Goal: Task Accomplishment & Management: Use online tool/utility

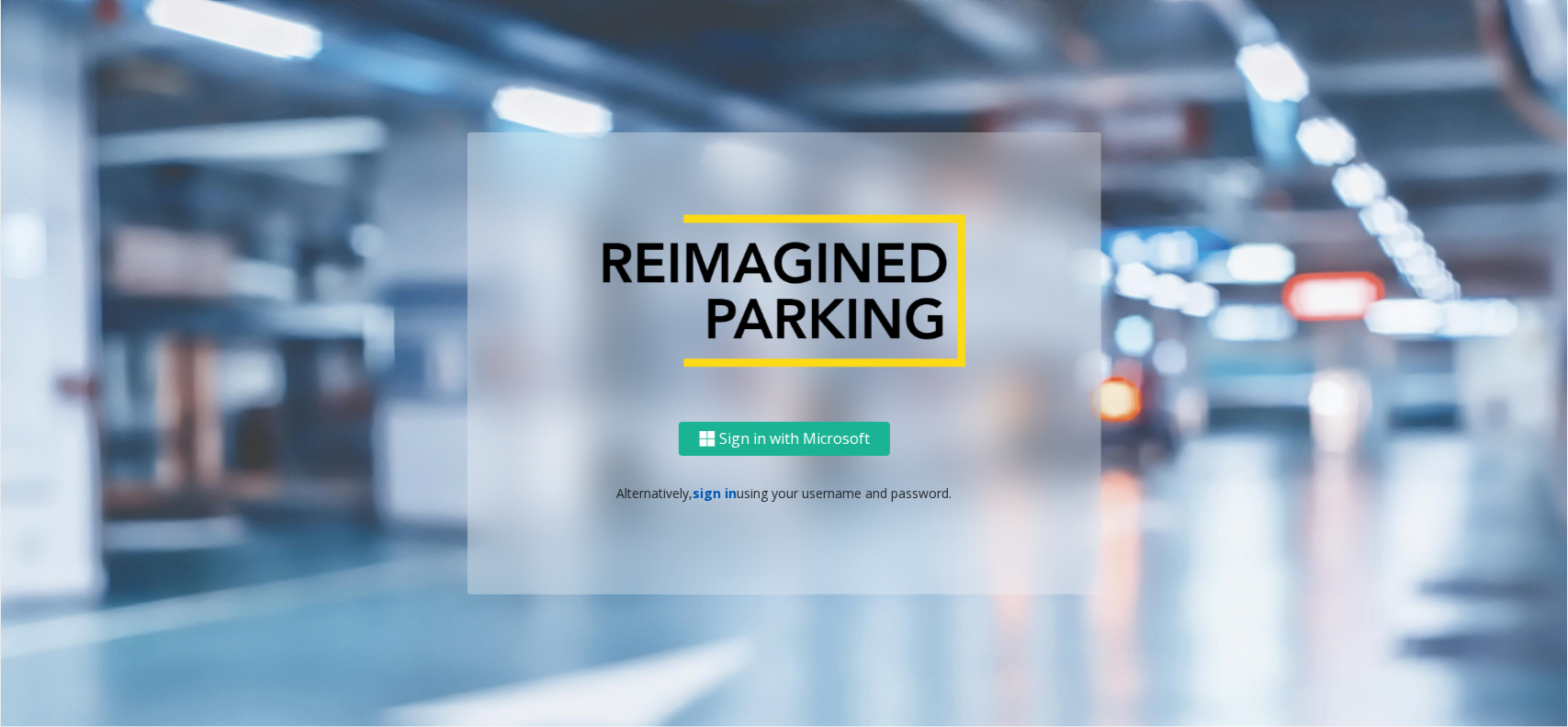
click at [694, 490] on link "sign in" at bounding box center [716, 493] width 44 height 17
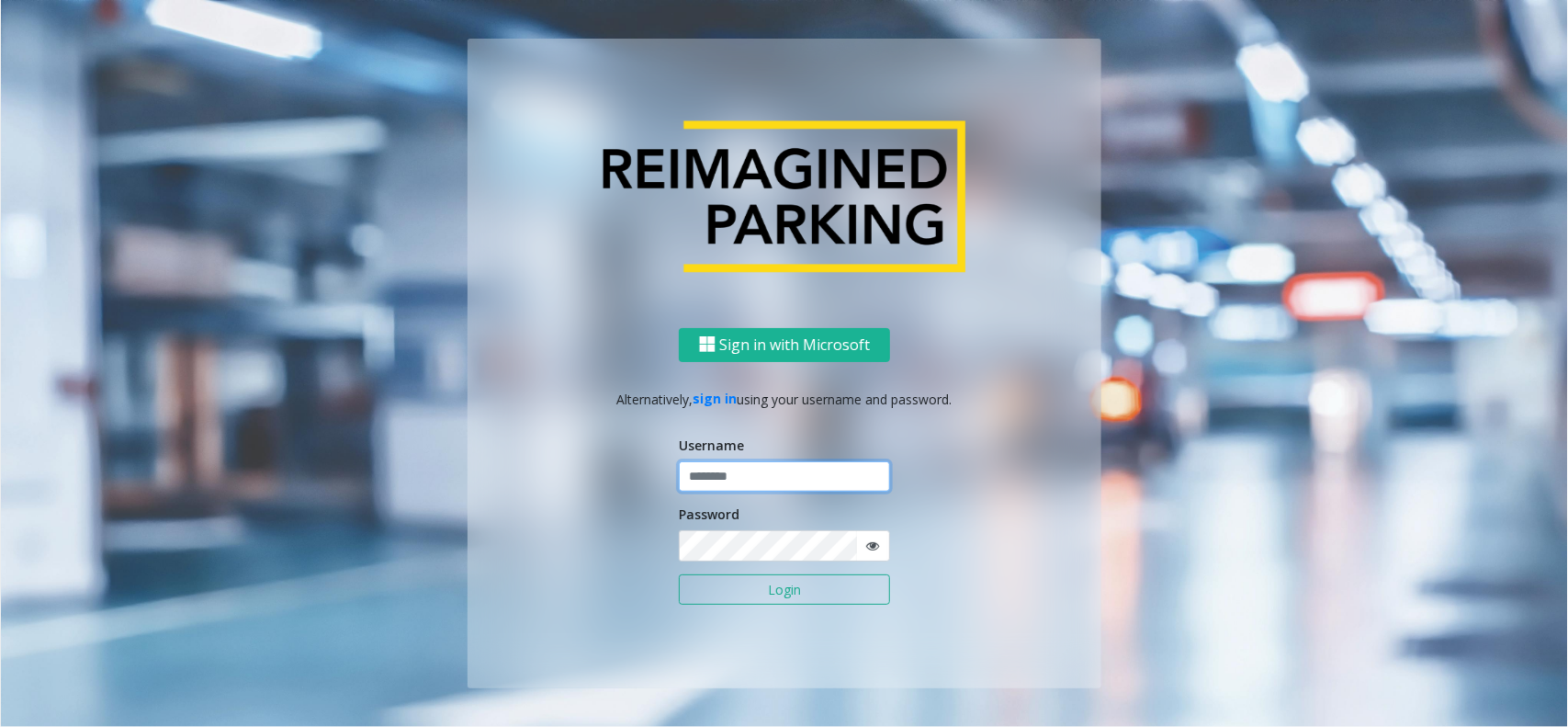
type input "**********"
click at [722, 484] on input "**********" at bounding box center [785, 477] width 211 height 31
click at [751, 581] on button "Login" at bounding box center [785, 590] width 211 height 31
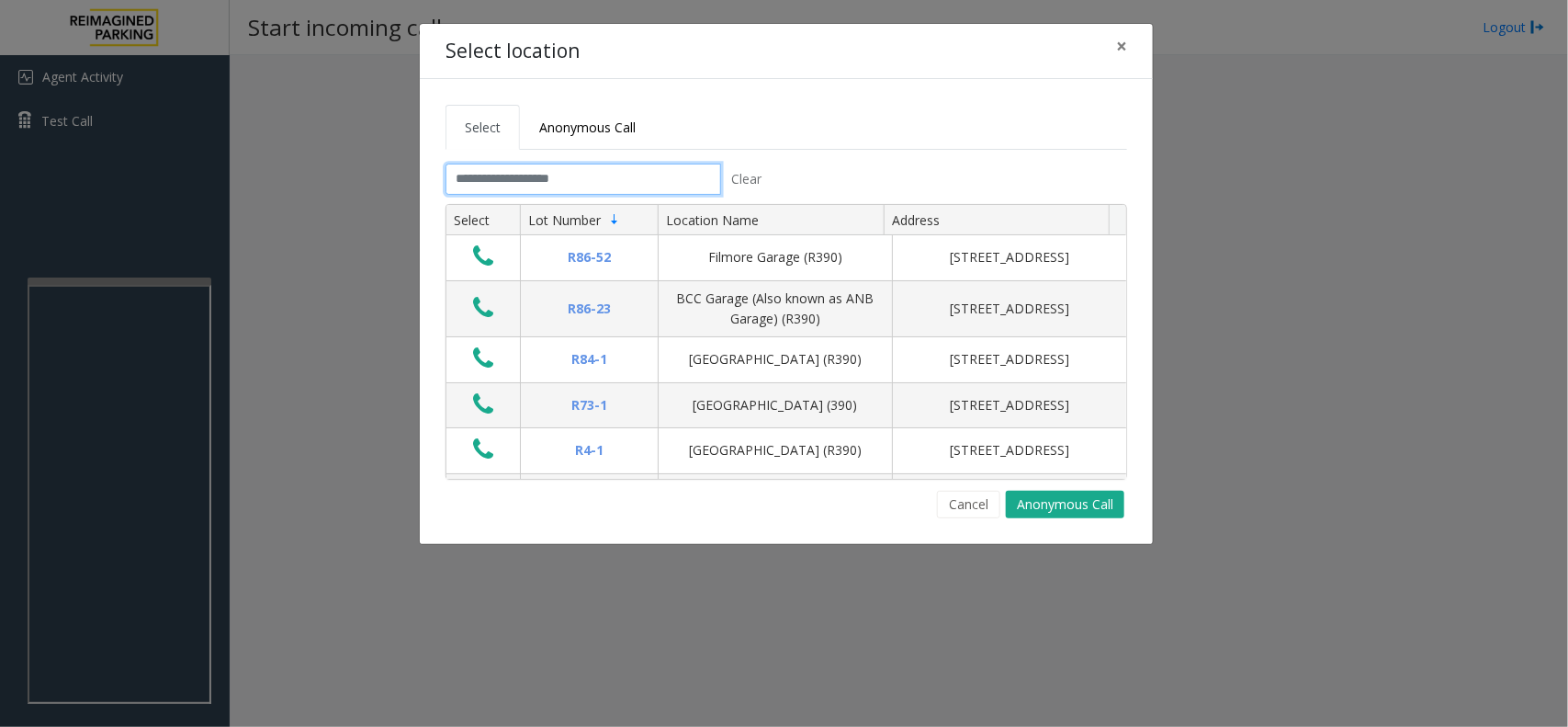
click at [485, 187] on input "text" at bounding box center [584, 179] width 276 height 31
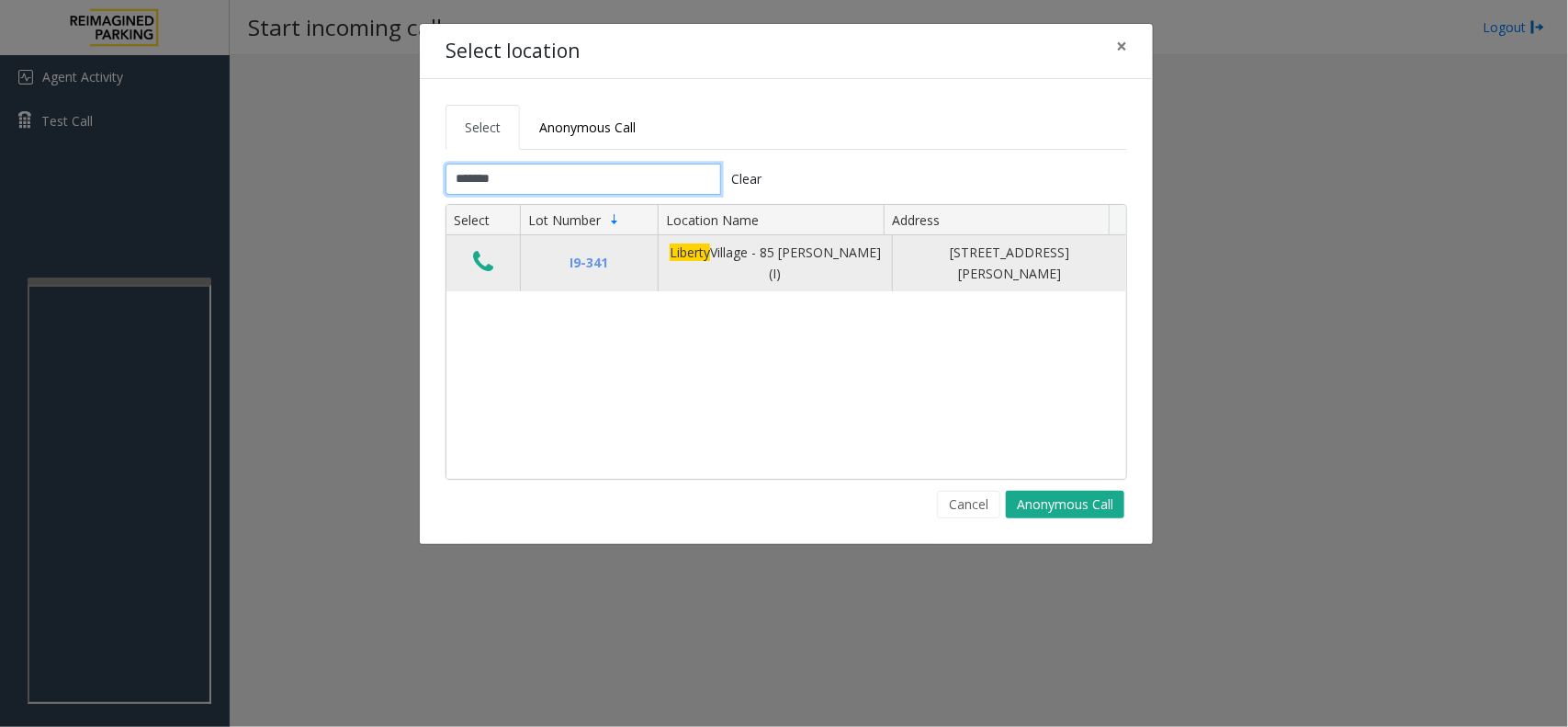
type input "*******"
click at [479, 256] on icon "Data table" at bounding box center [483, 262] width 20 height 26
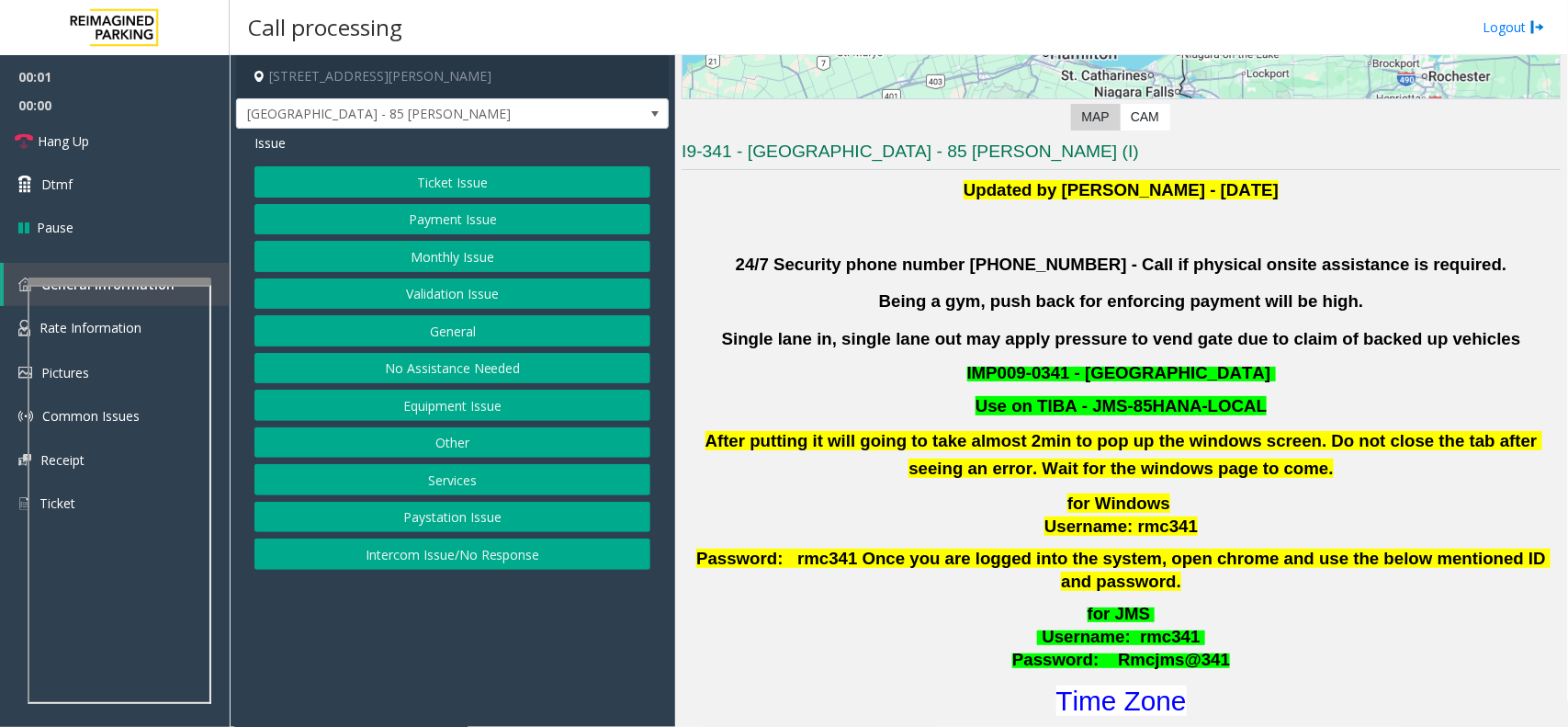
scroll to position [460, 0]
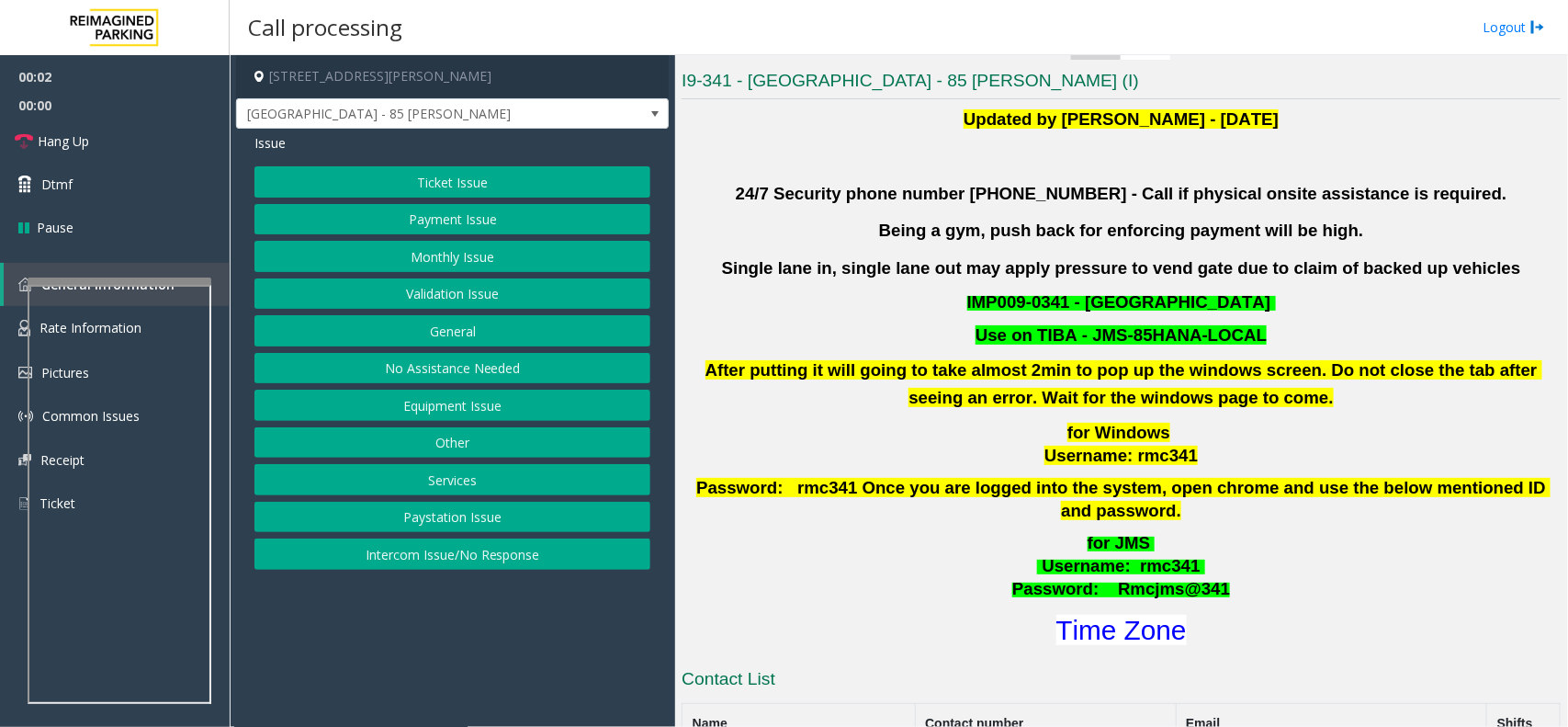
click at [472, 295] on button "Validation Issue" at bounding box center [452, 294] width 396 height 31
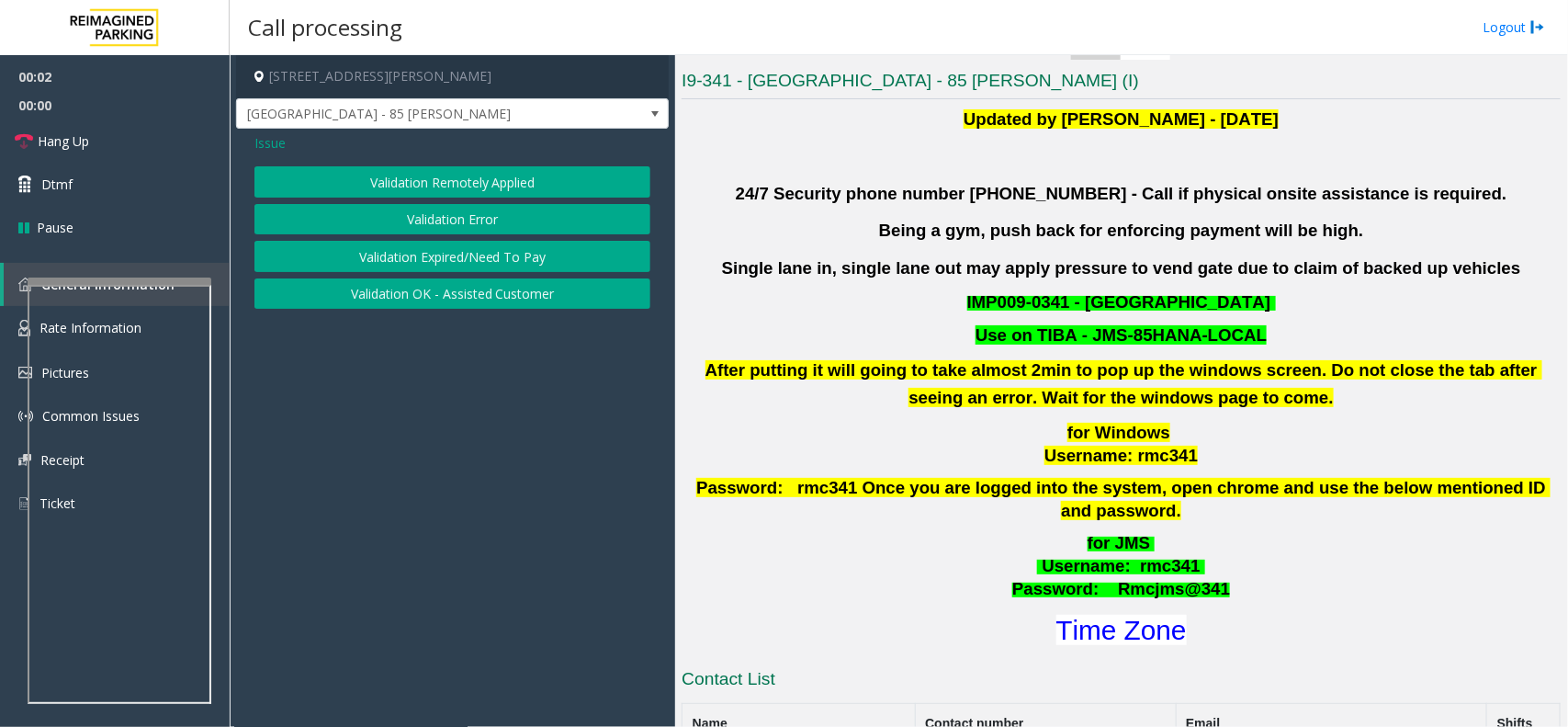
click at [480, 212] on button "Validation Error" at bounding box center [452, 220] width 396 height 31
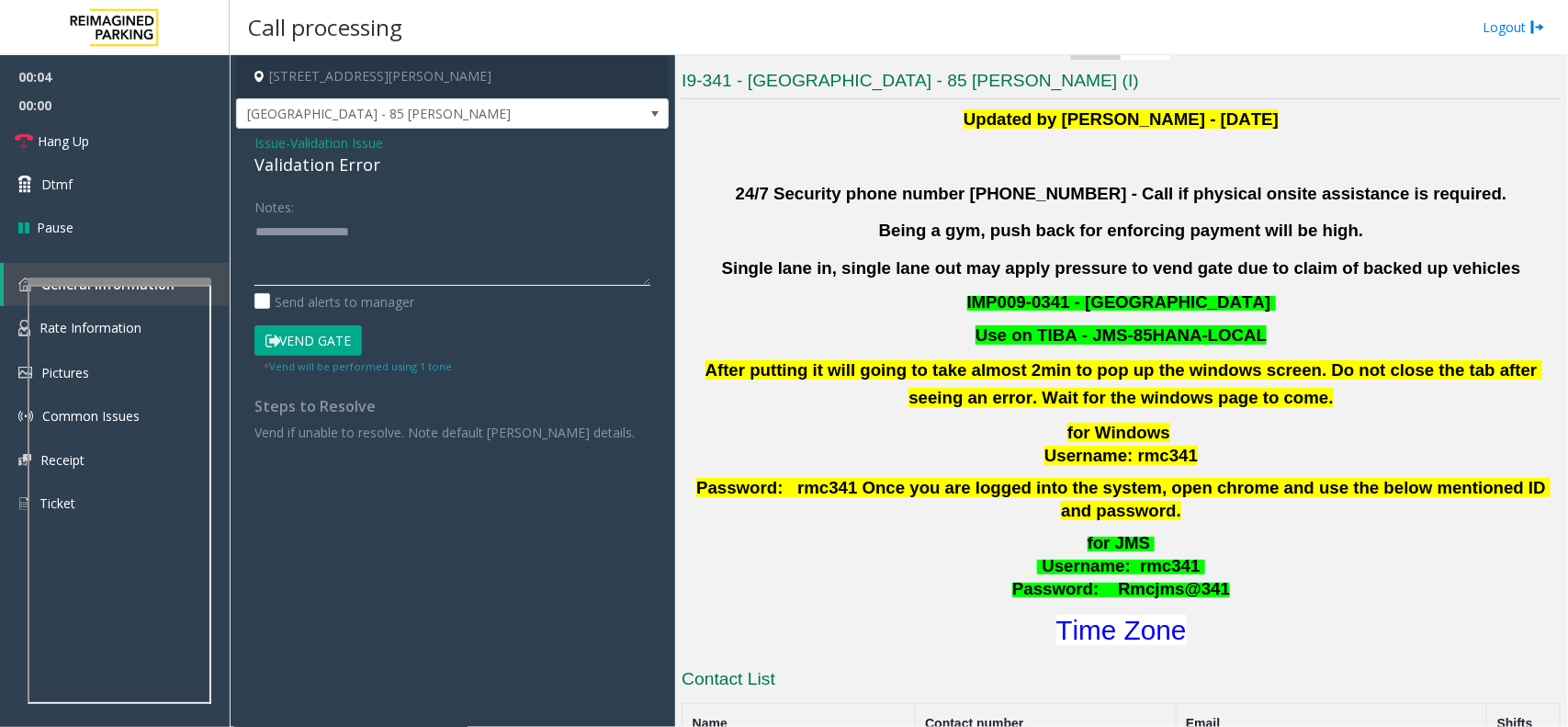
click at [354, 250] on textarea at bounding box center [452, 251] width 396 height 69
click at [306, 245] on textarea at bounding box center [452, 251] width 396 height 69
click at [304, 255] on textarea at bounding box center [452, 251] width 396 height 69
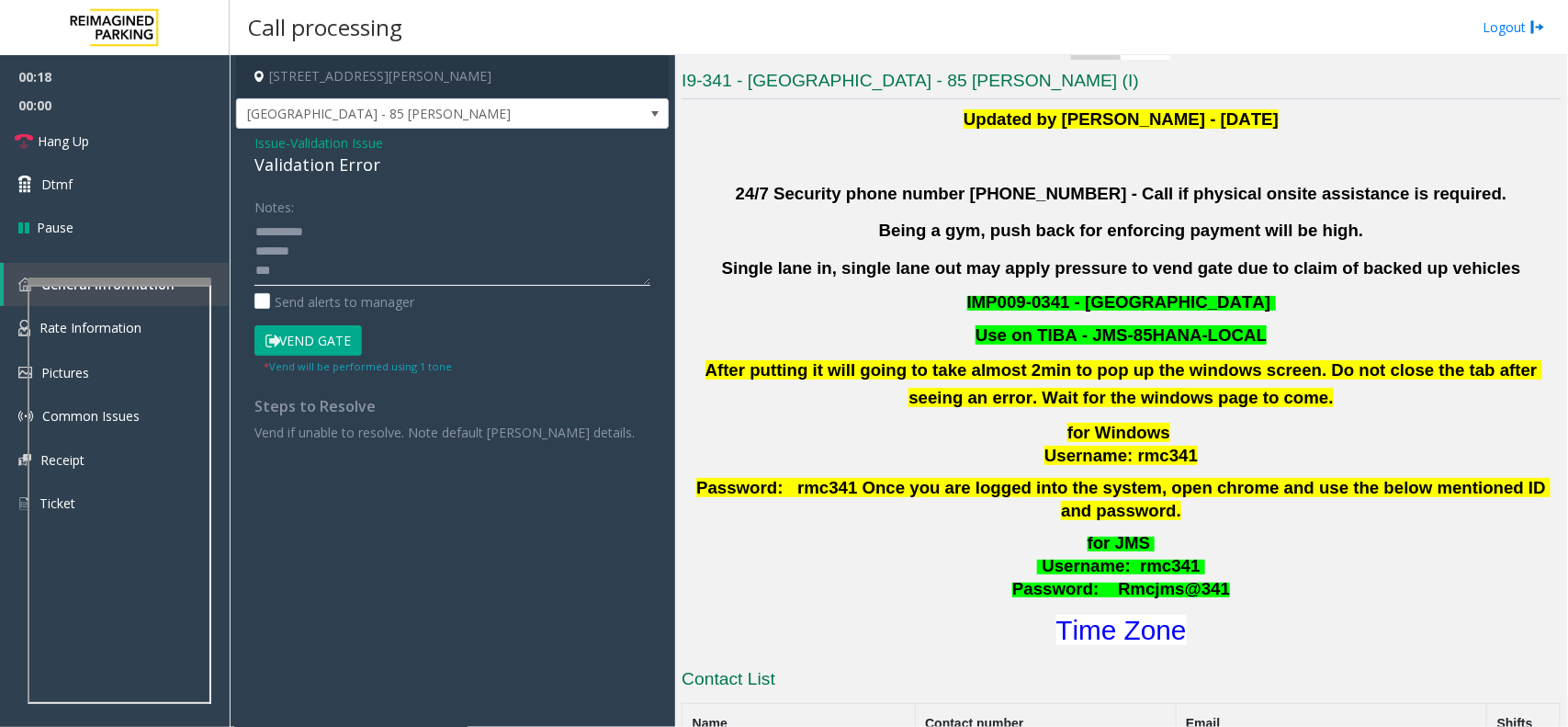
click at [387, 267] on textarea at bounding box center [452, 251] width 396 height 69
paste textarea "**********"
click at [341, 251] on textarea at bounding box center [452, 251] width 396 height 69
drag, startPoint x: 377, startPoint y: 268, endPoint x: 391, endPoint y: 269, distance: 14.0
click at [377, 269] on textarea at bounding box center [452, 251] width 396 height 69
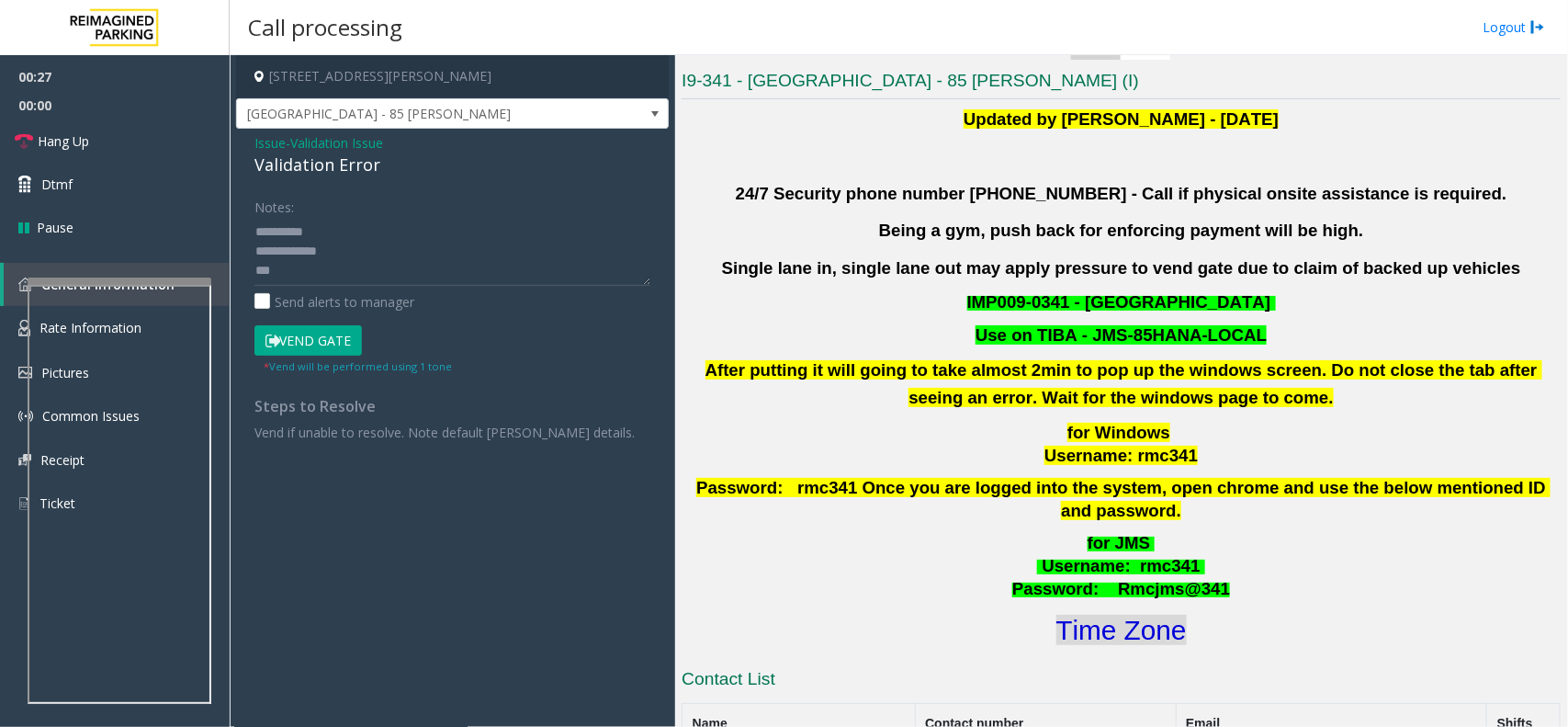
click at [1112, 615] on font "Time Zone" at bounding box center [1122, 630] width 131 height 30
click at [336, 274] on textarea at bounding box center [452, 251] width 396 height 69
click at [308, 317] on form "Notes: Send alerts to manager Vend Gate * Vend will be performed using 1 tone" at bounding box center [452, 283] width 396 height 184
click at [306, 328] on button "Vend Gate" at bounding box center [308, 341] width 108 height 31
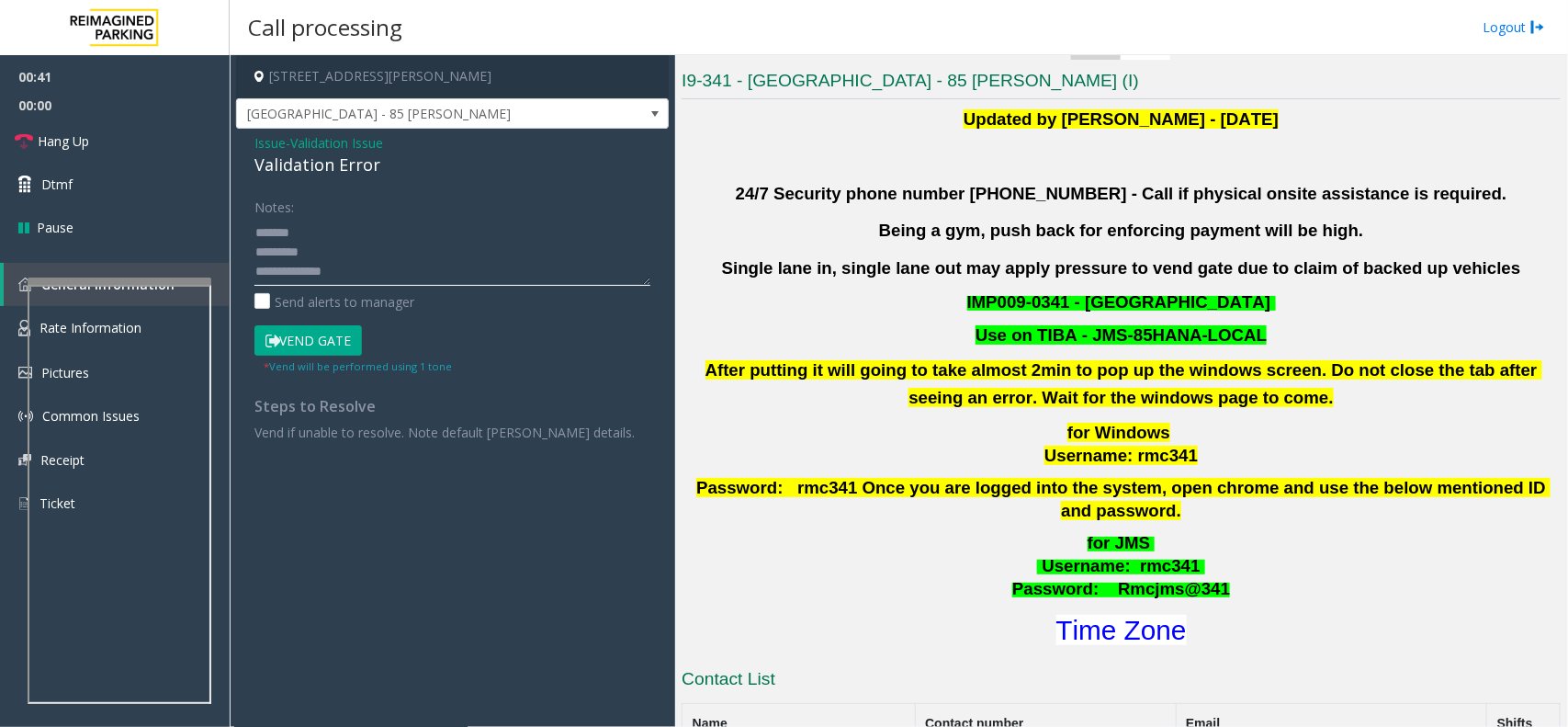
click at [378, 264] on textarea at bounding box center [452, 251] width 396 height 69
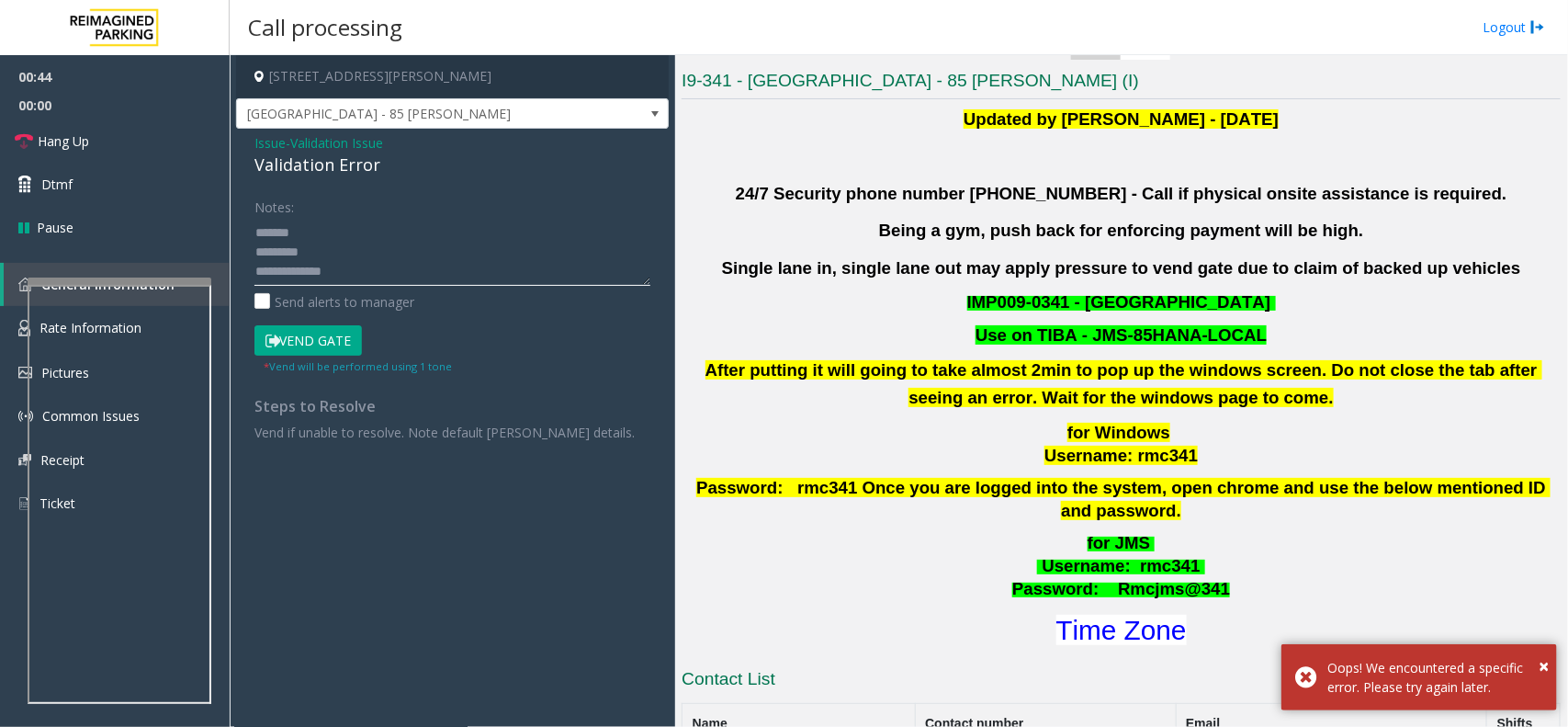
click at [395, 254] on textarea at bounding box center [452, 251] width 396 height 69
paste textarea "**********"
click at [427, 286] on textarea at bounding box center [452, 251] width 396 height 69
paste textarea "**********"
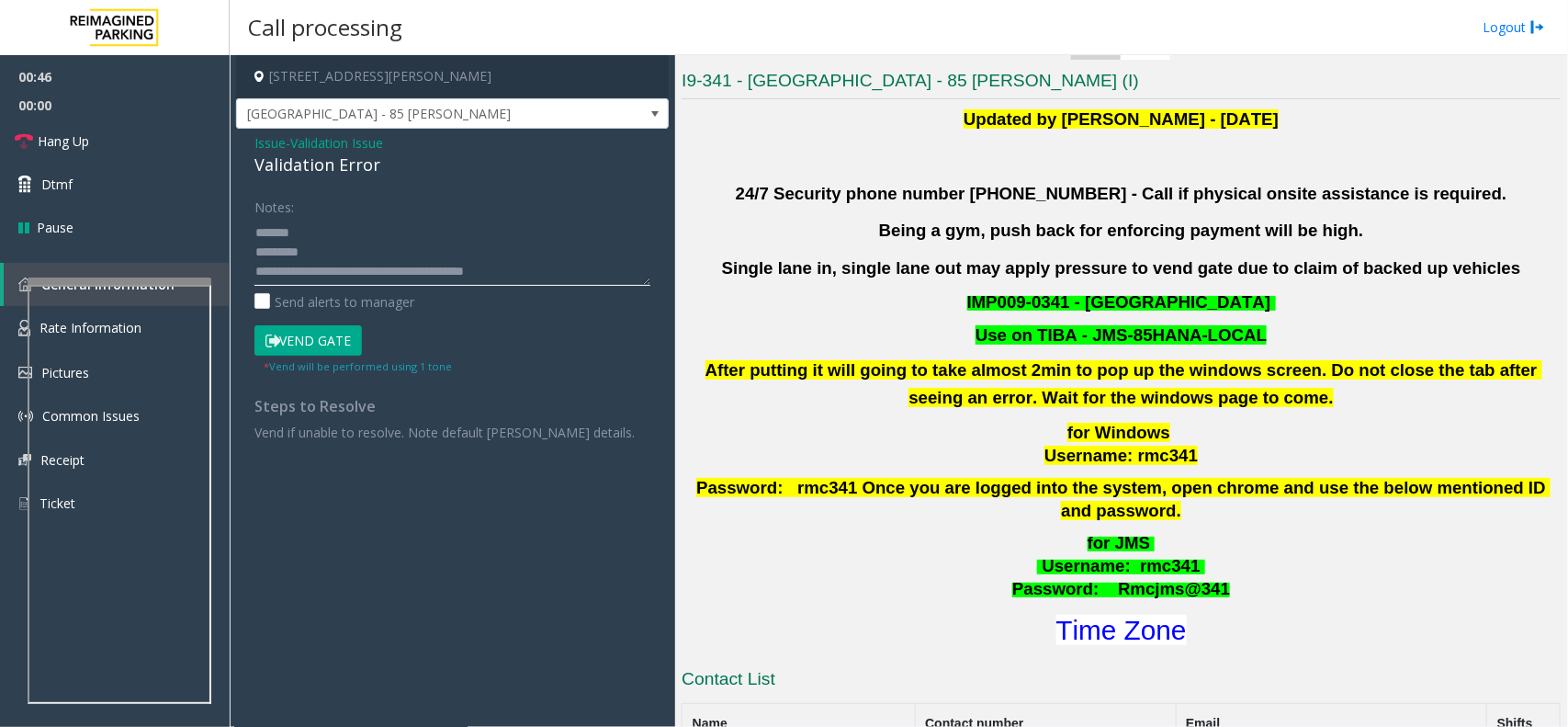
click at [398, 242] on textarea at bounding box center [452, 251] width 396 height 69
click at [351, 346] on button "Vend Gate" at bounding box center [308, 341] width 108 height 31
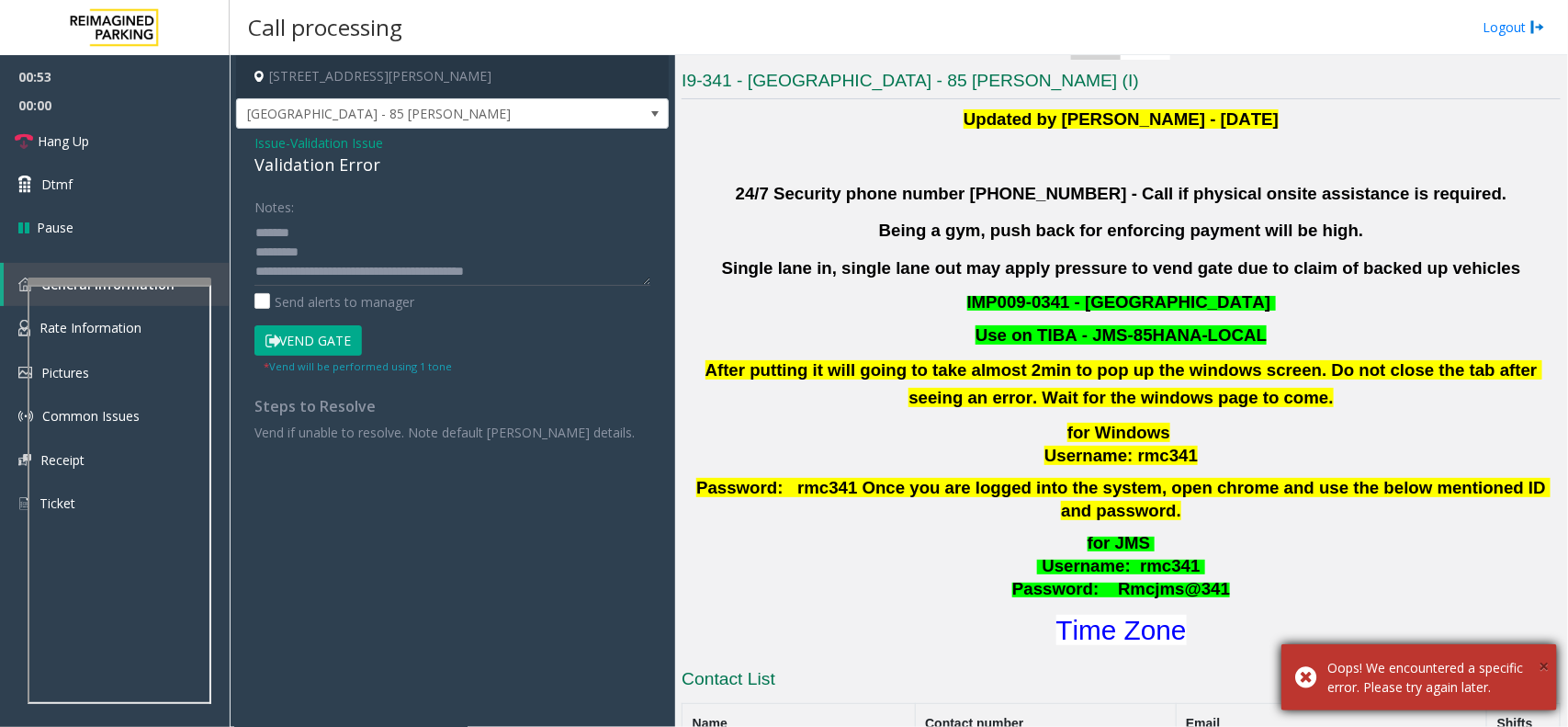
click at [1543, 664] on span "×" at bounding box center [1543, 665] width 10 height 25
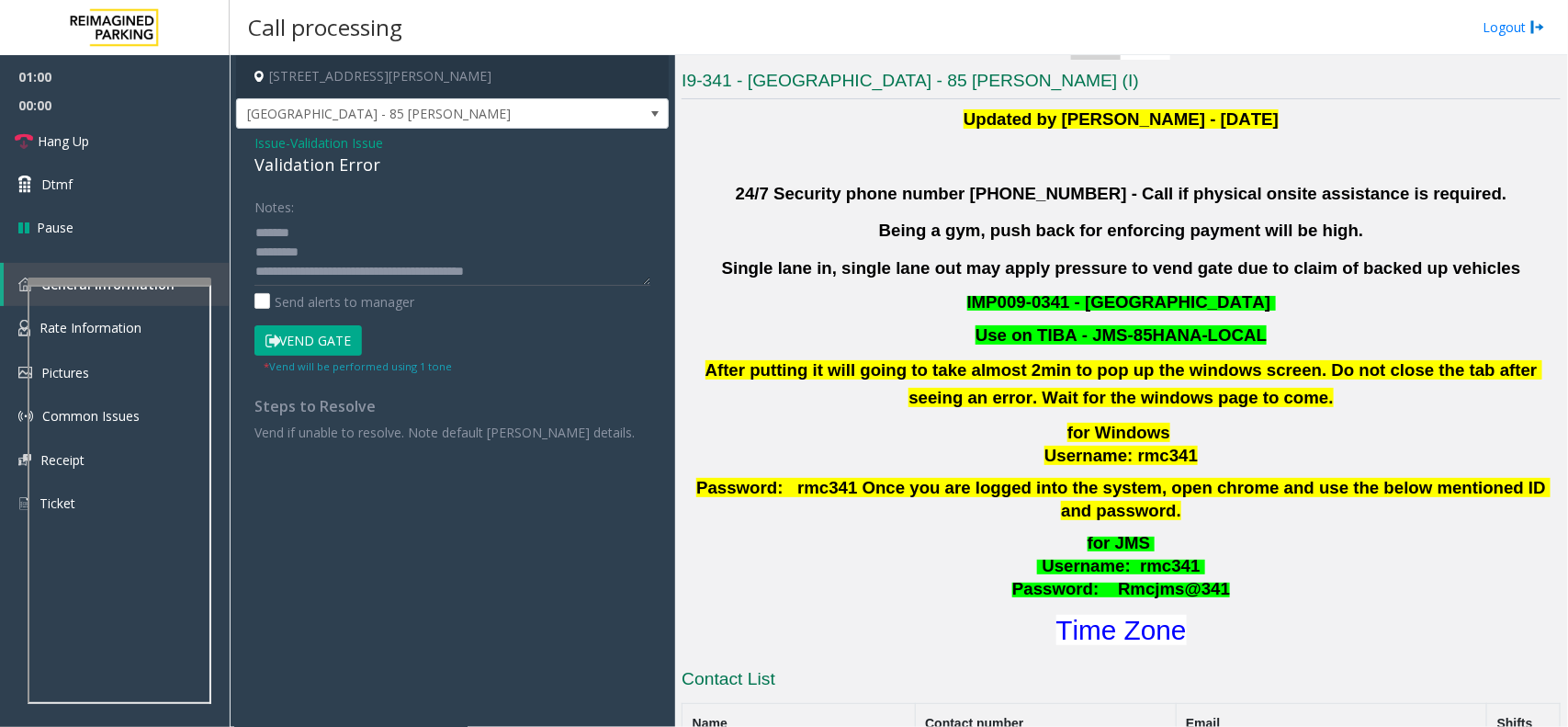
click at [370, 163] on div "Validation Error" at bounding box center [452, 165] width 396 height 25
copy div "Validation Error"
click at [328, 260] on textarea at bounding box center [452, 251] width 396 height 69
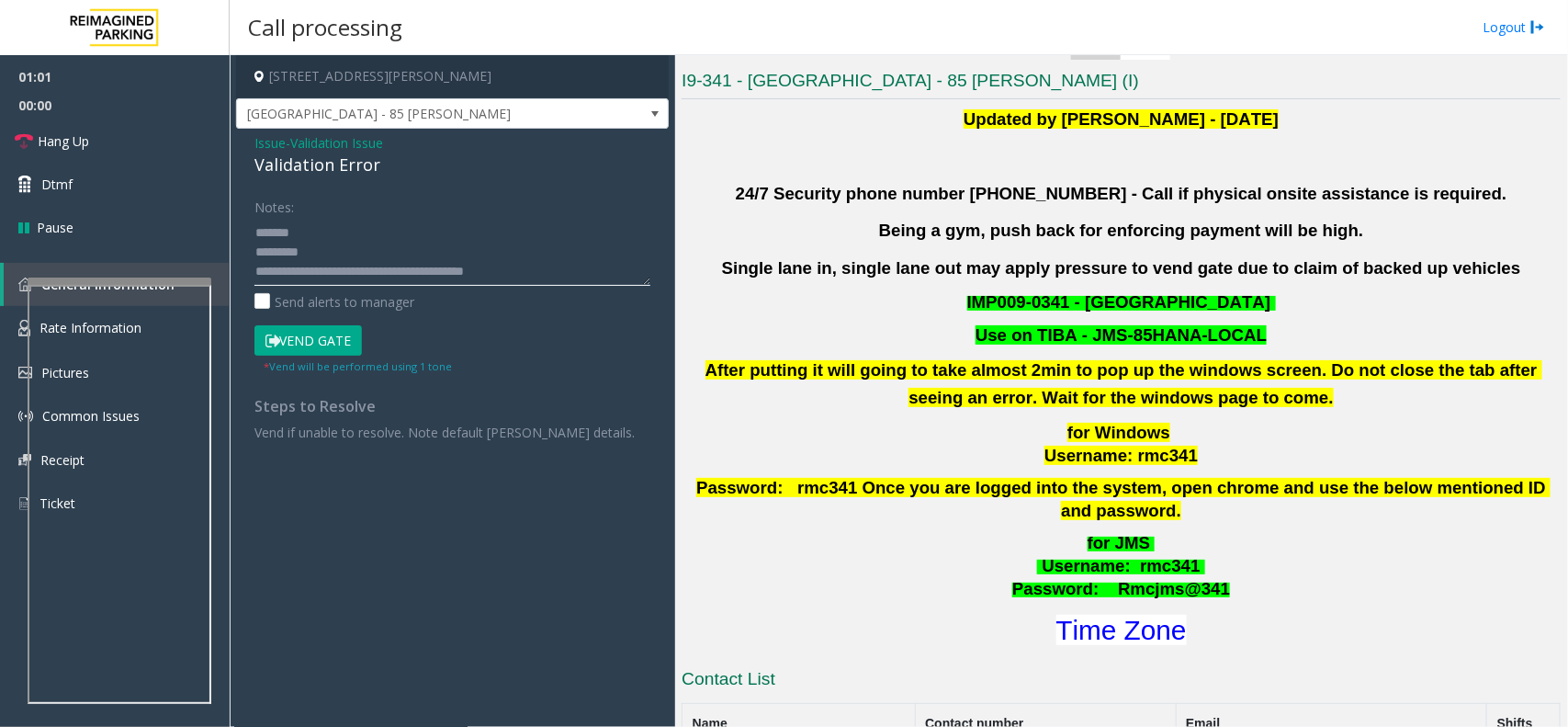
paste textarea "**********"
type textarea "**********"
click at [148, 150] on link "Hang Up" at bounding box center [115, 141] width 230 height 43
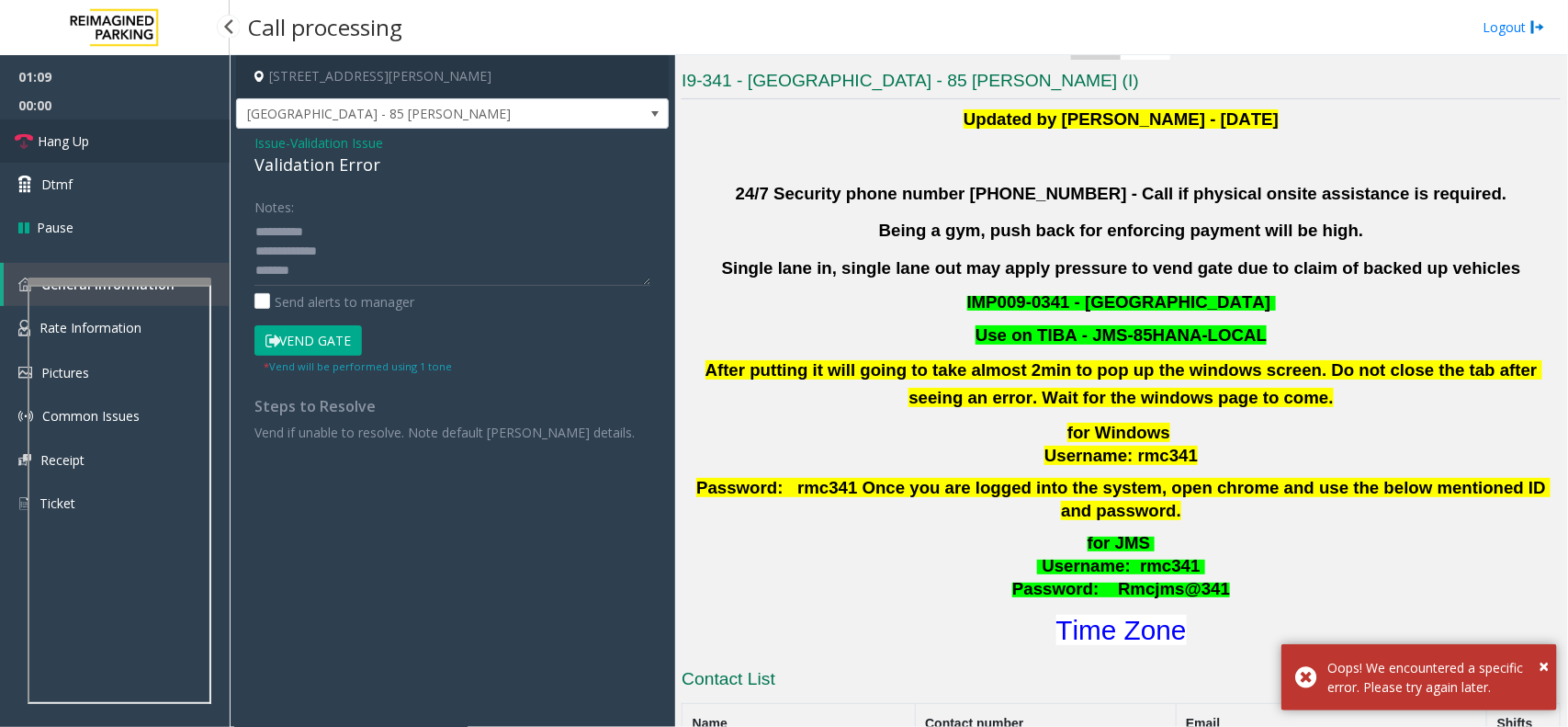
click at [163, 143] on link "Hang Up" at bounding box center [115, 141] width 230 height 43
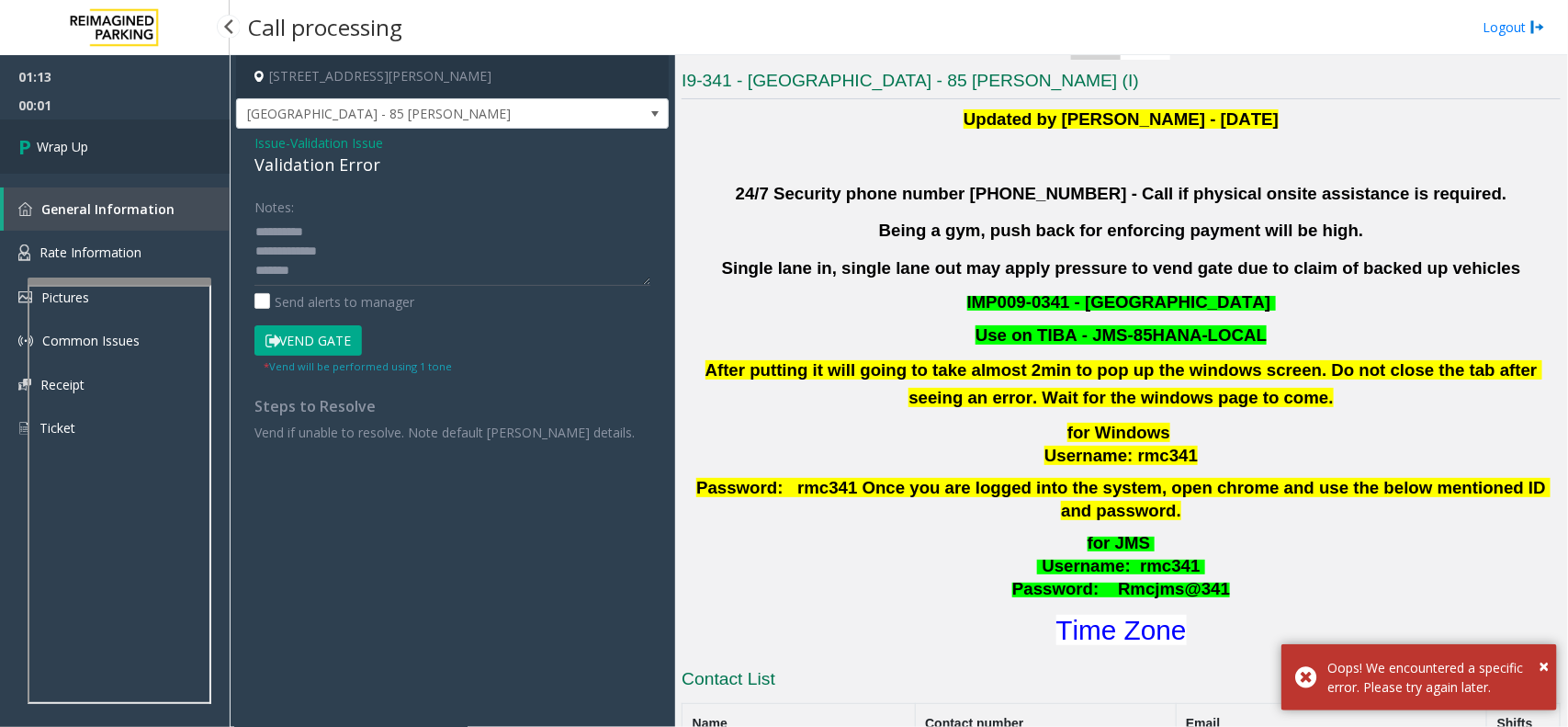
click at [118, 156] on link "Wrap Up" at bounding box center [115, 146] width 230 height 54
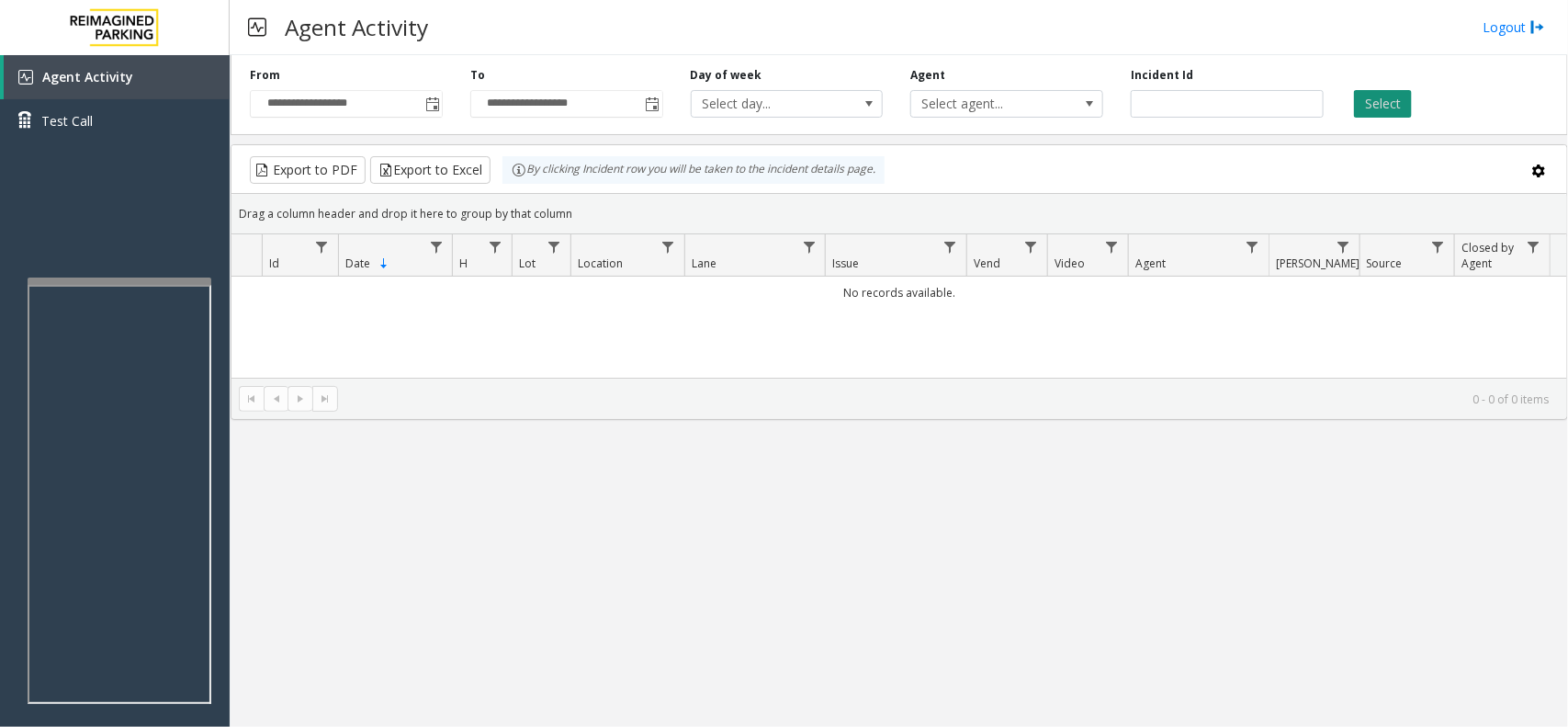
click at [1367, 108] on button "Select" at bounding box center [1382, 104] width 58 height 28
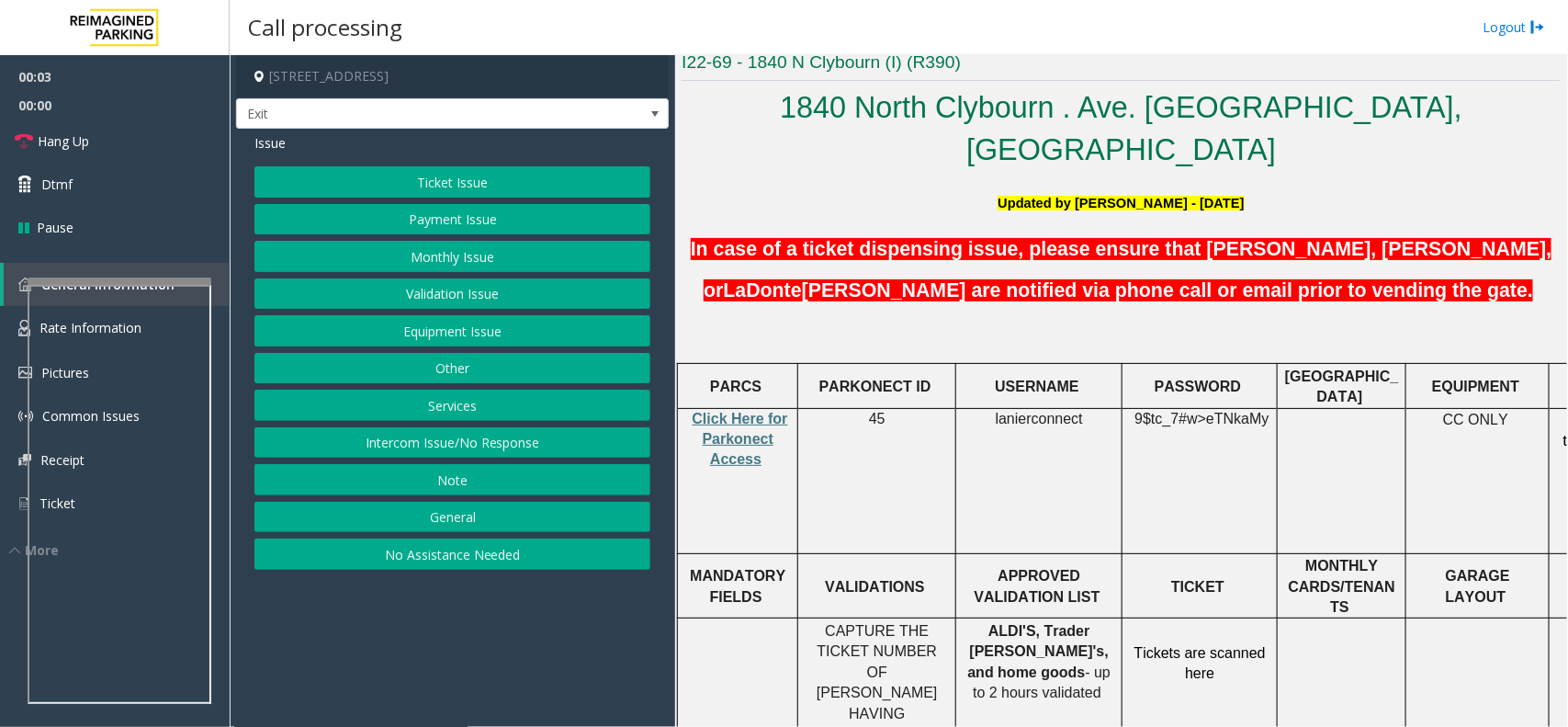
scroll to position [460, 0]
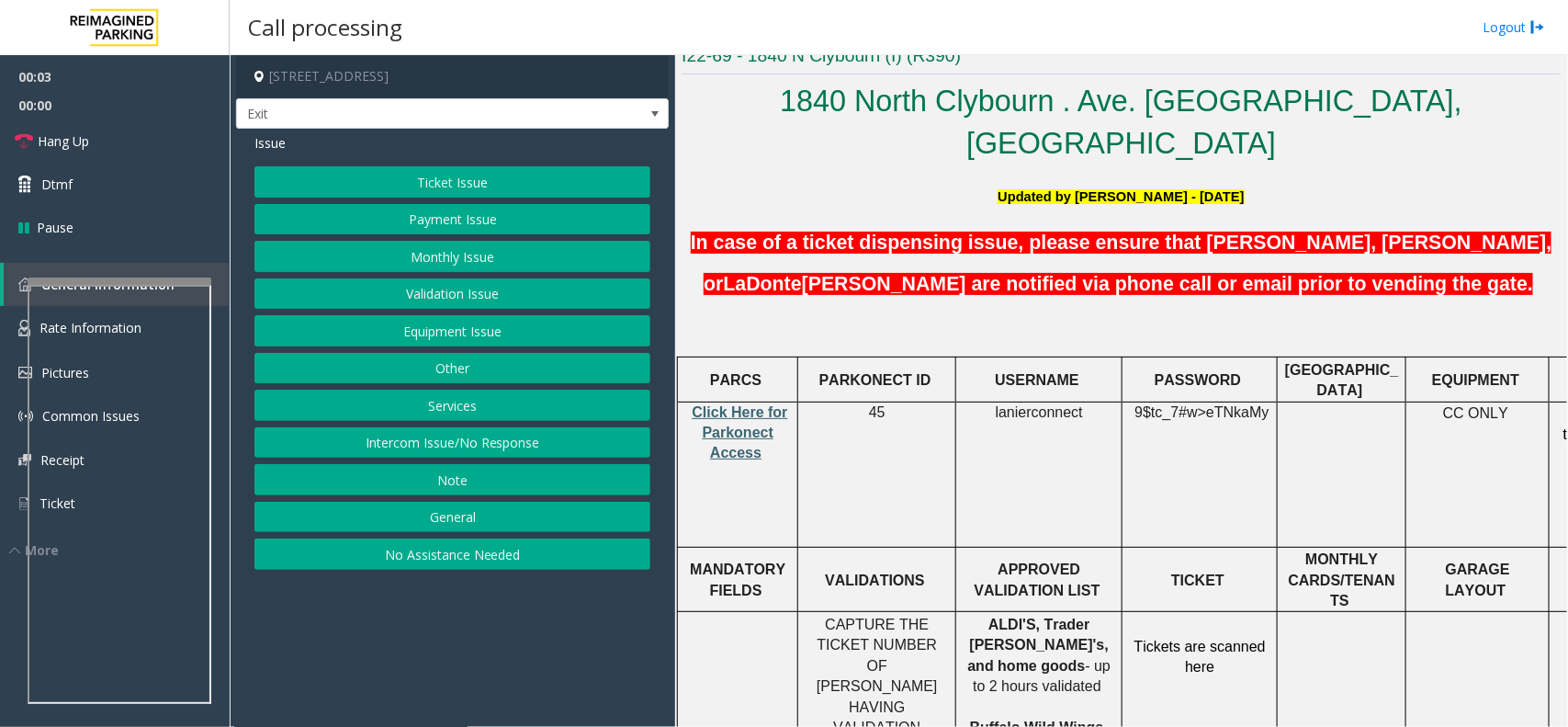
click at [728, 404] on span "Click Here for Parkonect Access" at bounding box center [741, 433] width 96 height 57
click at [1060, 403] on p "lanierconnect" at bounding box center [1040, 413] width 153 height 20
click at [1062, 403] on p "lanierconnect" at bounding box center [1040, 413] width 153 height 20
copy span "lanierconnect"
click at [117, 343] on div at bounding box center [111, 344] width 184 height 7
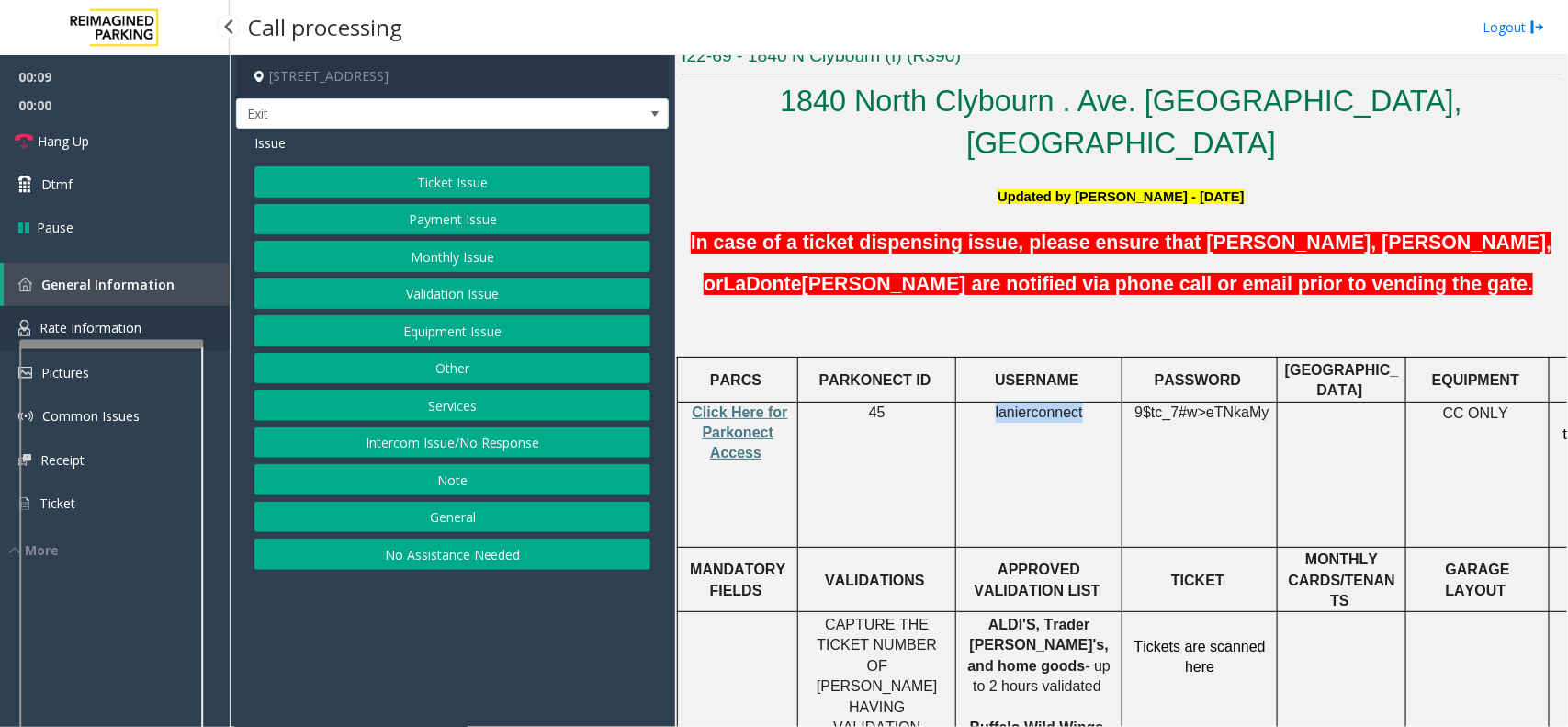
click at [110, 329] on span "Rate Information" at bounding box center [90, 327] width 102 height 17
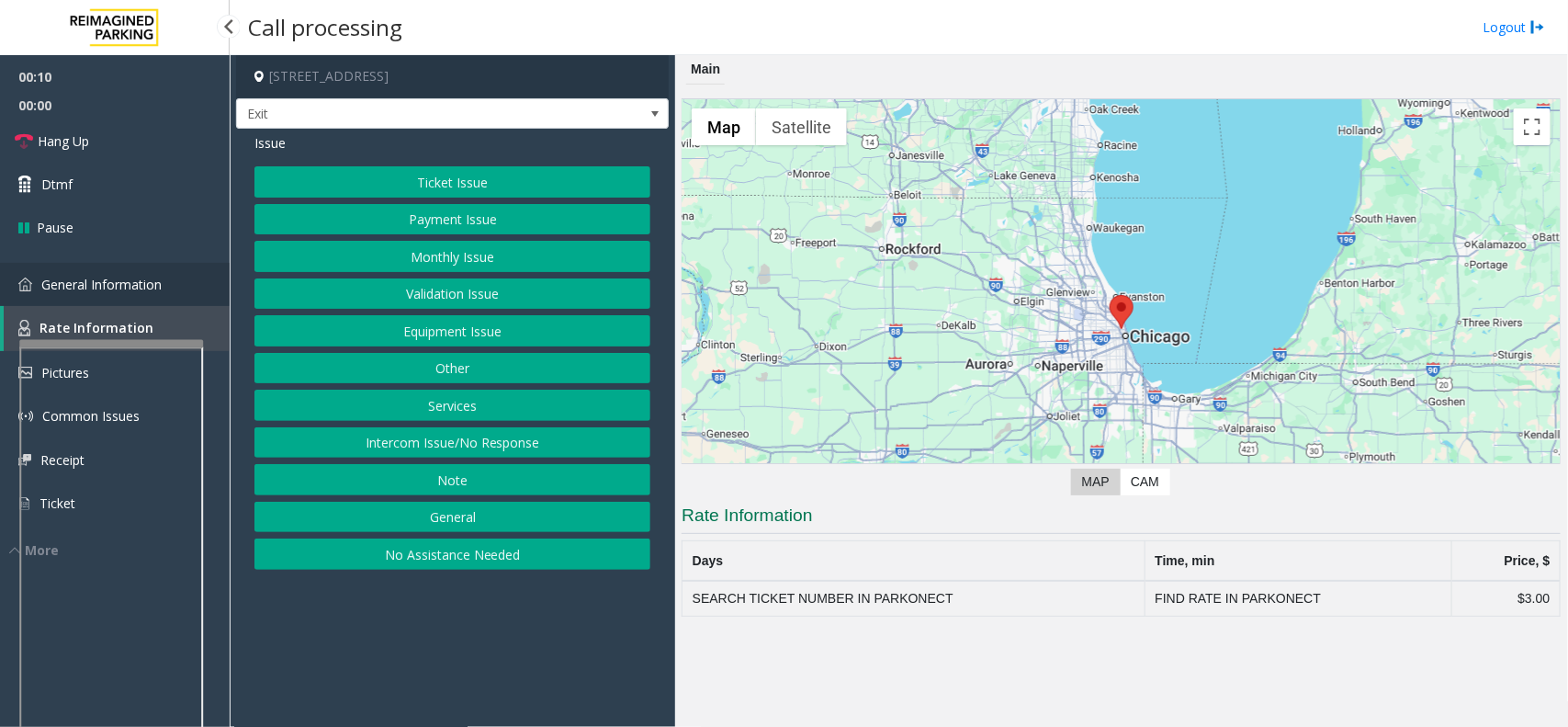
click at [121, 276] on span "General Information" at bounding box center [101, 284] width 120 height 17
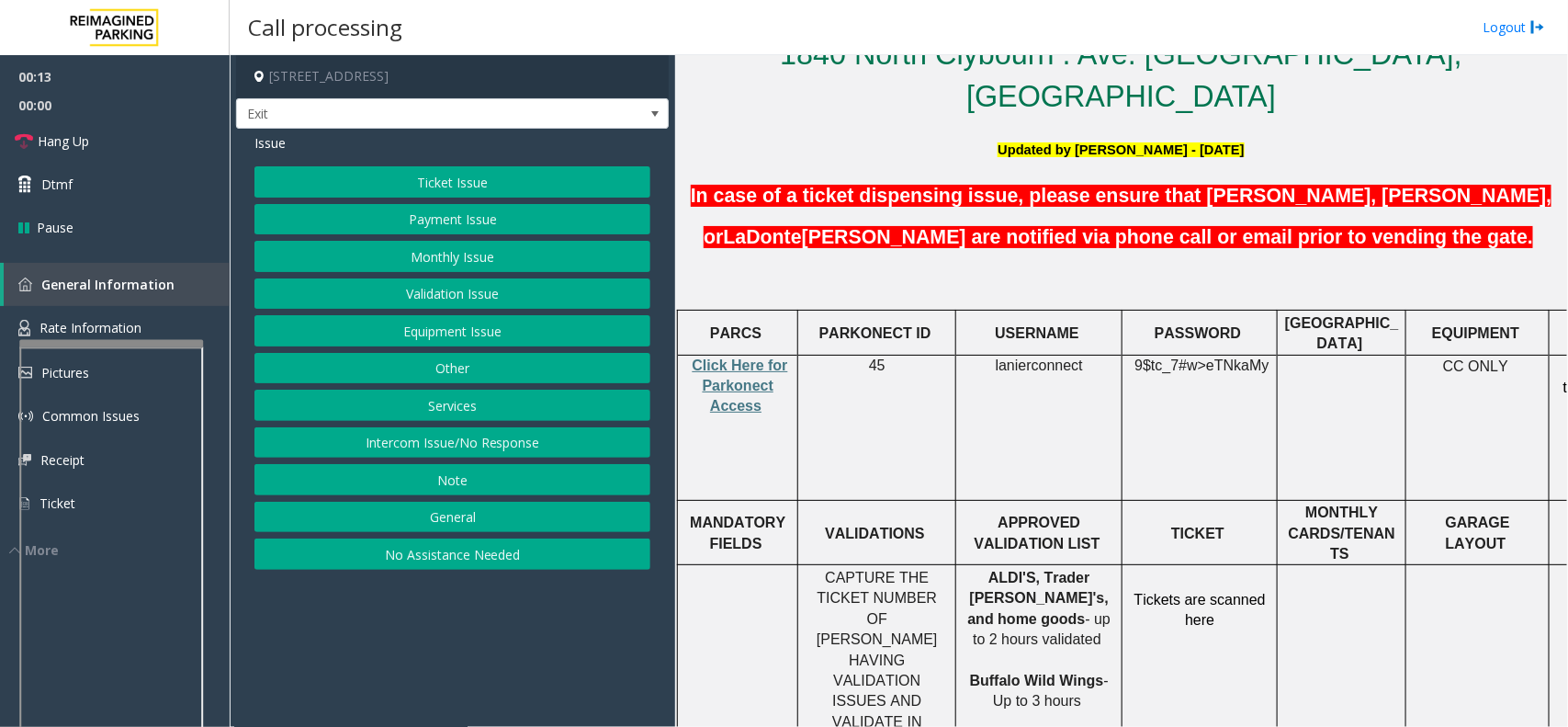
scroll to position [574, 0]
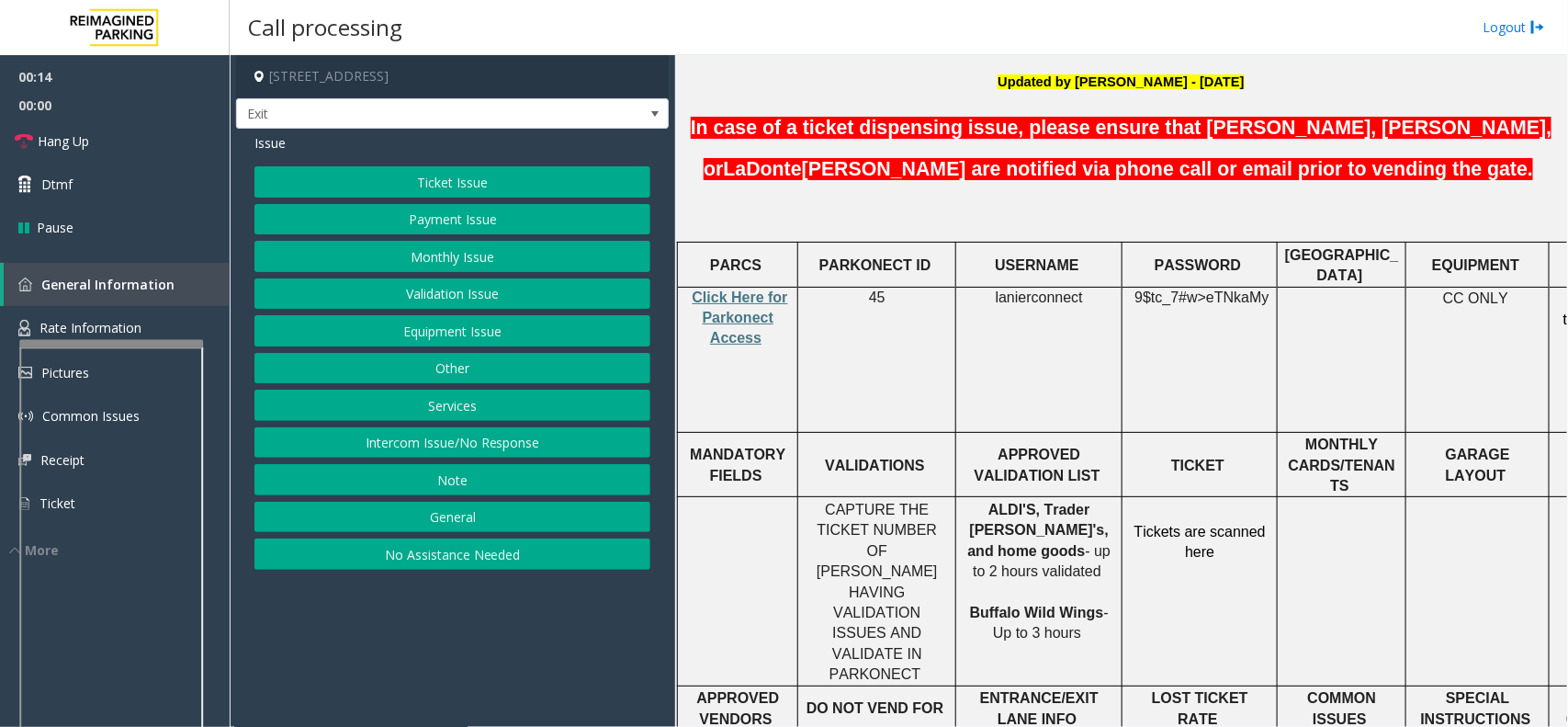
click at [1198, 287] on td "9$tc_7#w> eTNkaMy" at bounding box center [1200, 359] width 155 height 145
copy p "9$tc_7#w> eTNkaMy"
click at [511, 180] on button "Ticket Issue" at bounding box center [452, 182] width 396 height 31
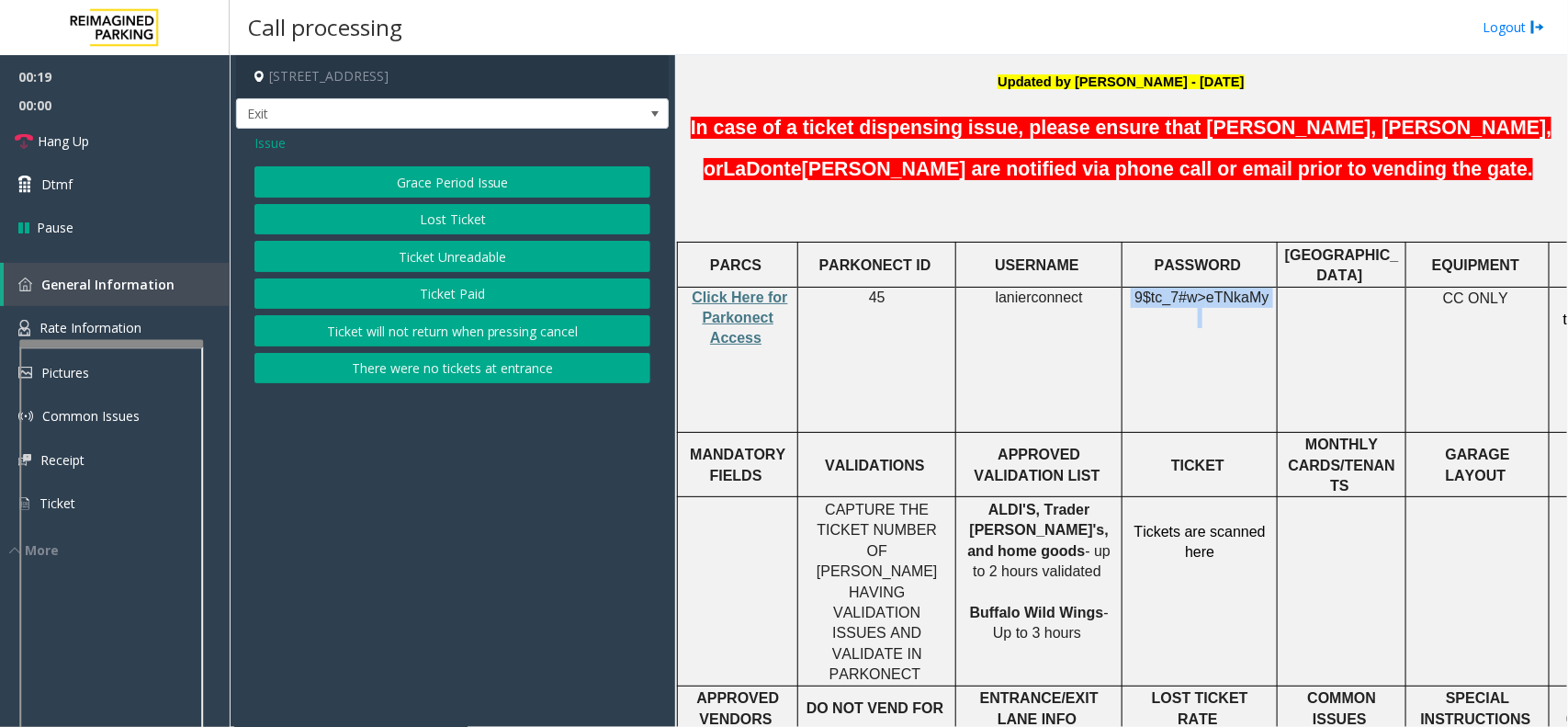
click at [494, 254] on button "Ticket Unreadable" at bounding box center [452, 256] width 396 height 31
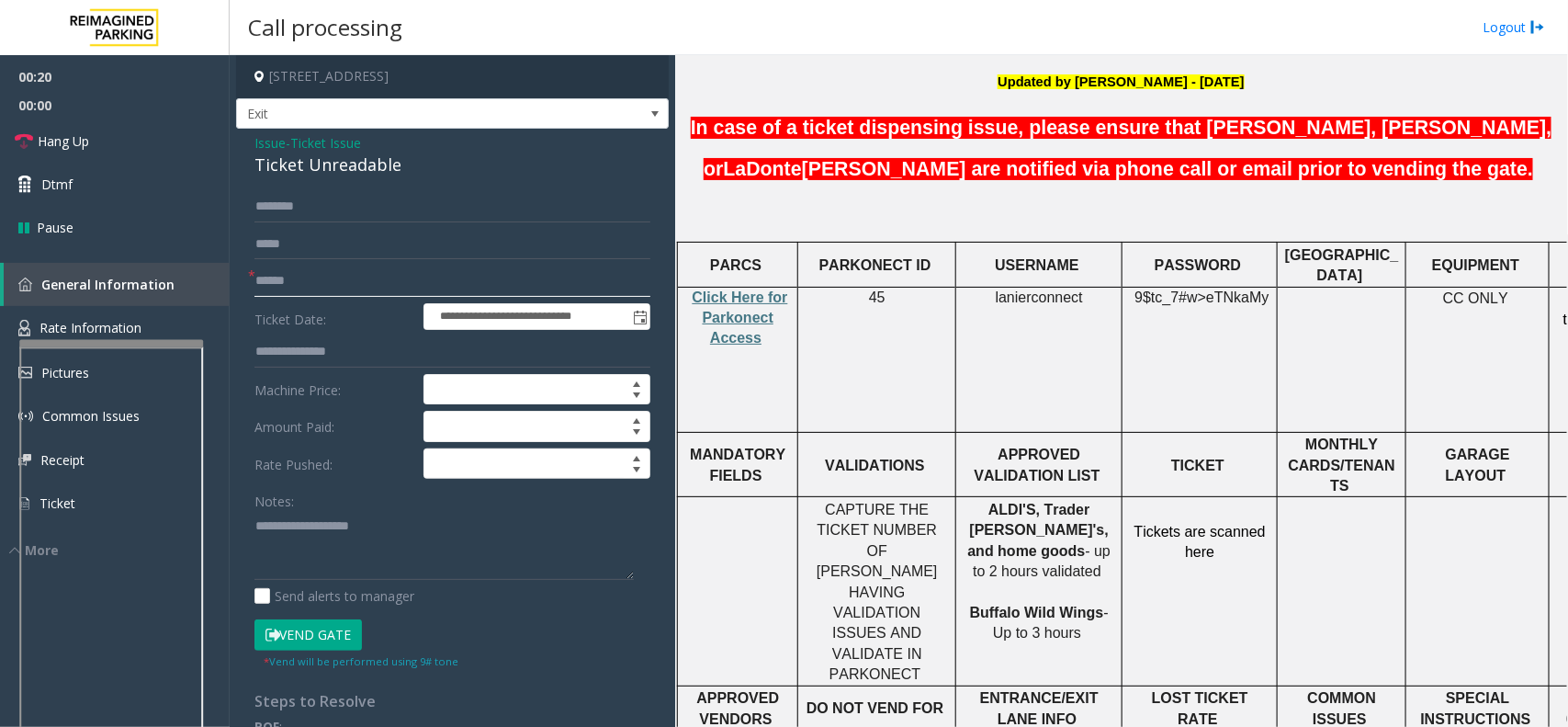
click at [372, 283] on input "text" at bounding box center [452, 281] width 396 height 31
click at [306, 278] on input "text" at bounding box center [452, 281] width 396 height 31
type input "*"
type input "**********"
click at [102, 323] on span "Rate Information" at bounding box center [90, 327] width 102 height 17
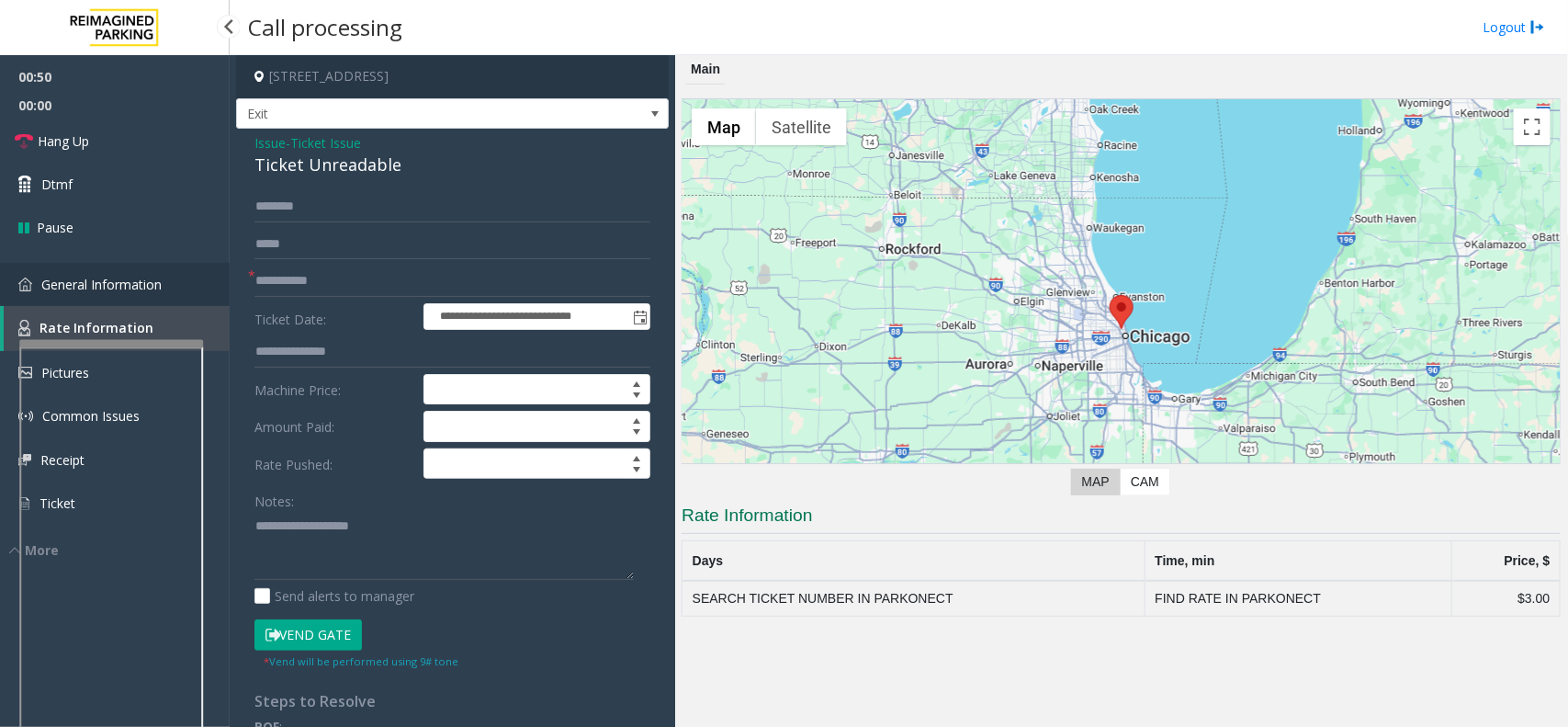
click at [116, 288] on span "General Information" at bounding box center [101, 284] width 120 height 17
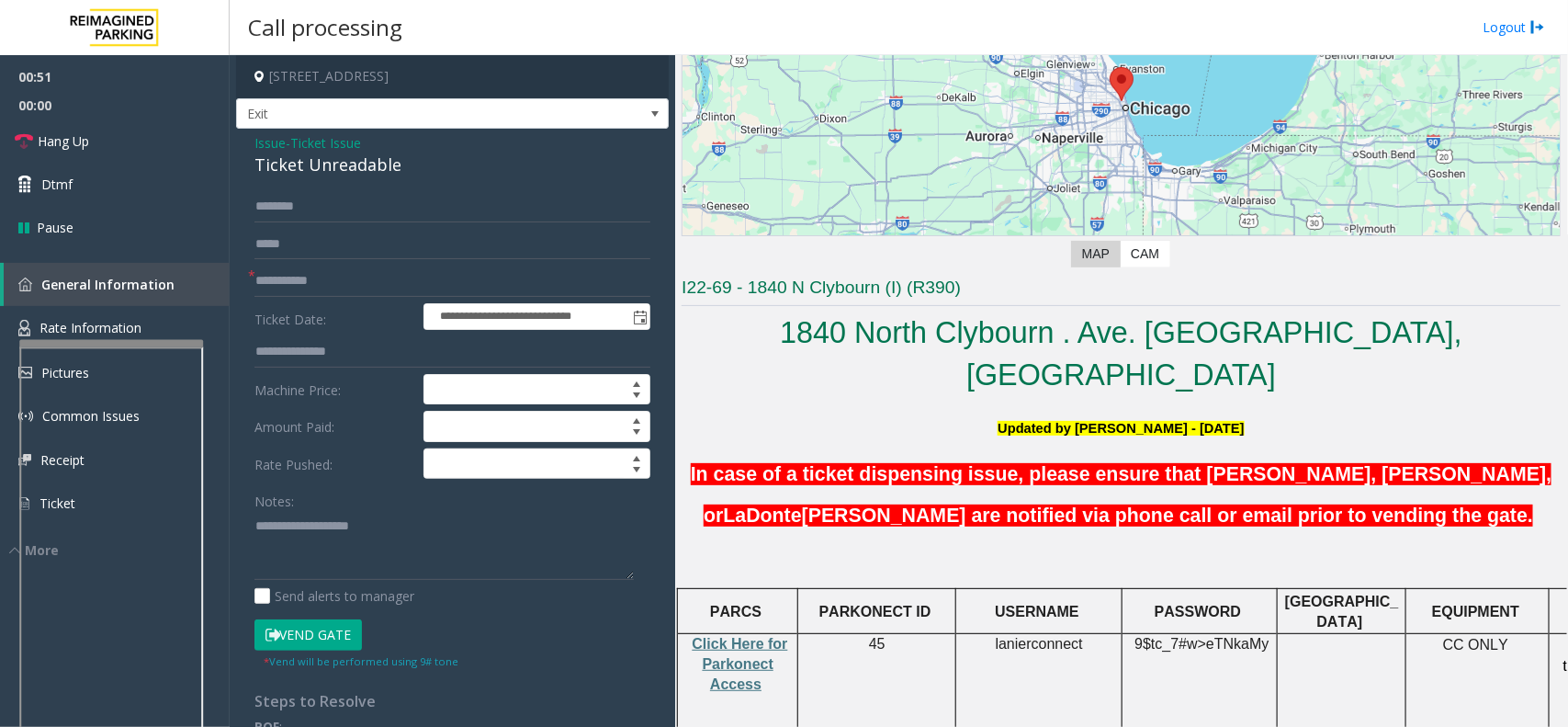
scroll to position [230, 0]
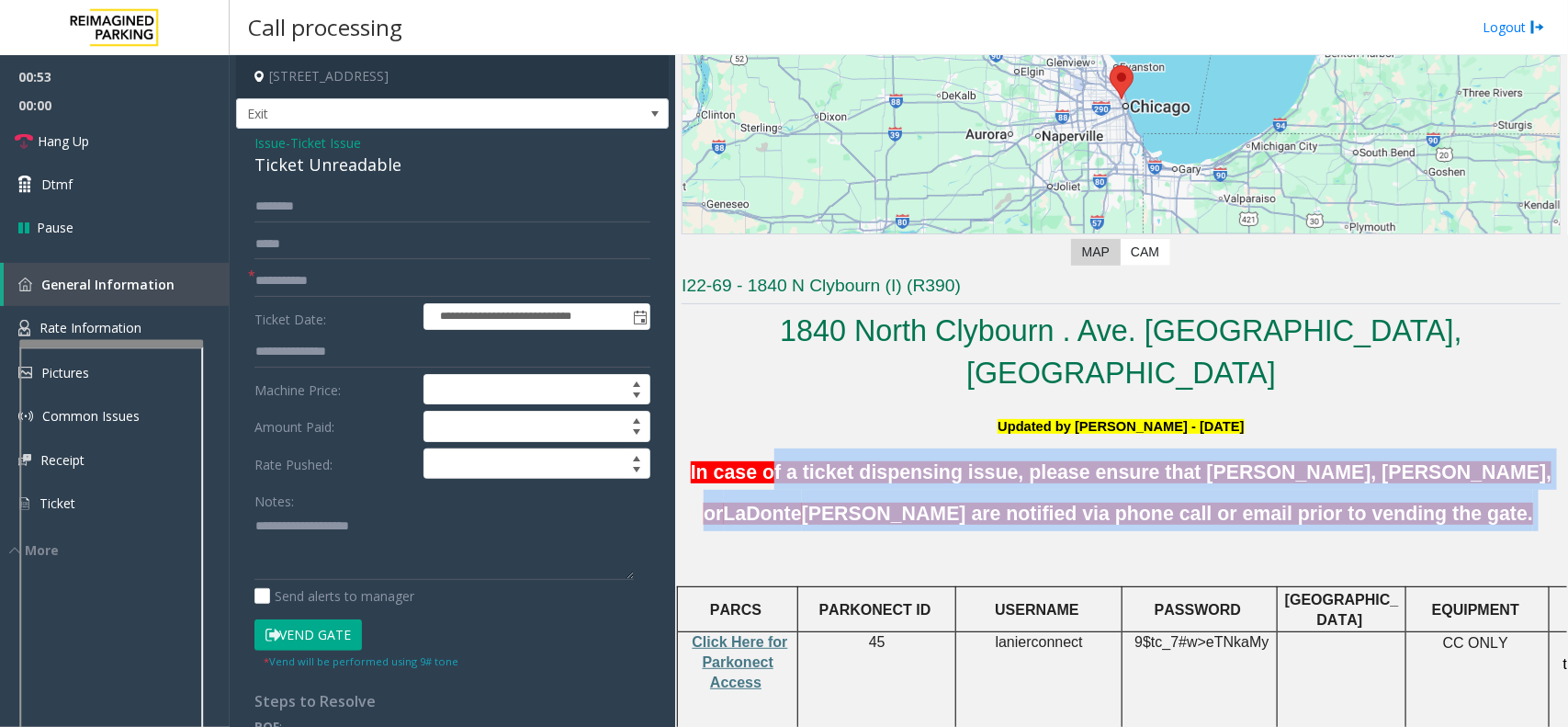
drag, startPoint x: 953, startPoint y: 432, endPoint x: 1493, endPoint y: 483, distance: 542.4
click at [1493, 483] on h5 "In case of a ticket dispensing issue, please ensure that [PERSON_NAME], [PERSON…" at bounding box center [1121, 490] width 880 height 84
drag, startPoint x: 1398, startPoint y: 466, endPoint x: 1410, endPoint y: 466, distance: 12.0
click at [1399, 503] on span "[PERSON_NAME] are notified via phone call or email prior to vending the gate." at bounding box center [1168, 514] width 732 height 22
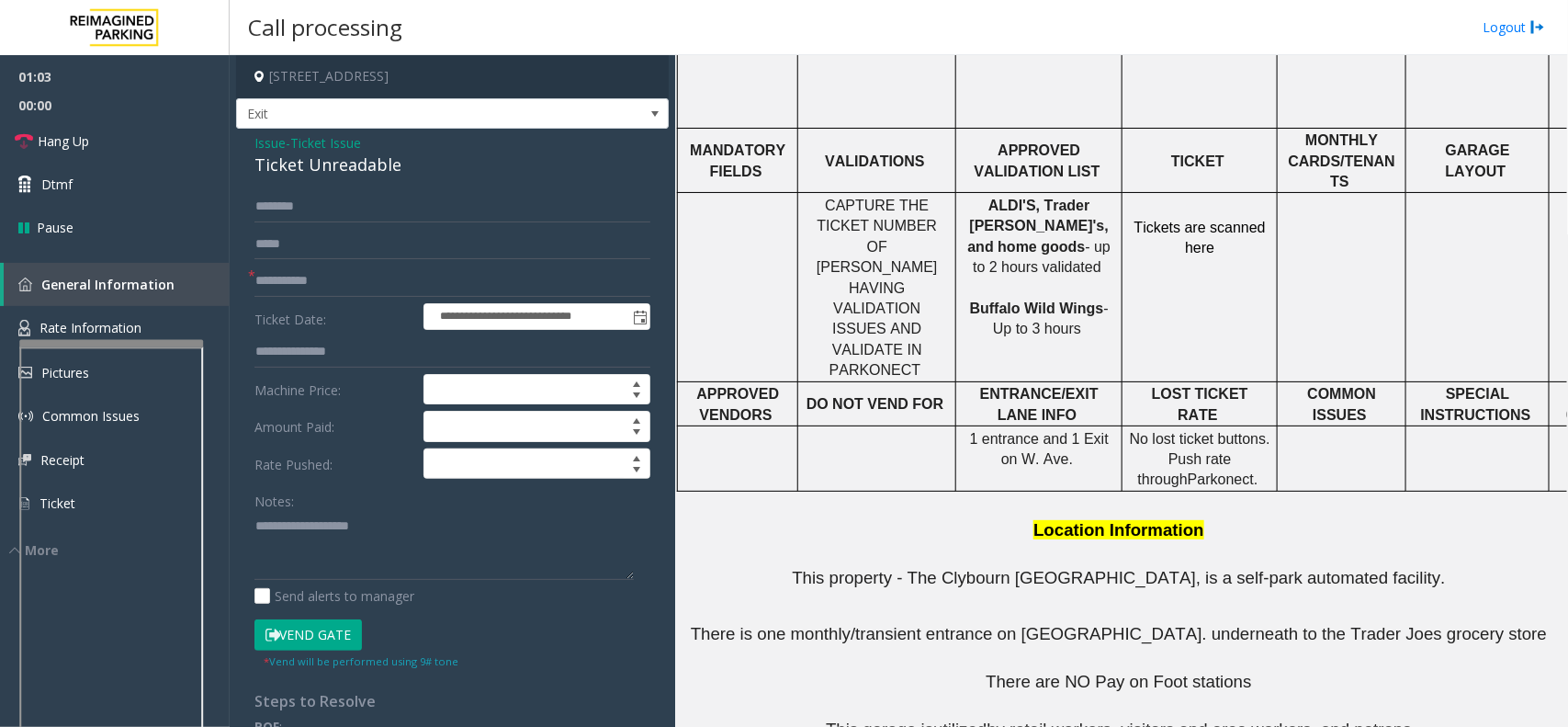
scroll to position [1069, 0]
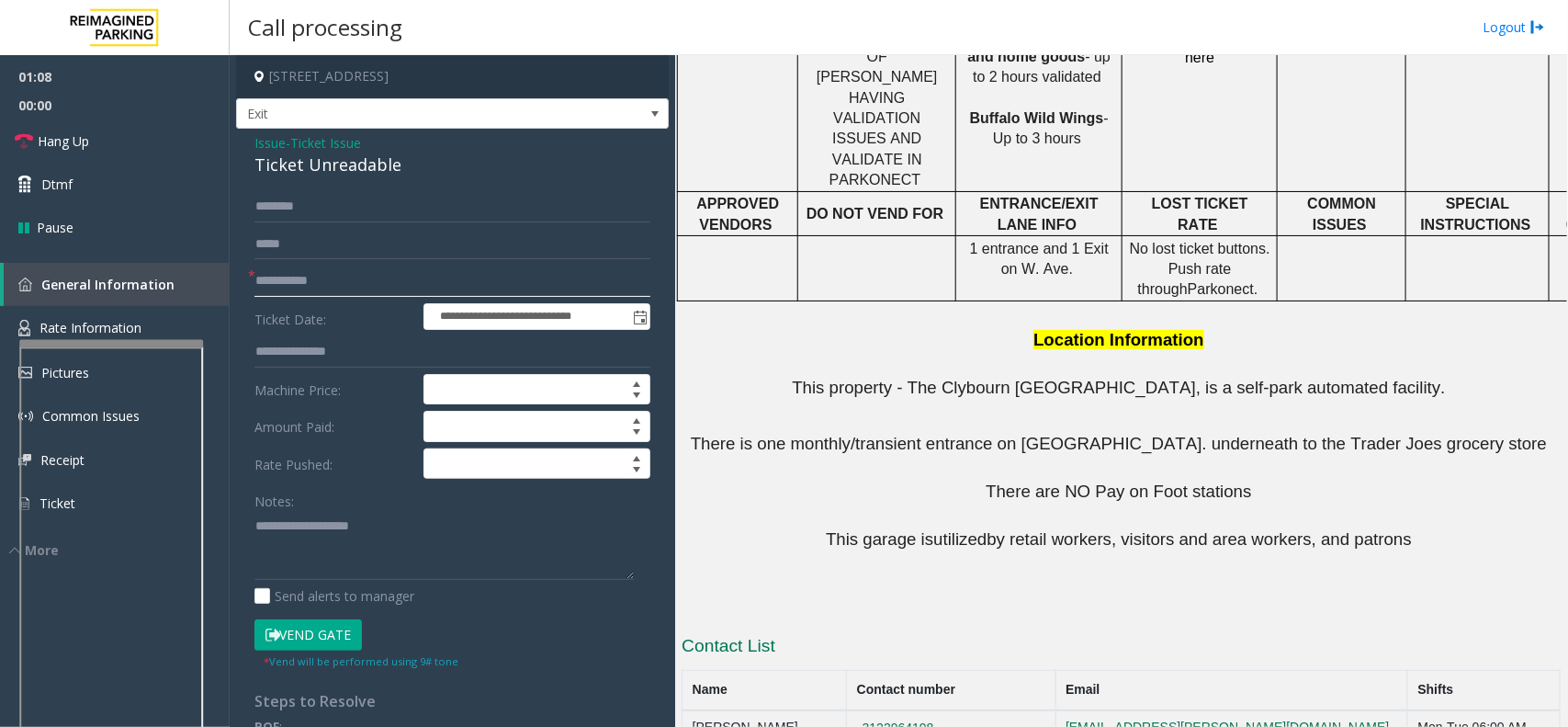
click at [315, 283] on input "**********" at bounding box center [452, 281] width 396 height 31
click at [143, 312] on link "Rate Information" at bounding box center [115, 328] width 230 height 45
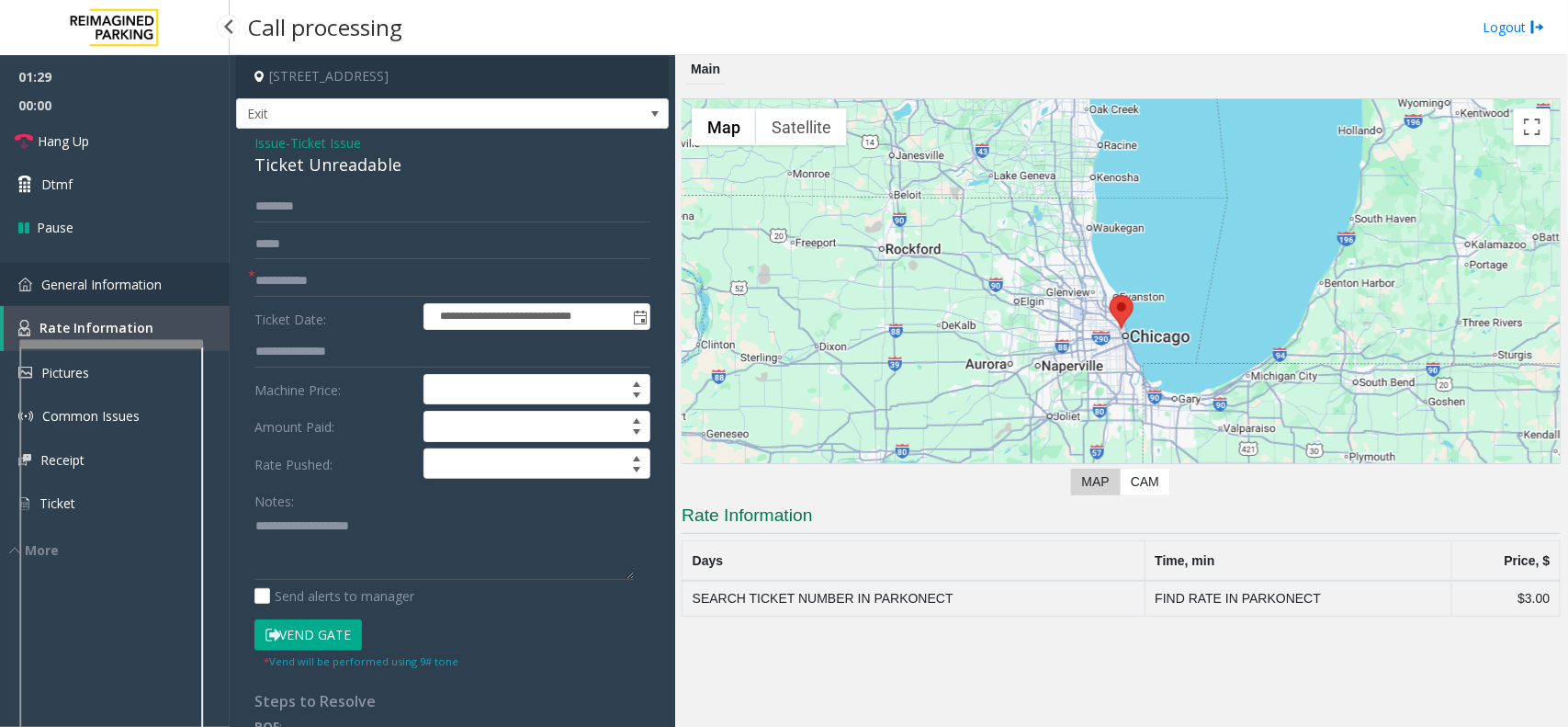
click at [65, 283] on span "General Information" at bounding box center [101, 284] width 120 height 17
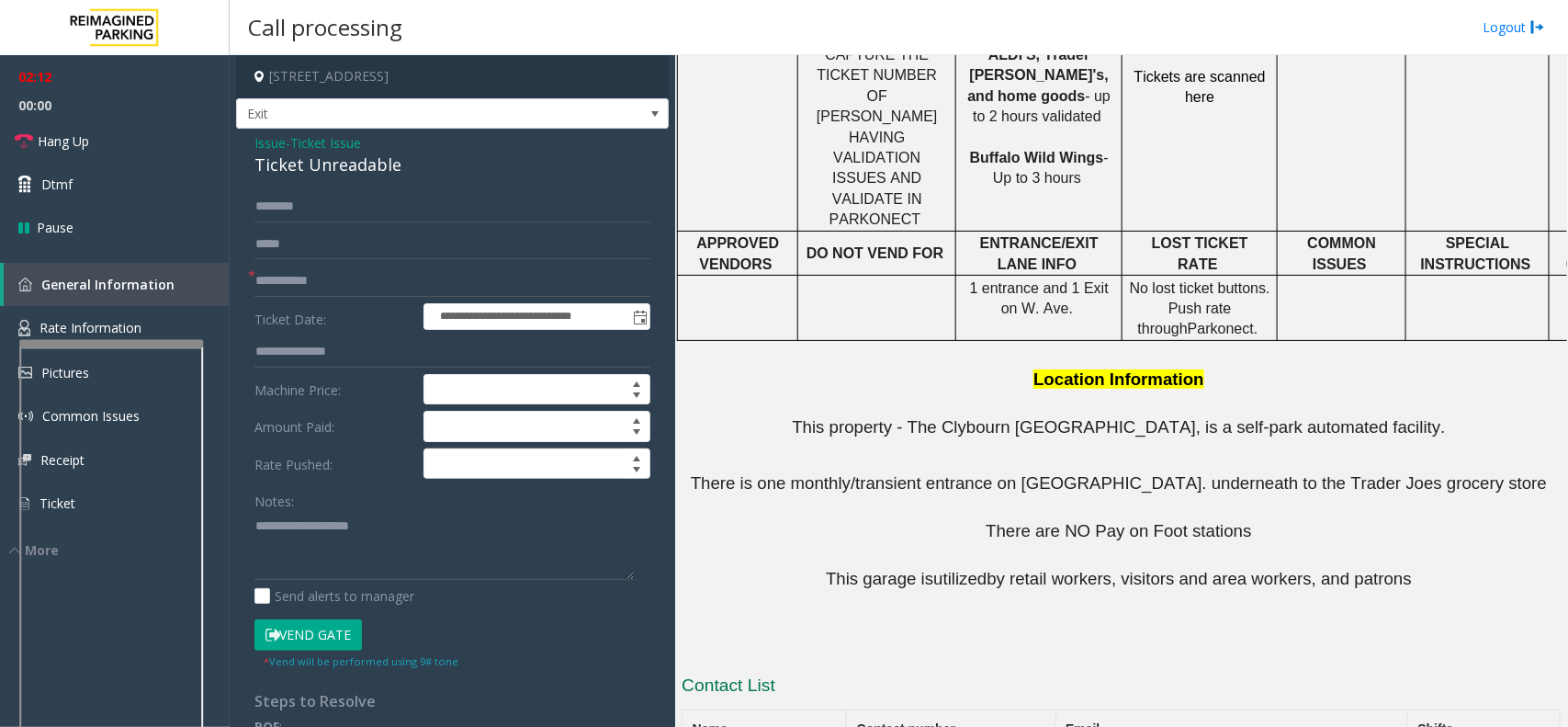
scroll to position [1069, 0]
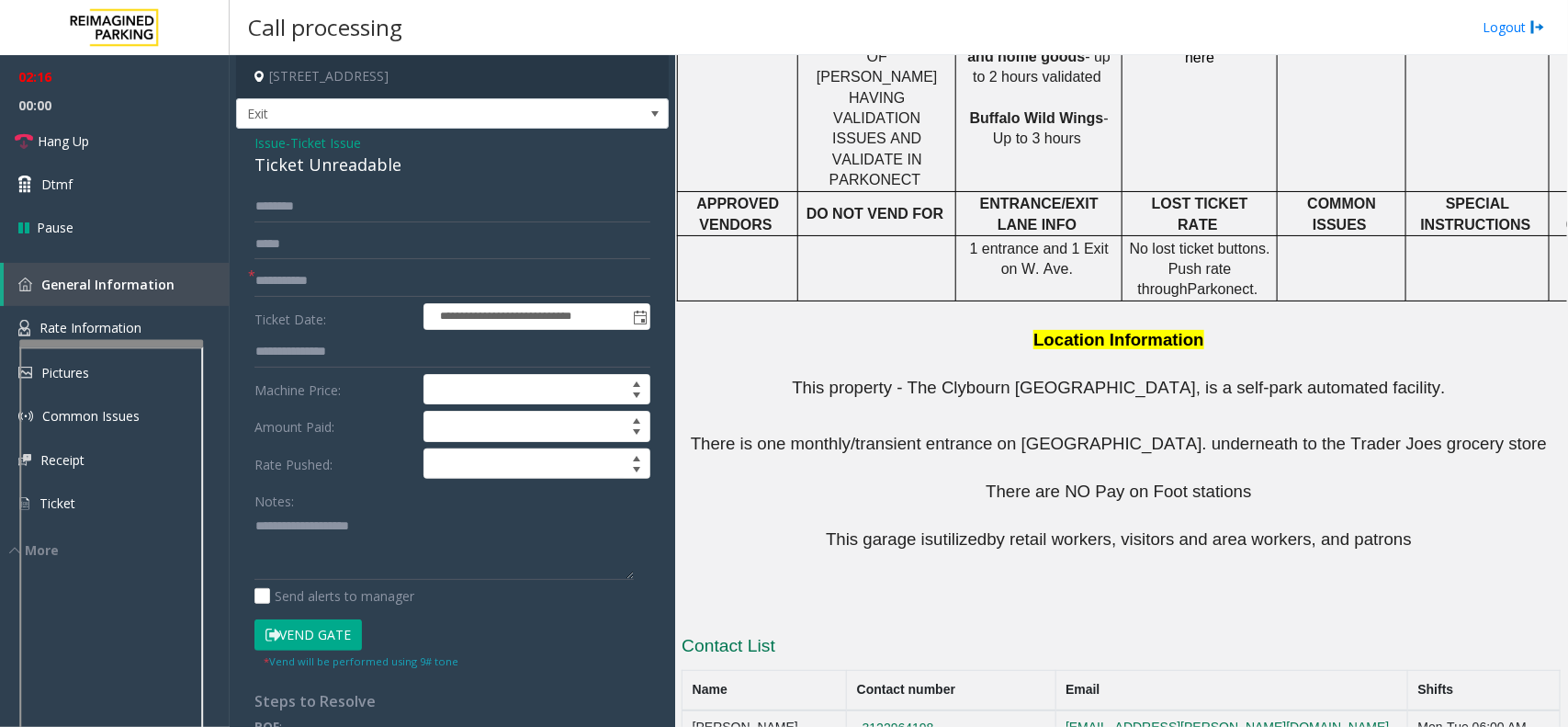
drag, startPoint x: 962, startPoint y: 597, endPoint x: 838, endPoint y: 603, distance: 124.1
click at [847, 710] on td "3122964198" at bounding box center [951, 735] width 209 height 50
copy button "3122964198"
drag, startPoint x: 942, startPoint y: 637, endPoint x: 832, endPoint y: 640, distance: 110.0
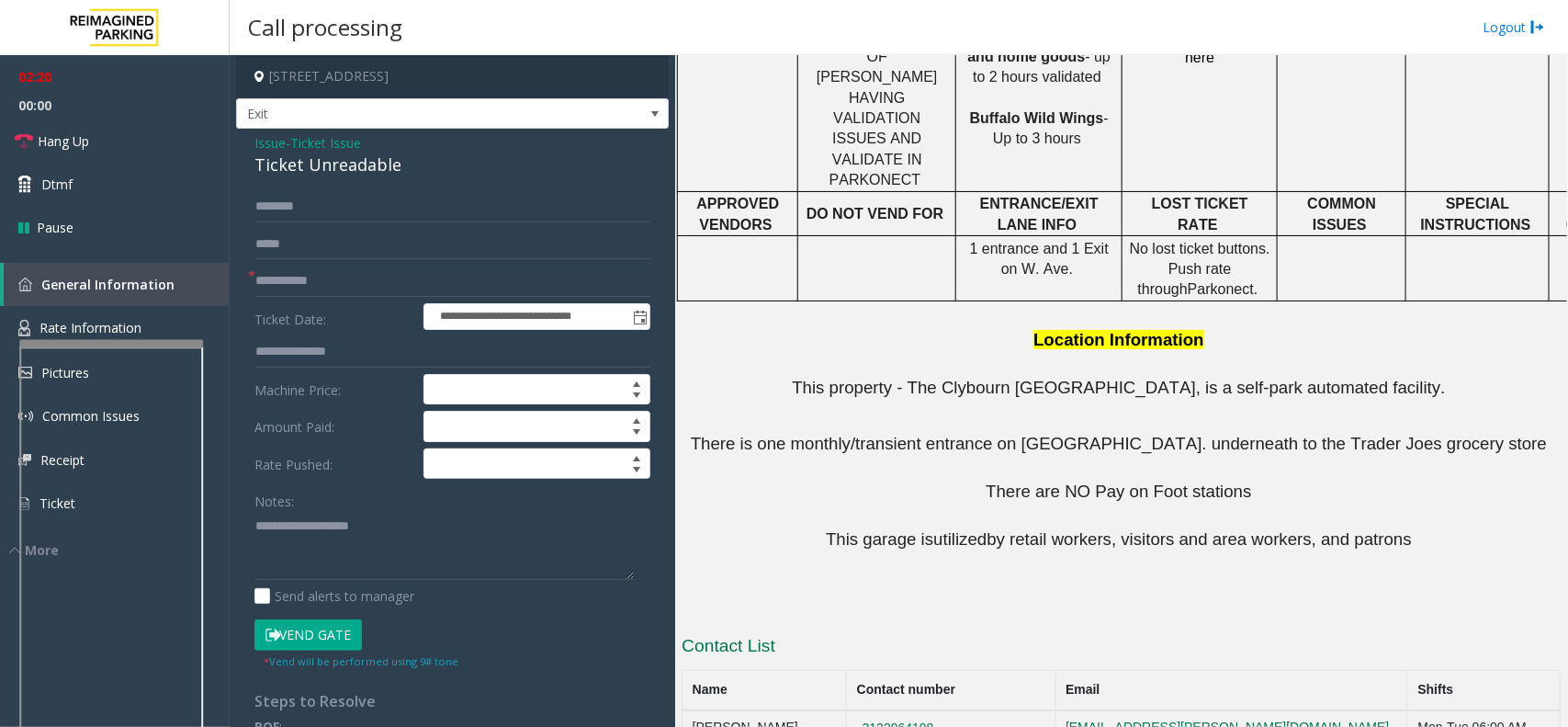
copy button "[PHONE_NUMBER]"
click at [404, 563] on textarea at bounding box center [444, 545] width 380 height 69
click at [370, 534] on textarea at bounding box center [444, 545] width 380 height 69
paste textarea "**********"
click at [322, 173] on div "Ticket Unreadable" at bounding box center [452, 165] width 396 height 25
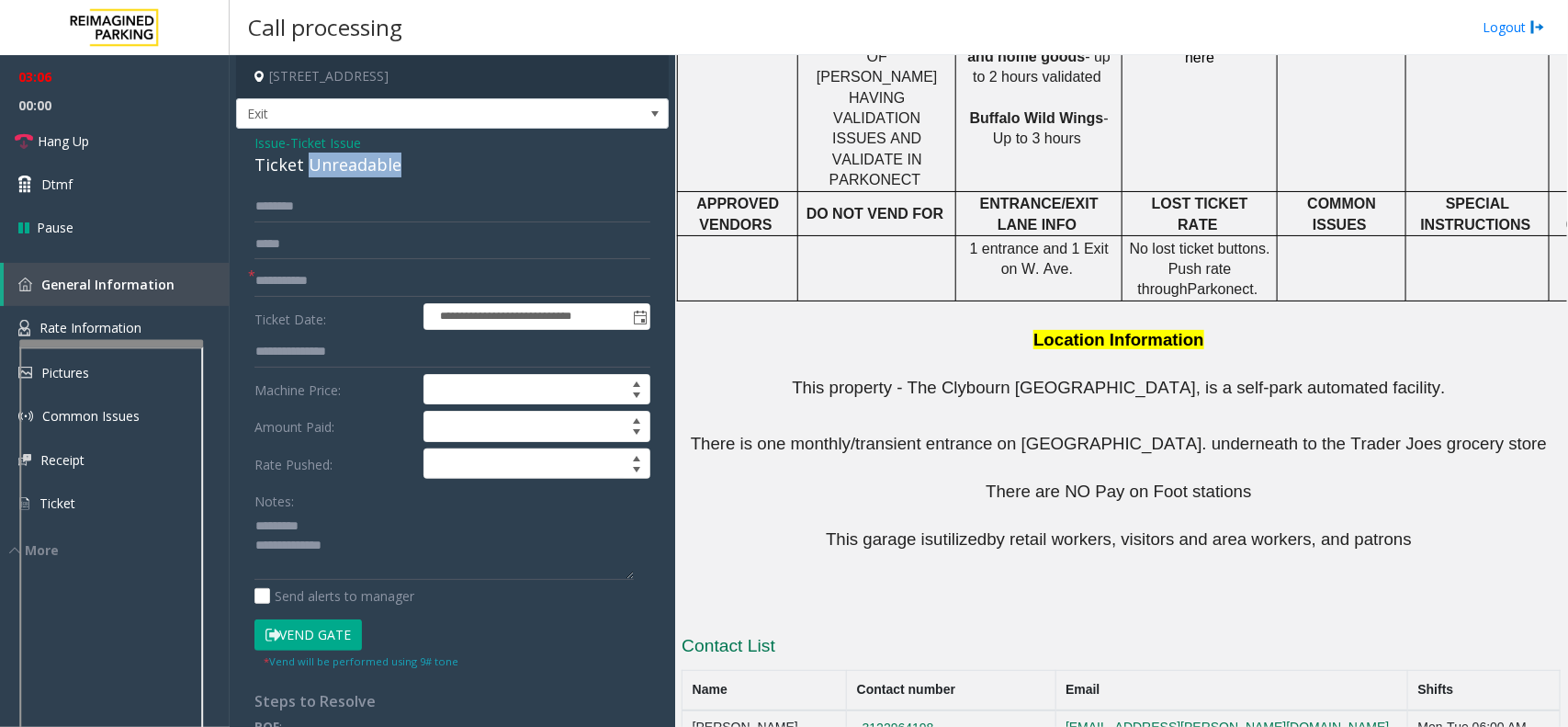
click at [322, 173] on div "Ticket Unreadable" at bounding box center [452, 165] width 396 height 25
copy div "Ticket Unreadable"
click at [341, 511] on div "Notes:" at bounding box center [452, 532] width 396 height 95
click at [341, 521] on textarea at bounding box center [444, 545] width 380 height 69
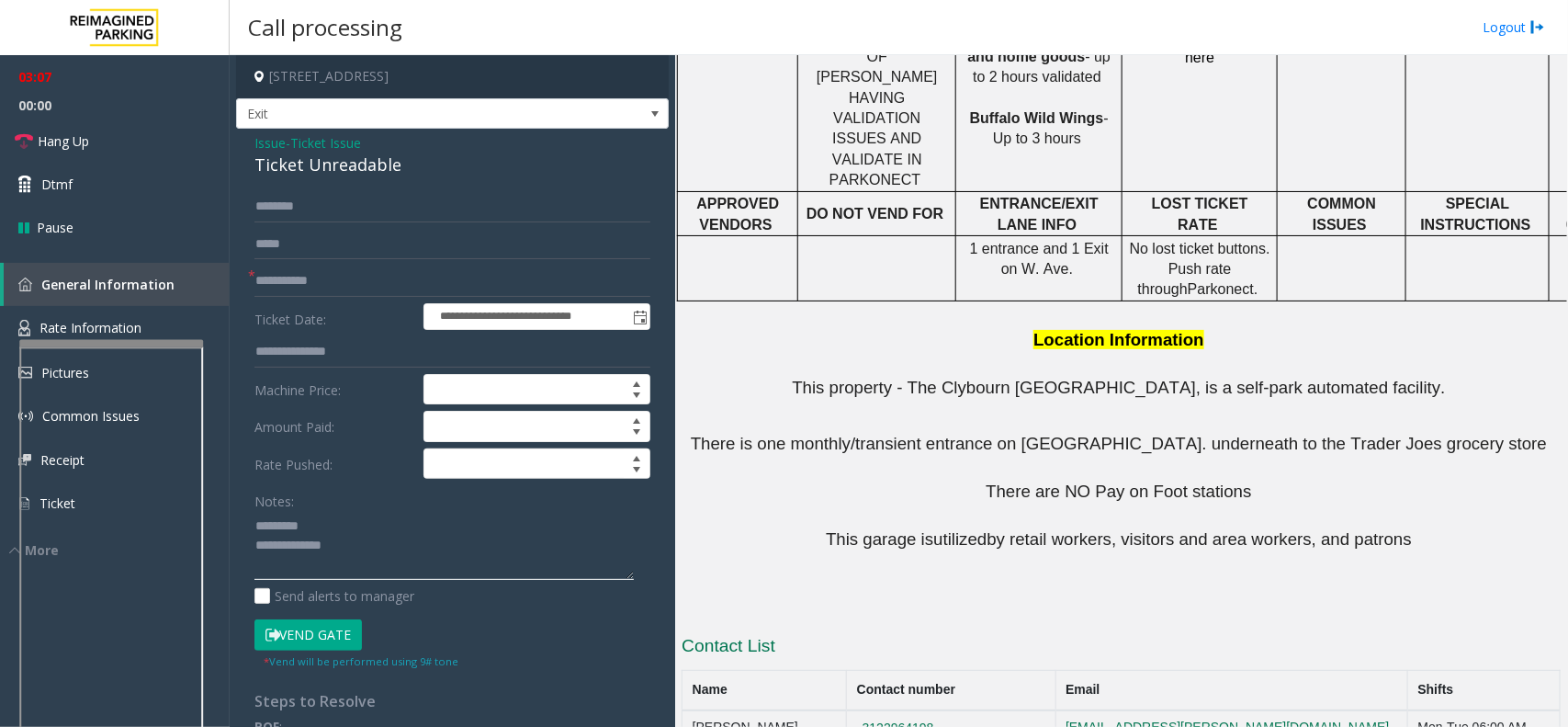
paste textarea "**********"
click at [368, 544] on textarea at bounding box center [444, 545] width 380 height 69
click at [257, 534] on textarea at bounding box center [444, 545] width 380 height 69
click at [412, 561] on textarea at bounding box center [444, 545] width 380 height 69
paste textarea "**********"
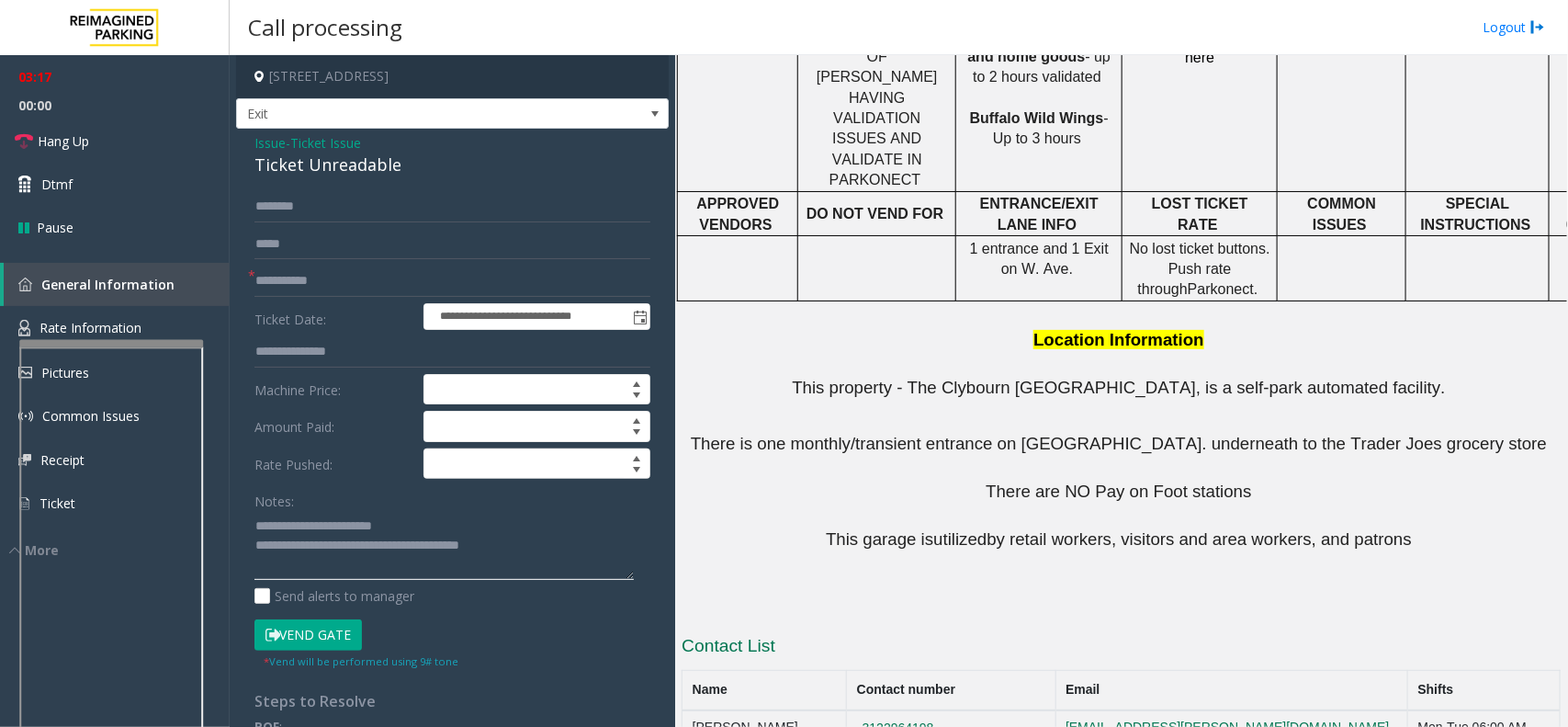
type textarea "**********"
drag, startPoint x: 812, startPoint y: 420, endPoint x: 1447, endPoint y: 396, distance: 635.5
click at [1447, 396] on div "PARCS PARKONECT ID USERNAME PASSWORD PARIS EQUIPMENT CARD INSERTION Click Here …" at bounding box center [1121, 181] width 880 height 869
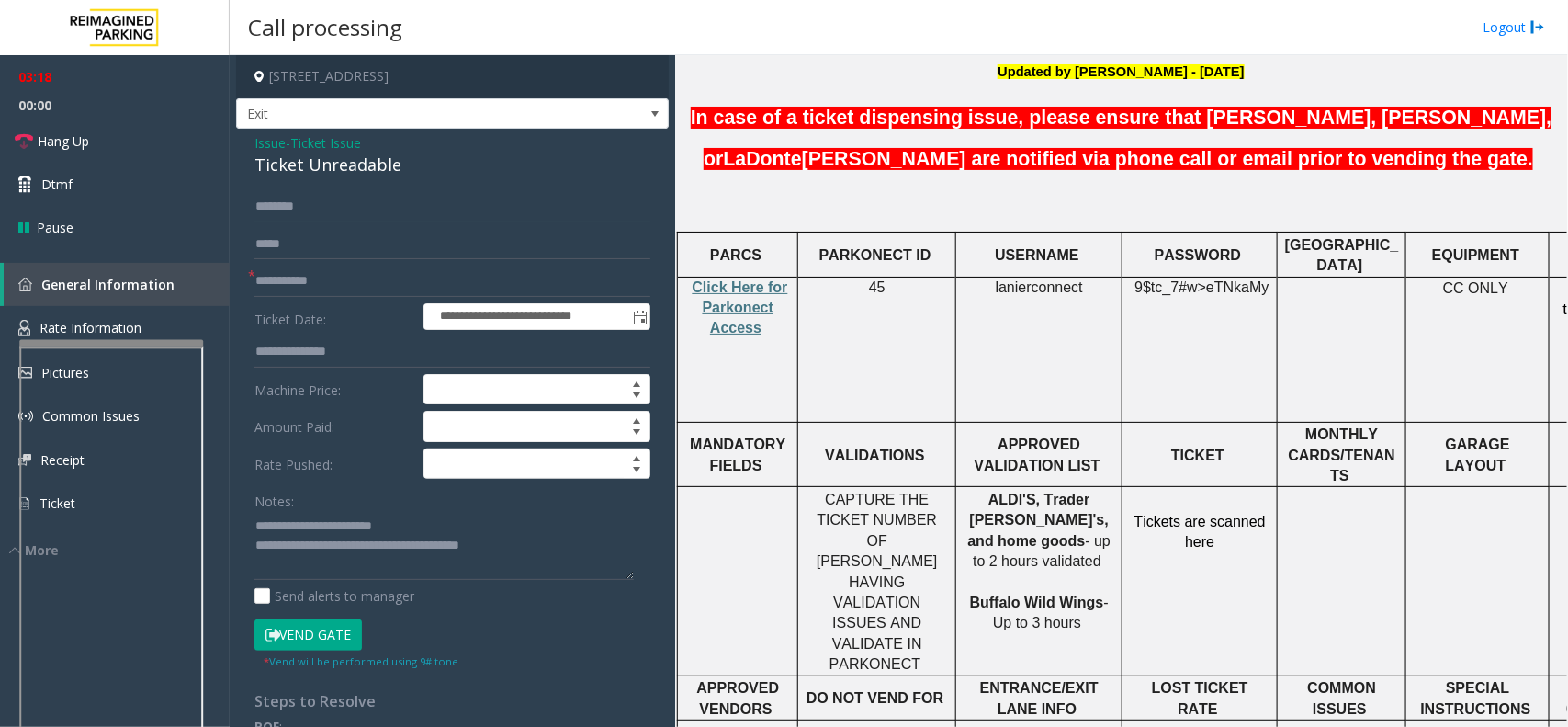
scroll to position [494, 0]
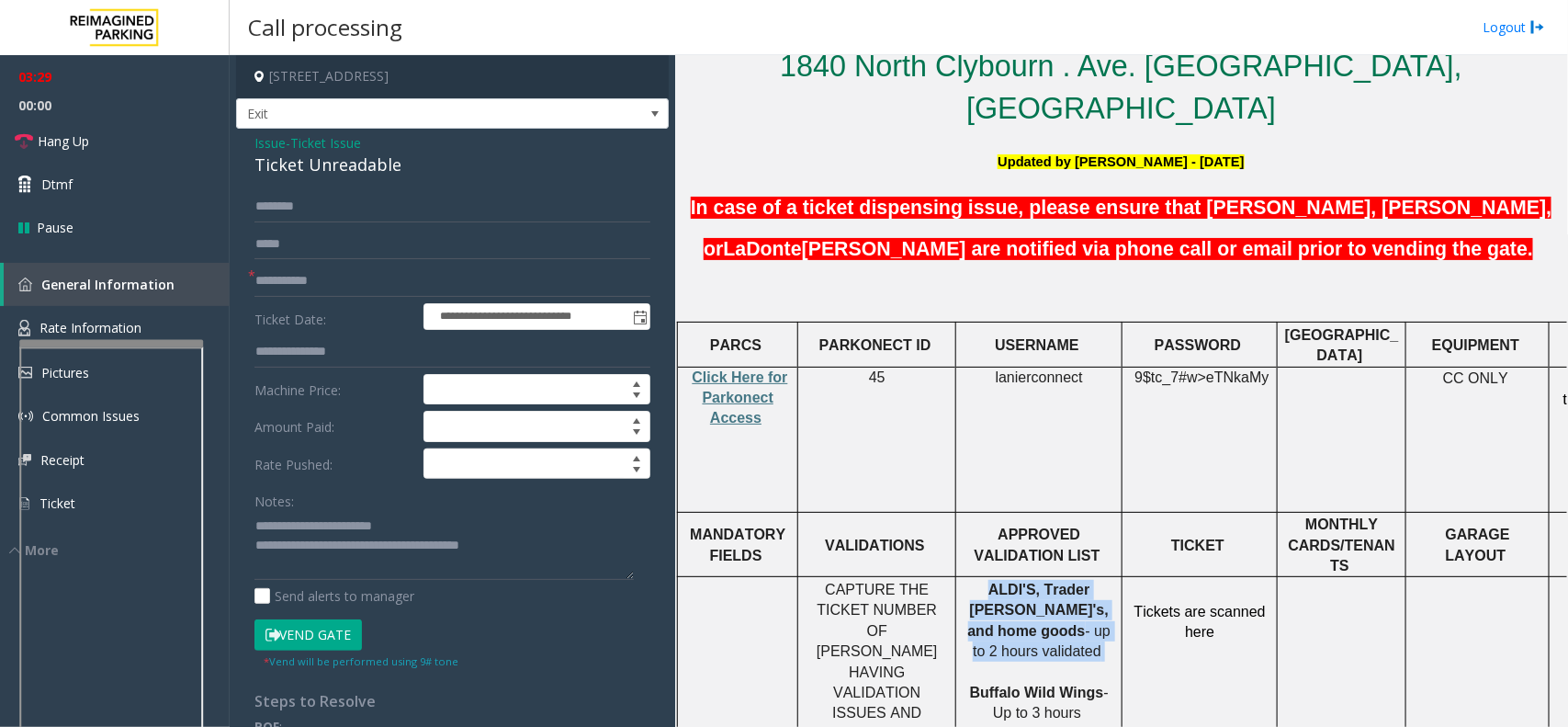
drag, startPoint x: 966, startPoint y: 517, endPoint x: 1092, endPoint y: 562, distance: 133.8
click at [1092, 580] on p "ALDI'S, Trader [PERSON_NAME]'s, and home goods - up to 2 hours validated Buffal…" at bounding box center [1040, 652] width 153 height 144
click at [1064, 580] on p "ALDI'S, Trader [PERSON_NAME]'s, and home goods - up to 2 hours validated Buffal…" at bounding box center [1040, 652] width 153 height 144
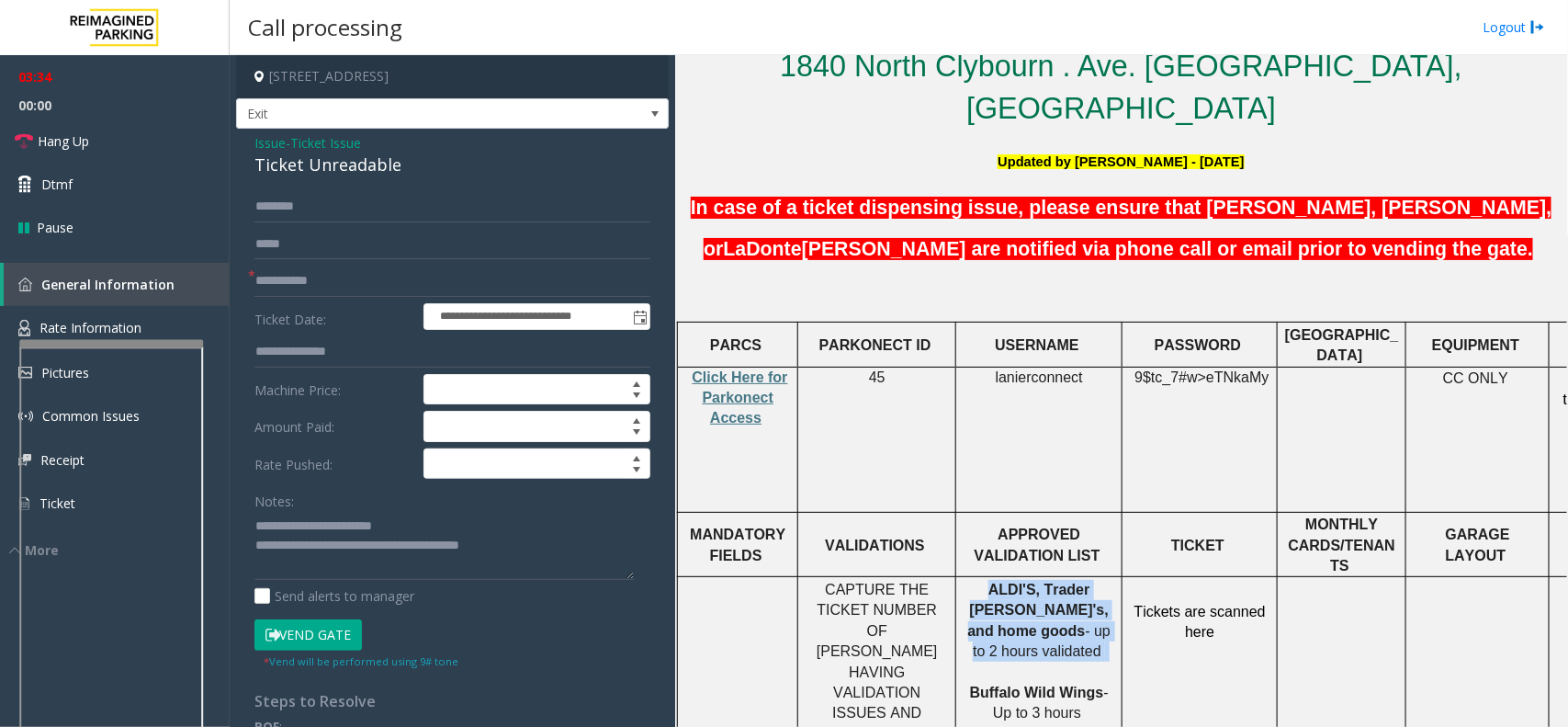
click at [1043, 582] on span "ALDI'S, Trader [PERSON_NAME]'s, and home goods" at bounding box center [1039, 610] width 141 height 57
click at [1045, 582] on span "ALDI'S, Trader [PERSON_NAME]'s, and home goods" at bounding box center [1039, 610] width 141 height 57
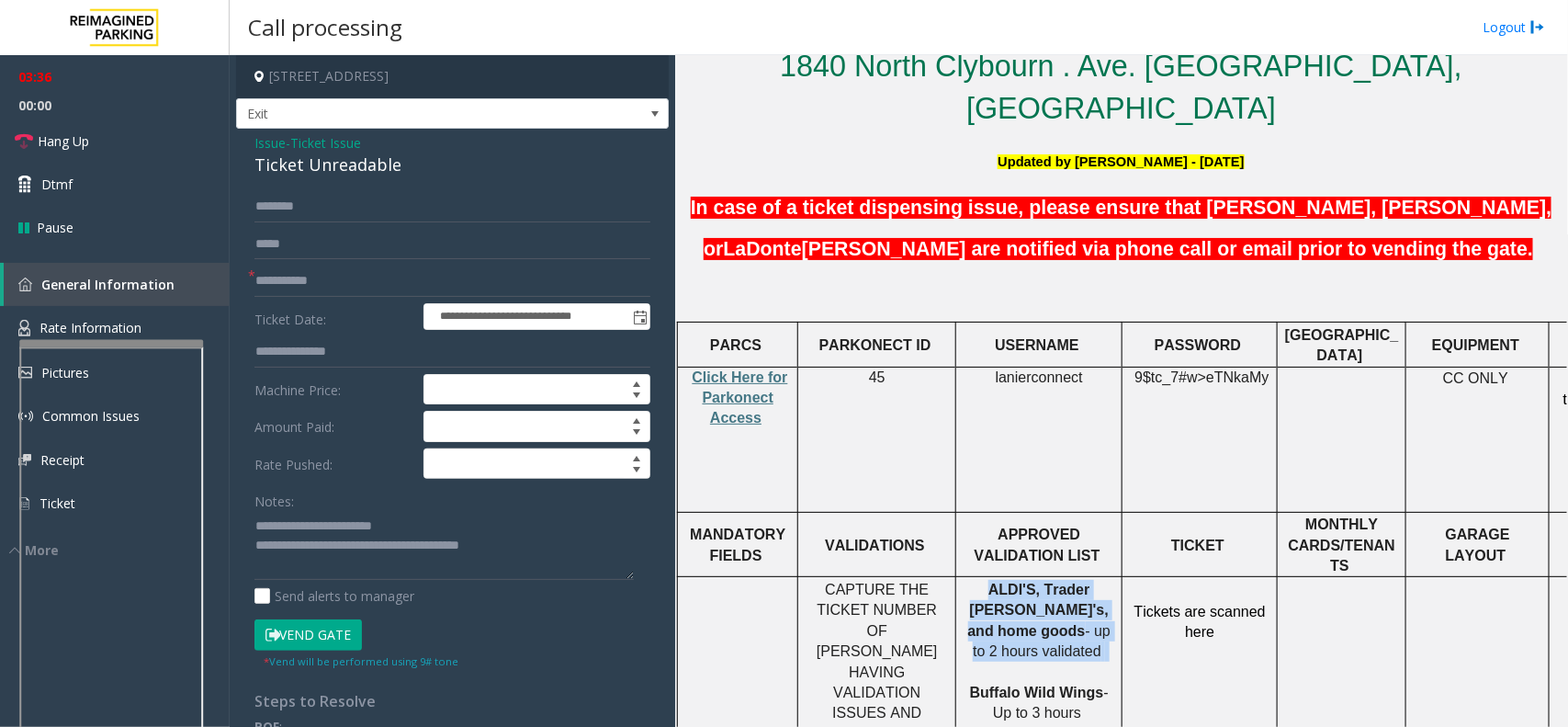
click at [1045, 582] on span "ALDI'S, Trader [PERSON_NAME]'s, and home goods" at bounding box center [1039, 610] width 141 height 57
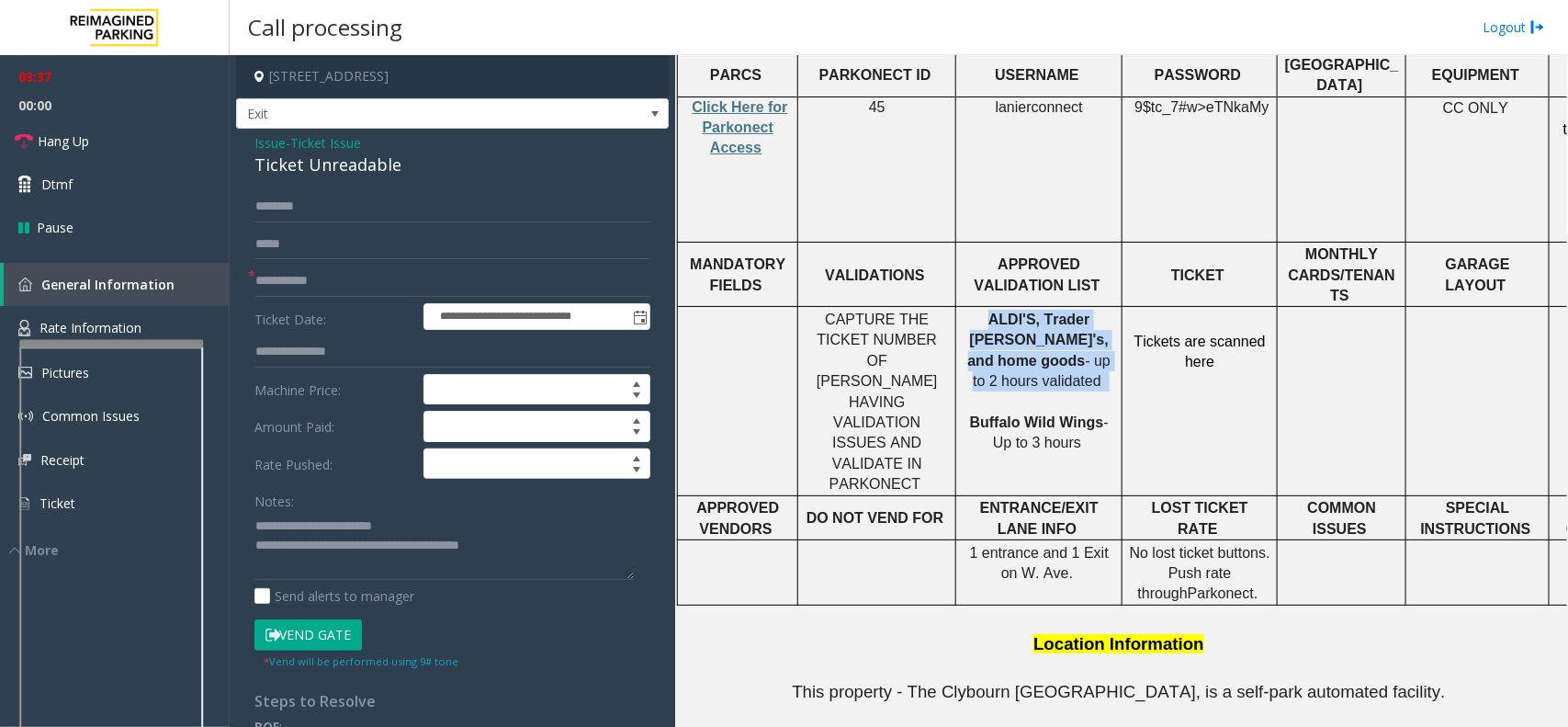
scroll to position [724, 0]
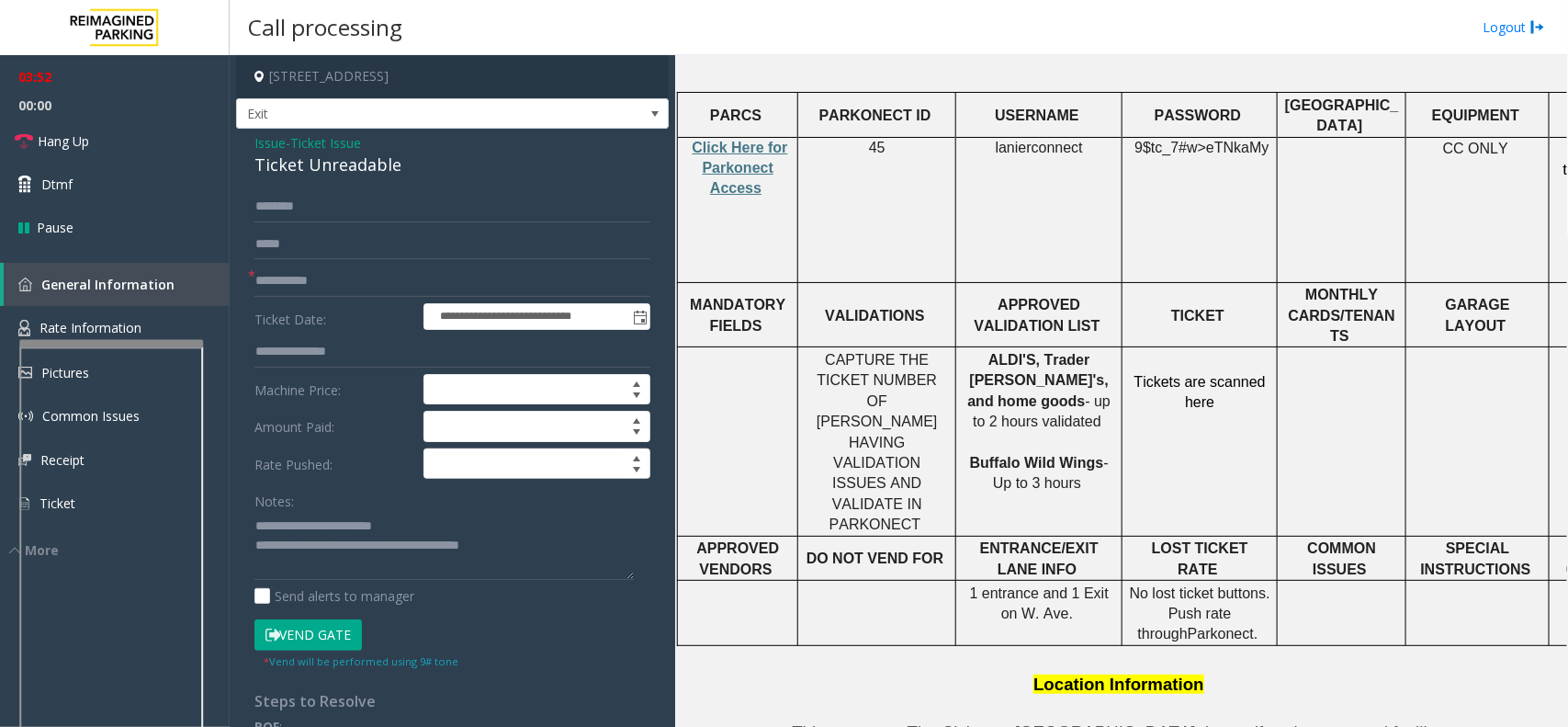
click at [269, 153] on div "Ticket Unreadable" at bounding box center [452, 165] width 396 height 25
click at [268, 144] on span "Issue" at bounding box center [270, 142] width 31 height 19
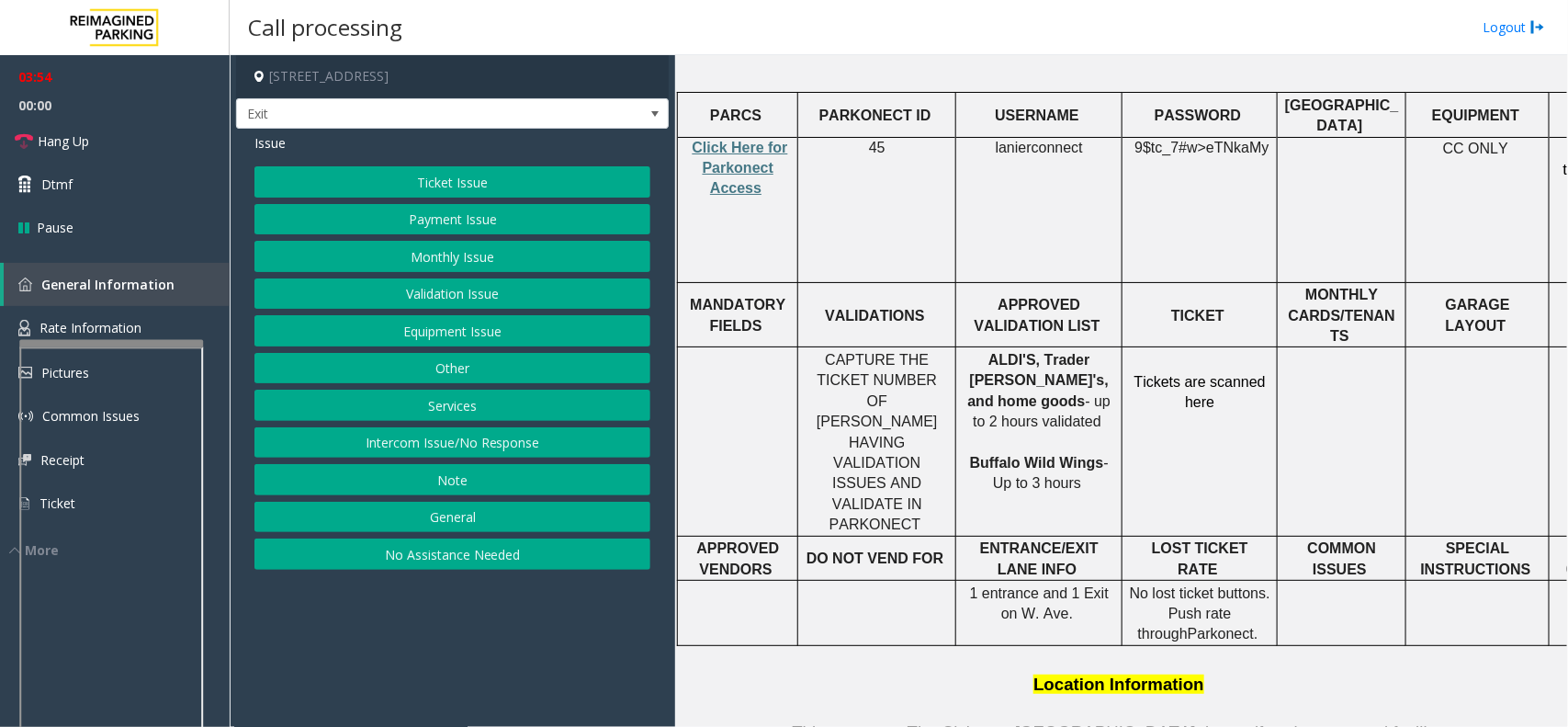
click at [469, 217] on button "Payment Issue" at bounding box center [452, 220] width 396 height 31
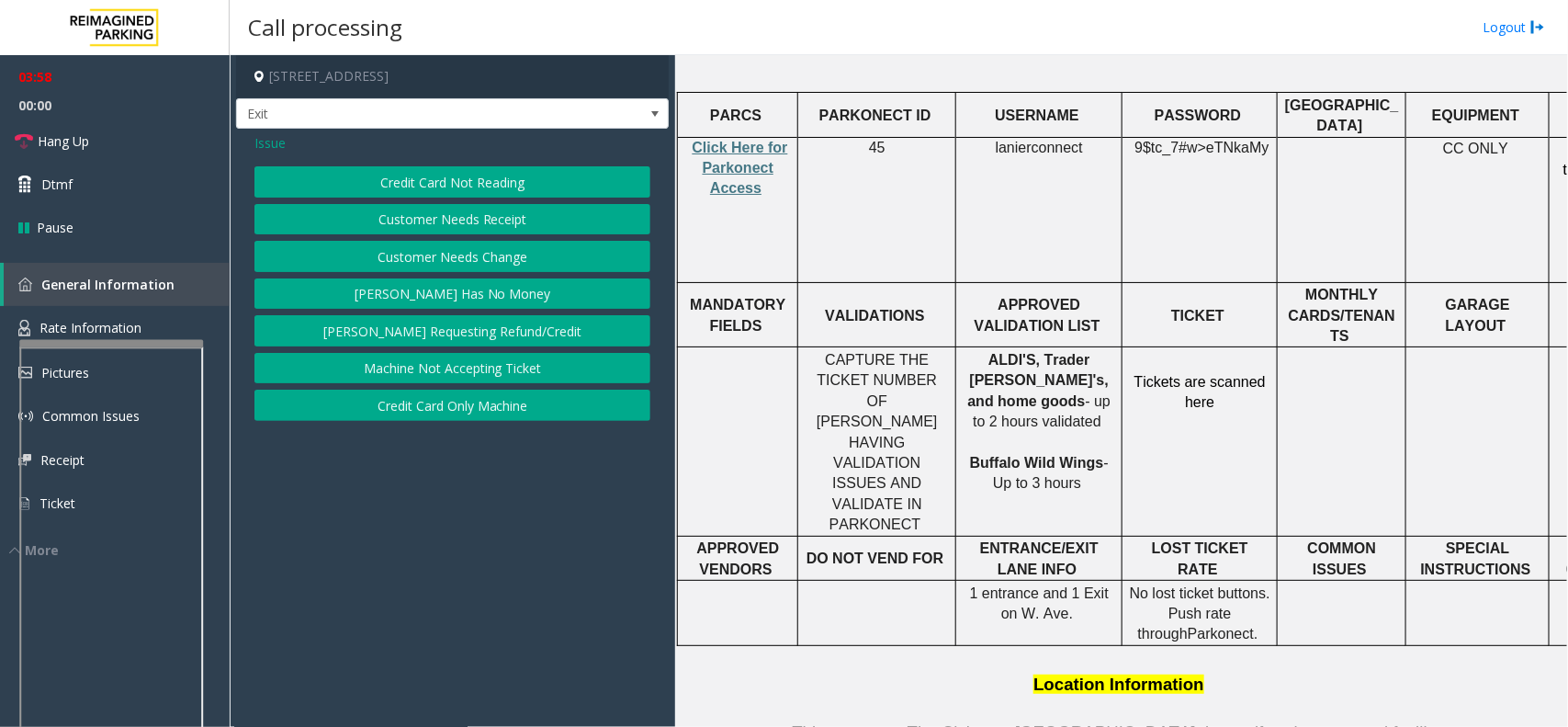
click at [277, 144] on span "Issue" at bounding box center [270, 142] width 31 height 19
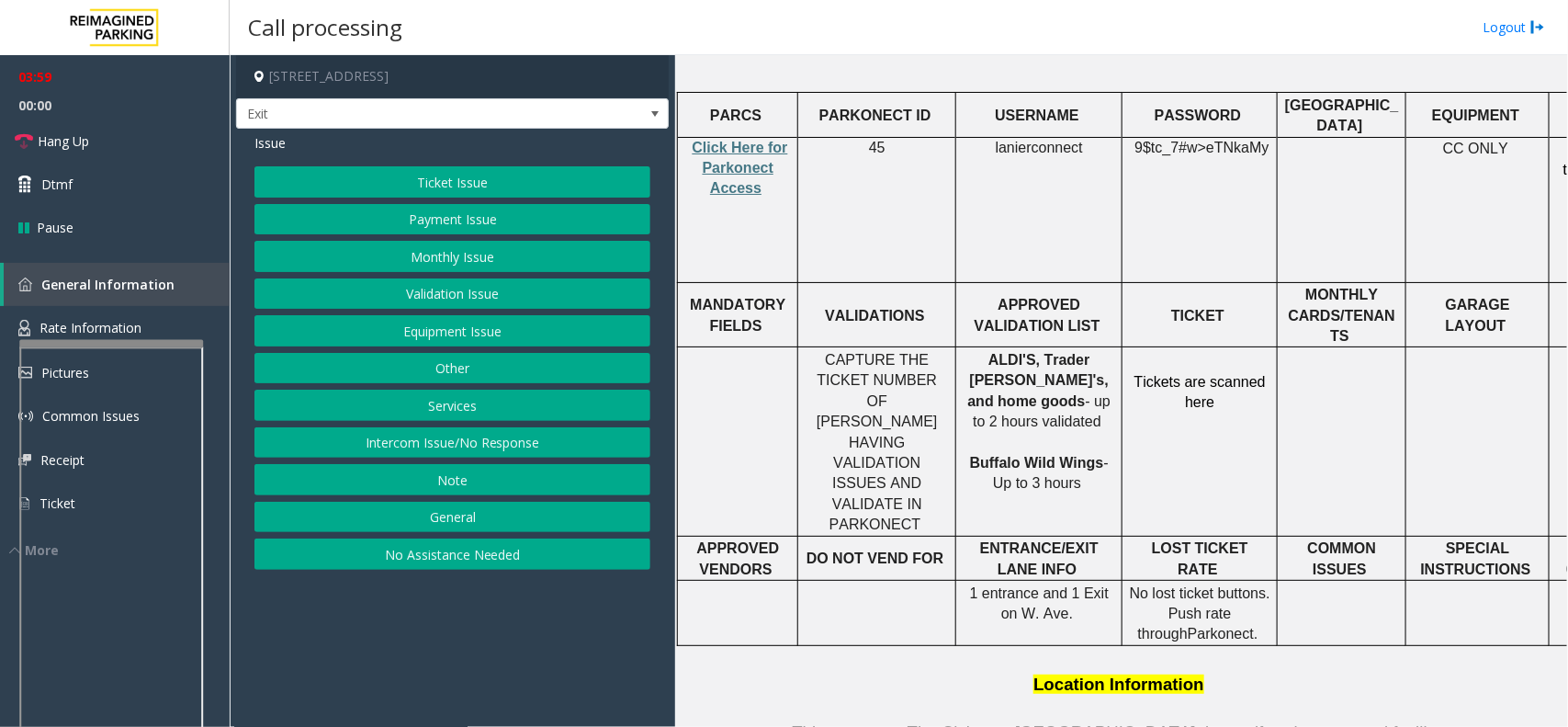
click at [438, 328] on button "Equipment Issue" at bounding box center [452, 331] width 396 height 31
click at [499, 331] on button "Gate / Door Won't Open" at bounding box center [452, 331] width 396 height 31
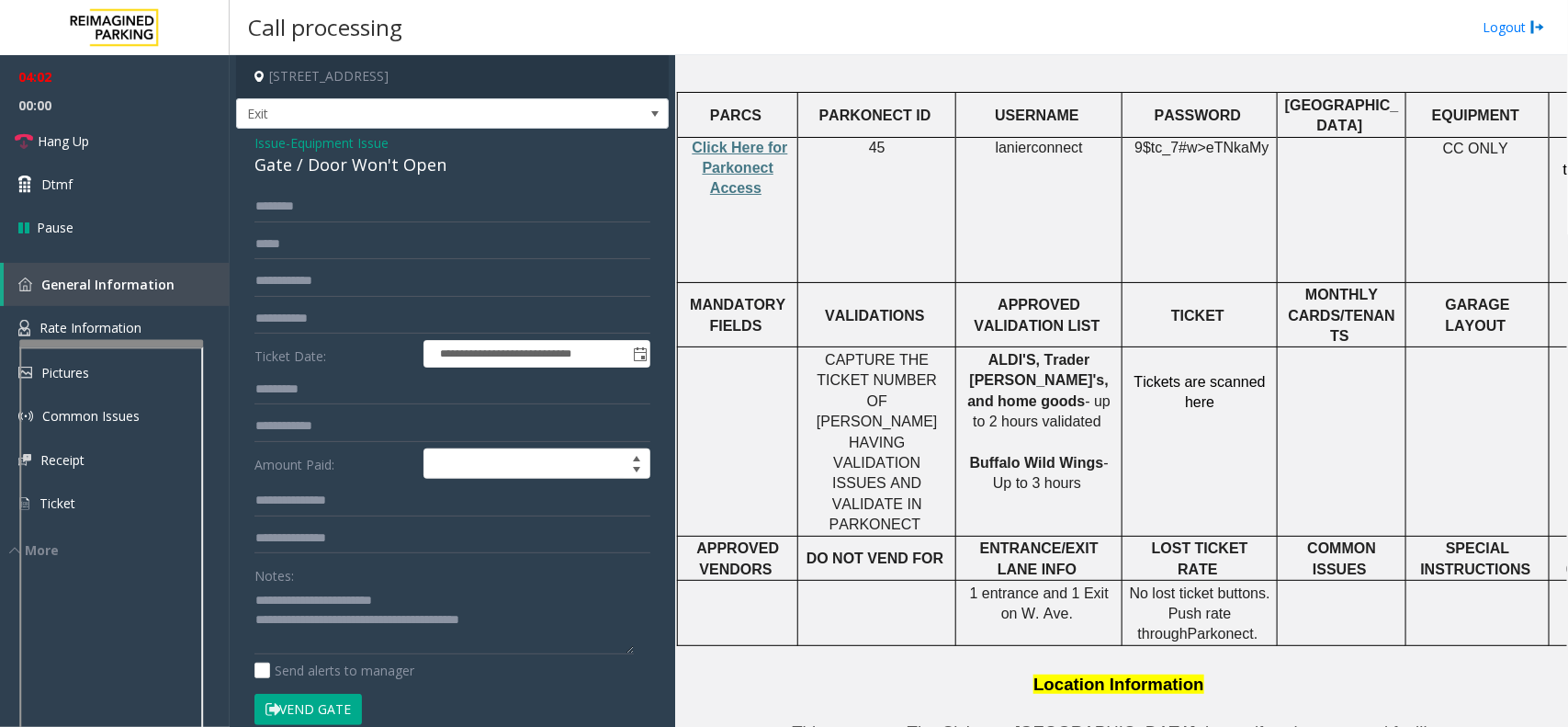
click at [386, 175] on div "Gate / Door Won't Open" at bounding box center [452, 165] width 396 height 25
copy div "Gate / Door Won't Open"
drag, startPoint x: 305, startPoint y: 593, endPoint x: 427, endPoint y: 597, distance: 122.1
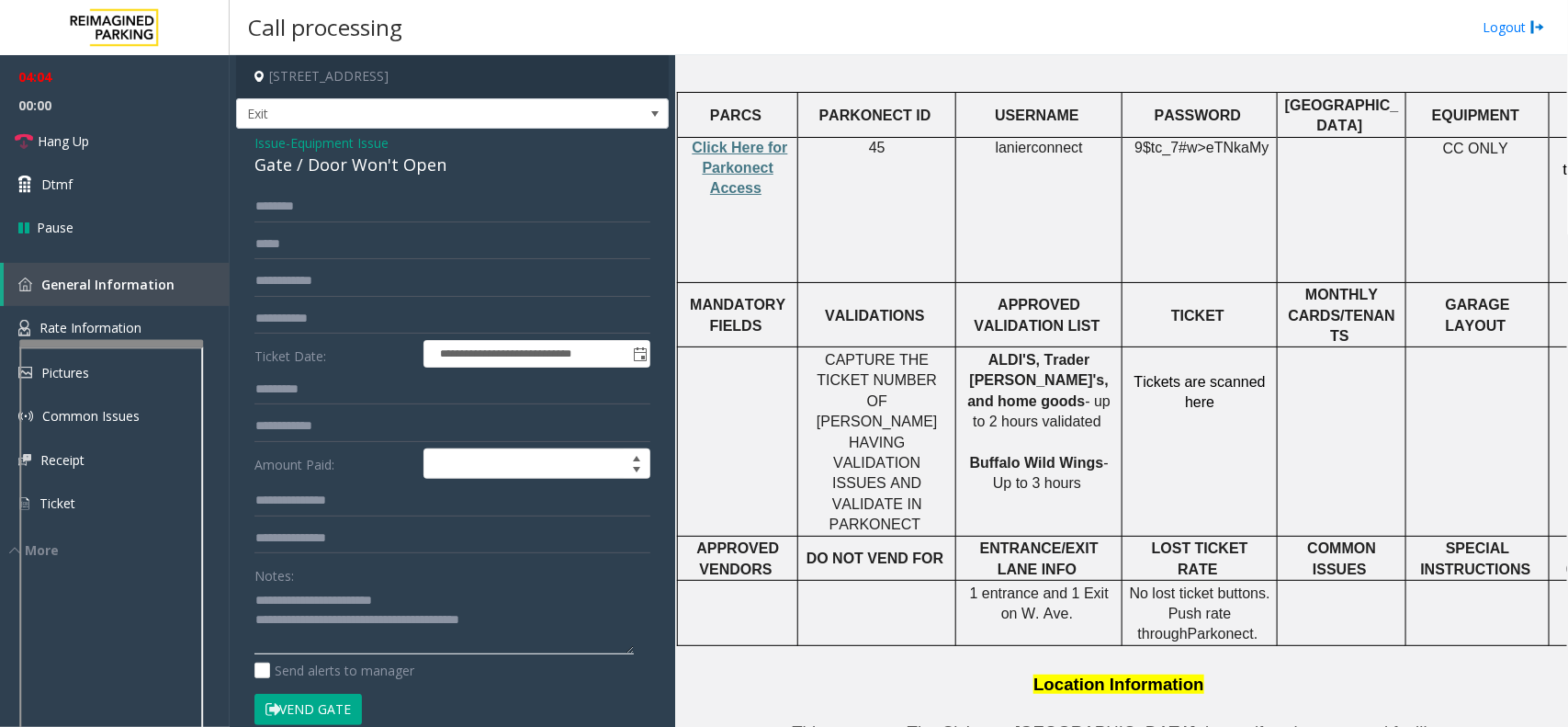
click at [427, 597] on textarea at bounding box center [444, 619] width 380 height 69
drag, startPoint x: 296, startPoint y: 602, endPoint x: 439, endPoint y: 608, distance: 143.1
click at [437, 608] on textarea at bounding box center [444, 619] width 380 height 69
paste textarea "****"
click at [139, 156] on link "Hang Up" at bounding box center [115, 141] width 230 height 43
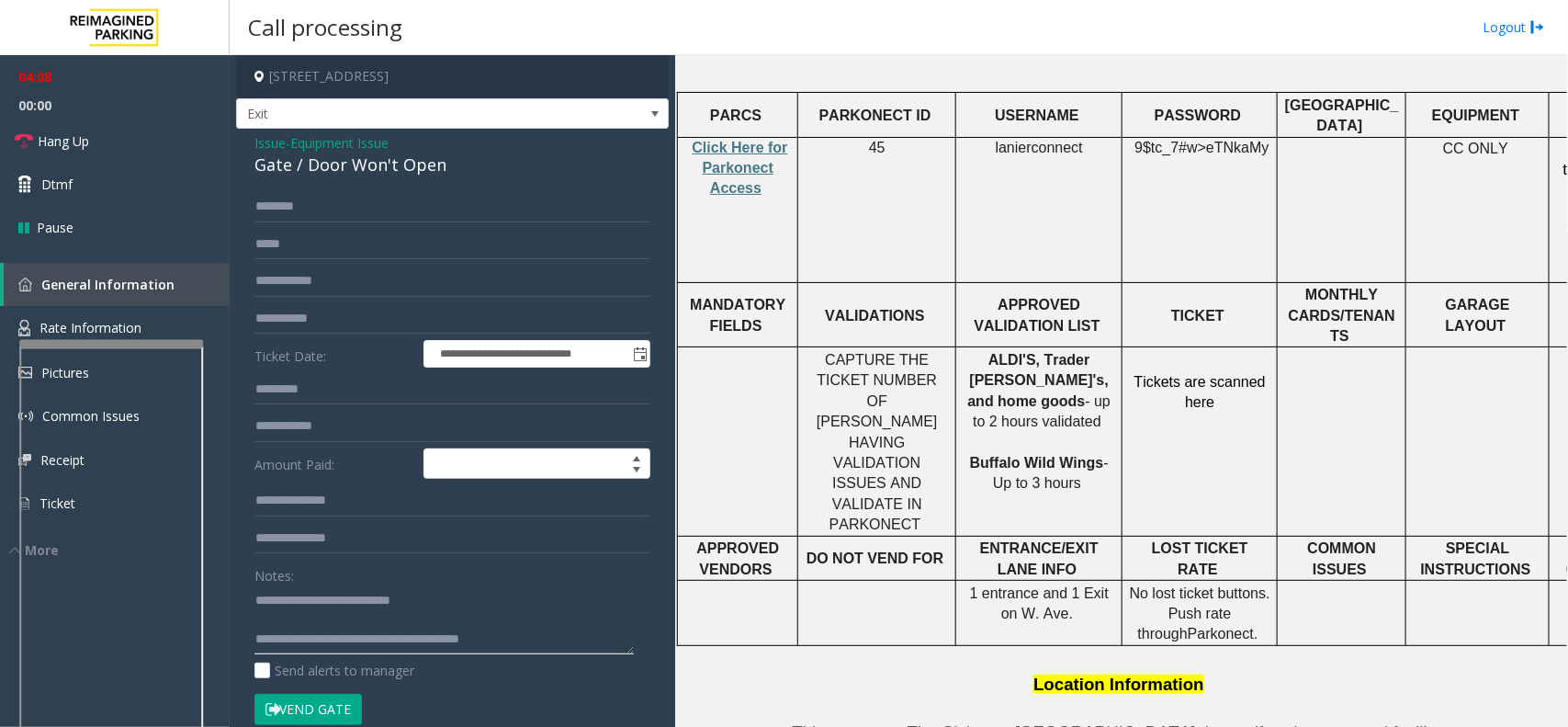
drag, startPoint x: 337, startPoint y: 635, endPoint x: 545, endPoint y: 665, distance: 210.2
click at [542, 663] on div "Notes: Send alerts to manager" at bounding box center [452, 619] width 396 height 120
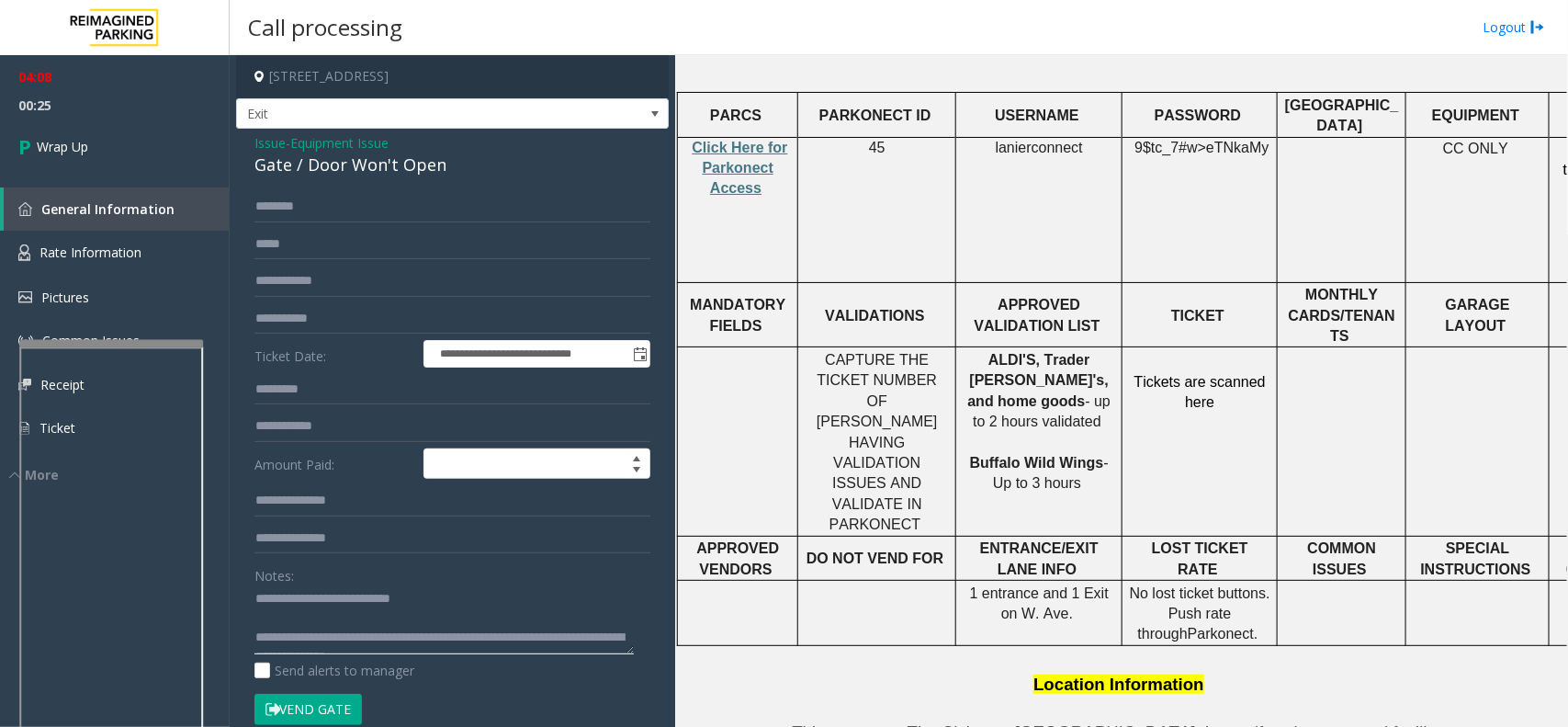
scroll to position [0, 0]
click at [327, 617] on textarea at bounding box center [444, 619] width 380 height 69
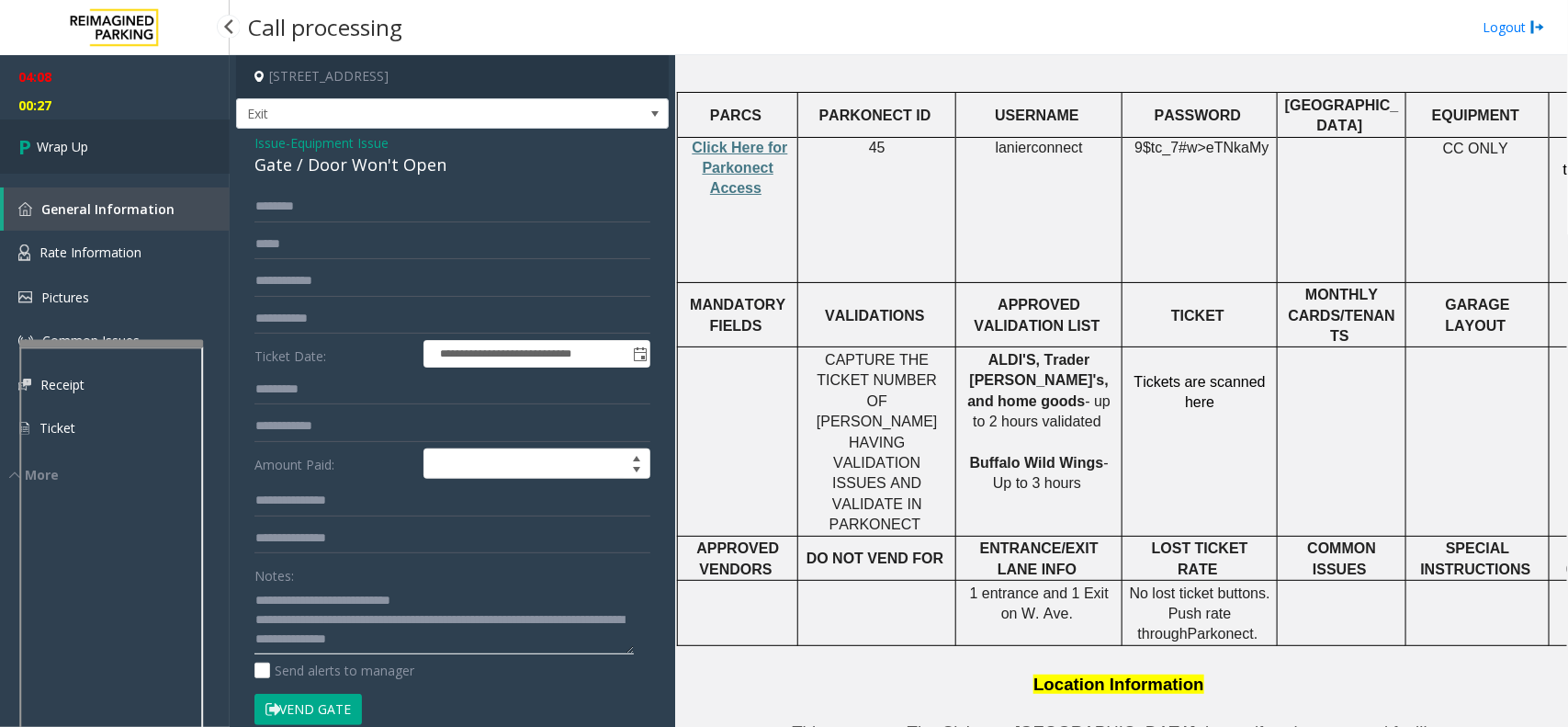
type textarea "**********"
click at [122, 142] on link "Wrap Up" at bounding box center [115, 146] width 230 height 54
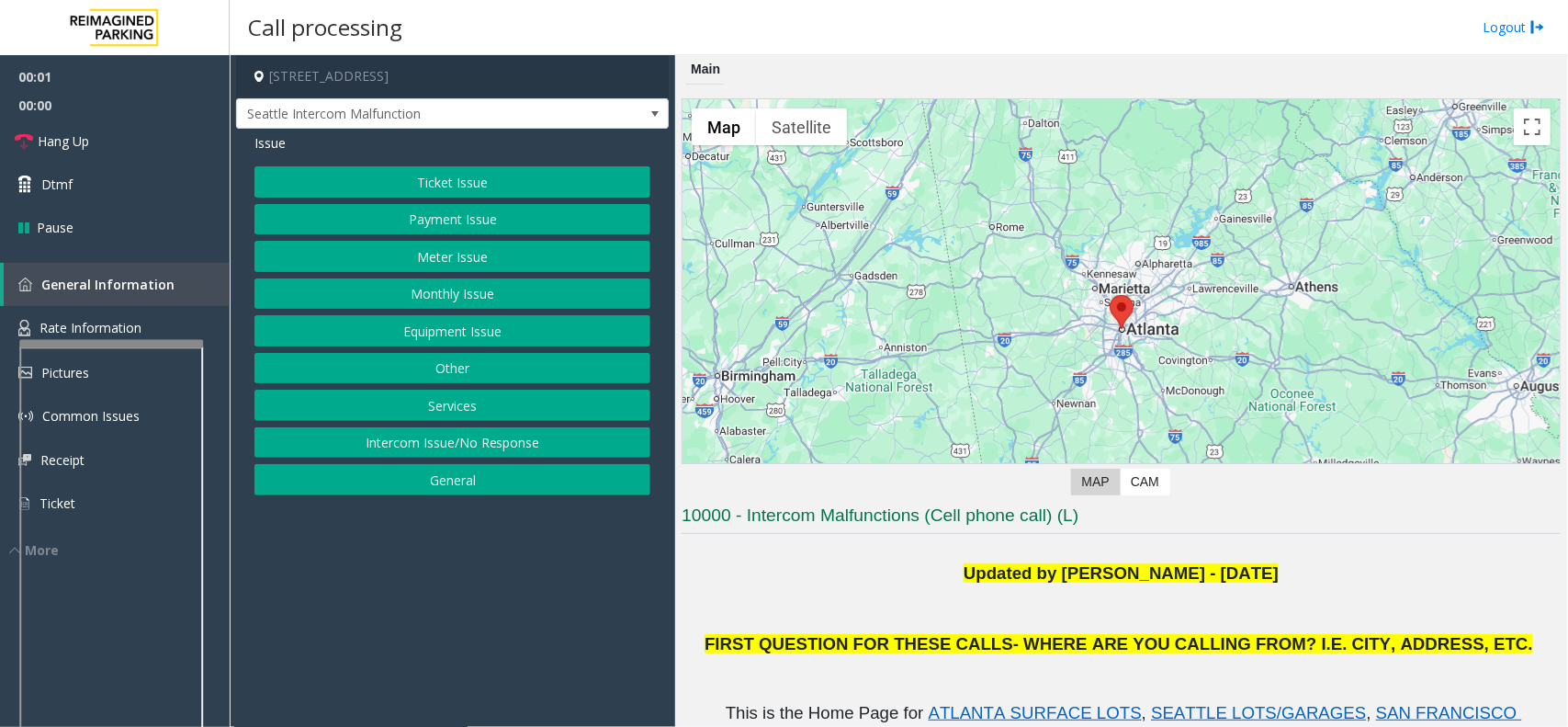
scroll to position [460, 0]
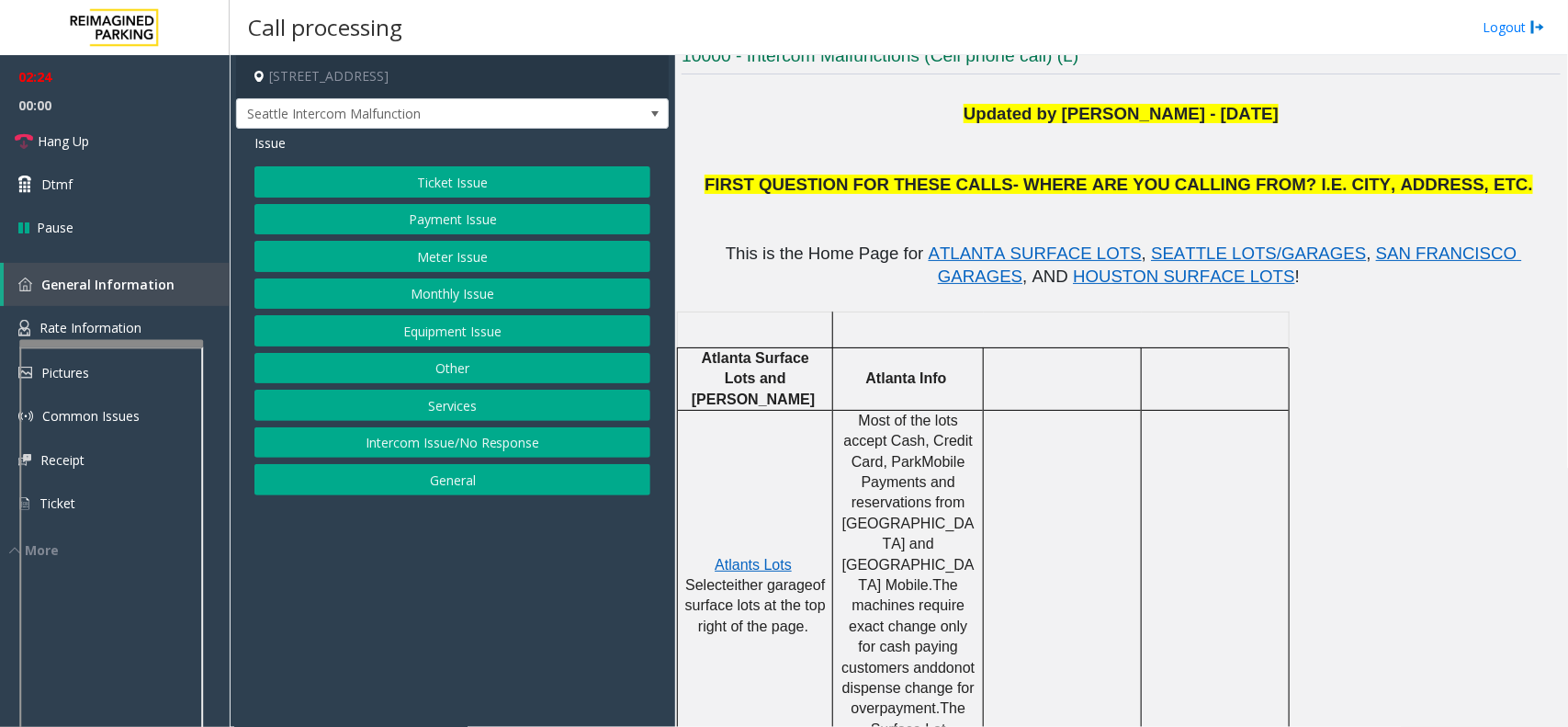
click at [473, 223] on button "Payment Issue" at bounding box center [452, 220] width 396 height 31
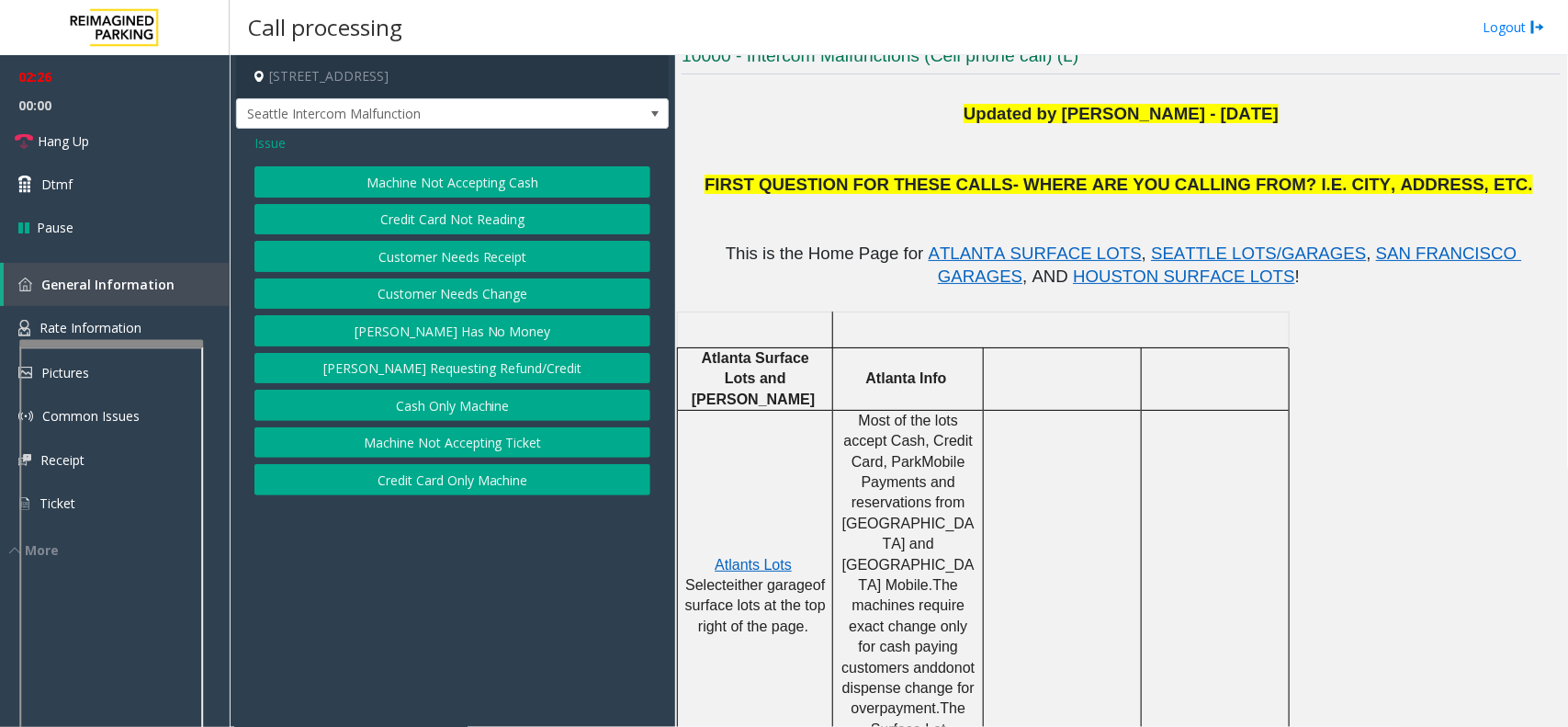
click at [272, 140] on span "Issue" at bounding box center [270, 142] width 31 height 19
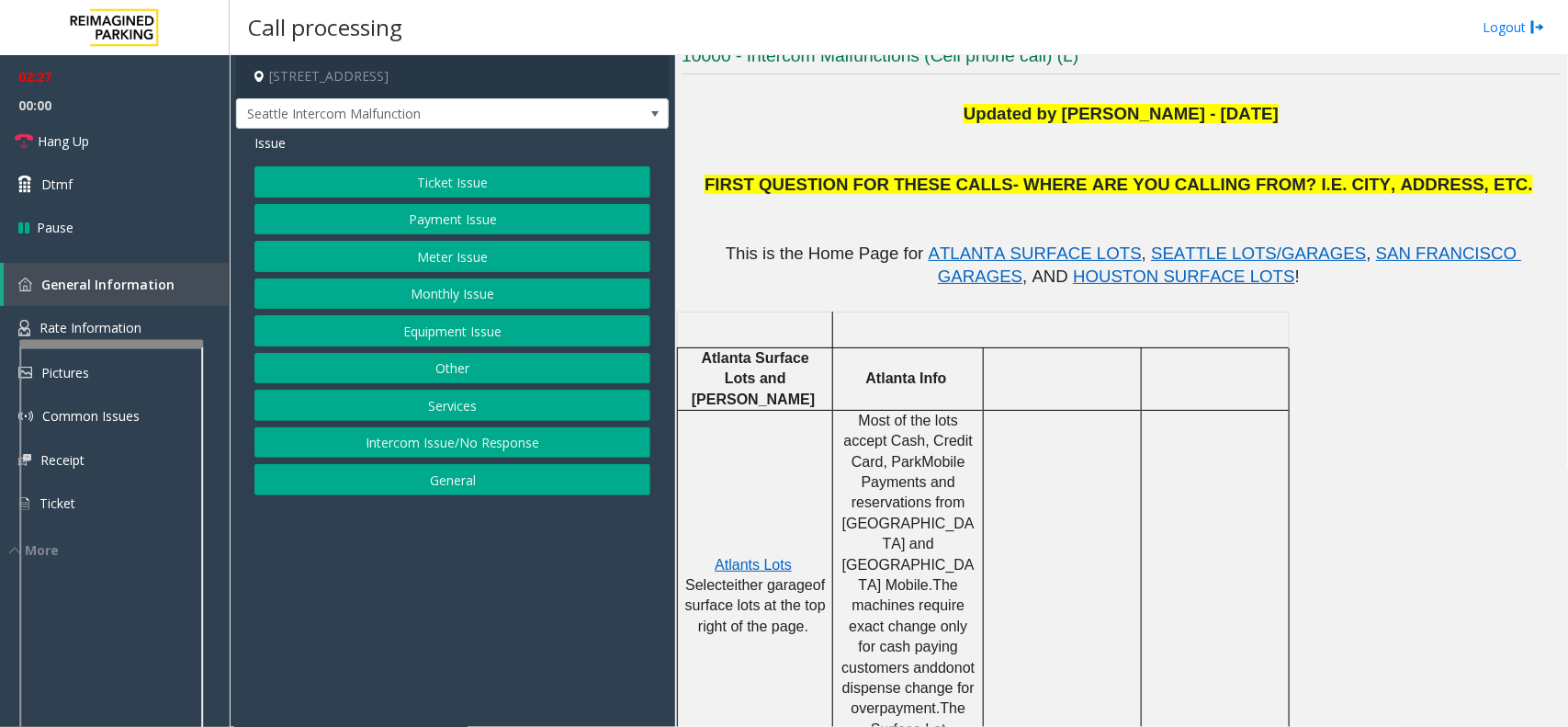
click at [462, 320] on button "Equipment Issue" at bounding box center [452, 331] width 396 height 31
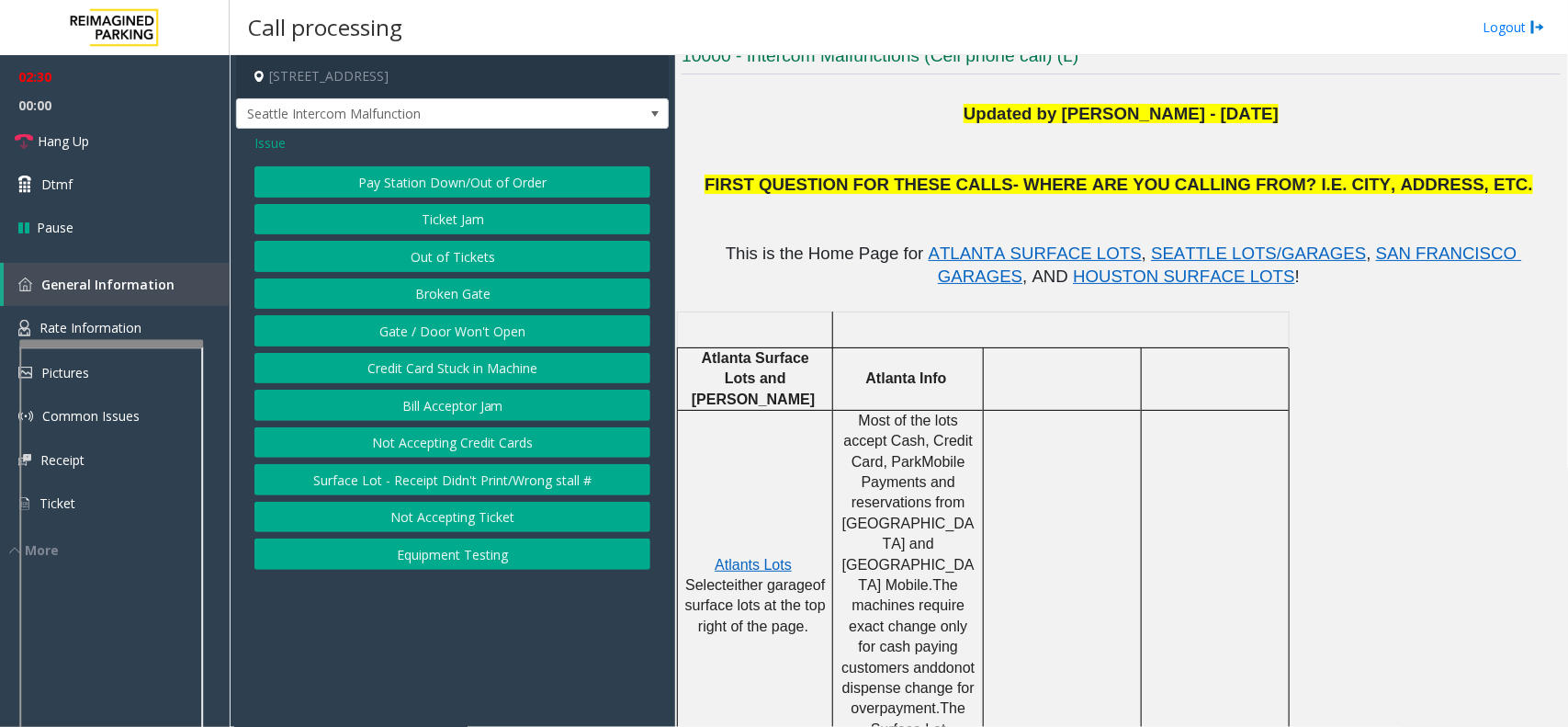
click at [536, 374] on button "Credit Card Stuck in Machine" at bounding box center [452, 369] width 396 height 31
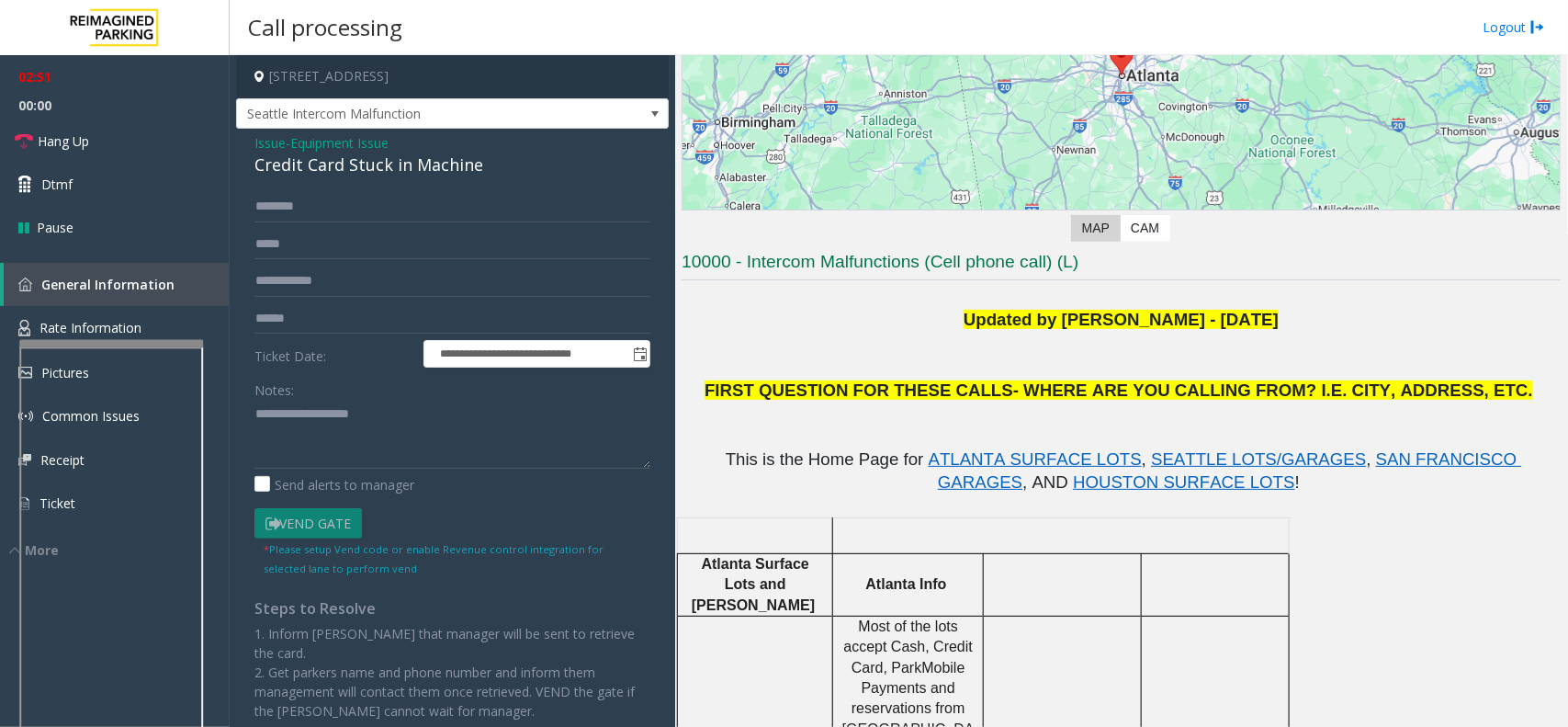
scroll to position [0, 0]
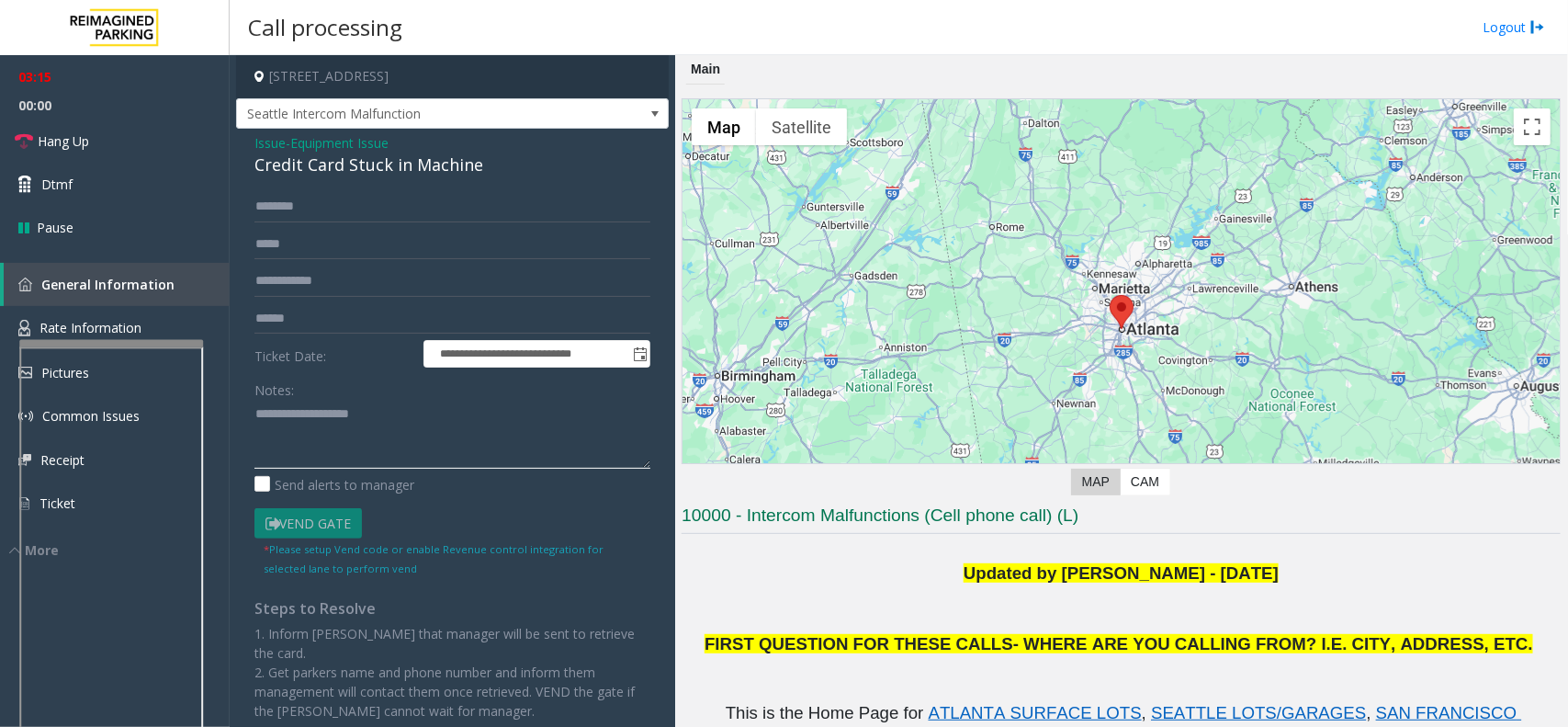
click at [264, 410] on textarea at bounding box center [452, 434] width 396 height 69
click at [846, 642] on span "FIRST QUESTION FOR THESE CALLS- WHERE ARE YOU CALLING FROM? I.E. CITY, ADDRESS,…" at bounding box center [1119, 643] width 829 height 19
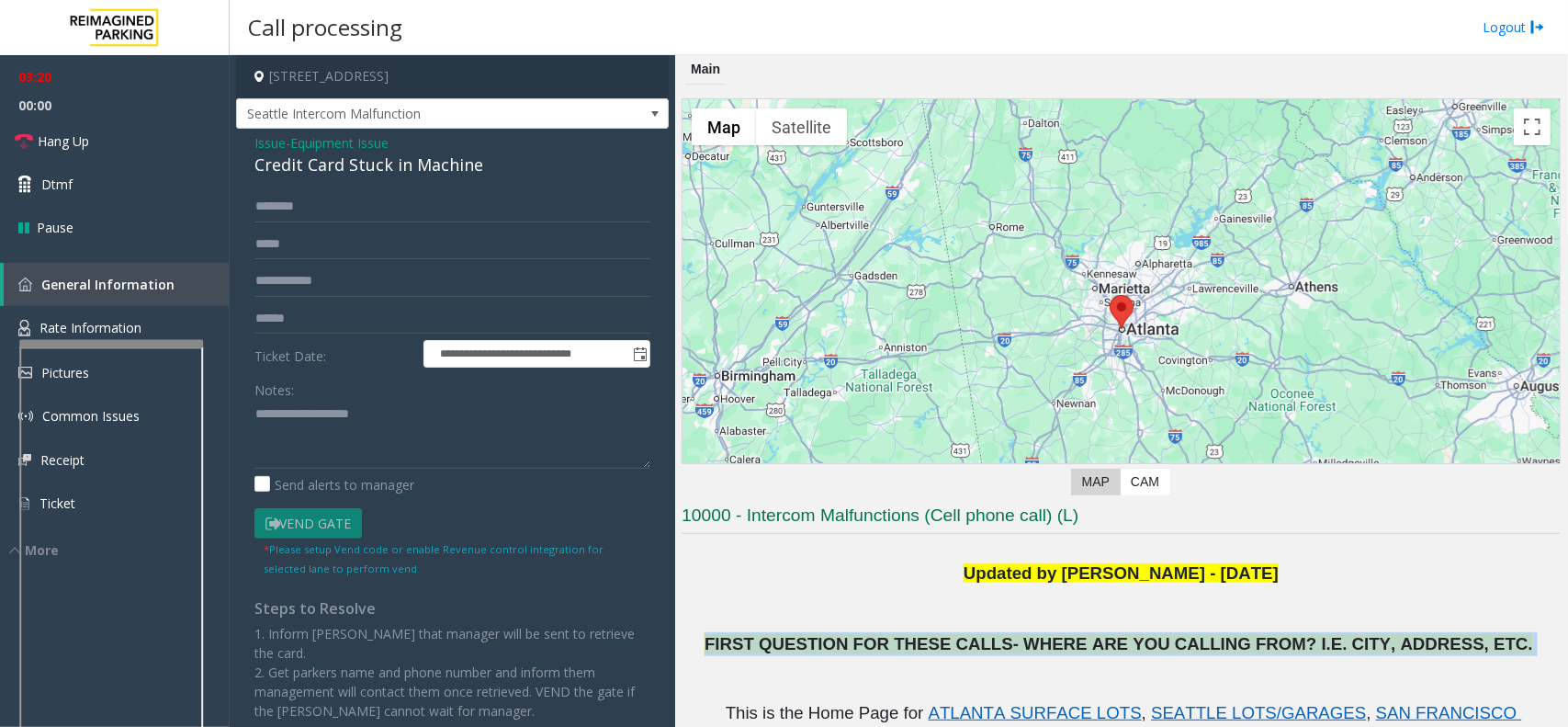
click at [846, 642] on span "FIRST QUESTION FOR THESE CALLS- WHERE ARE YOU CALLING FROM? I.E. CITY, ADDRESS,…" at bounding box center [1119, 643] width 829 height 19
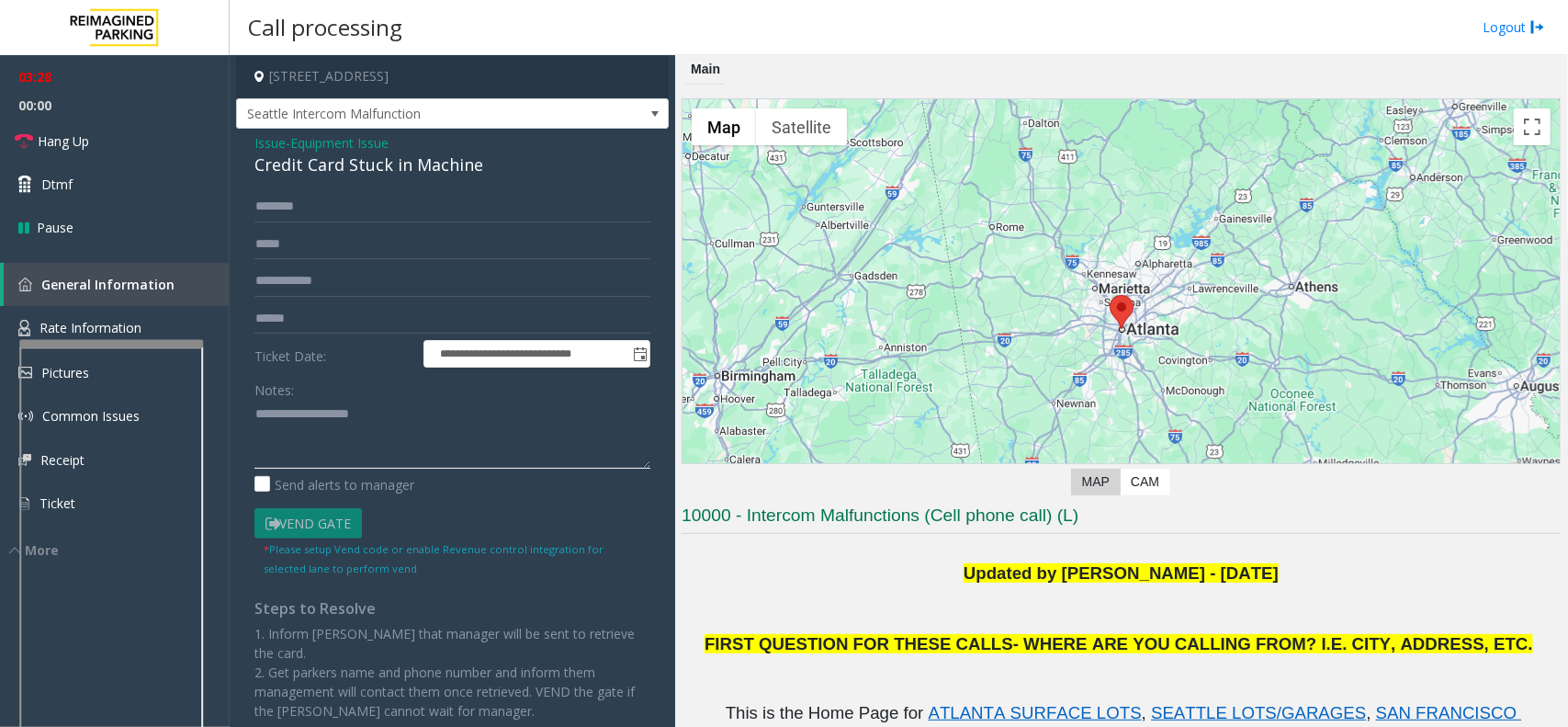
click at [380, 414] on textarea at bounding box center [452, 434] width 396 height 69
click at [341, 442] on textarea at bounding box center [452, 434] width 396 height 69
paste textarea "**********"
click at [347, 170] on div "Credit Card Stuck in Machine" at bounding box center [452, 165] width 396 height 25
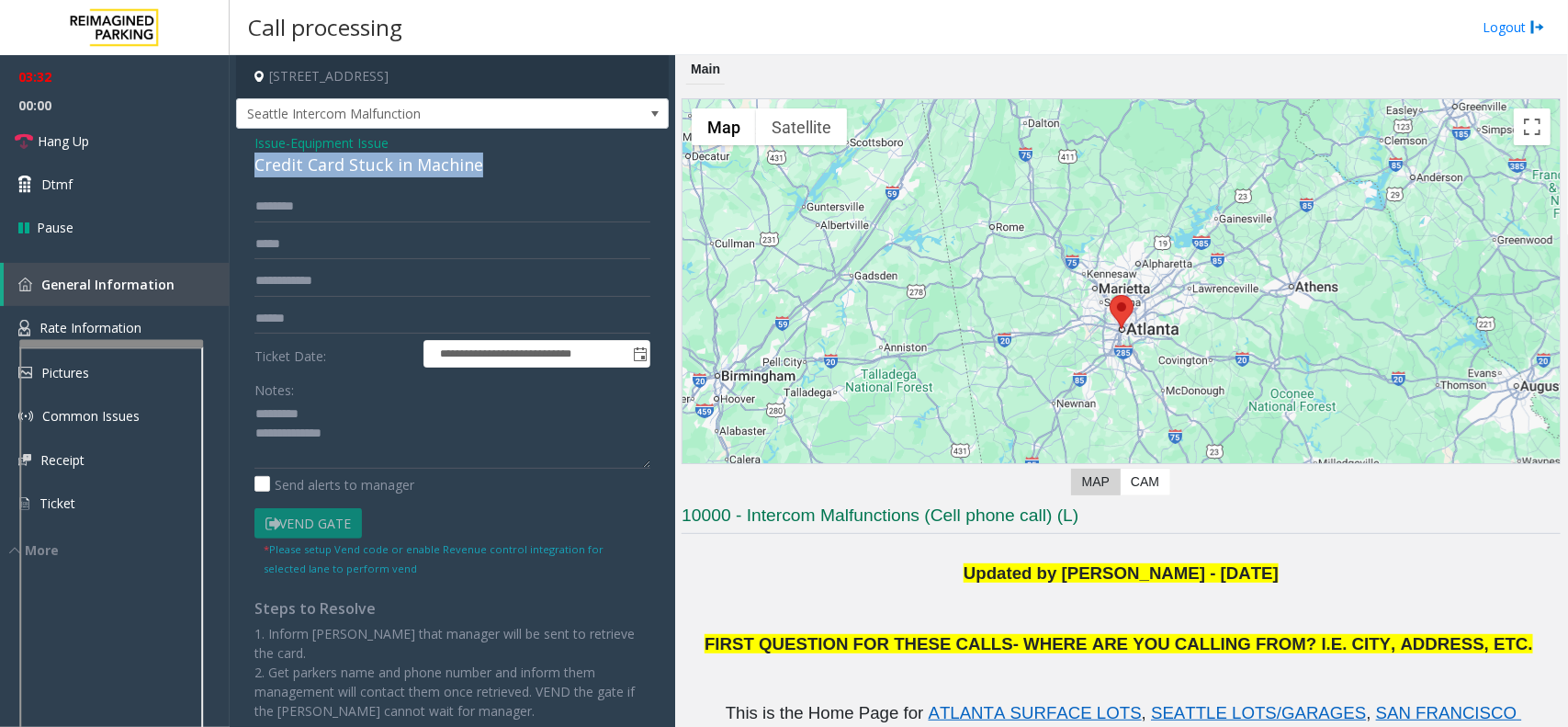
click at [347, 170] on div "Credit Card Stuck in Machine" at bounding box center [452, 165] width 396 height 25
copy div "Credit Card Stuck in Machine"
click at [352, 415] on textarea at bounding box center [452, 434] width 396 height 69
paste textarea "**********"
click at [361, 444] on textarea at bounding box center [452, 434] width 396 height 69
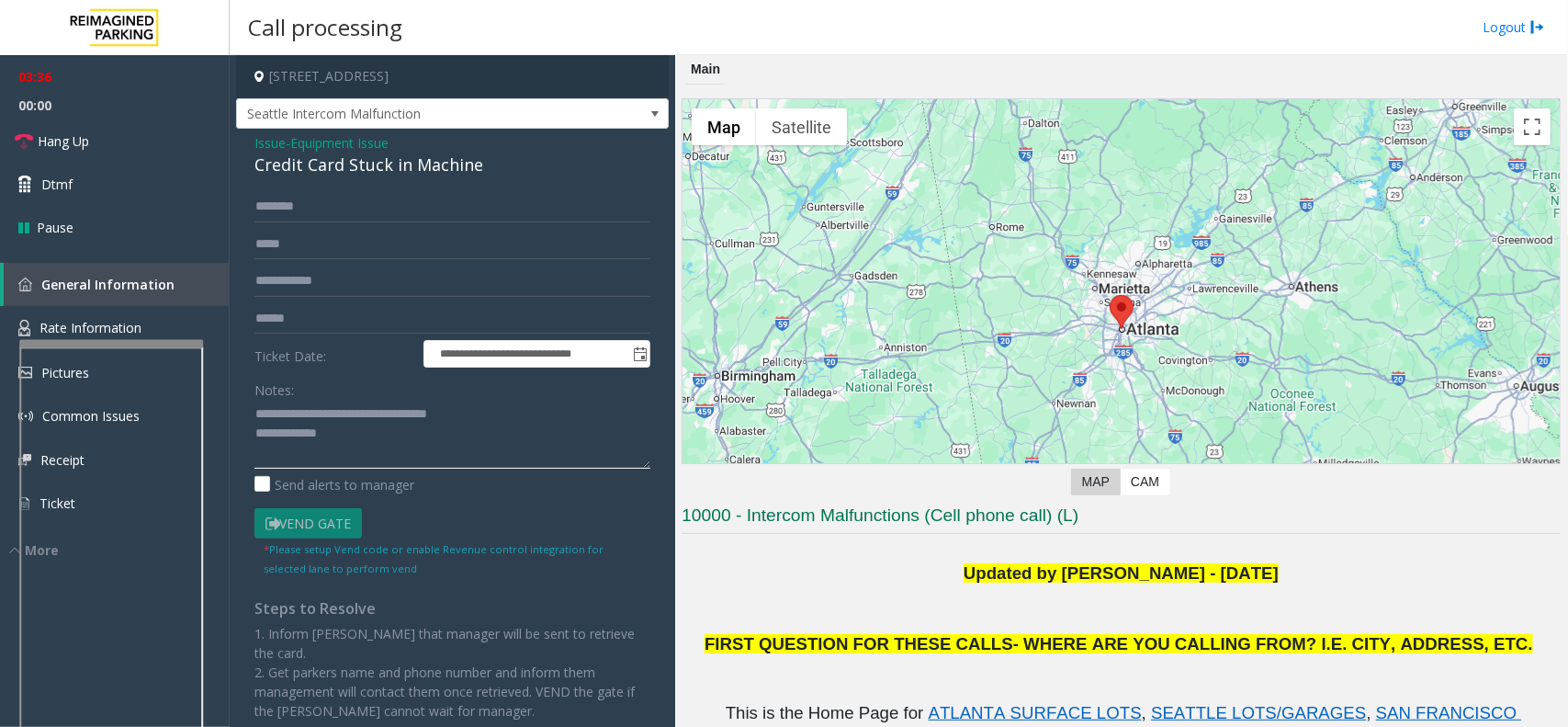
click at [260, 406] on textarea at bounding box center [452, 434] width 396 height 69
click at [398, 442] on textarea at bounding box center [452, 434] width 396 height 69
click at [410, 438] on textarea at bounding box center [452, 434] width 396 height 69
click at [530, 447] on textarea at bounding box center [452, 434] width 396 height 69
click at [131, 127] on link "Hang Up" at bounding box center [115, 141] width 230 height 43
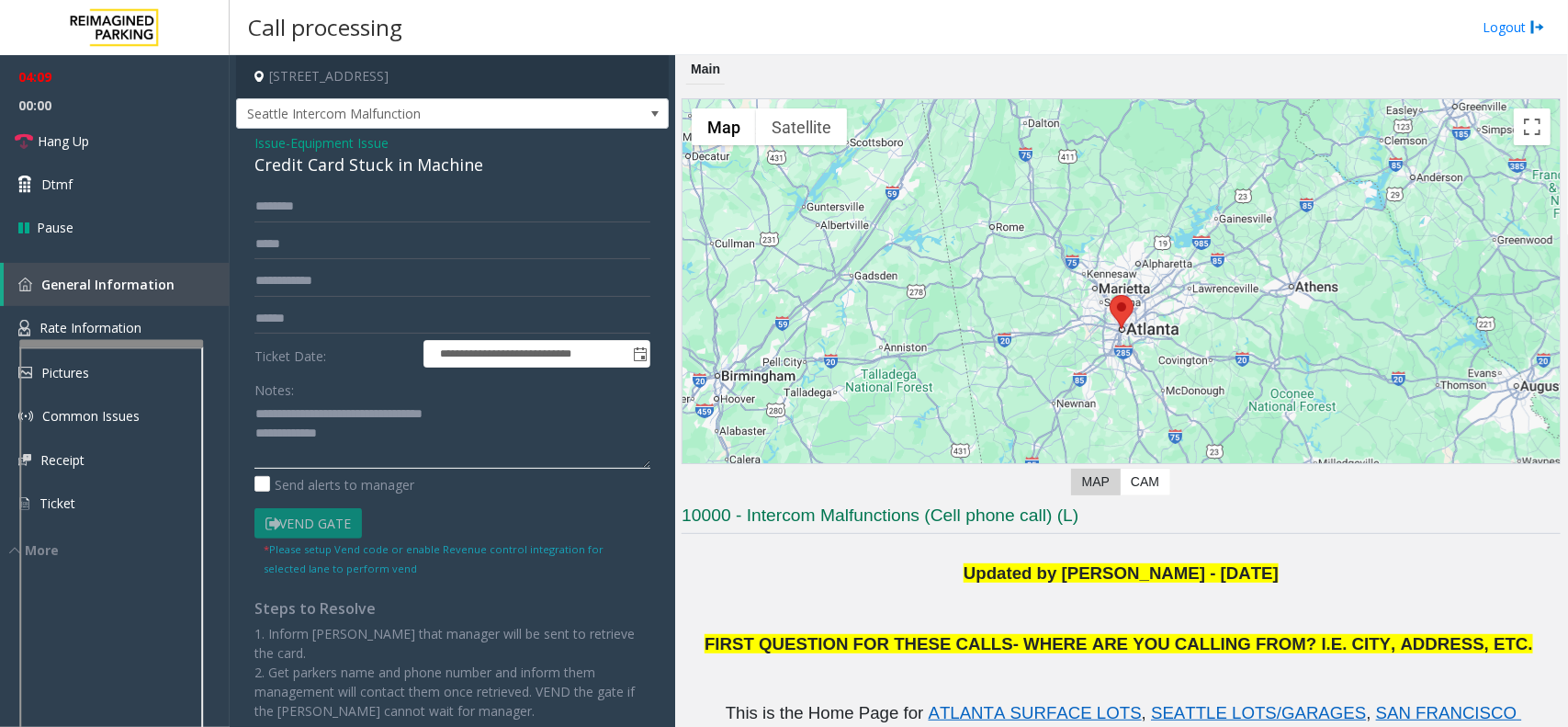
click at [363, 428] on textarea at bounding box center [452, 434] width 396 height 69
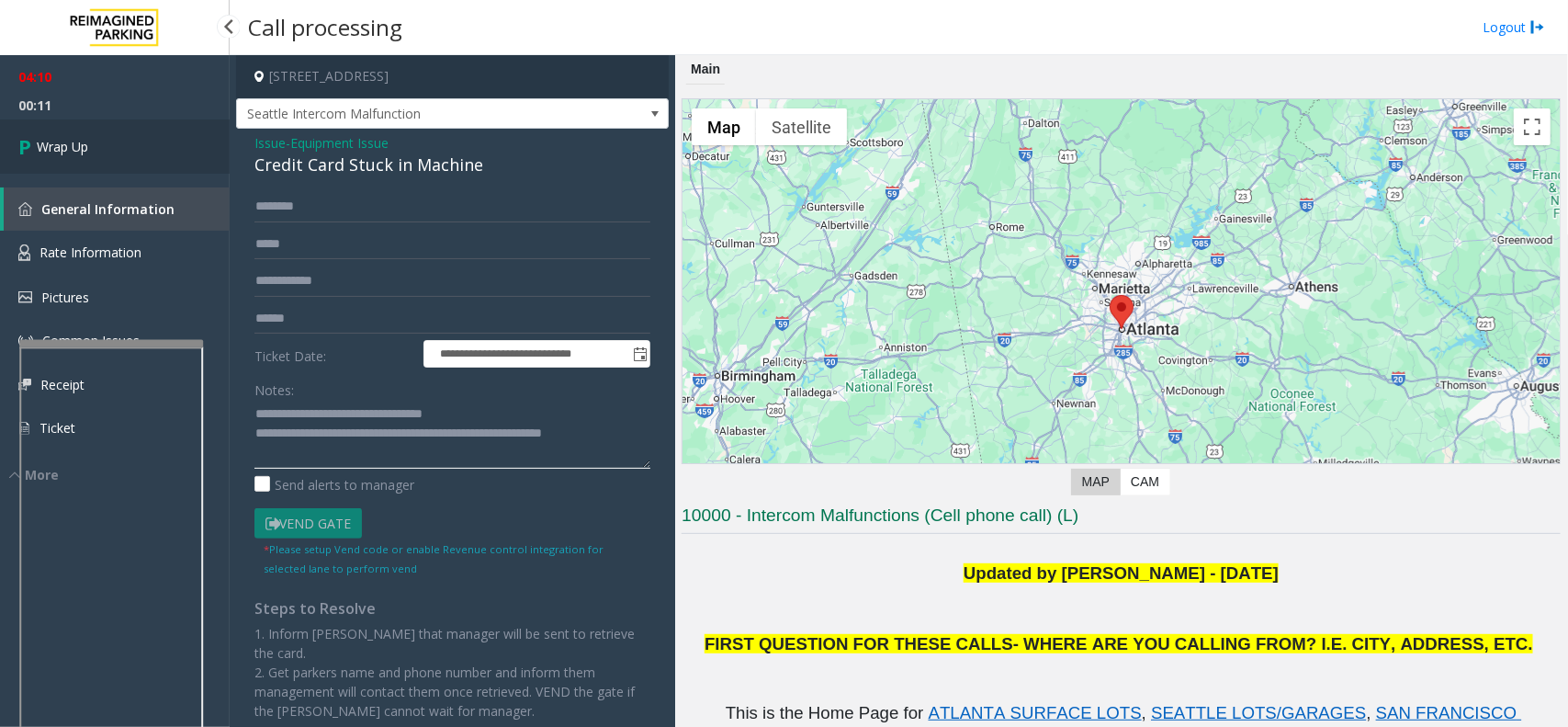
type textarea "**********"
click at [115, 133] on link "Wrap Up" at bounding box center [115, 146] width 230 height 54
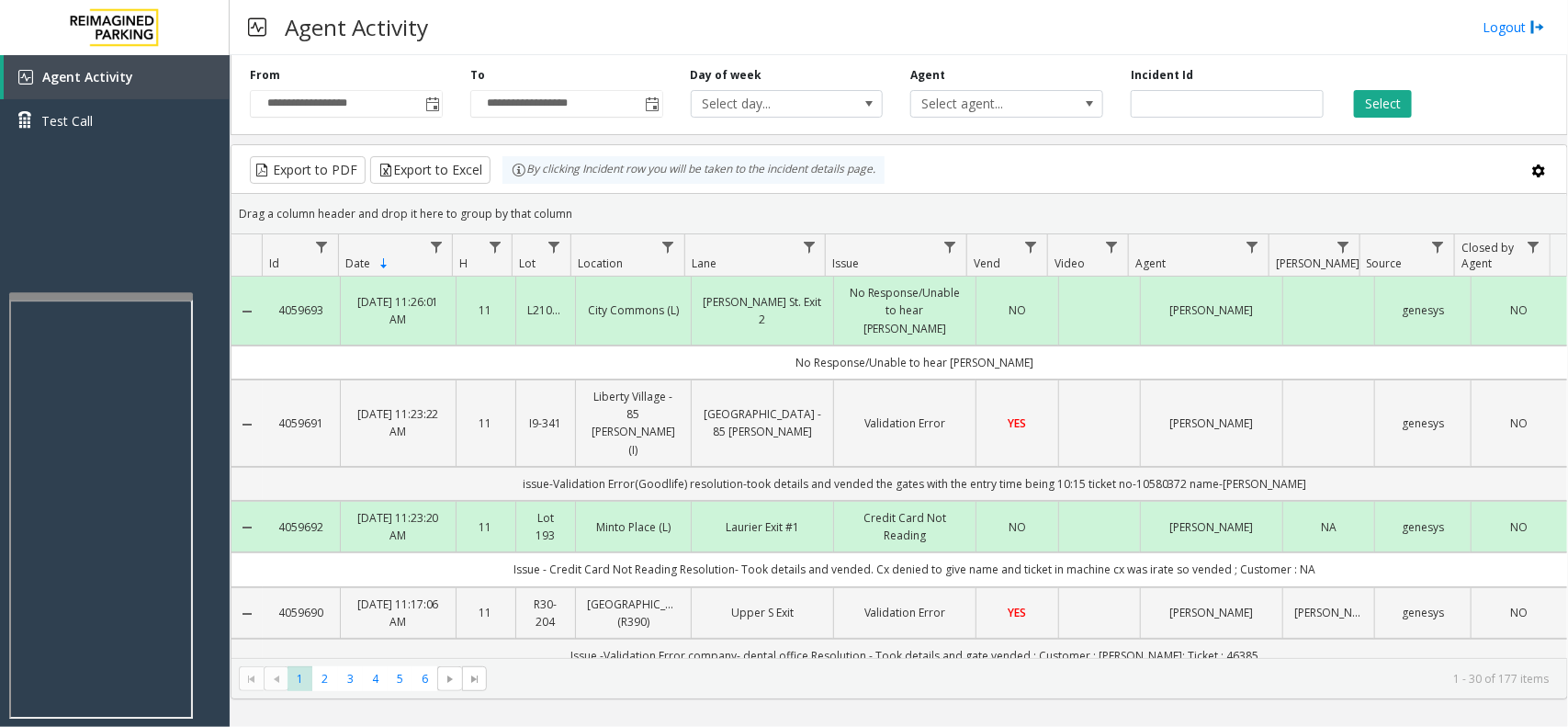
click at [104, 297] on div at bounding box center [101, 296] width 184 height 7
click at [163, 170] on div "Agent Activity Test Call" at bounding box center [115, 418] width 230 height 727
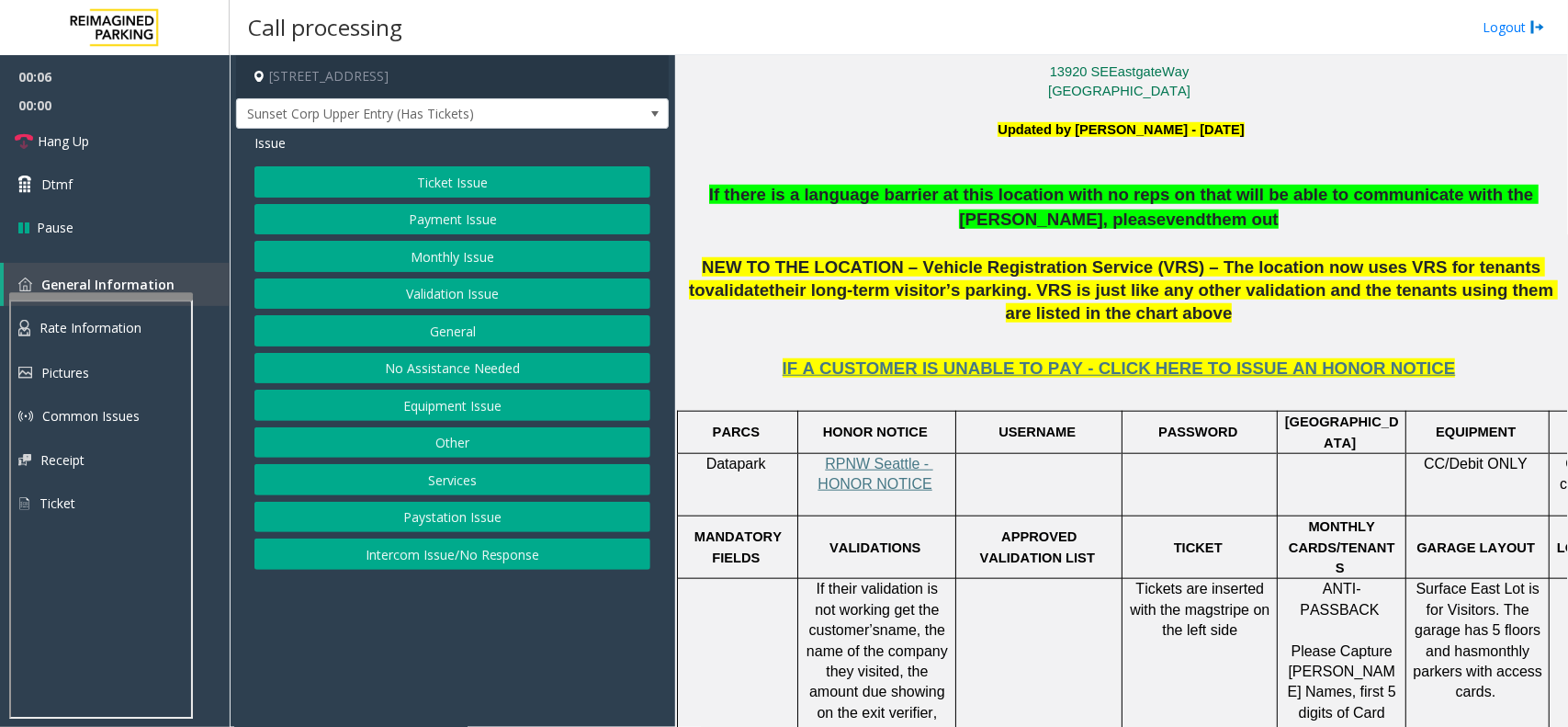
scroll to position [574, 0]
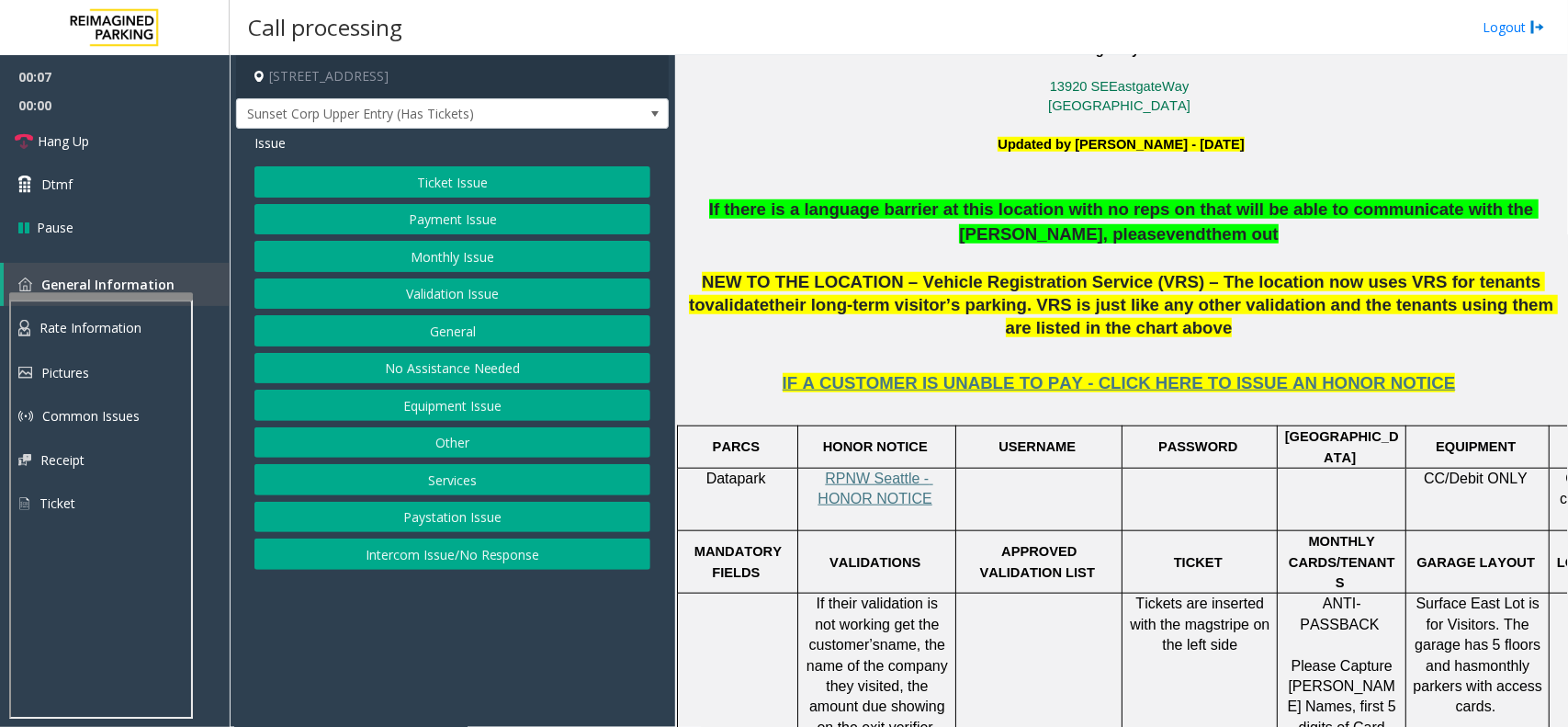
click at [460, 565] on button "Intercom Issue/No Response" at bounding box center [452, 554] width 396 height 31
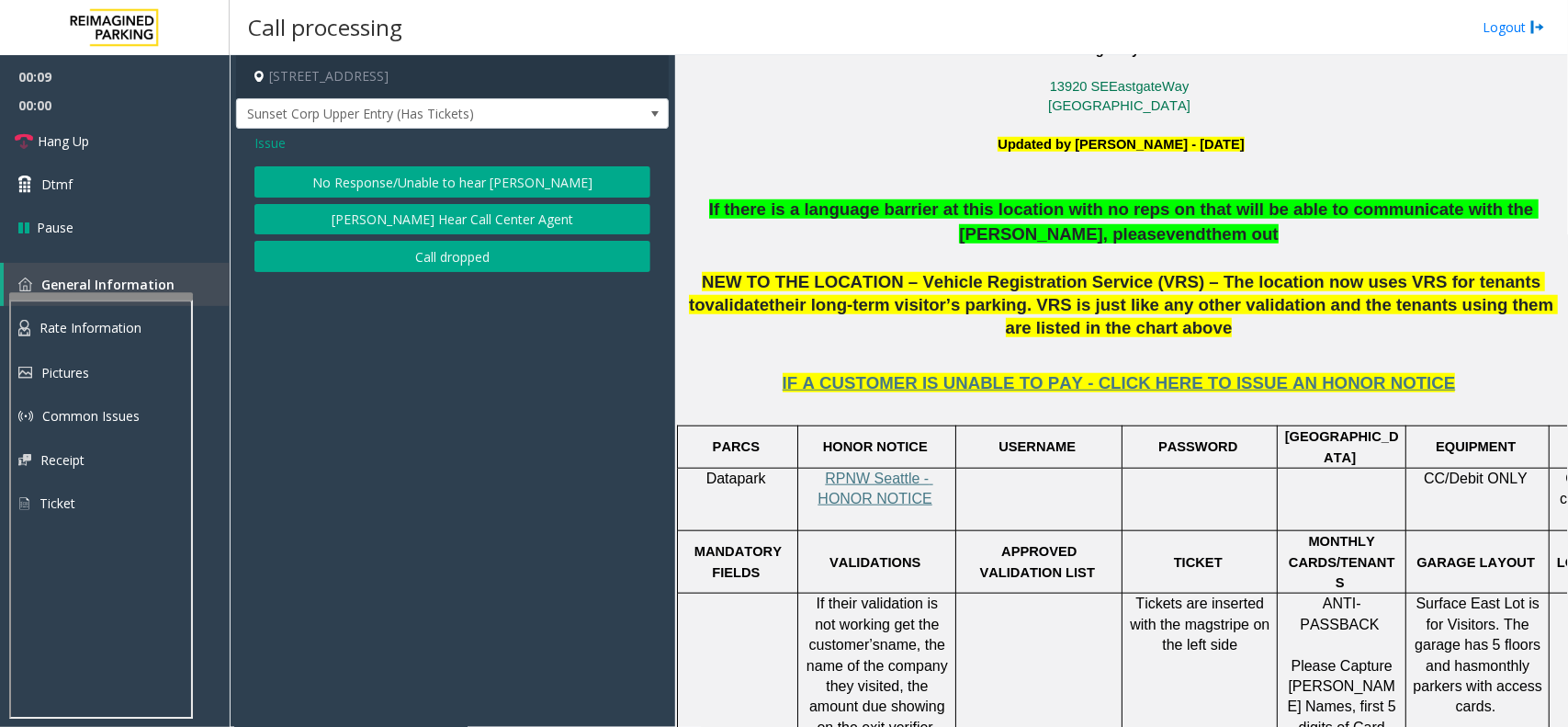
click at [281, 143] on span "Issue" at bounding box center [270, 142] width 31 height 19
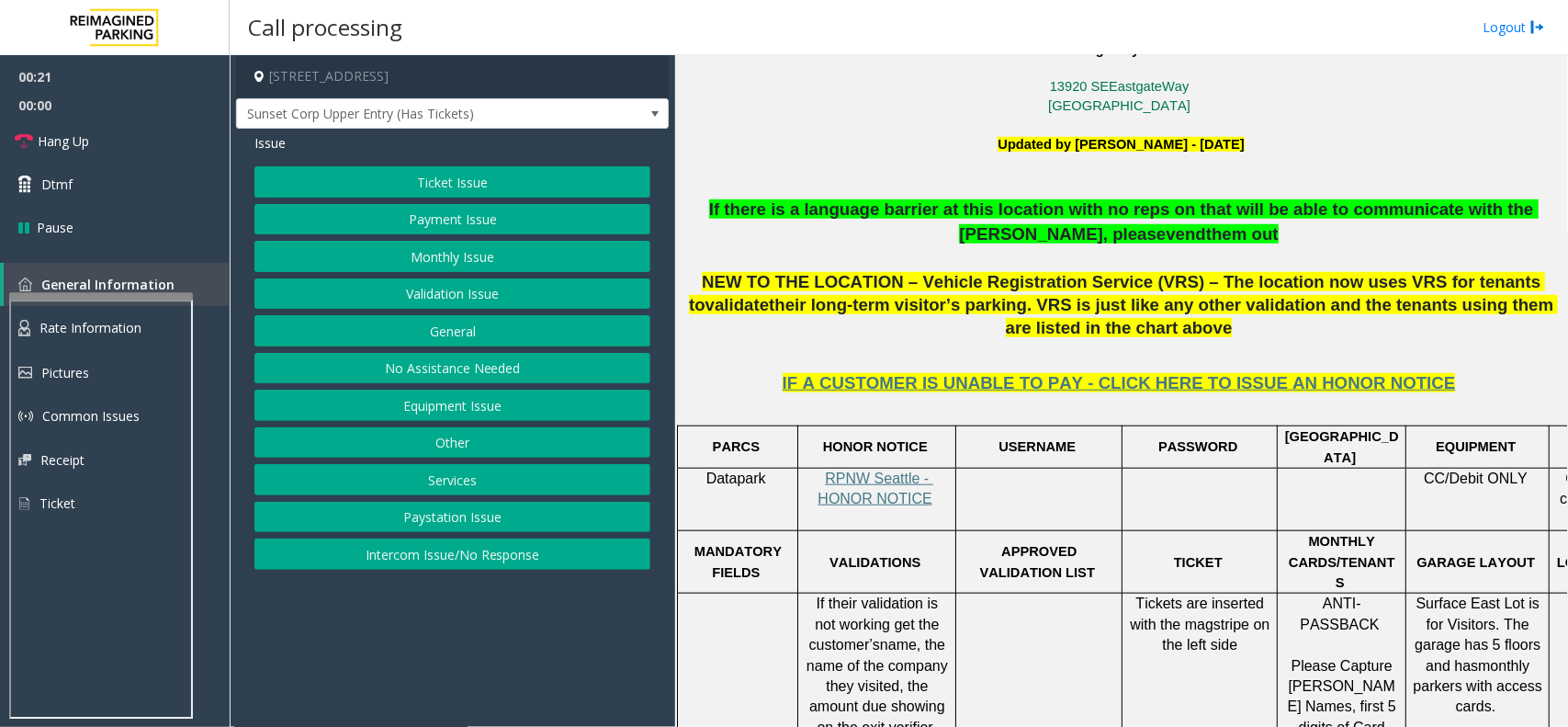
click at [428, 248] on button "Monthly Issue" at bounding box center [452, 256] width 396 height 31
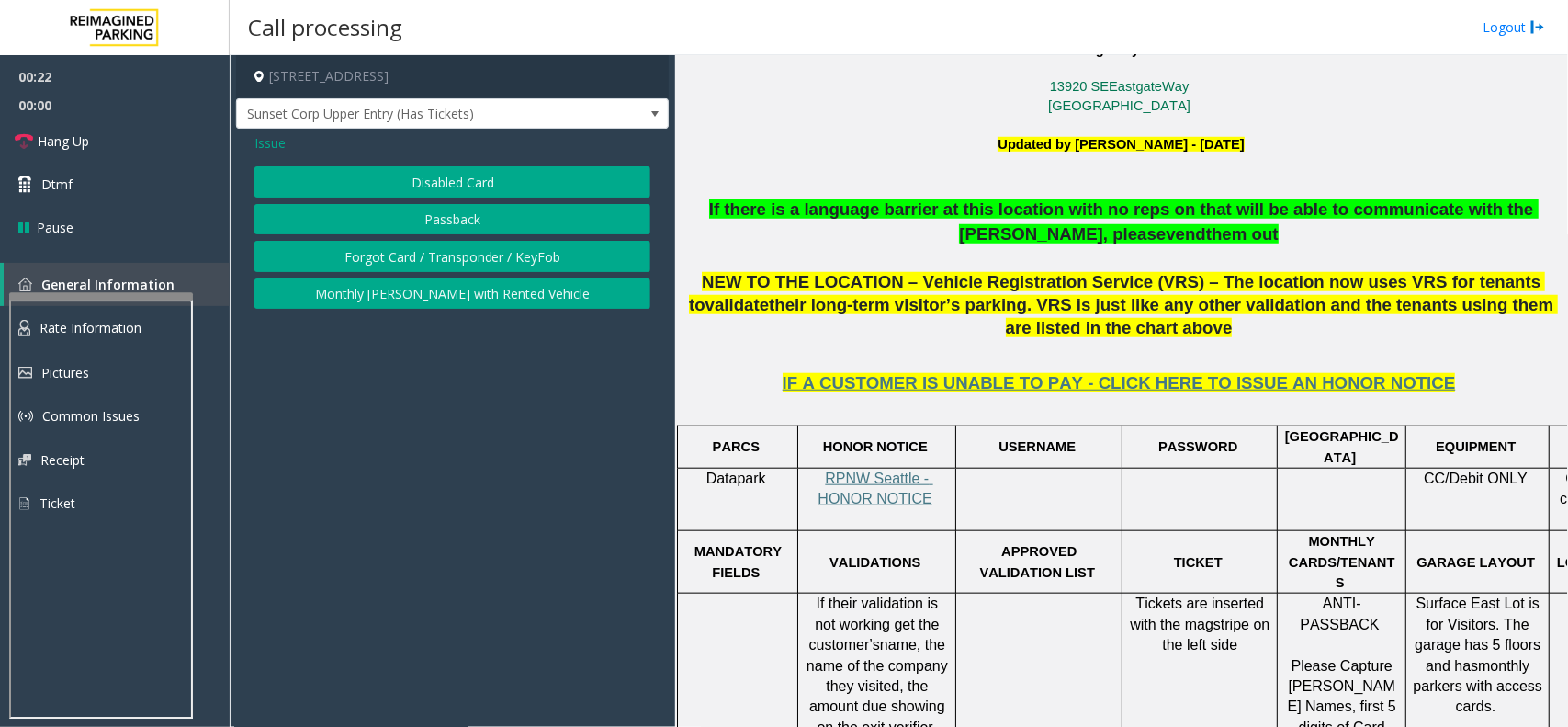
click at [448, 184] on button "Disabled Card" at bounding box center [452, 182] width 396 height 31
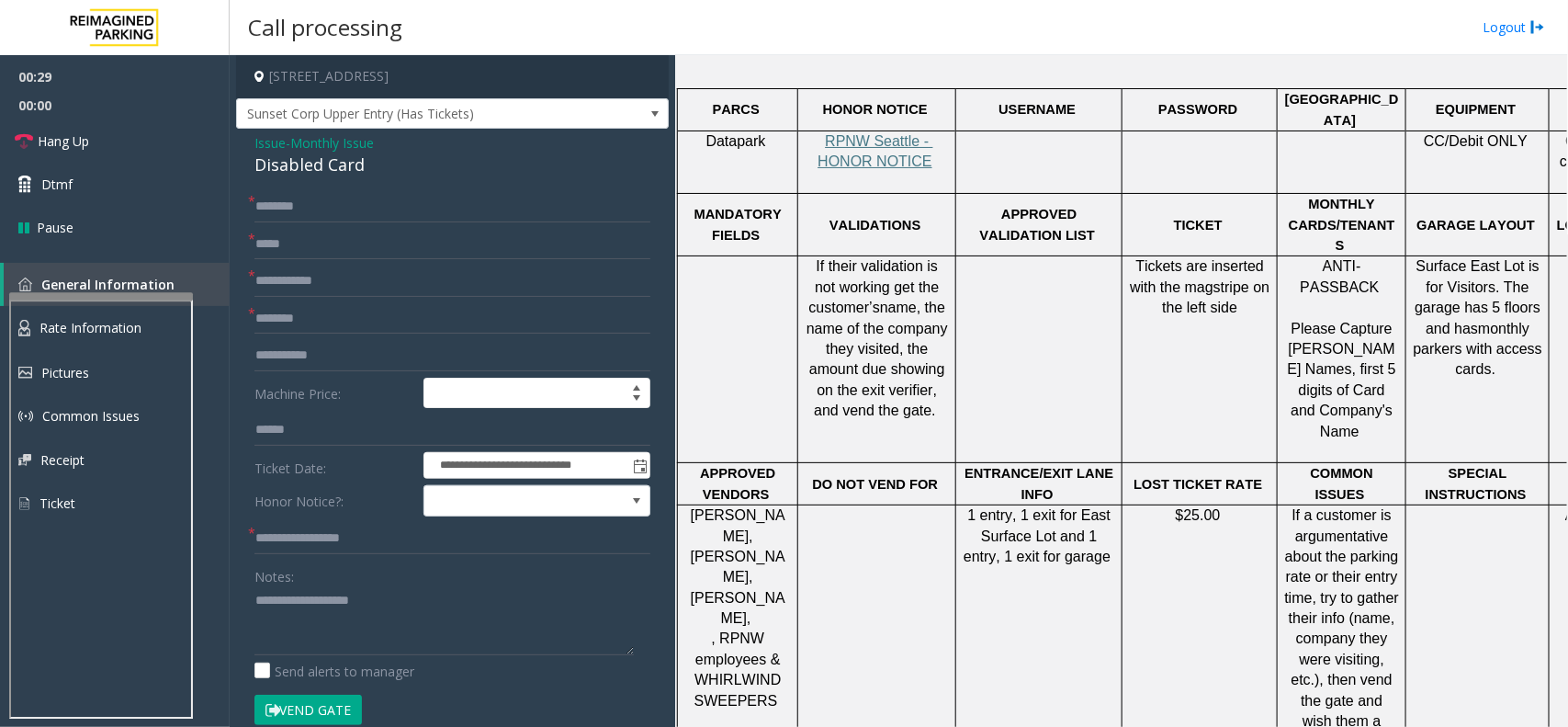
scroll to position [919, 0]
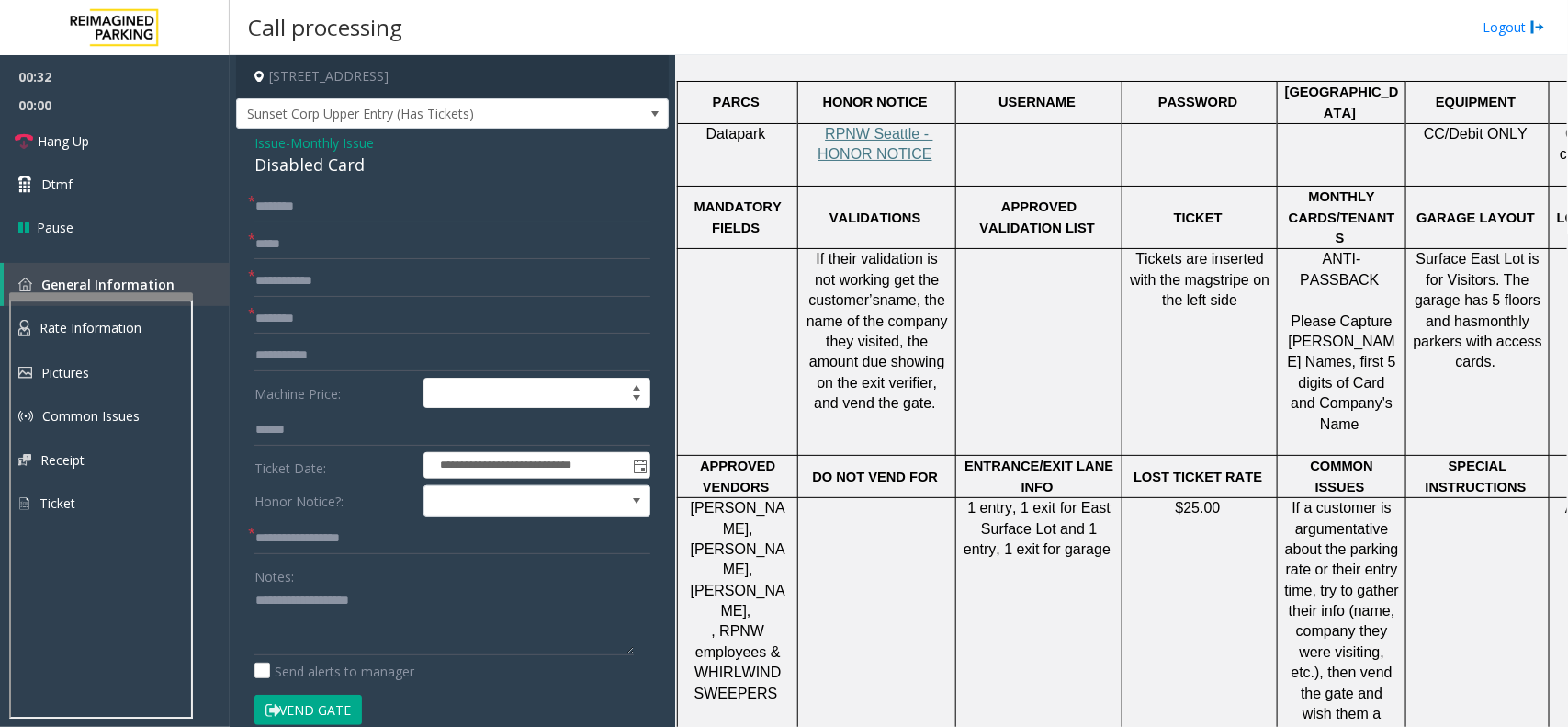
click at [392, 604] on div "Notes:" at bounding box center [452, 608] width 396 height 95
click at [392, 604] on textarea at bounding box center [444, 620] width 380 height 69
paste textarea "**********"
click at [327, 177] on div "Disabled Card" at bounding box center [452, 165] width 396 height 25
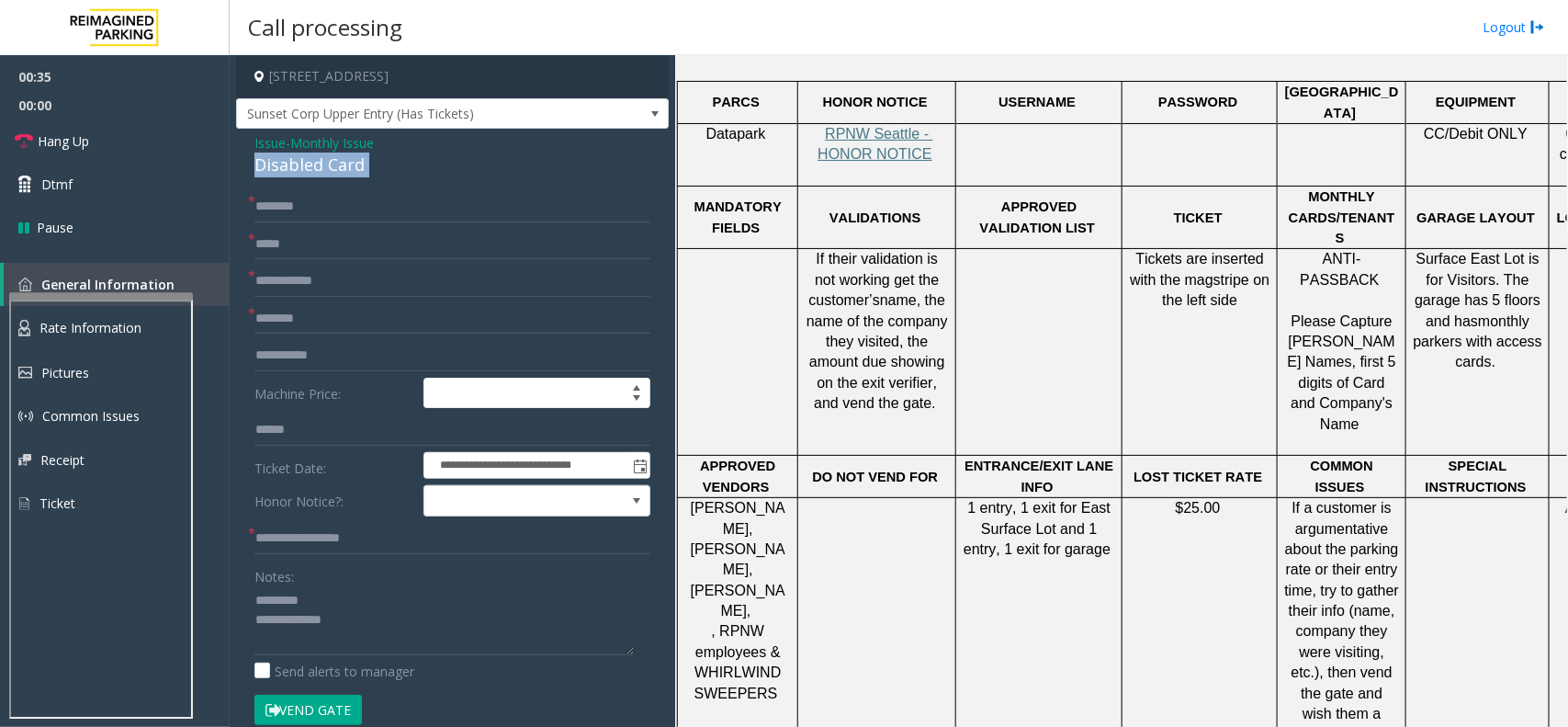
click at [327, 177] on div "Disabled Card" at bounding box center [452, 165] width 396 height 25
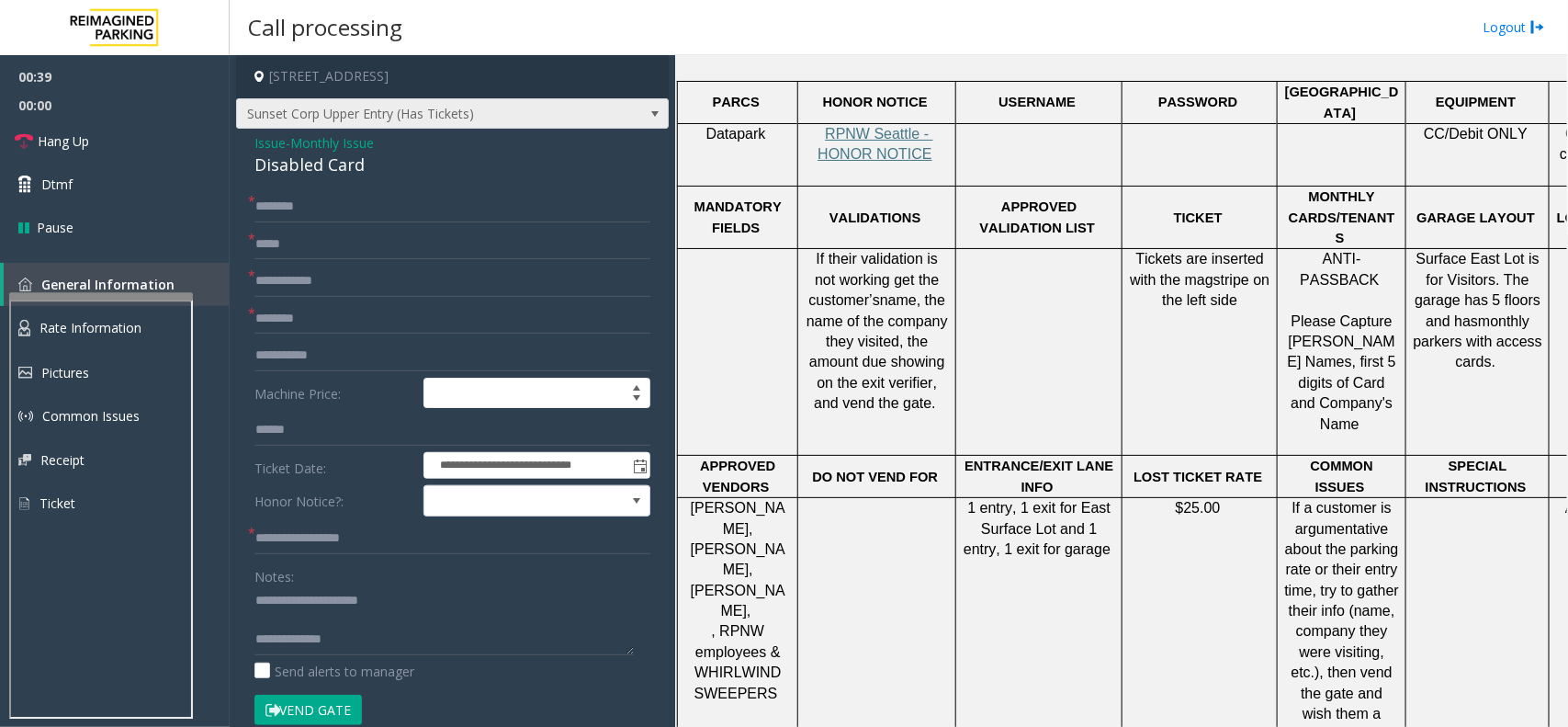
click at [462, 118] on span "Sunset Corp Upper Entry (Has Tickets)" at bounding box center [409, 114] width 345 height 29
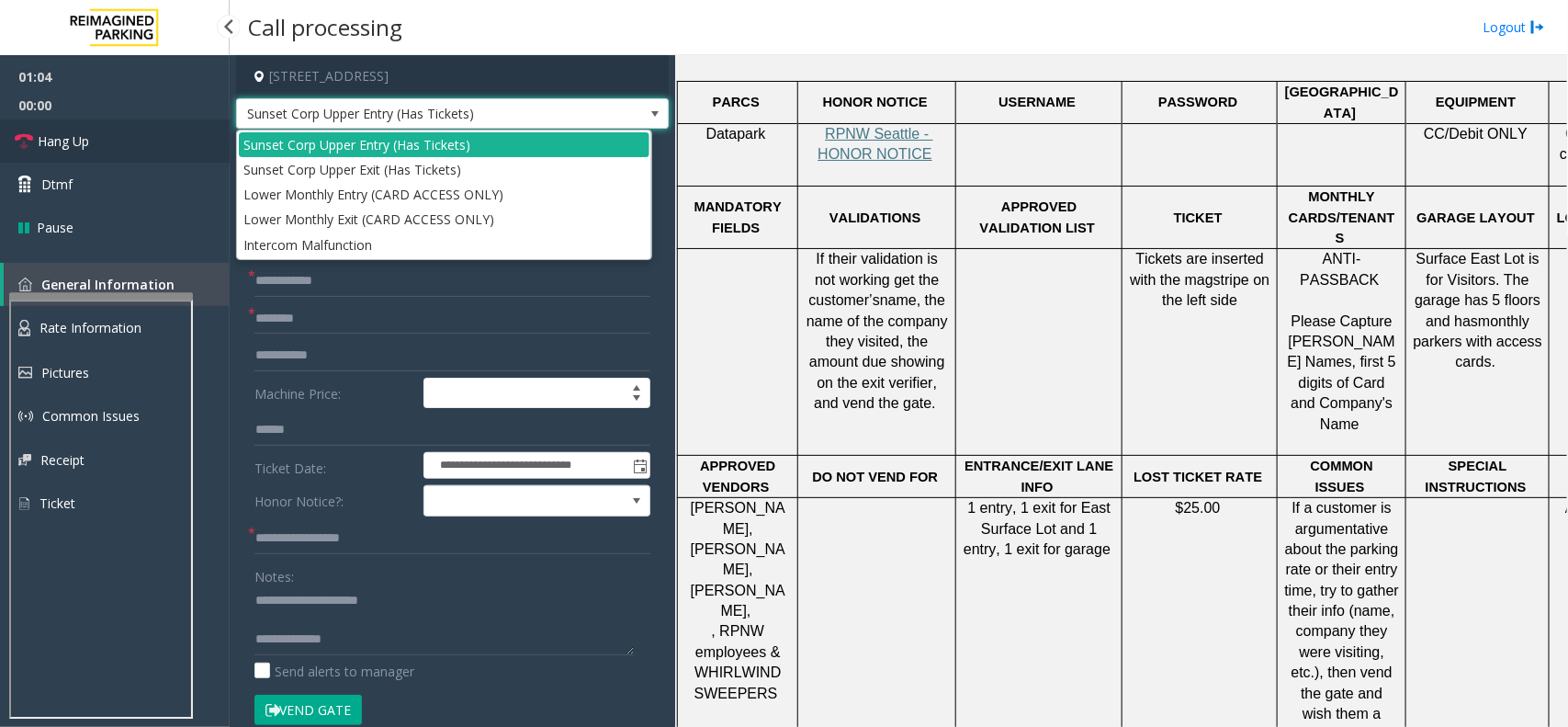
click at [129, 153] on link "Hang Up" at bounding box center [115, 141] width 230 height 43
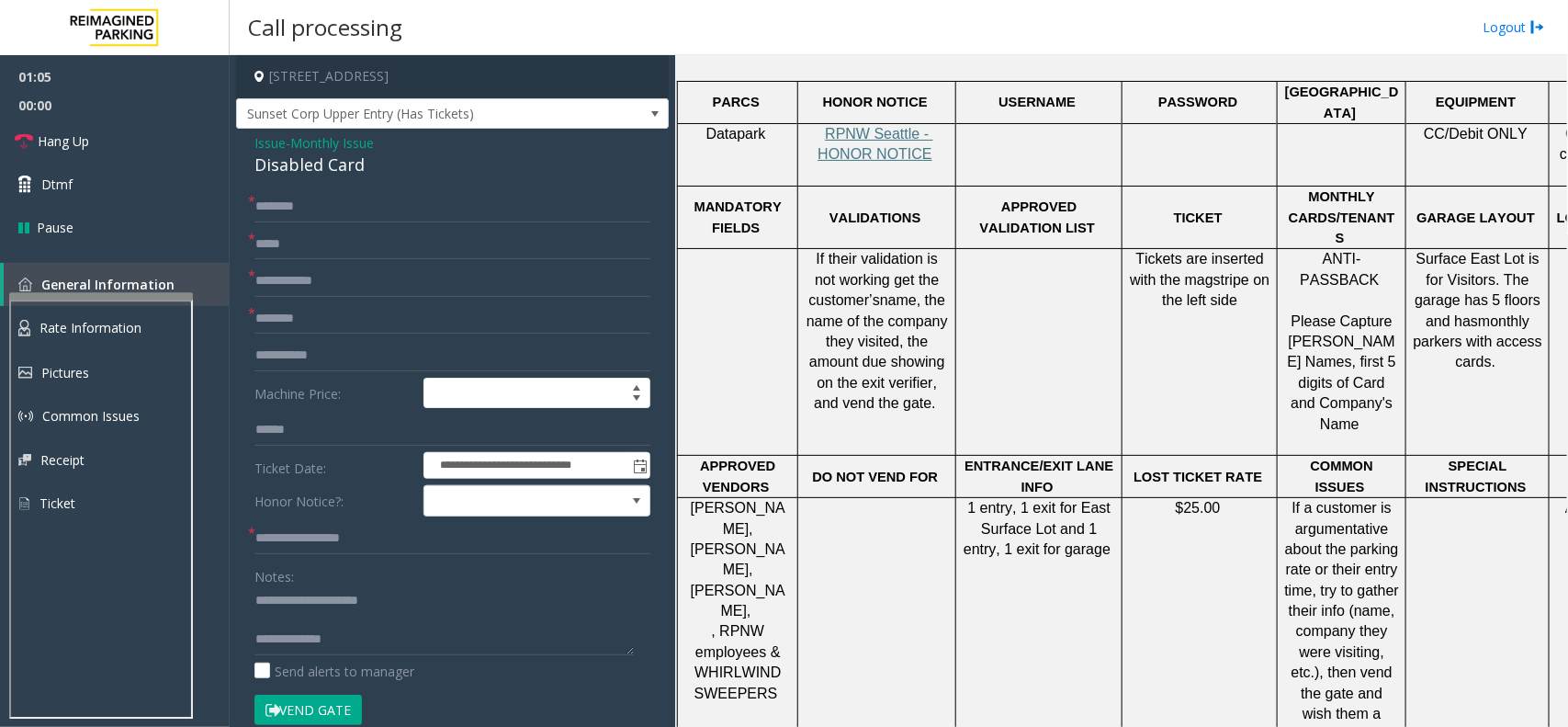
click at [392, 660] on div "Notes: Send alerts to manager" at bounding box center [452, 620] width 396 height 120
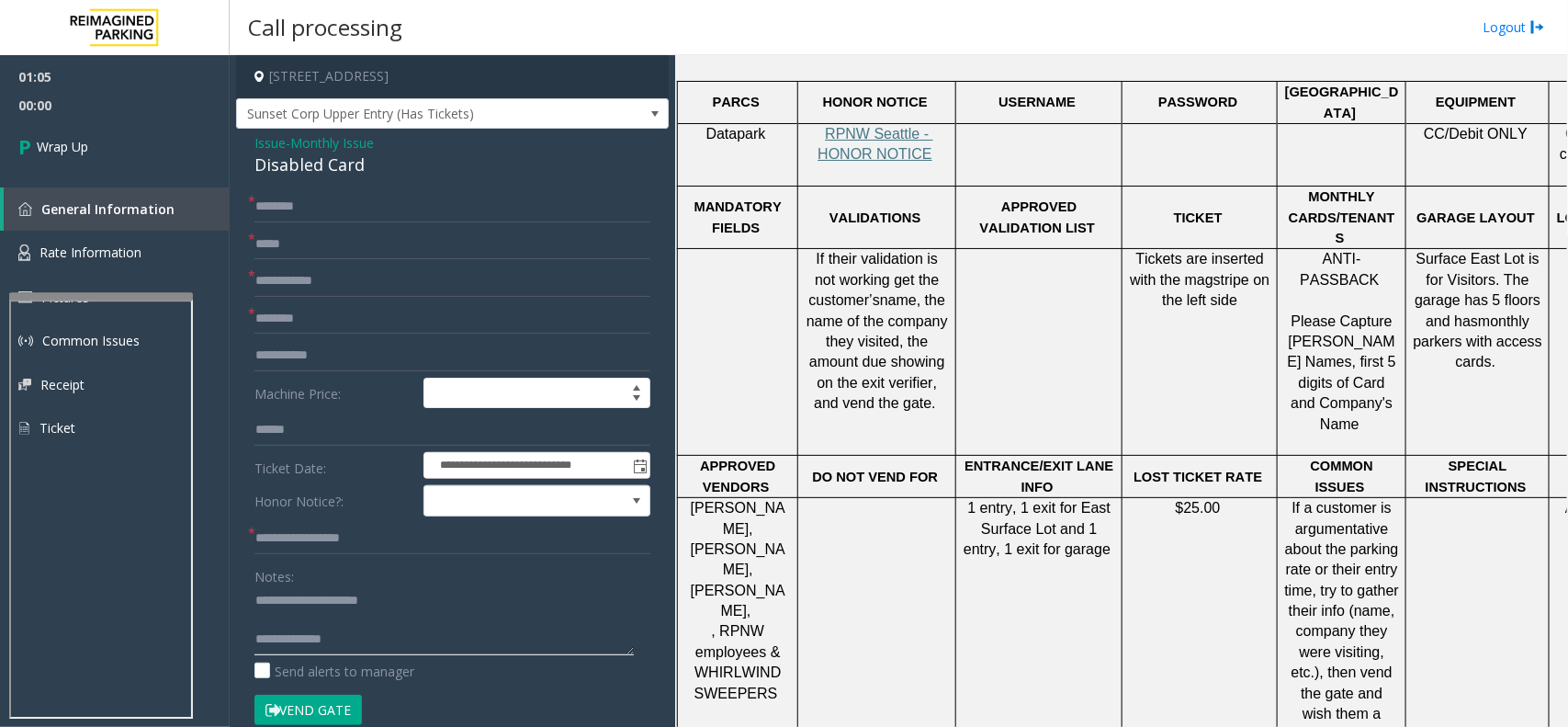
click at [467, 639] on textarea at bounding box center [444, 620] width 380 height 69
type textarea "**********"
click at [319, 543] on input "text" at bounding box center [452, 539] width 396 height 31
type input "**"
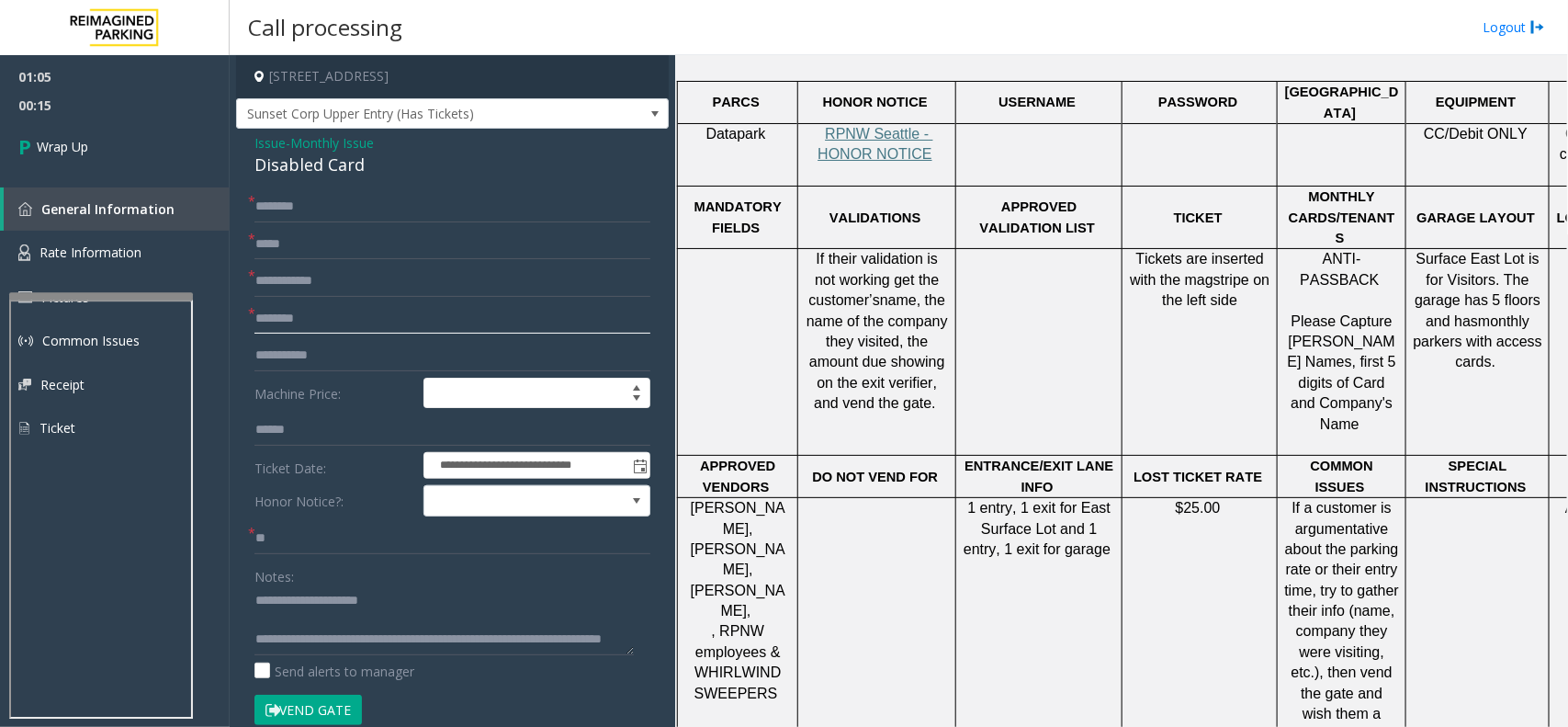
click at [334, 319] on input "text" at bounding box center [452, 319] width 396 height 31
type input "**"
click at [319, 291] on input "text" at bounding box center [452, 281] width 396 height 31
type input "**"
click at [323, 258] on input "text" at bounding box center [452, 244] width 396 height 31
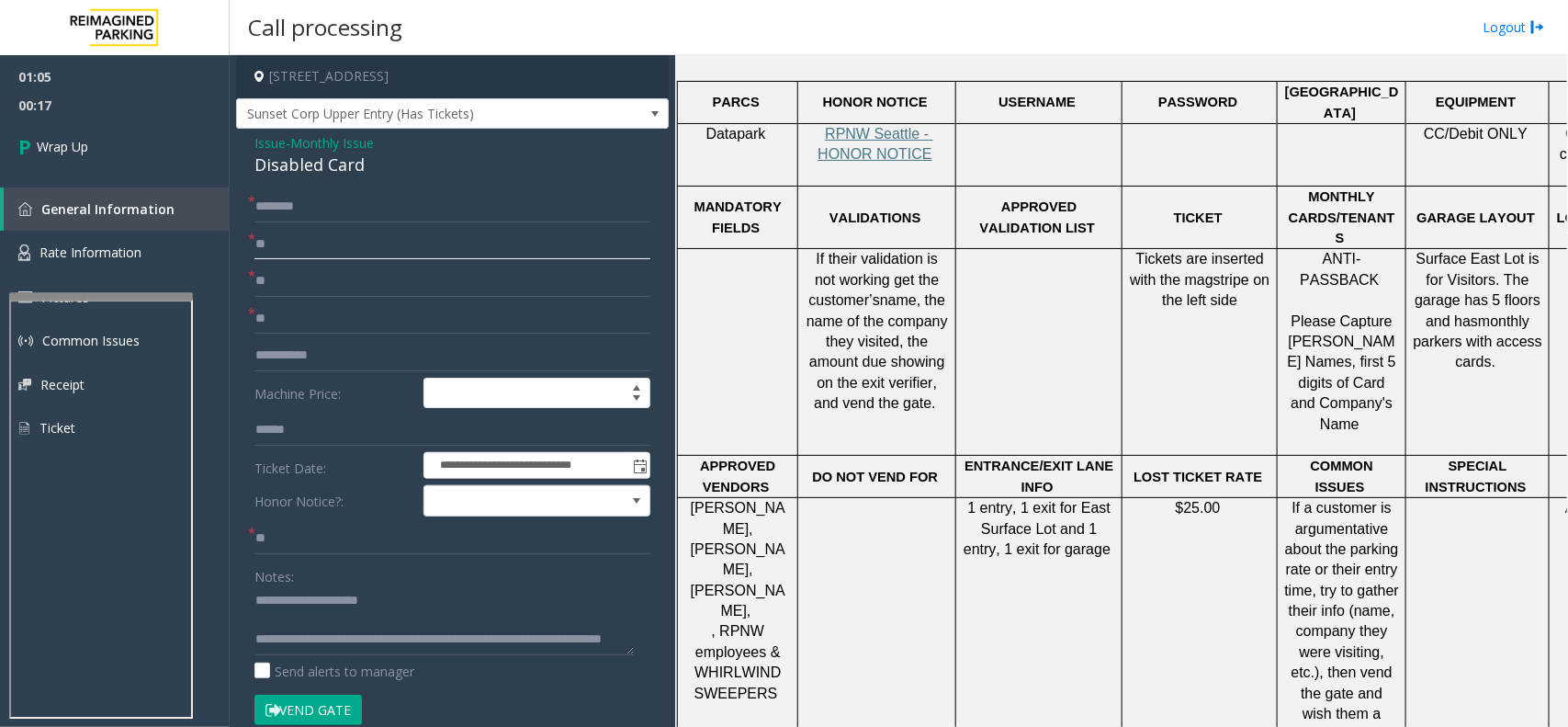
type input "**"
click at [320, 204] on input "text" at bounding box center [452, 207] width 396 height 31
type input "**"
click at [119, 159] on link "Wrap Up" at bounding box center [115, 146] width 230 height 54
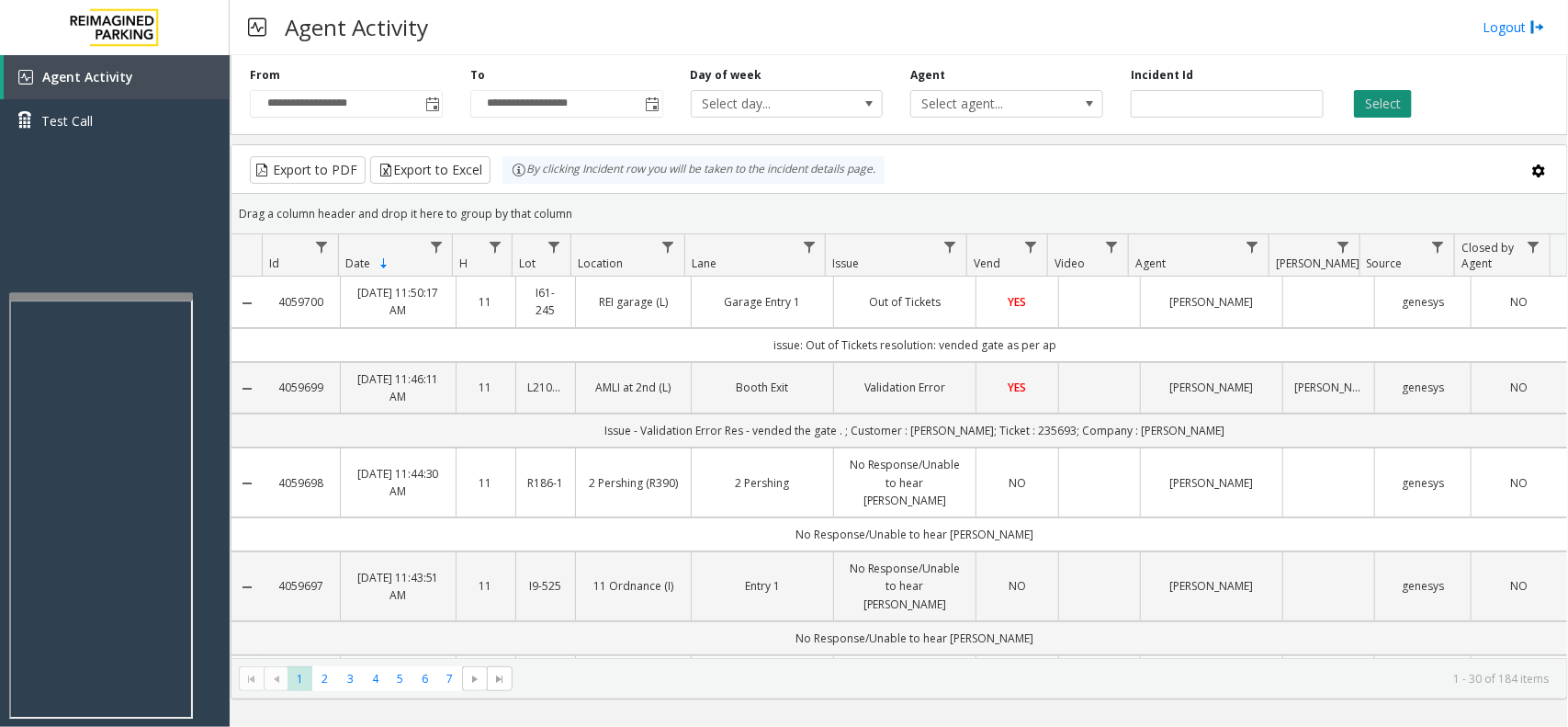
click at [1403, 101] on button "Select" at bounding box center [1382, 104] width 58 height 28
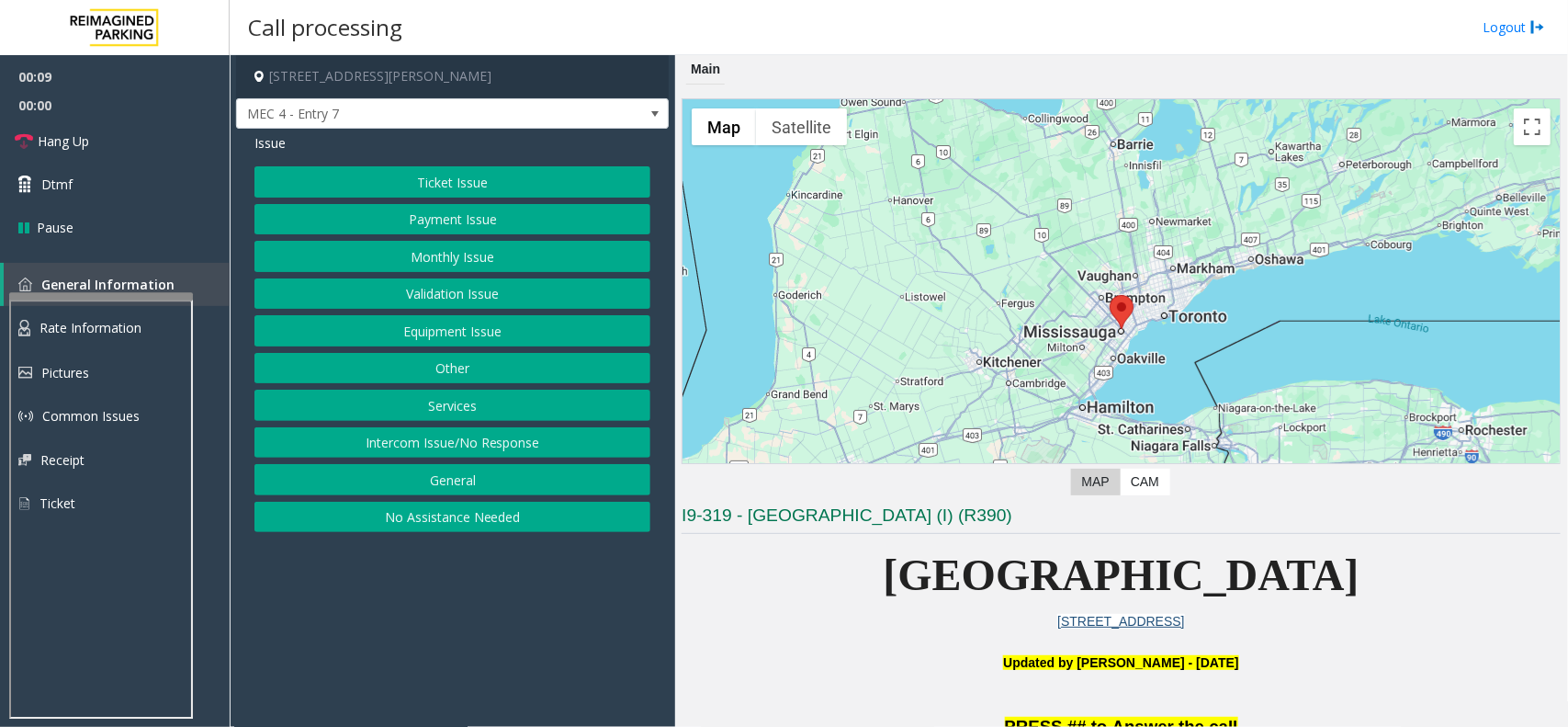
click at [515, 437] on button "Intercom Issue/No Response" at bounding box center [452, 443] width 396 height 31
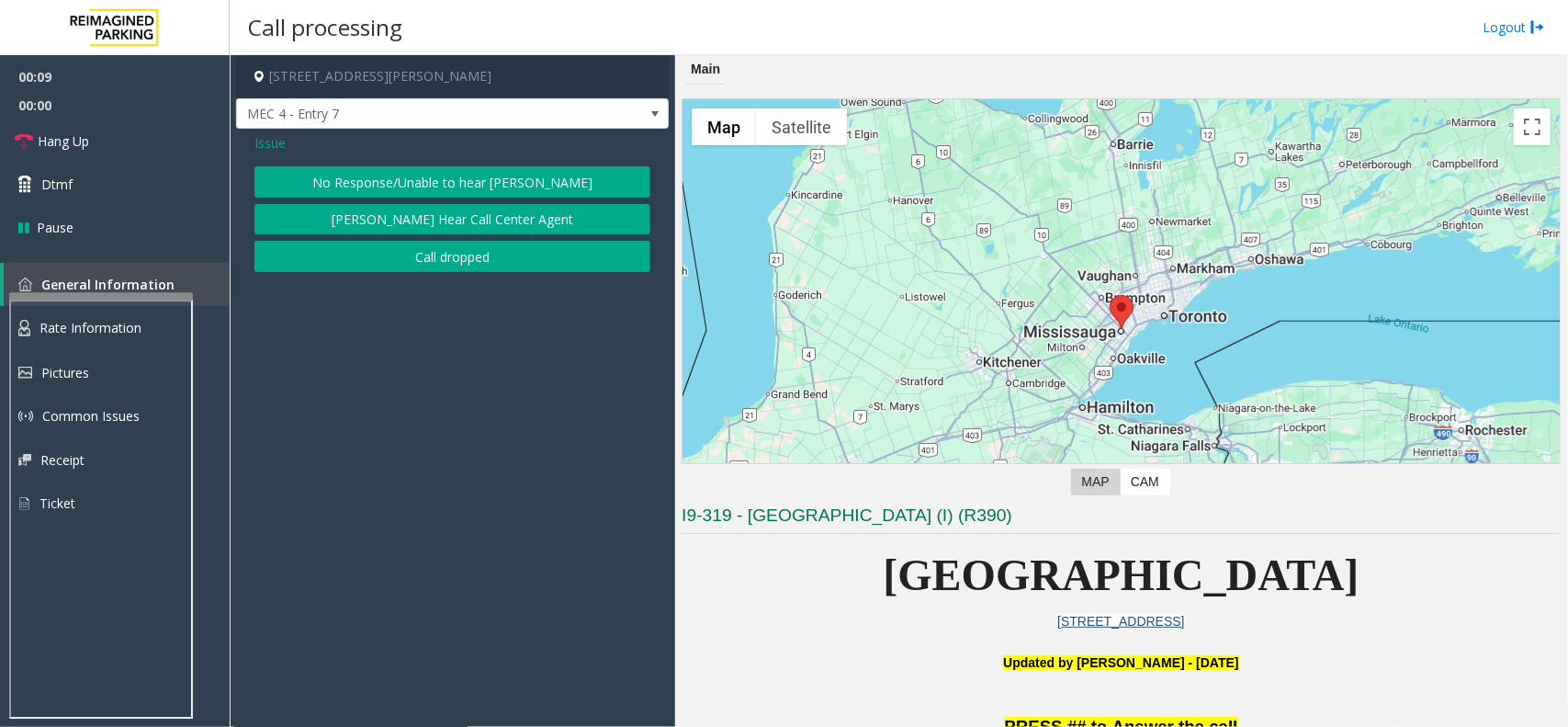
click at [406, 159] on div "Issue No Response/Unable to hear [PERSON_NAME] Cannot Hear Call Center Agent Ca…" at bounding box center [452, 205] width 433 height 153
click at [395, 180] on button "No Response/Unable to hear [PERSON_NAME]" at bounding box center [452, 182] width 396 height 31
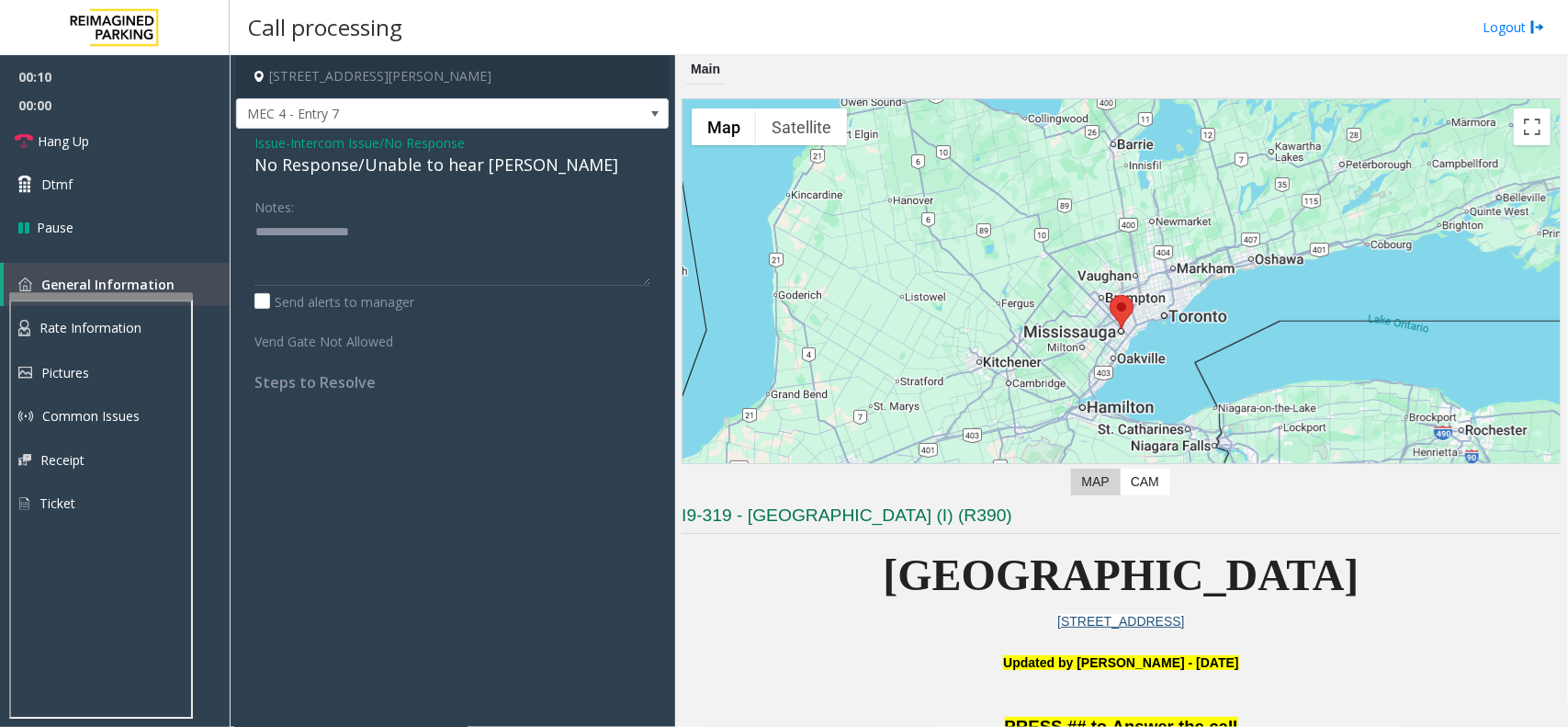
click at [393, 163] on div "No Response/Unable to hear [PERSON_NAME]" at bounding box center [452, 165] width 396 height 25
type textarea "**********"
click at [19, 126] on link "Hang Up" at bounding box center [115, 141] width 230 height 43
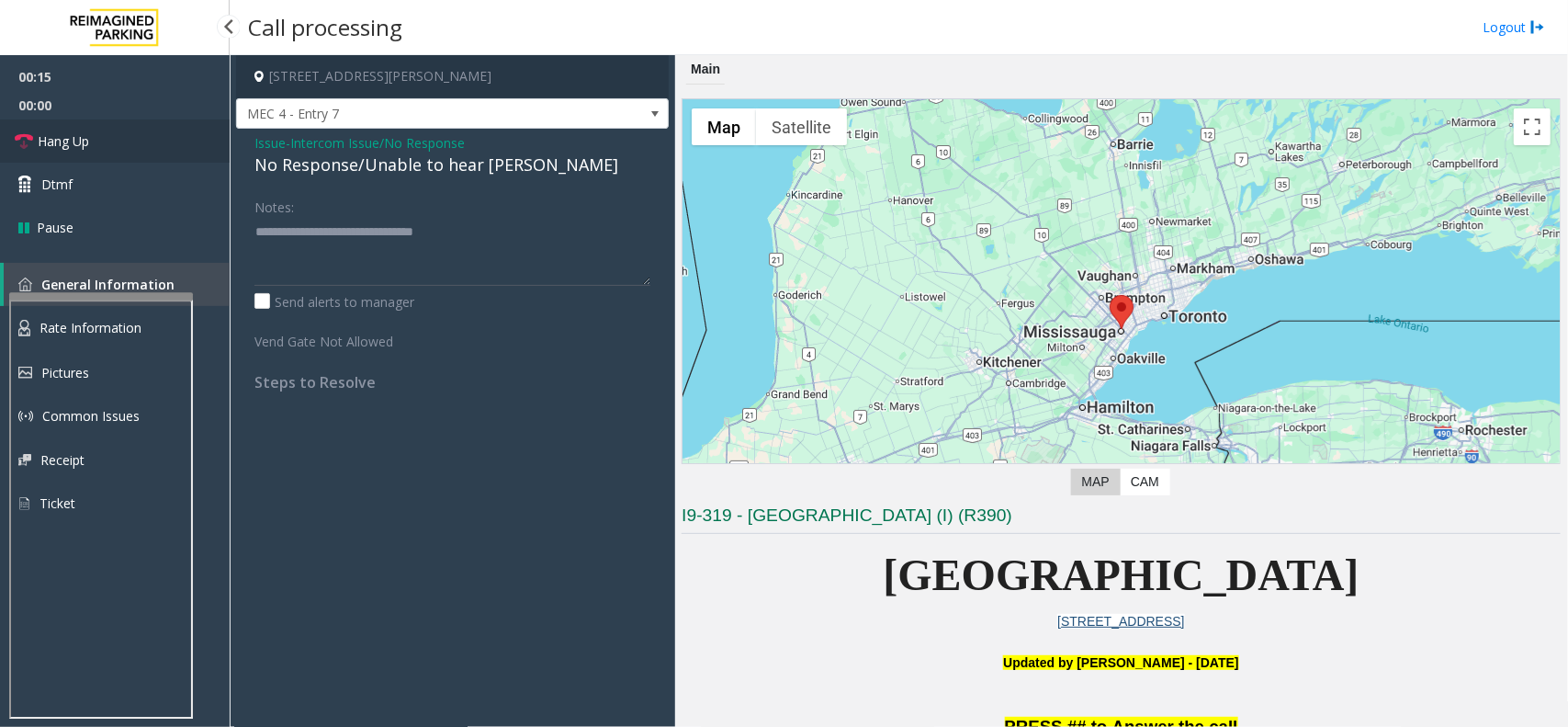
click at [103, 142] on link "Hang Up" at bounding box center [115, 141] width 230 height 43
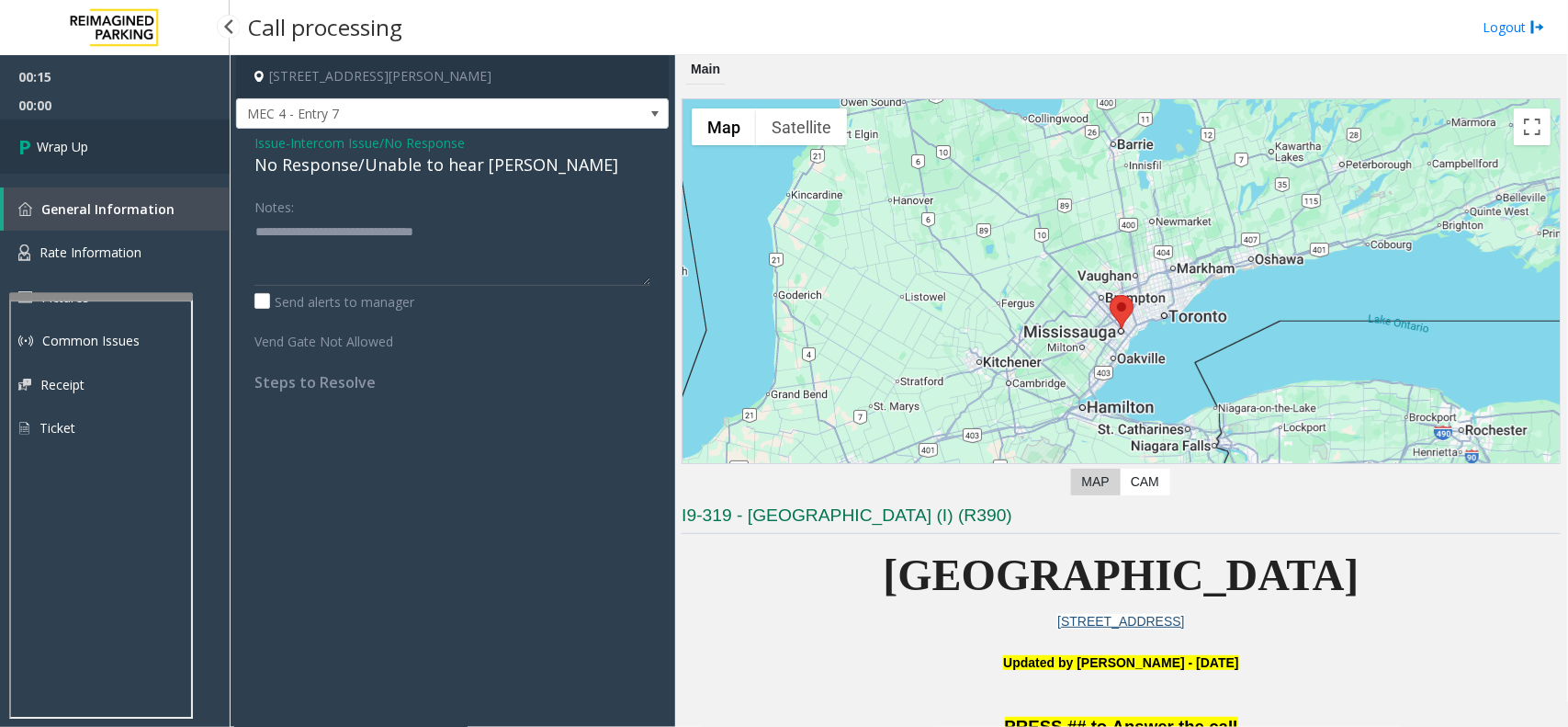
click at [134, 131] on link "Wrap Up" at bounding box center [115, 146] width 230 height 54
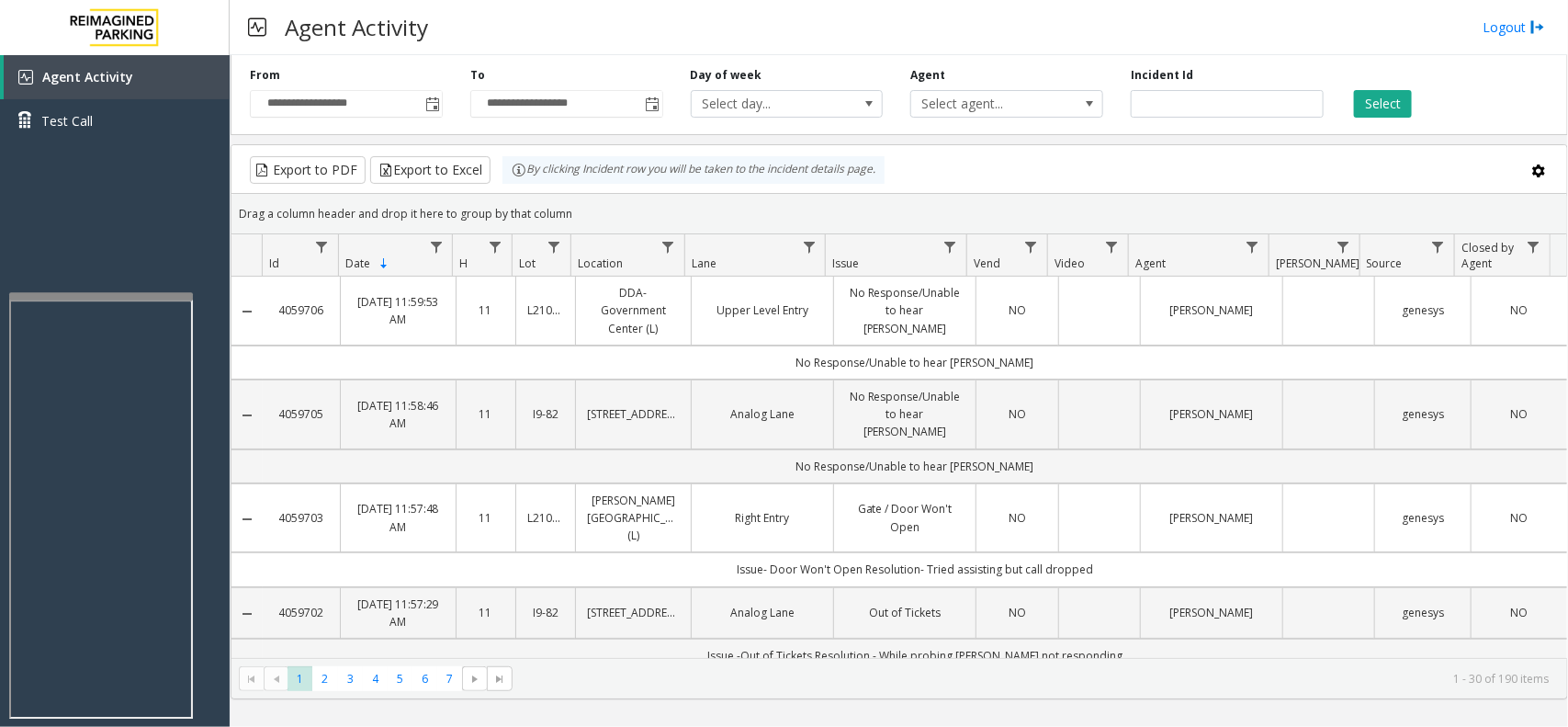
click at [985, 18] on div "Agent Activity Logout" at bounding box center [899, 28] width 1338 height 55
click at [110, 78] on span "Agent Activity" at bounding box center [87, 76] width 91 height 17
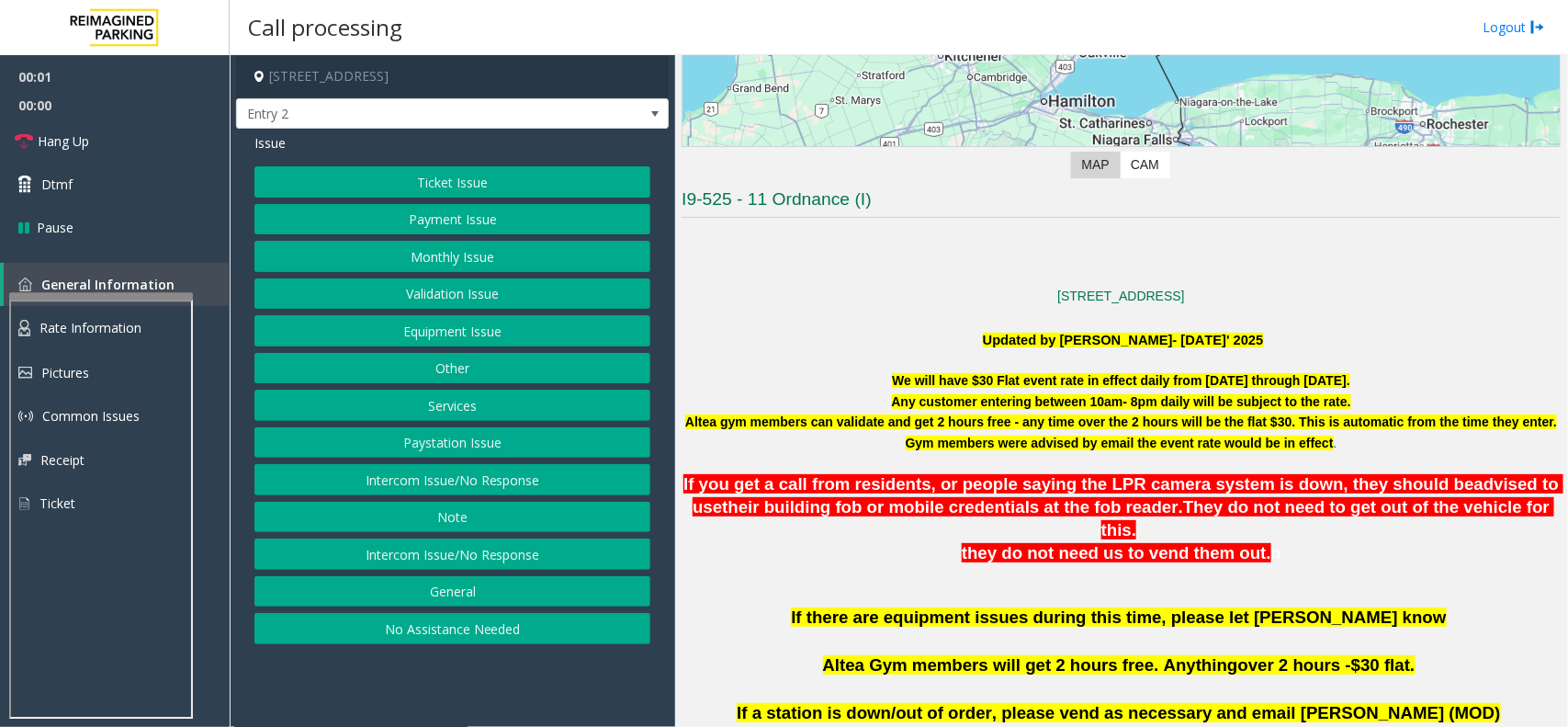
scroll to position [345, 0]
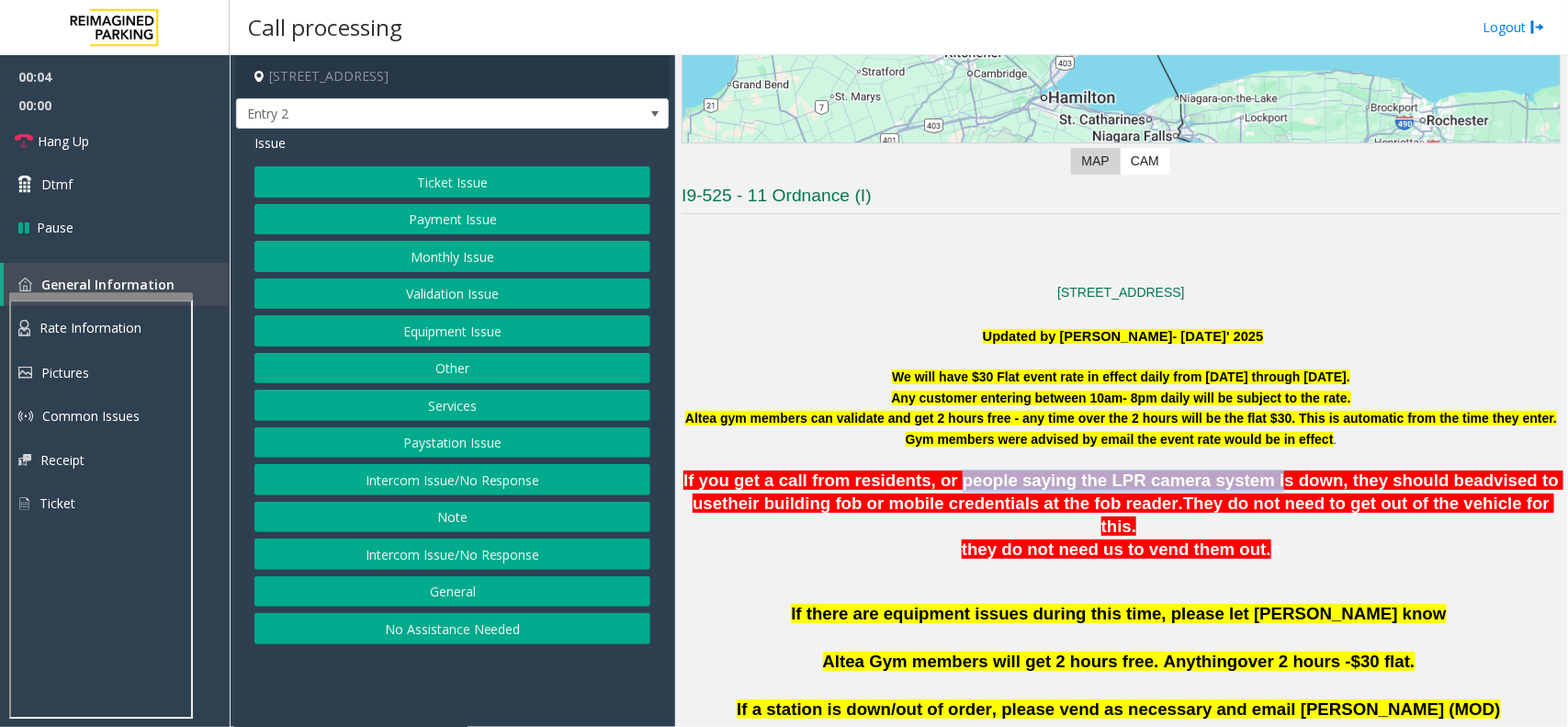
drag, startPoint x: 942, startPoint y: 487, endPoint x: 1220, endPoint y: 485, distance: 278.0
click at [1220, 485] on span "If you get a call from residents, or people saying the LPR camera system is dow…" at bounding box center [1079, 480] width 790 height 19
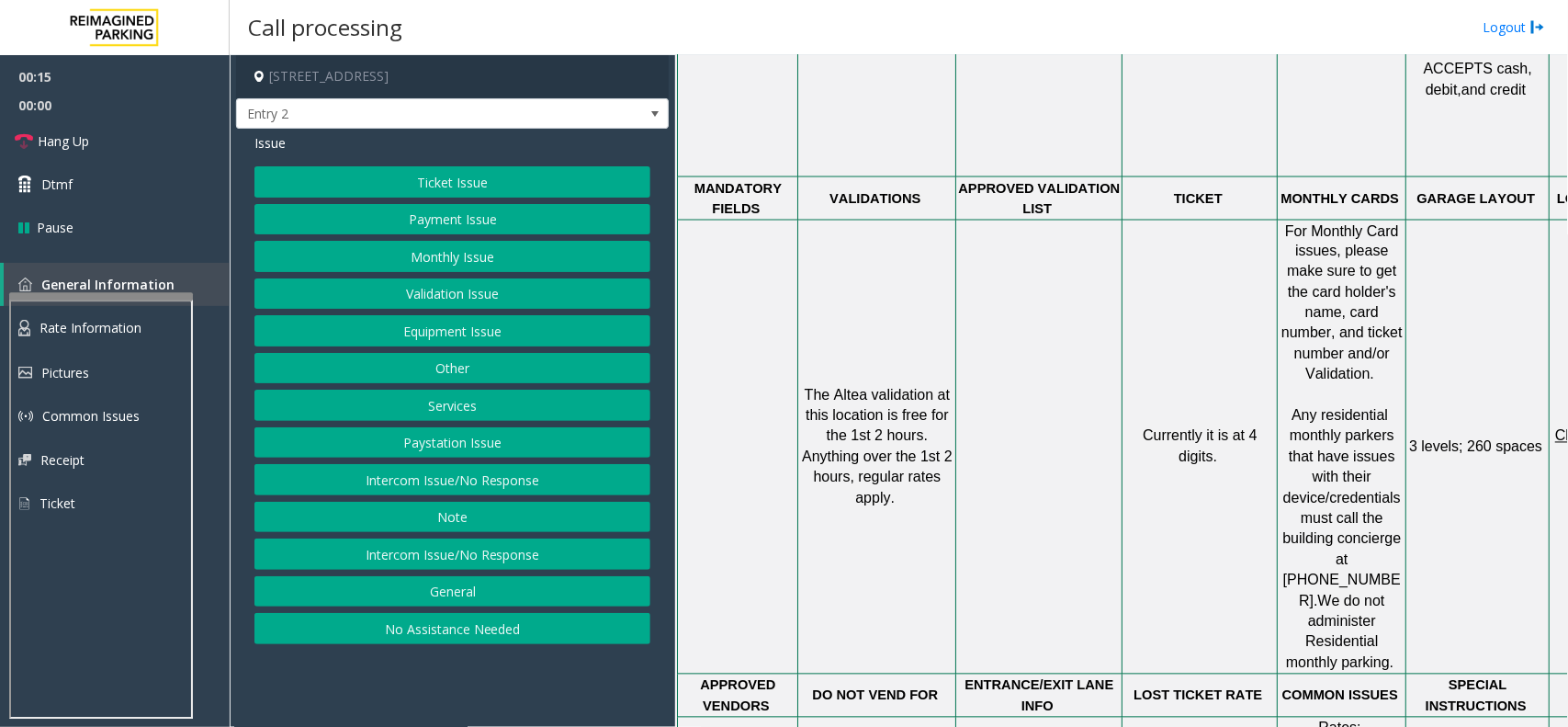
scroll to position [1378, 0]
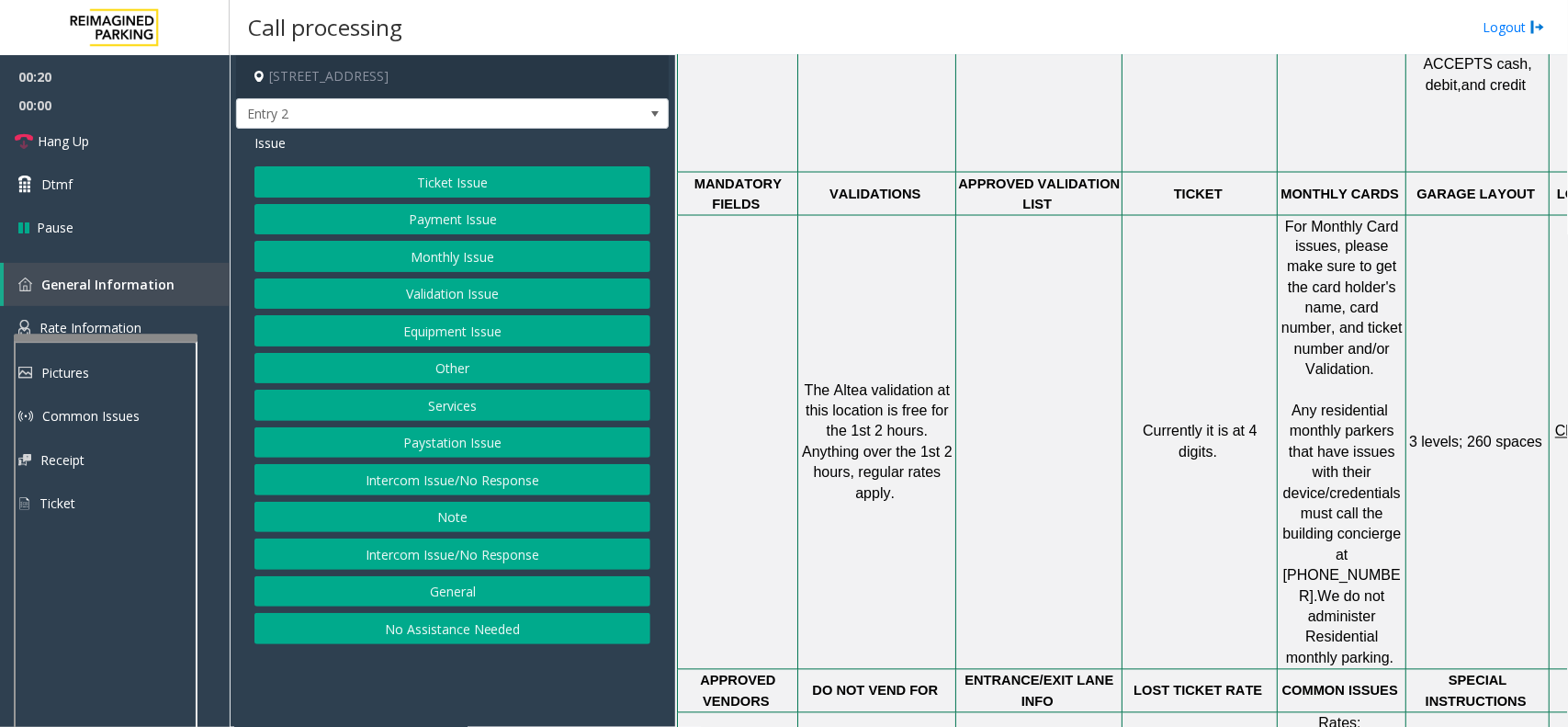
click at [113, 340] on div at bounding box center [106, 337] width 184 height 7
click at [115, 323] on span "Rate Information" at bounding box center [90, 327] width 102 height 17
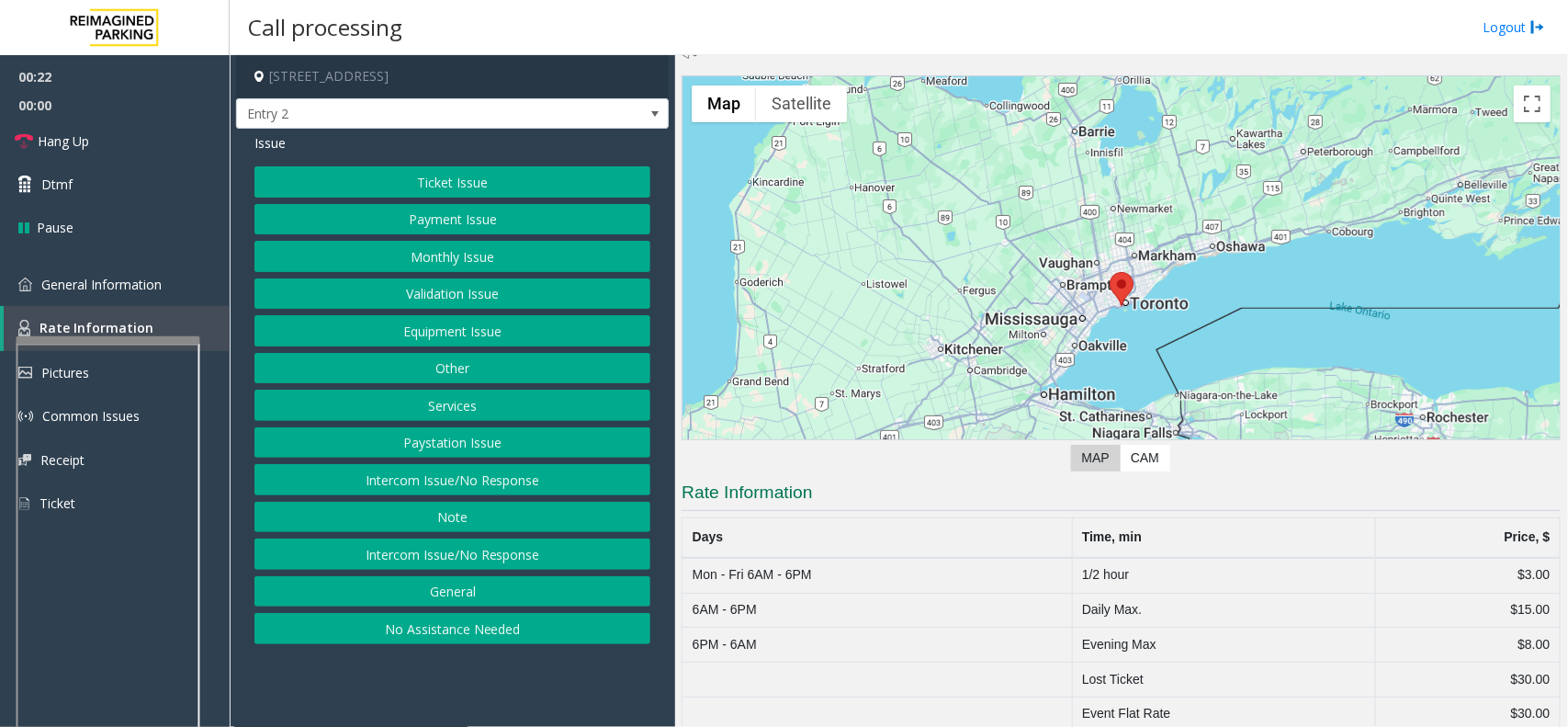
scroll to position [70, 0]
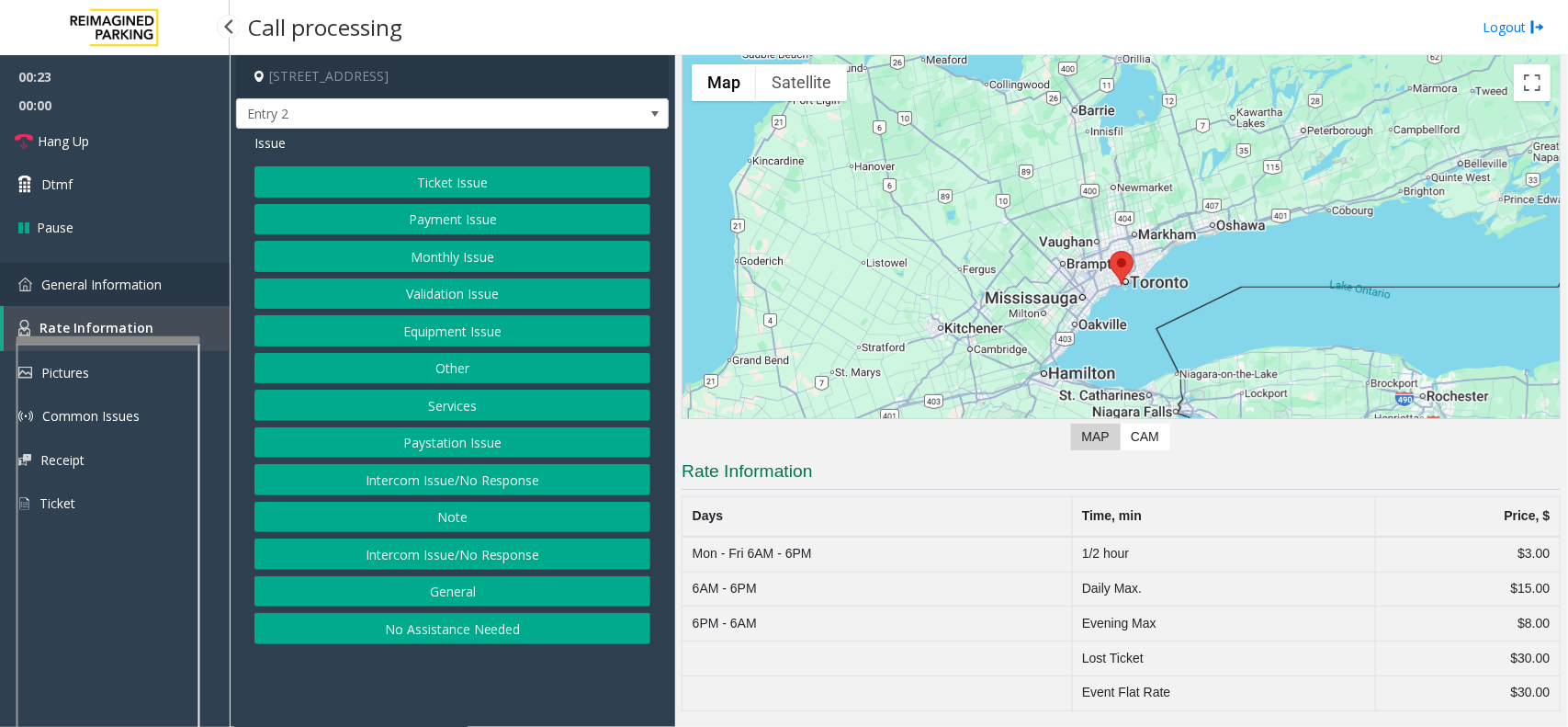
click at [102, 265] on link "General Information" at bounding box center [115, 284] width 230 height 43
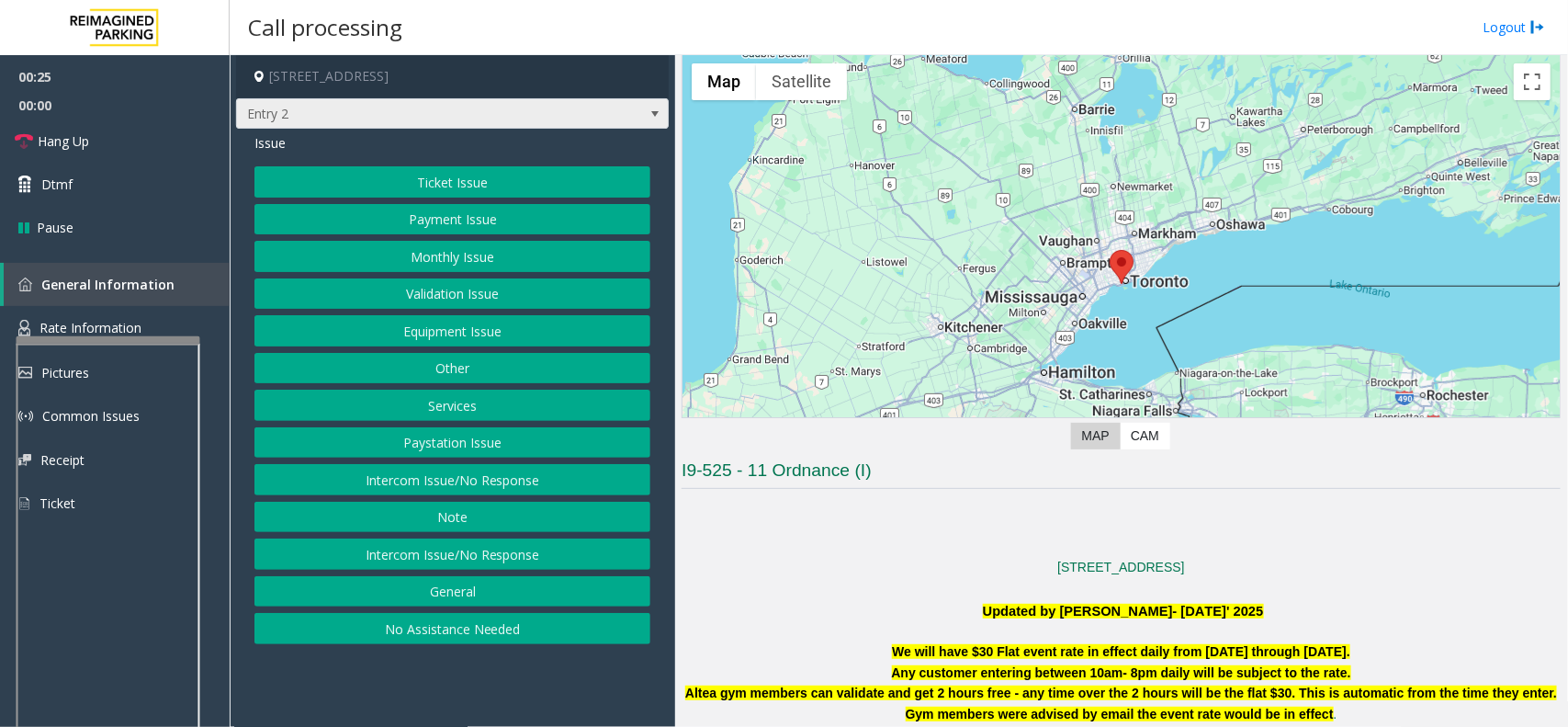
click at [347, 112] on span "Entry 2" at bounding box center [409, 114] width 345 height 29
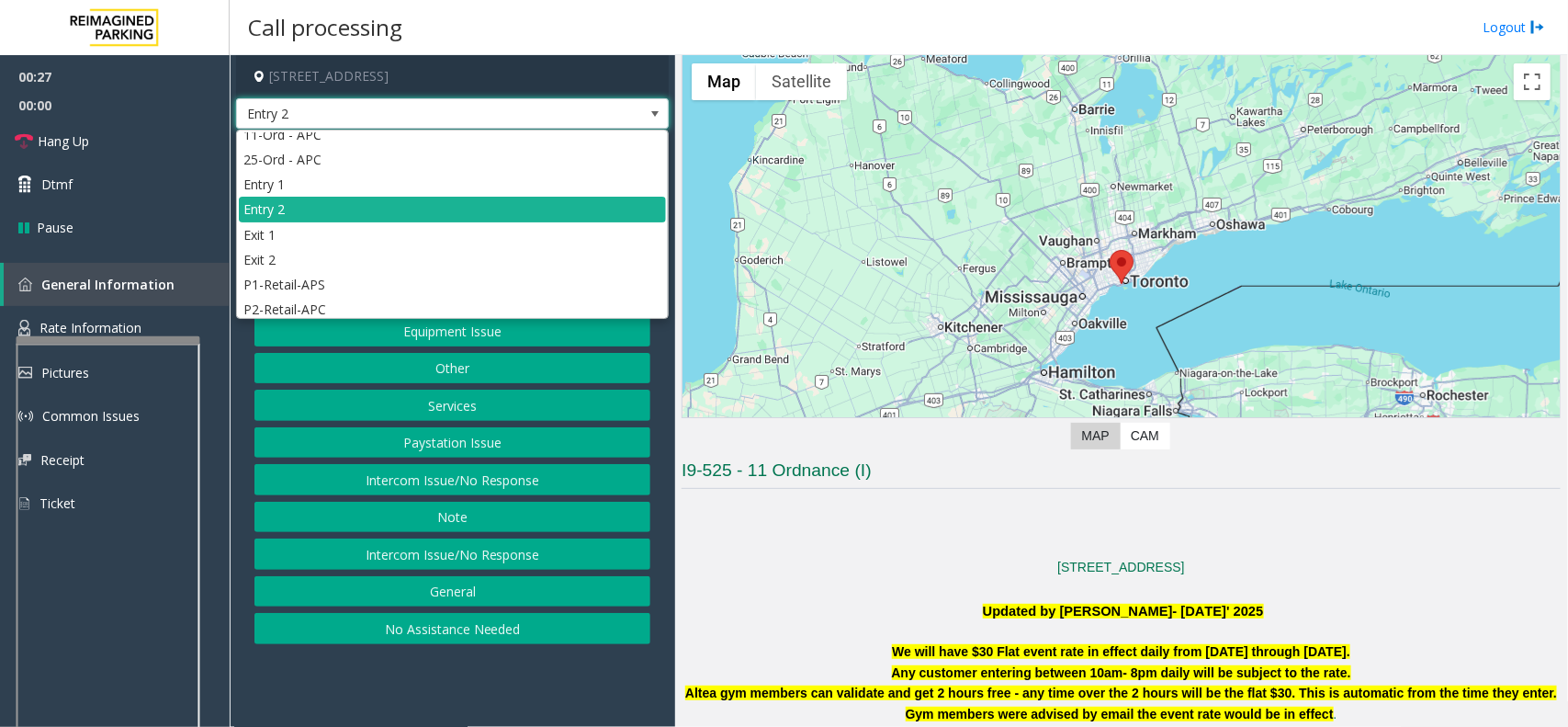
scroll to position [44, 0]
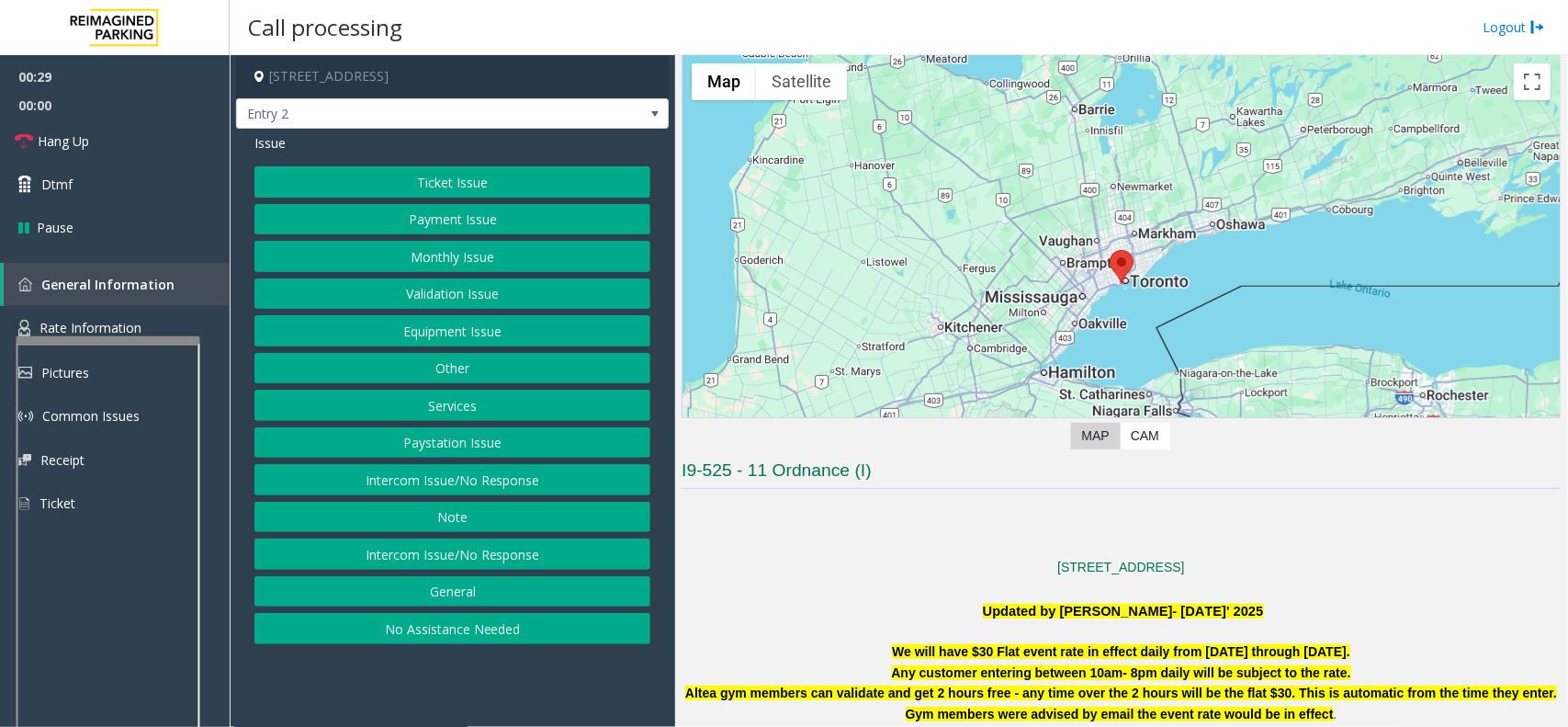
click at [735, 530] on p at bounding box center [1121, 526] width 880 height 20
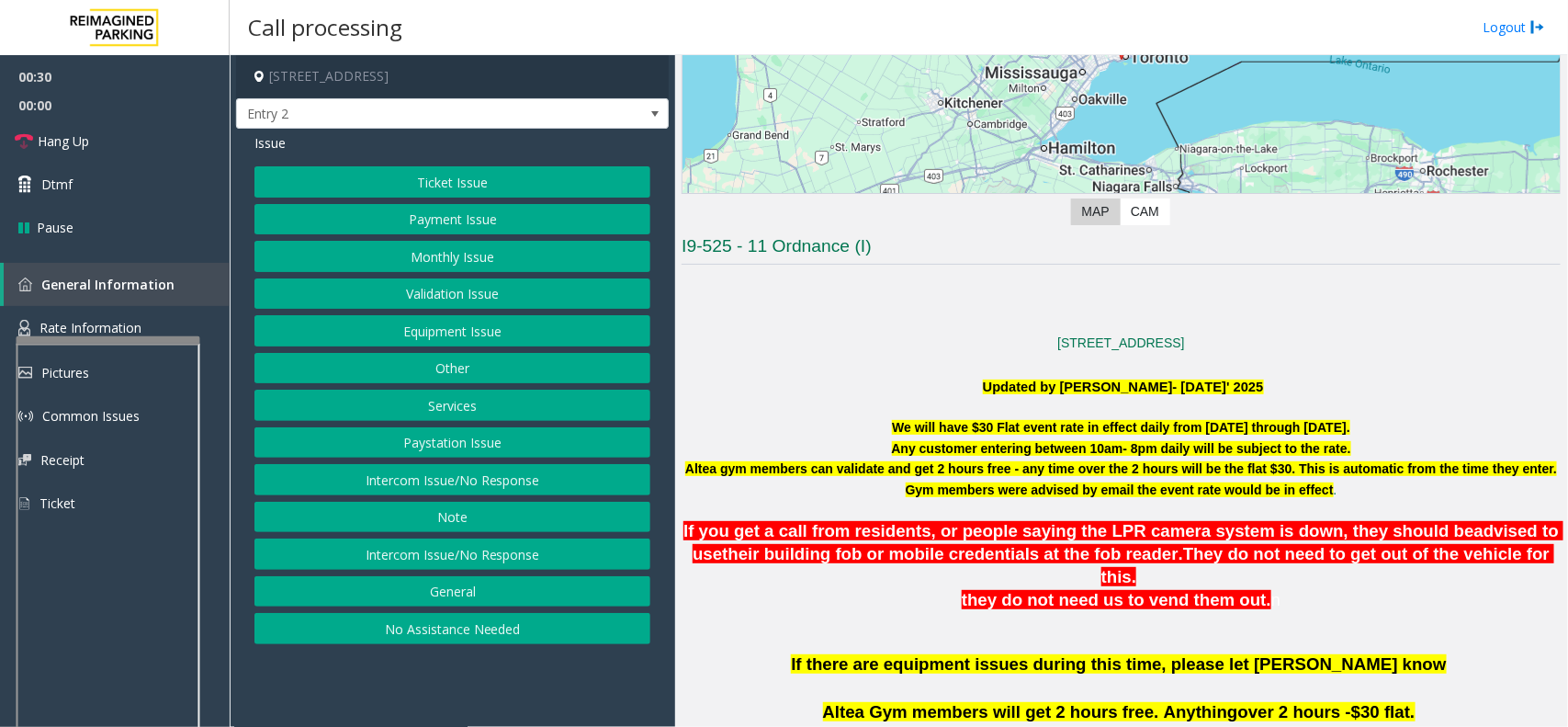
scroll to position [644, 0]
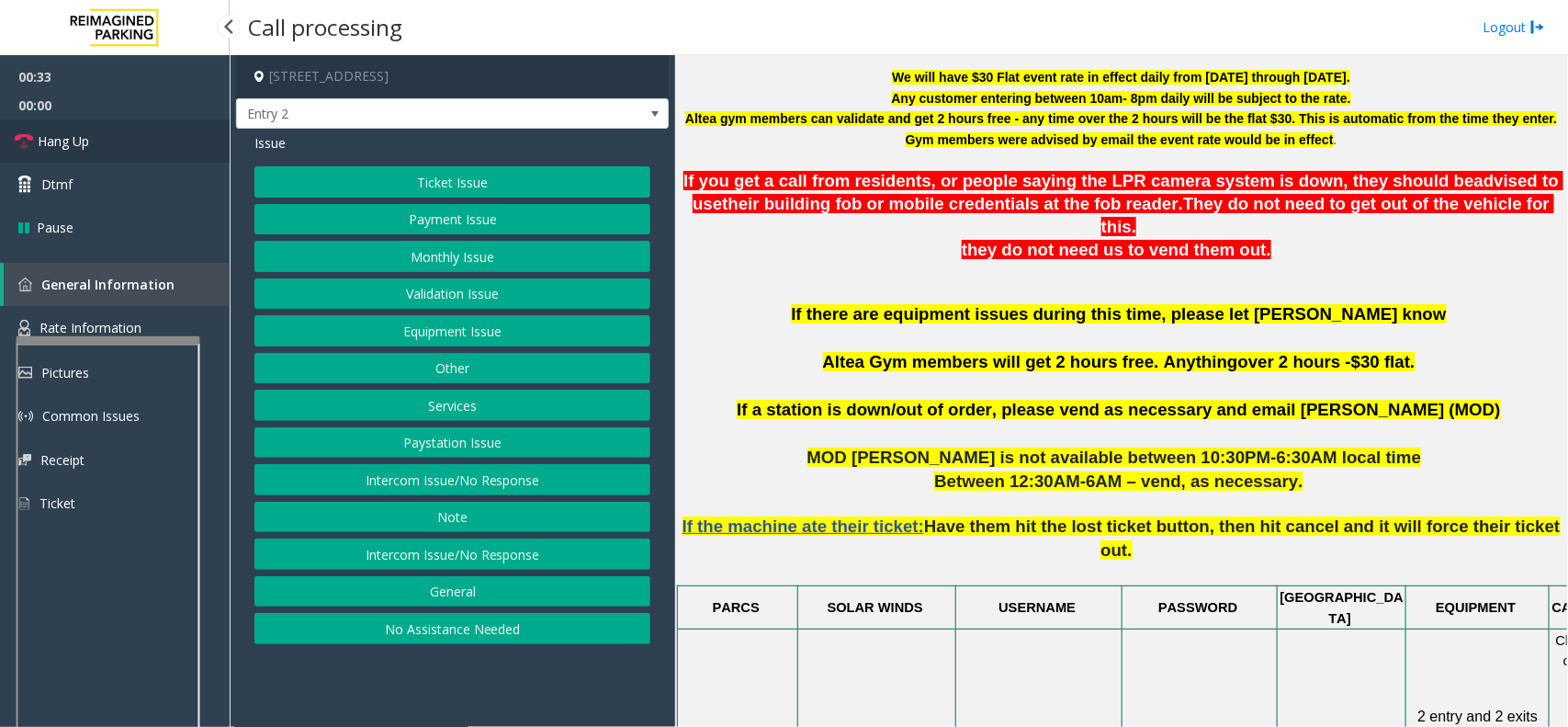
click at [80, 134] on span "Hang Up" at bounding box center [63, 141] width 51 height 19
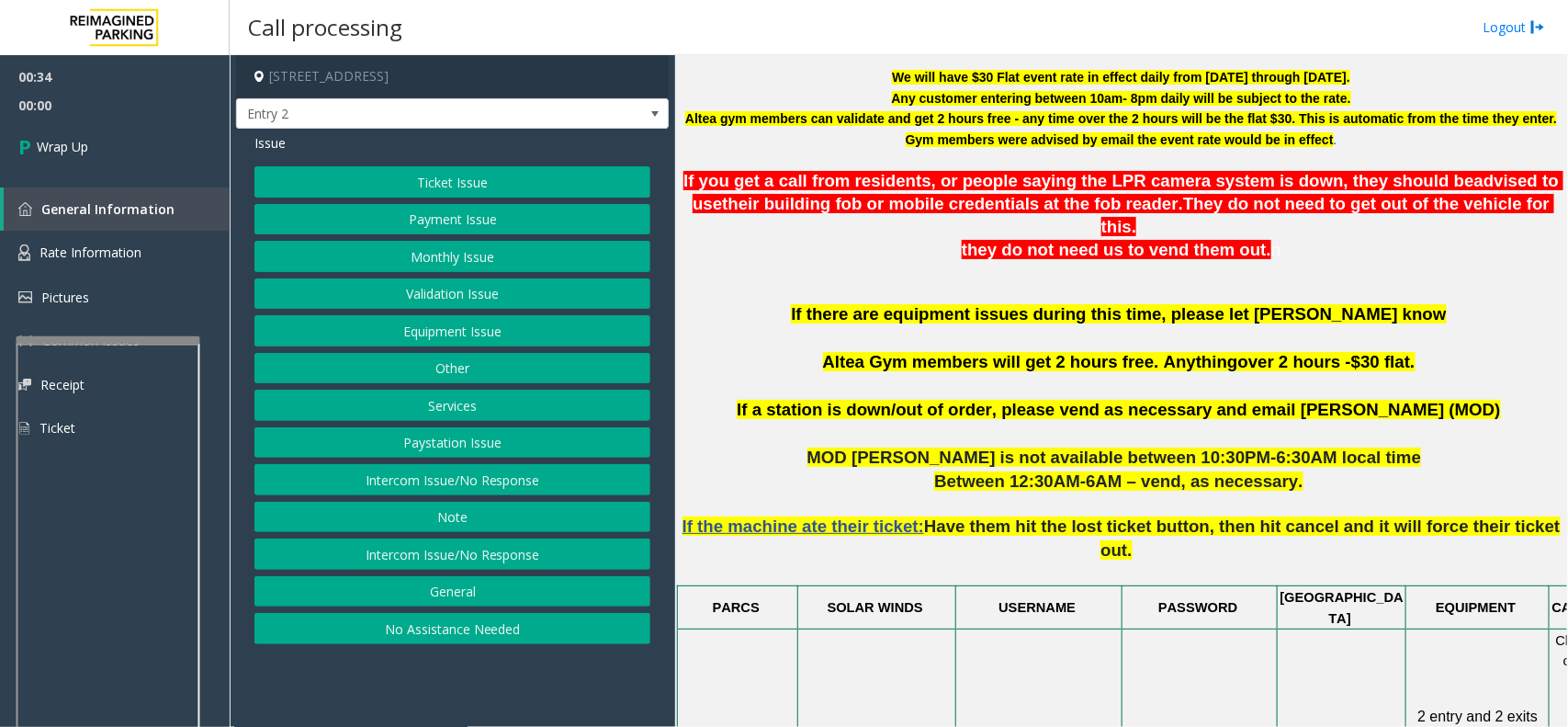
click at [481, 403] on button "Services" at bounding box center [452, 405] width 396 height 31
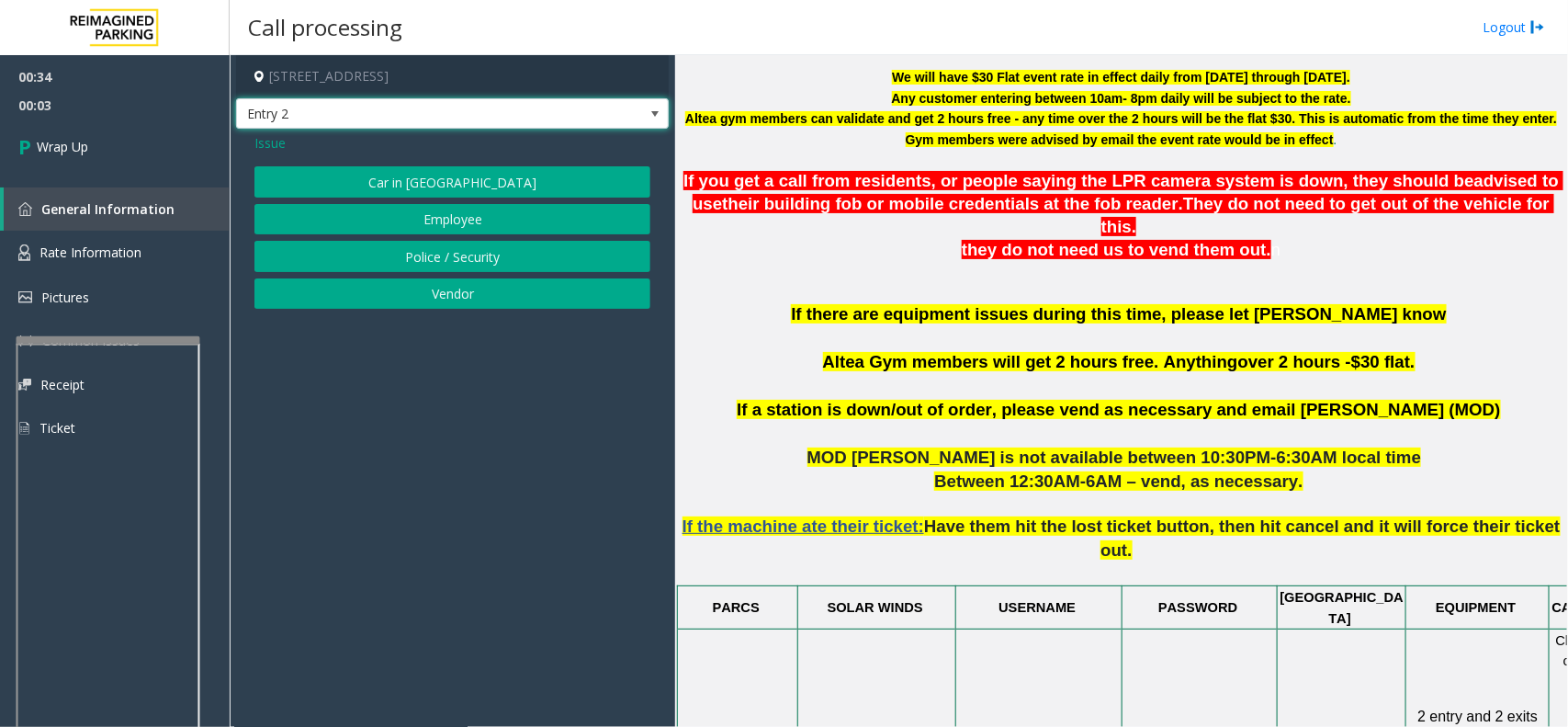
click at [257, 125] on span "Entry 2" at bounding box center [409, 114] width 345 height 29
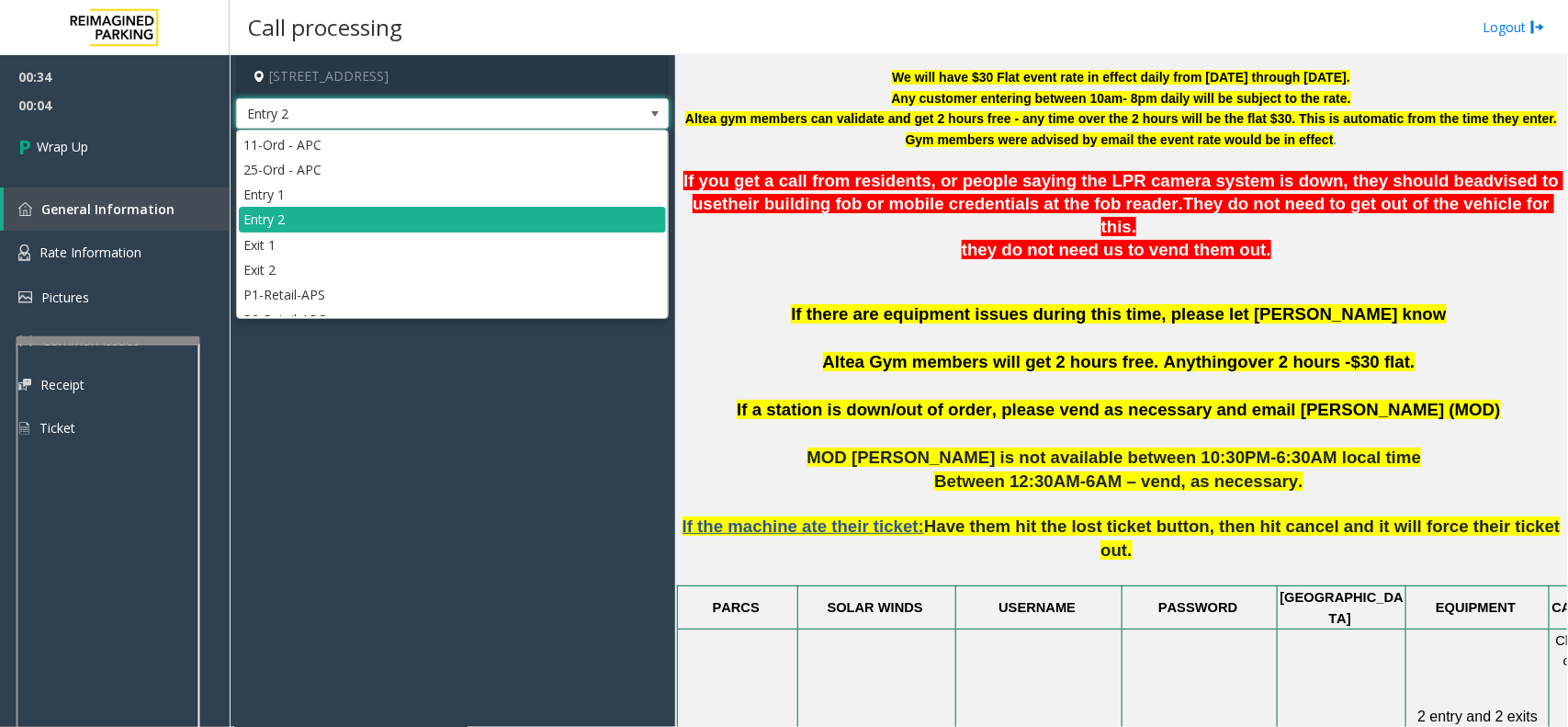
click at [253, 338] on app-call-processing-form "[STREET_ADDRESS] Entry 2 Issue Car in Tow Employee Police / Security Vendor" at bounding box center [452, 391] width 446 height 672
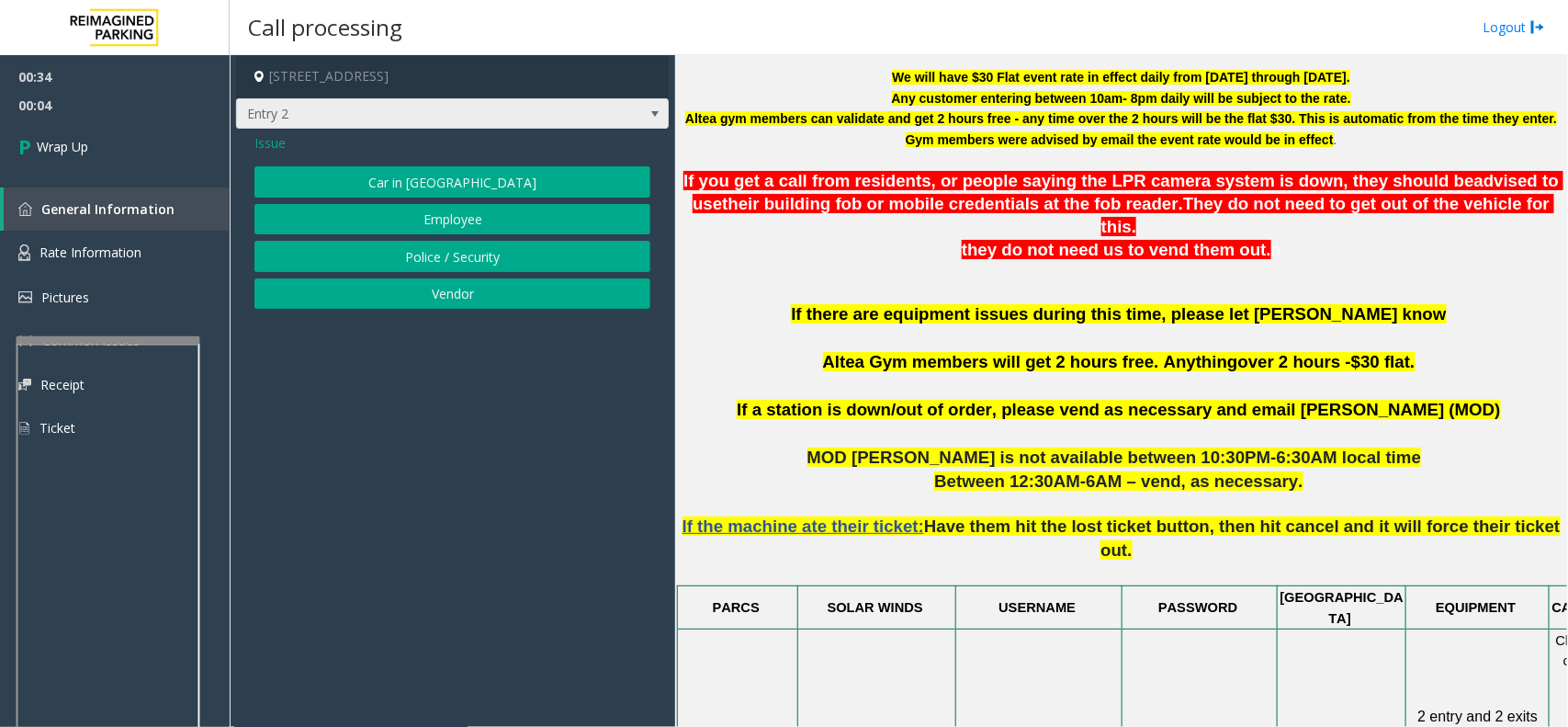
click at [256, 129] on span "Entry 2" at bounding box center [452, 114] width 433 height 31
click at [309, 519] on app-call-processing-form "[STREET_ADDRESS] Entry 2 Issue Car in Tow Employee Police / Security Vendor" at bounding box center [452, 391] width 446 height 672
click at [265, 144] on span "Issue" at bounding box center [270, 142] width 31 height 19
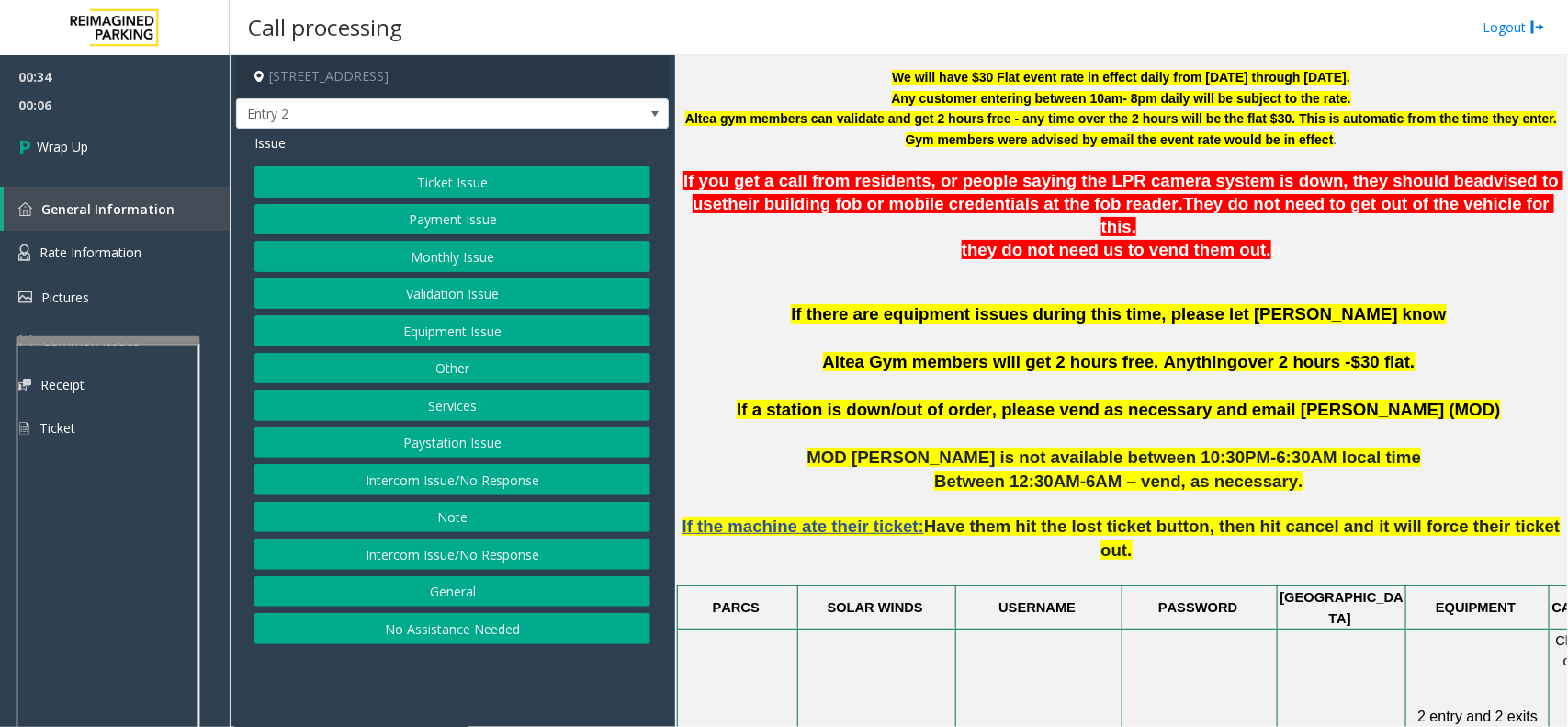
click at [499, 395] on button "Services" at bounding box center [452, 405] width 396 height 31
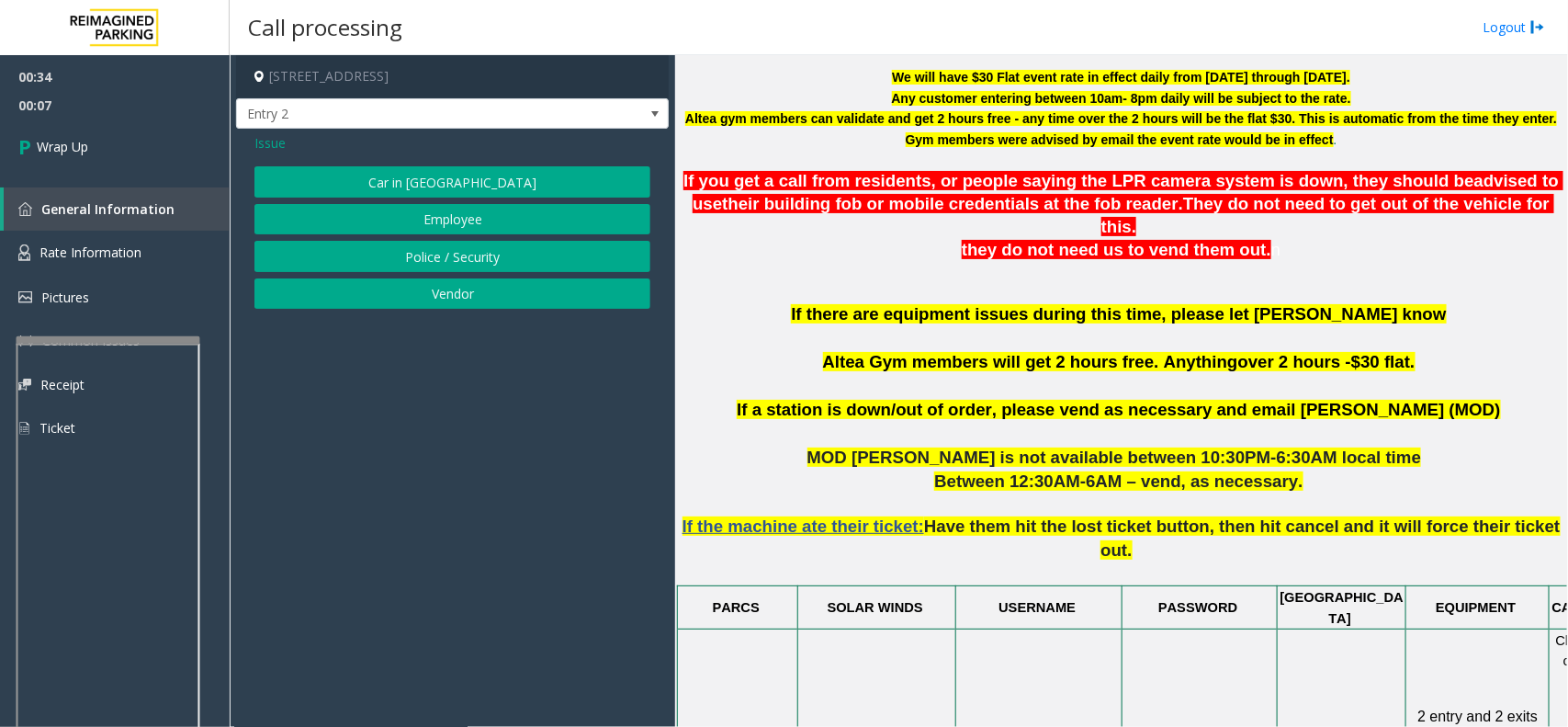
click at [273, 139] on span "Issue" at bounding box center [270, 142] width 31 height 19
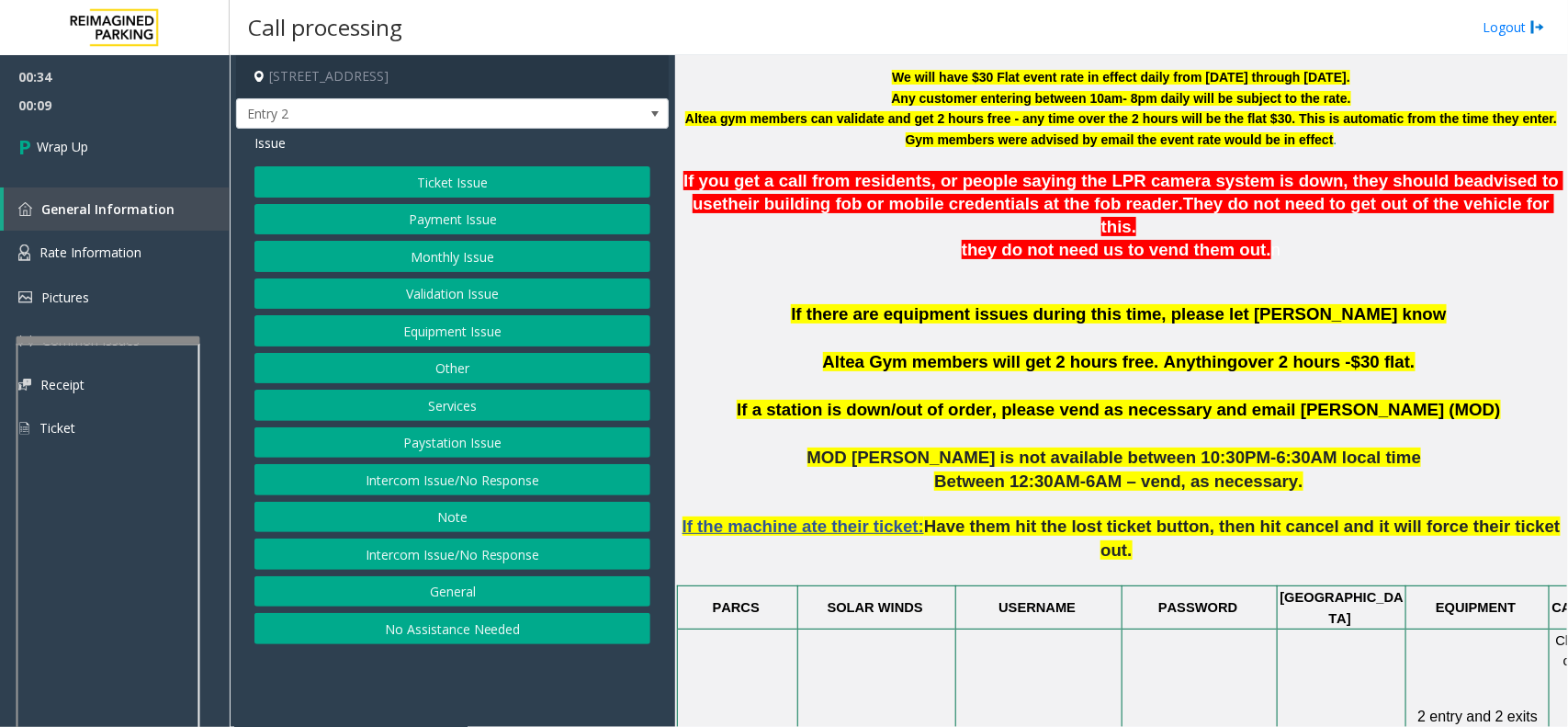
click at [470, 326] on button "Equipment Issue" at bounding box center [452, 331] width 396 height 31
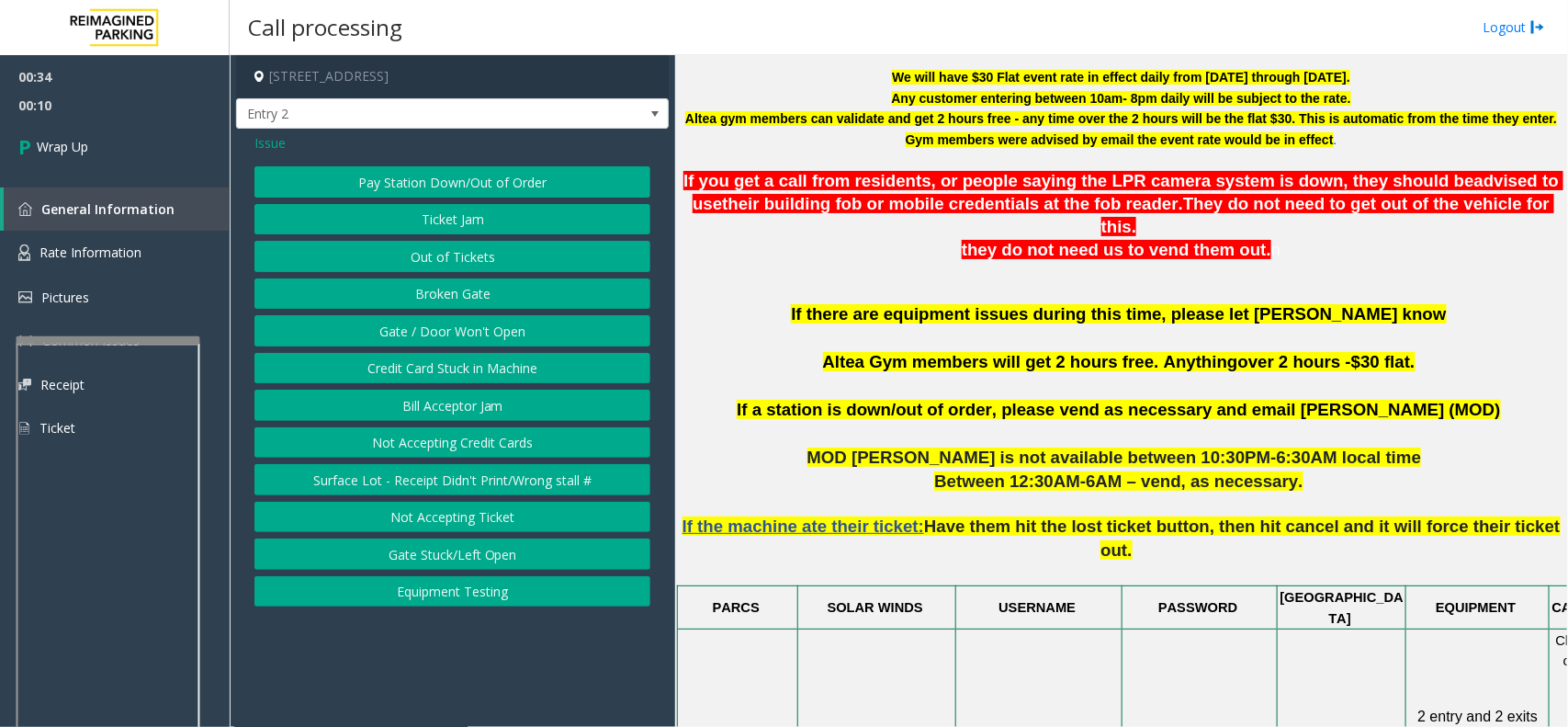
click at [494, 331] on button "Gate / Door Won't Open" at bounding box center [452, 331] width 396 height 31
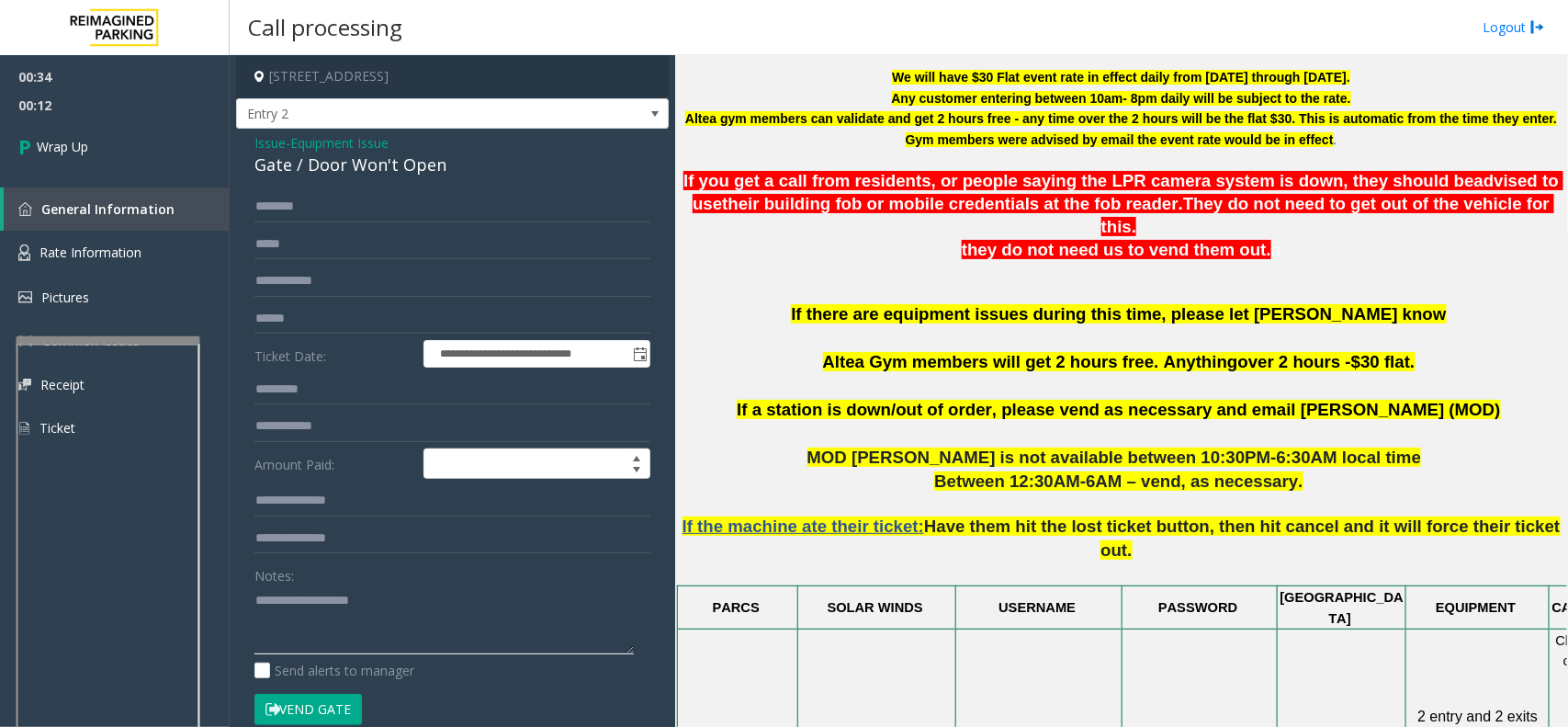
drag, startPoint x: 378, startPoint y: 639, endPoint x: 349, endPoint y: 484, distance: 157.7
click at [375, 640] on textarea at bounding box center [444, 619] width 380 height 69
paste textarea "**********"
click at [370, 170] on div "Gate / Door Won't Open" at bounding box center [452, 165] width 396 height 25
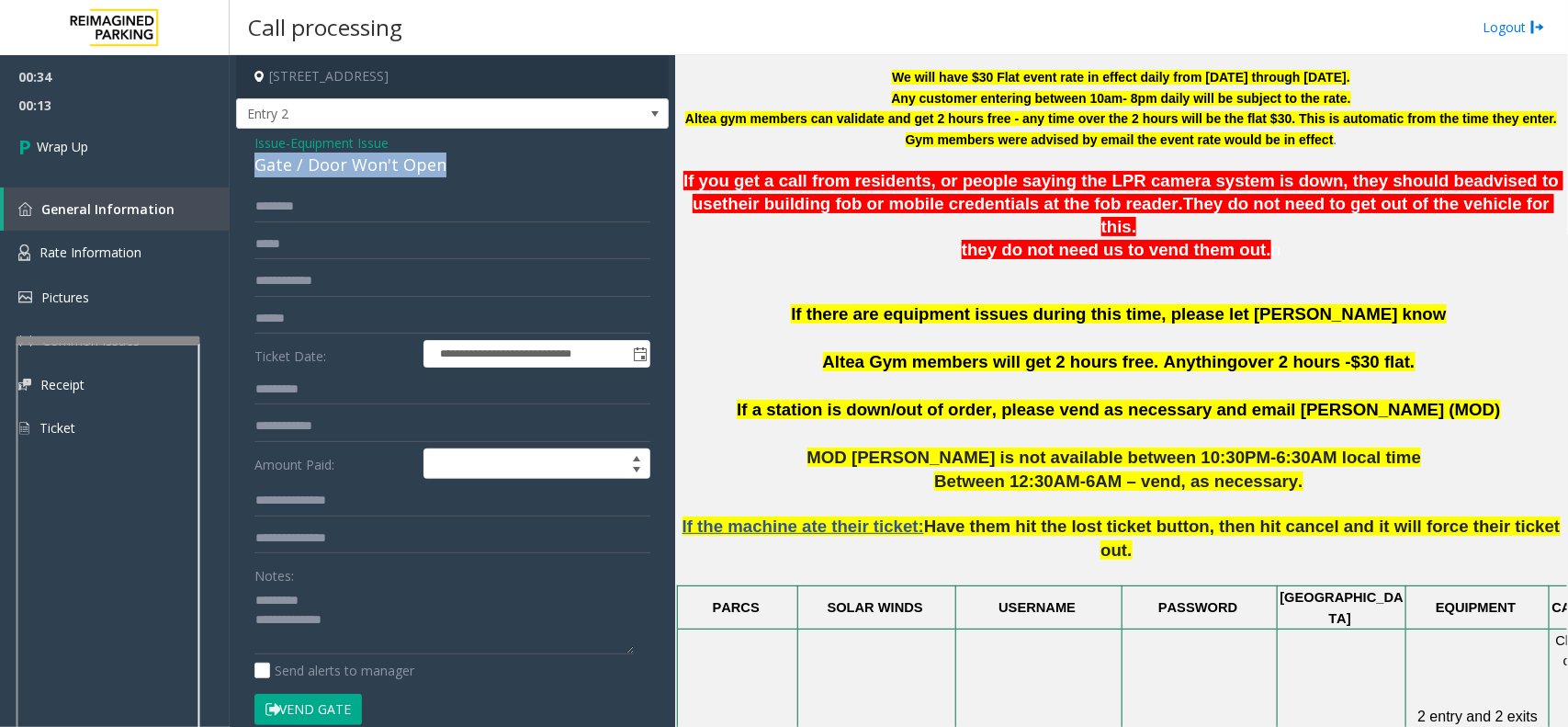
click at [370, 170] on div "Gate / Door Won't Open" at bounding box center [452, 165] width 396 height 25
copy div "Gate / Door Won't Open"
click at [340, 604] on textarea at bounding box center [444, 619] width 380 height 69
paste textarea "**********"
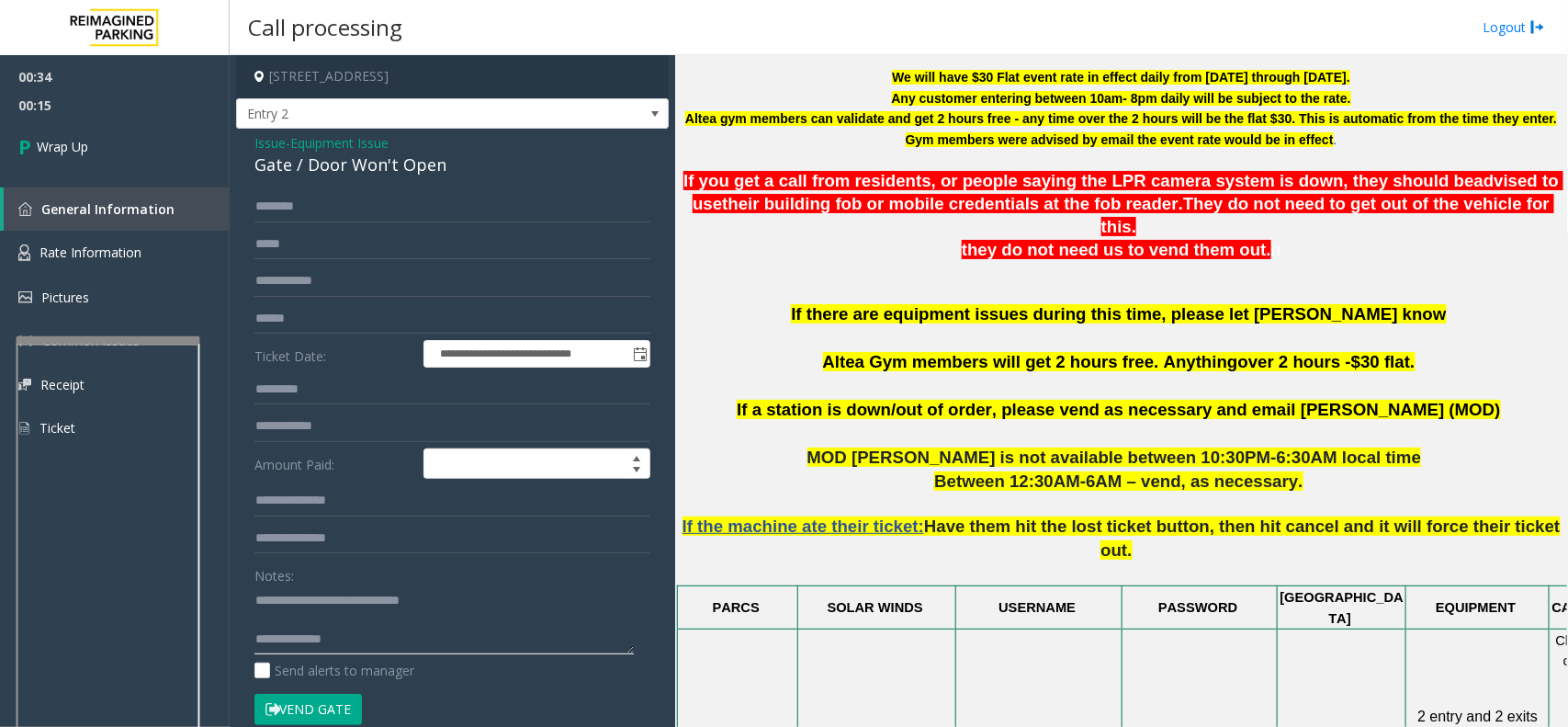
click at [393, 651] on textarea at bounding box center [444, 619] width 380 height 69
type textarea "**********"
click at [110, 149] on link "Wrap Up" at bounding box center [115, 146] width 230 height 54
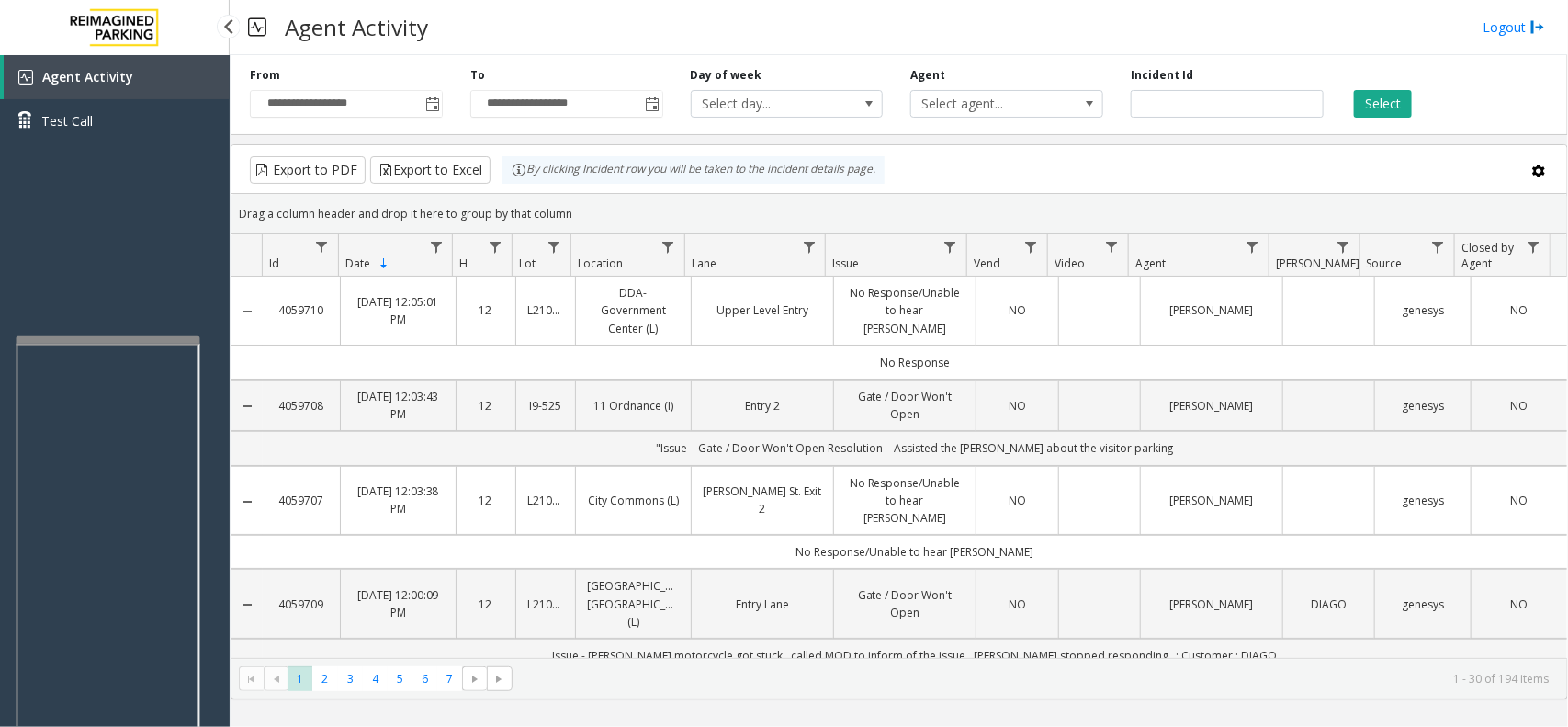
click at [117, 278] on div "Agent Activity Test Call" at bounding box center [115, 418] width 230 height 727
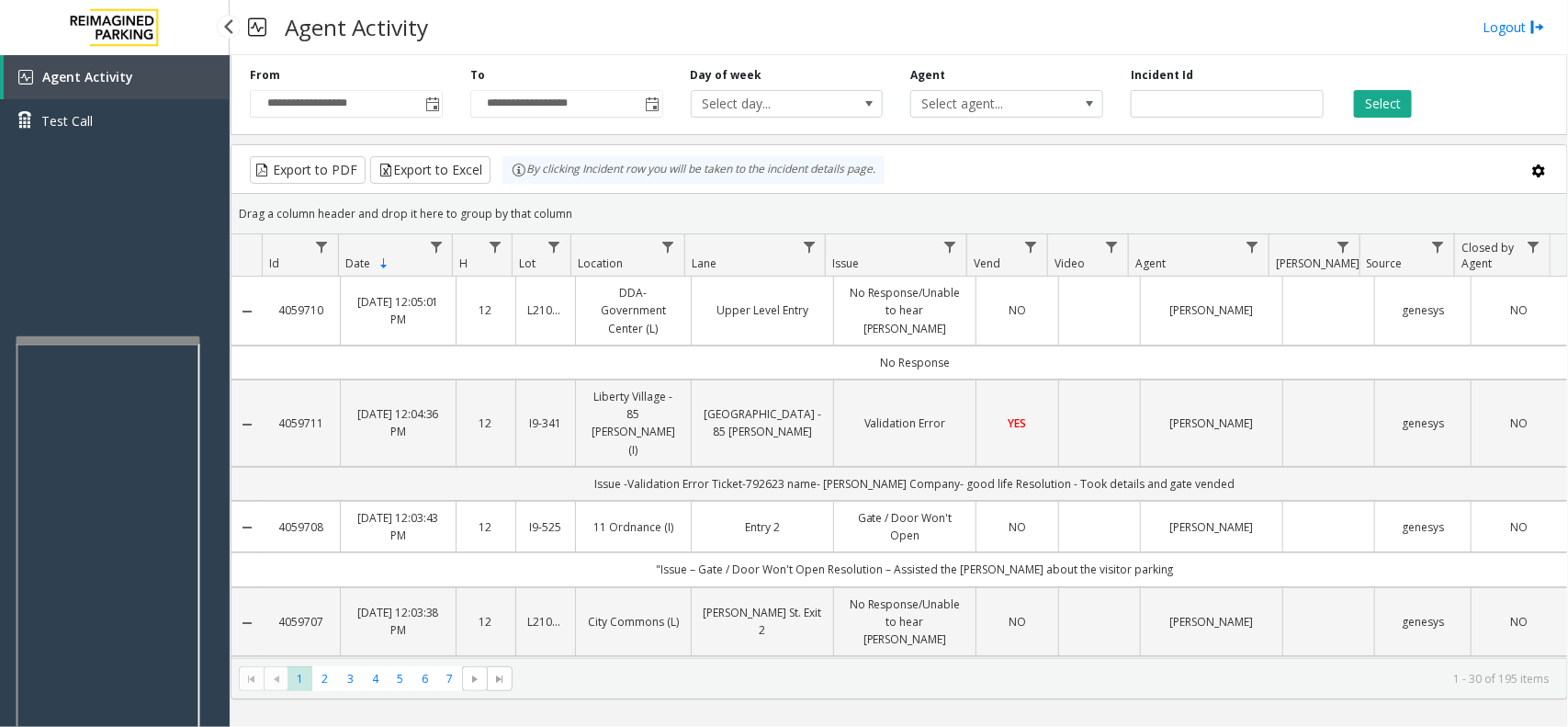
click at [148, 78] on link "Agent Activity" at bounding box center [117, 77] width 226 height 44
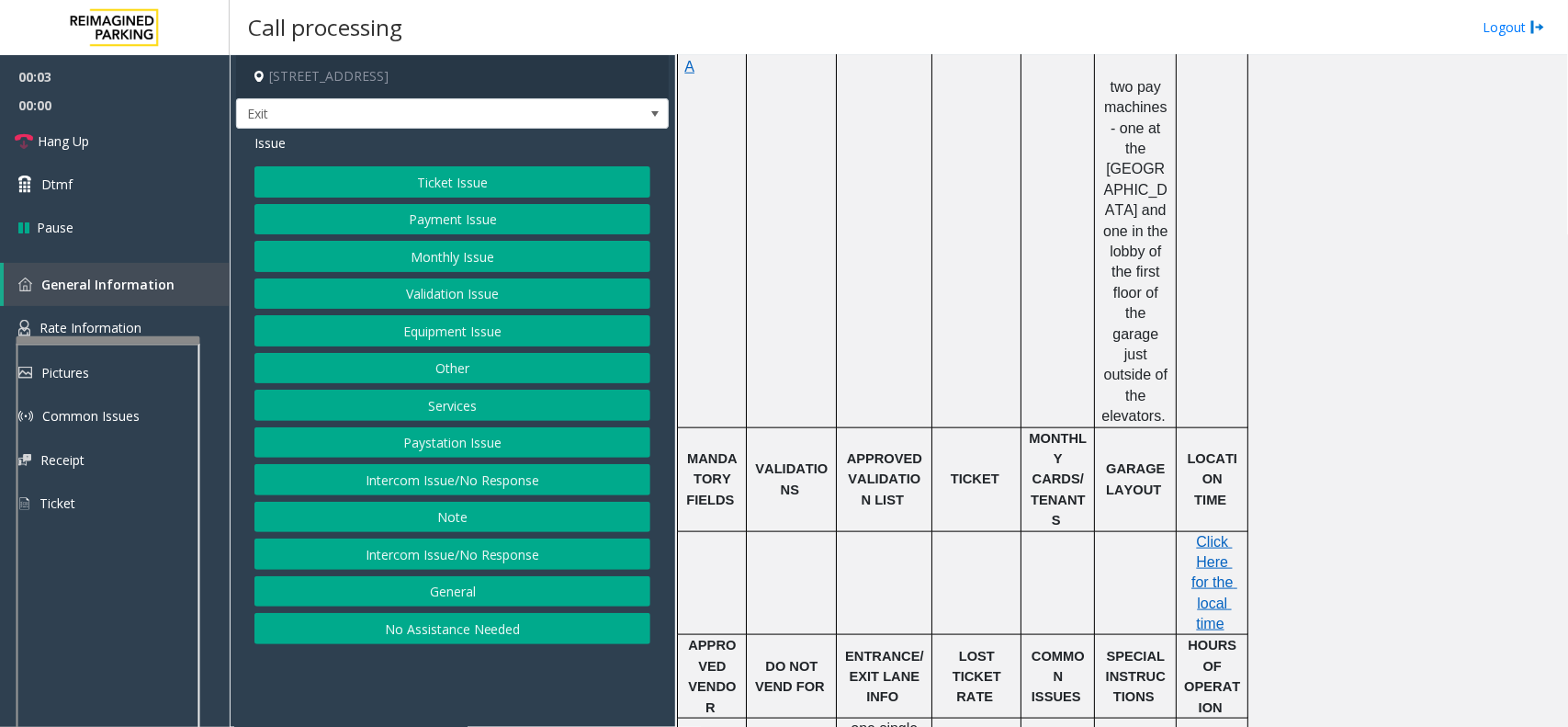
scroll to position [1034, 0]
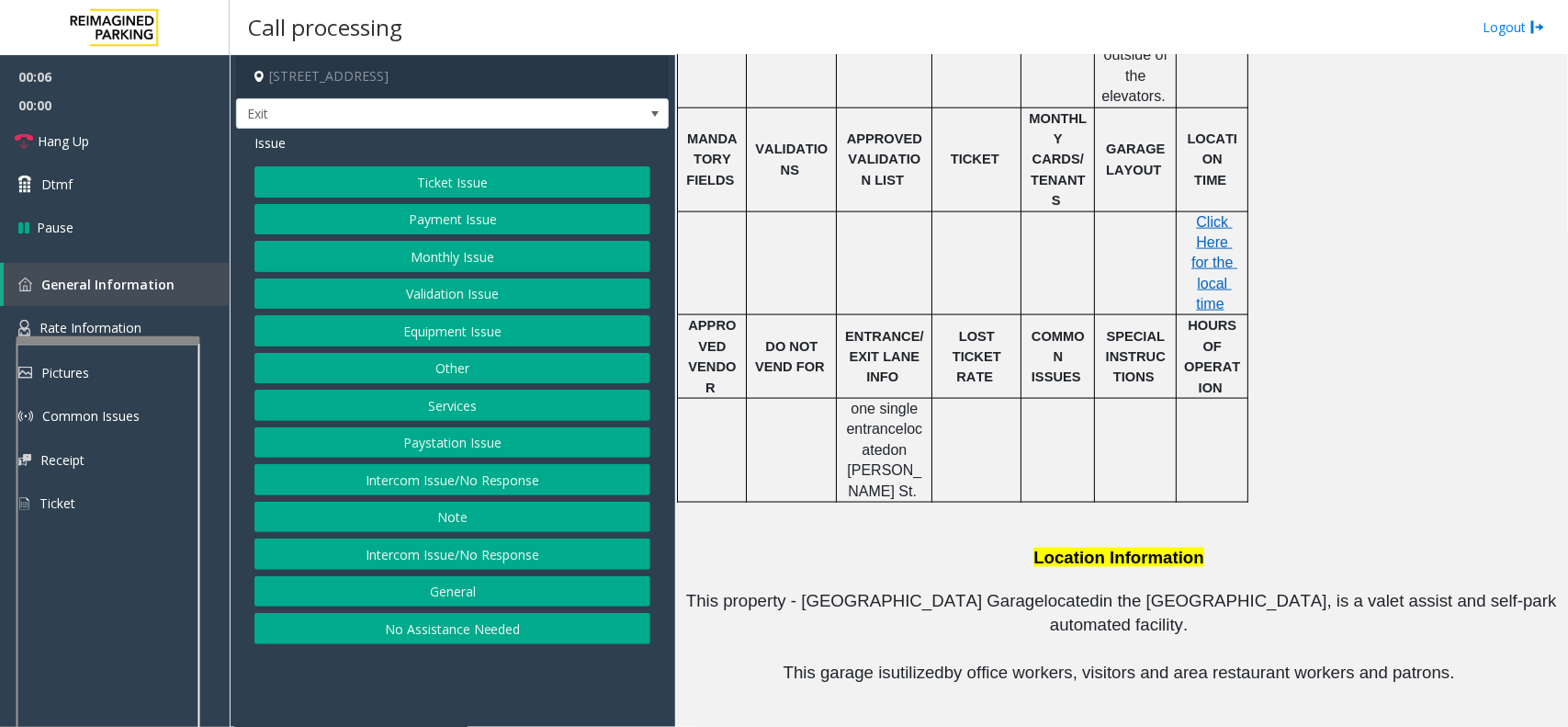
click at [391, 172] on button "Ticket Issue" at bounding box center [452, 182] width 396 height 31
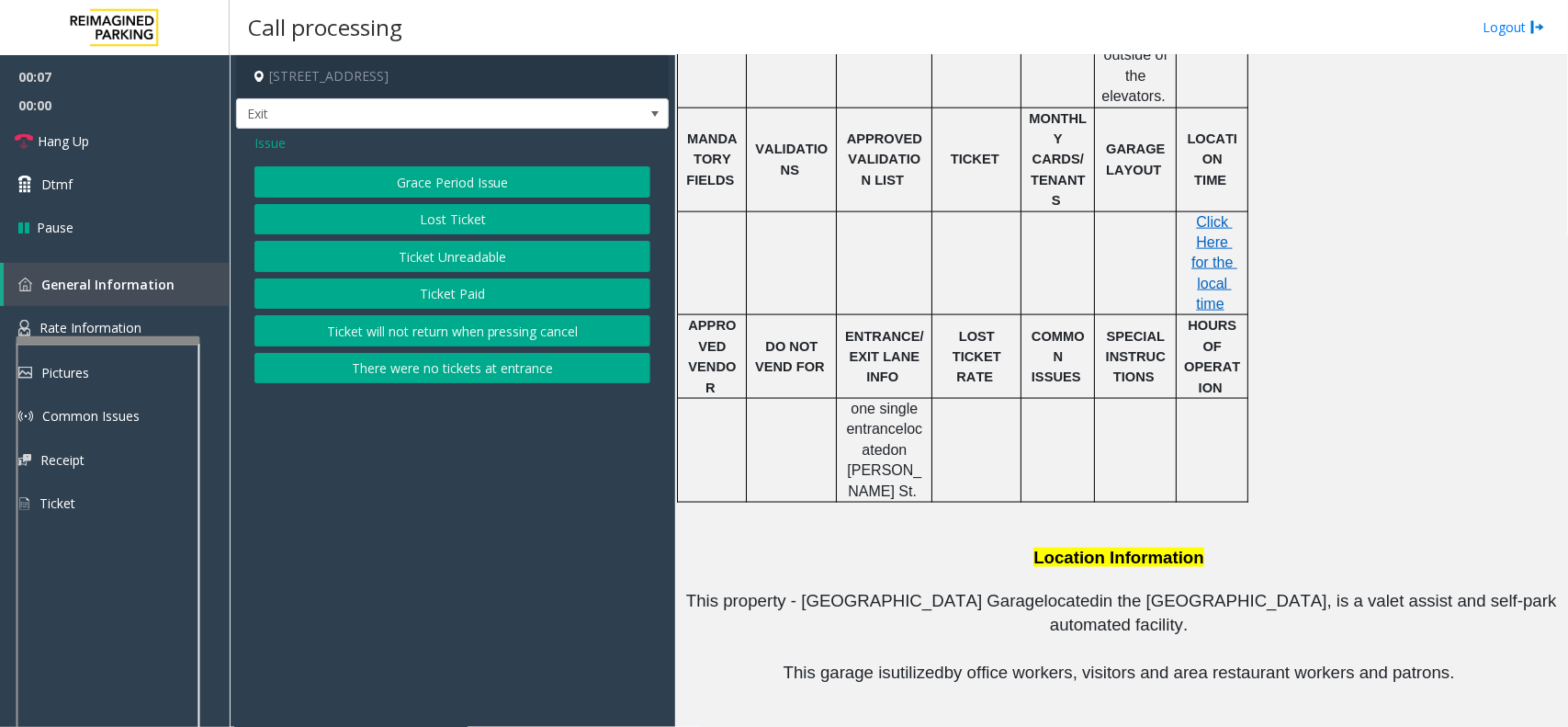
click at [512, 262] on button "Ticket Unreadable" at bounding box center [452, 256] width 396 height 31
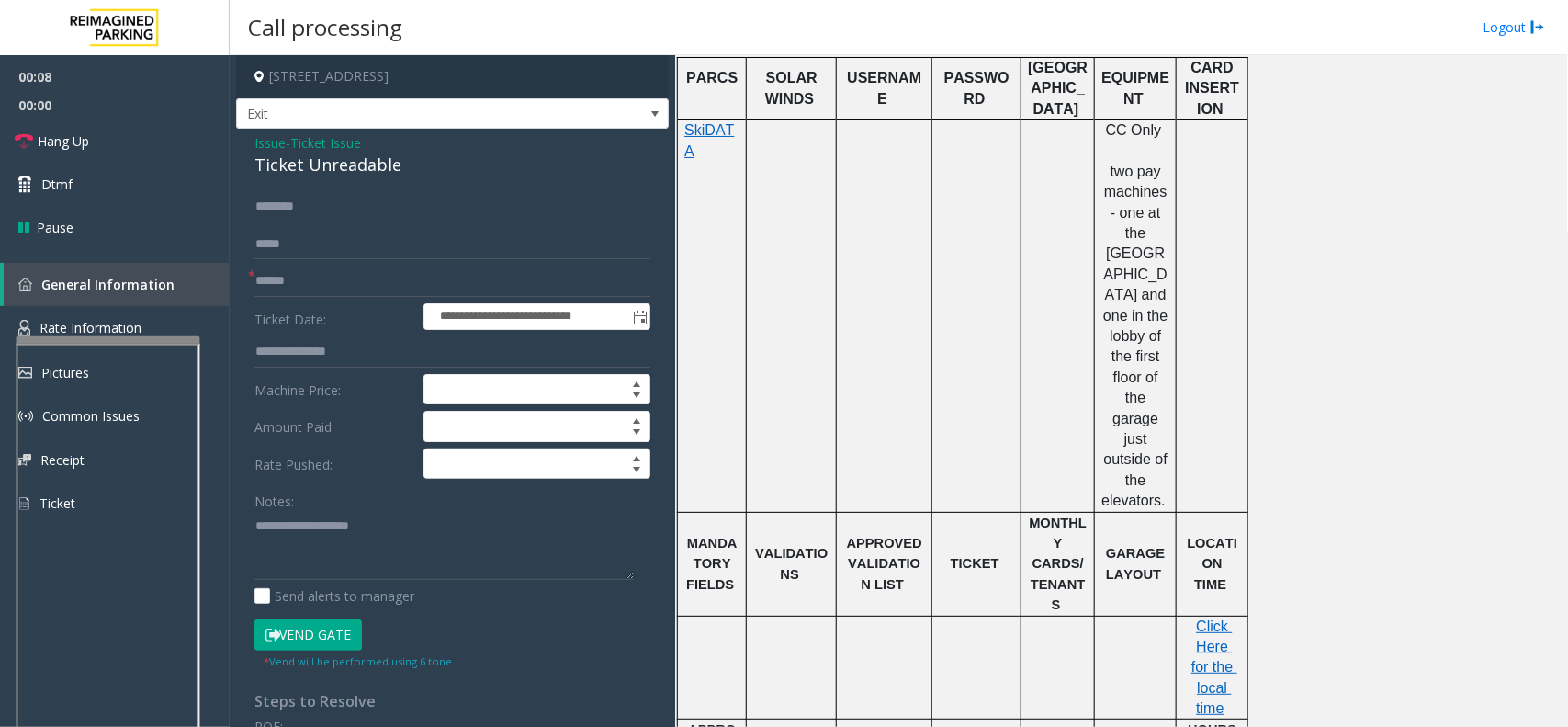
scroll to position [574, 0]
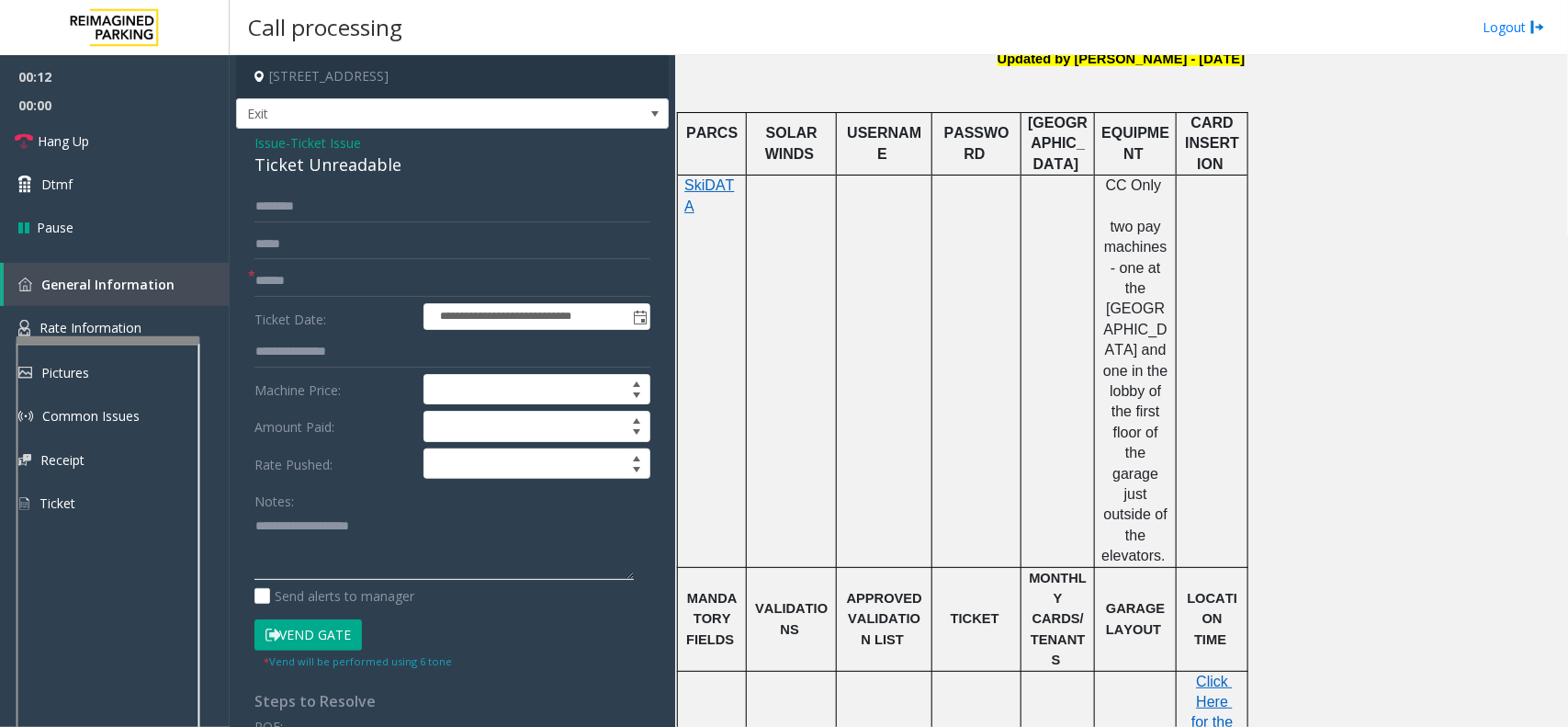
click at [269, 575] on textarea at bounding box center [444, 545] width 380 height 69
paste textarea "**********"
click at [342, 168] on div "Ticket Unreadable" at bounding box center [452, 165] width 396 height 25
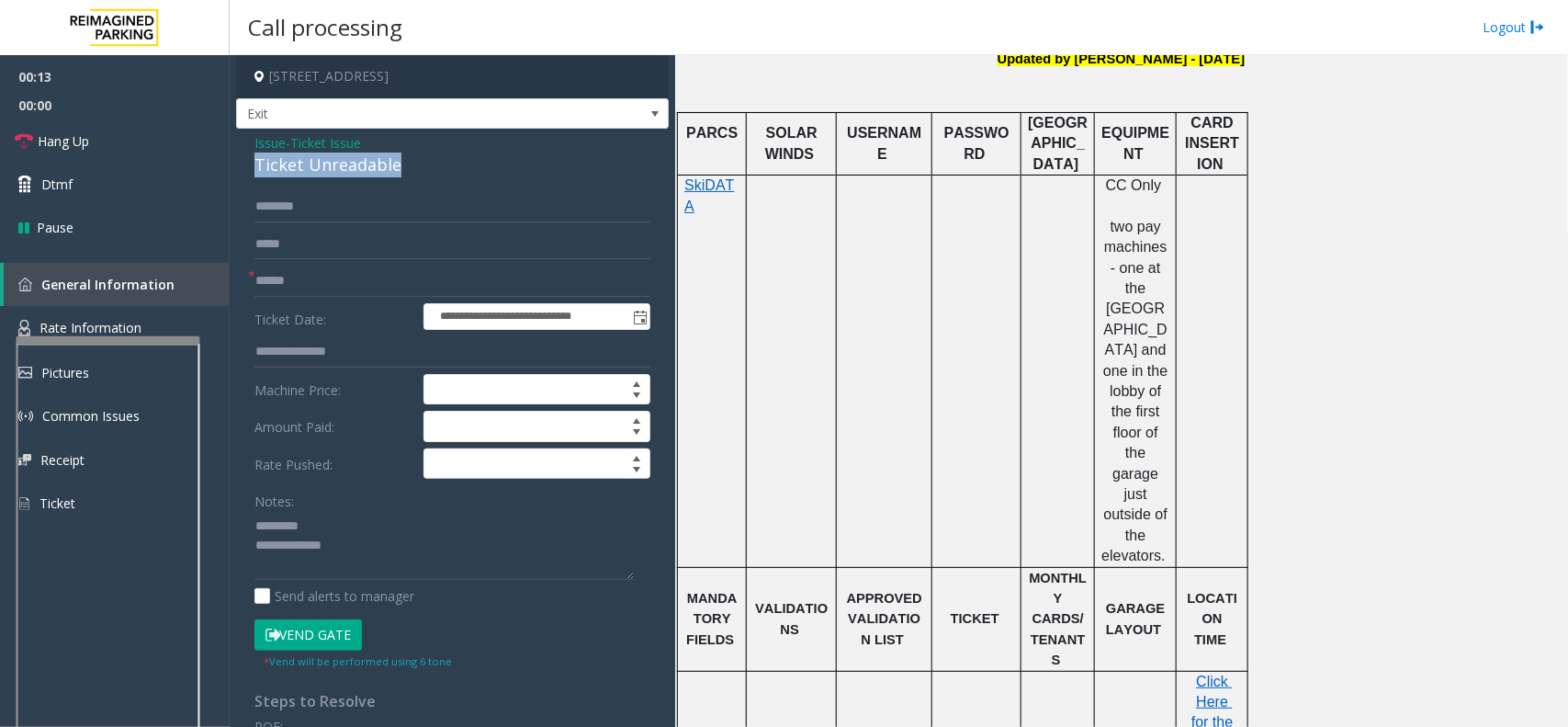
copy div "Ticket Unreadable"
click at [365, 517] on textarea at bounding box center [444, 545] width 380 height 69
paste textarea "**********"
click at [432, 559] on textarea at bounding box center [444, 545] width 380 height 69
paste textarea "**********"
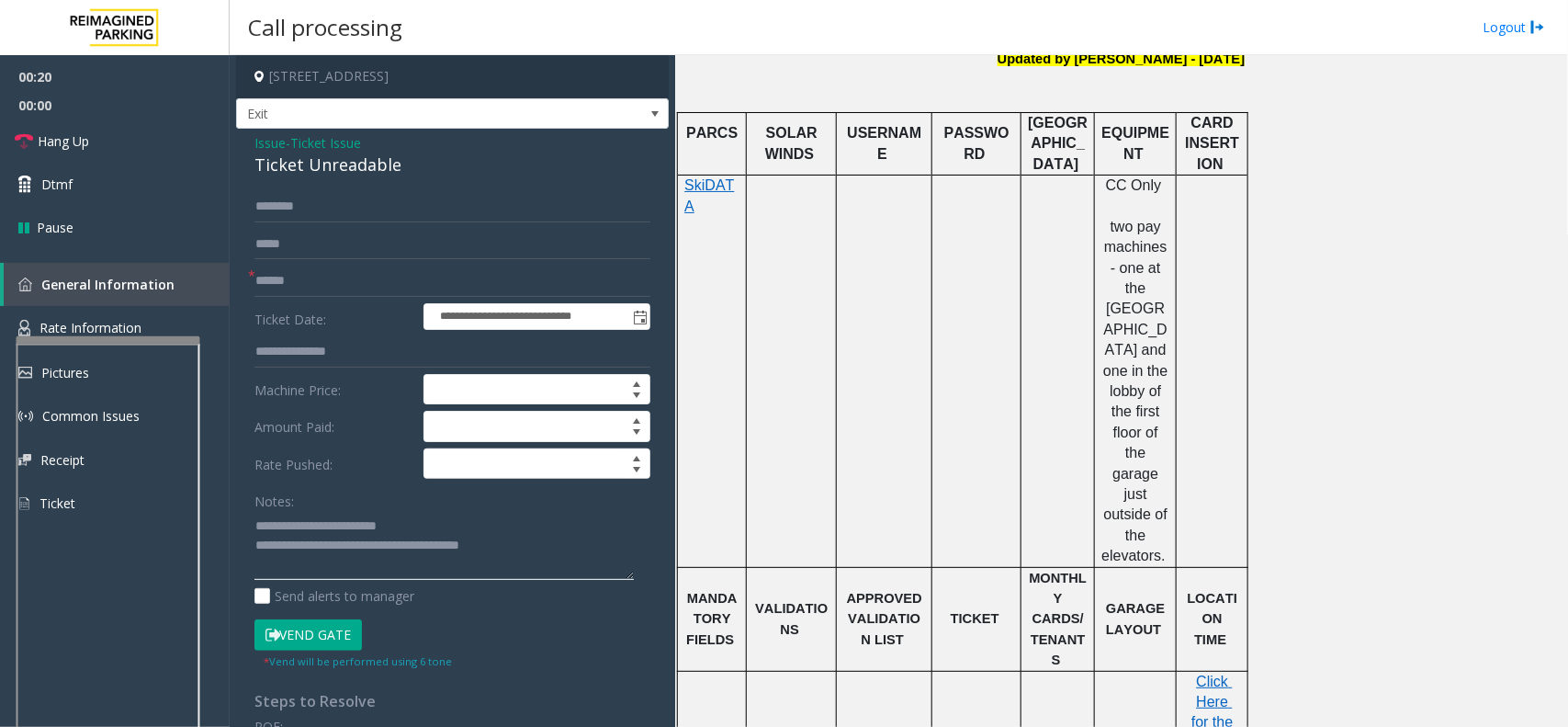
click at [262, 525] on textarea at bounding box center [444, 545] width 380 height 69
type textarea "**********"
click at [388, 290] on input "text" at bounding box center [452, 281] width 396 height 31
type input "**********"
click at [387, 244] on input "text" at bounding box center [452, 244] width 396 height 31
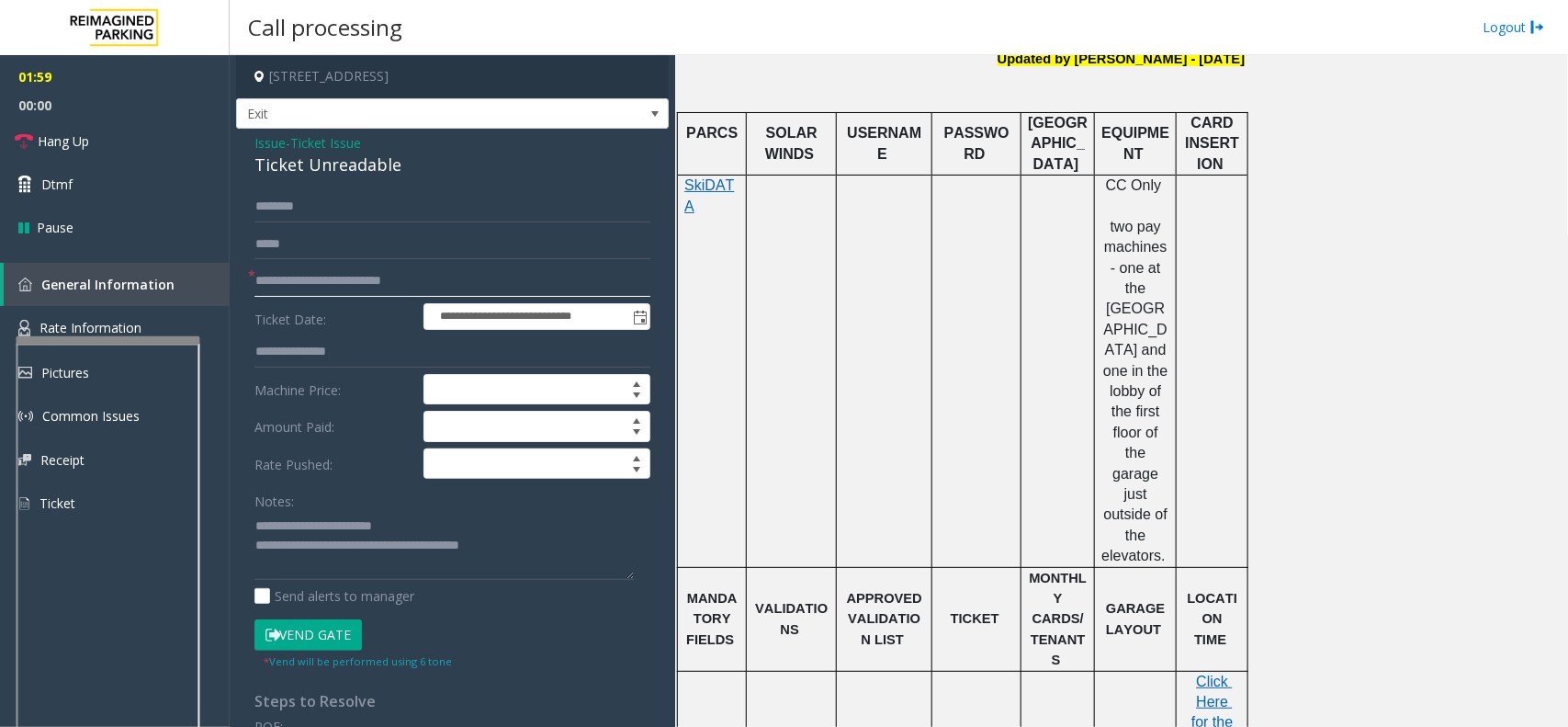
click at [402, 280] on input "**********" at bounding box center [452, 281] width 396 height 31
click at [377, 234] on input "text" at bounding box center [452, 244] width 396 height 31
click at [308, 244] on input "*********" at bounding box center [452, 244] width 396 height 31
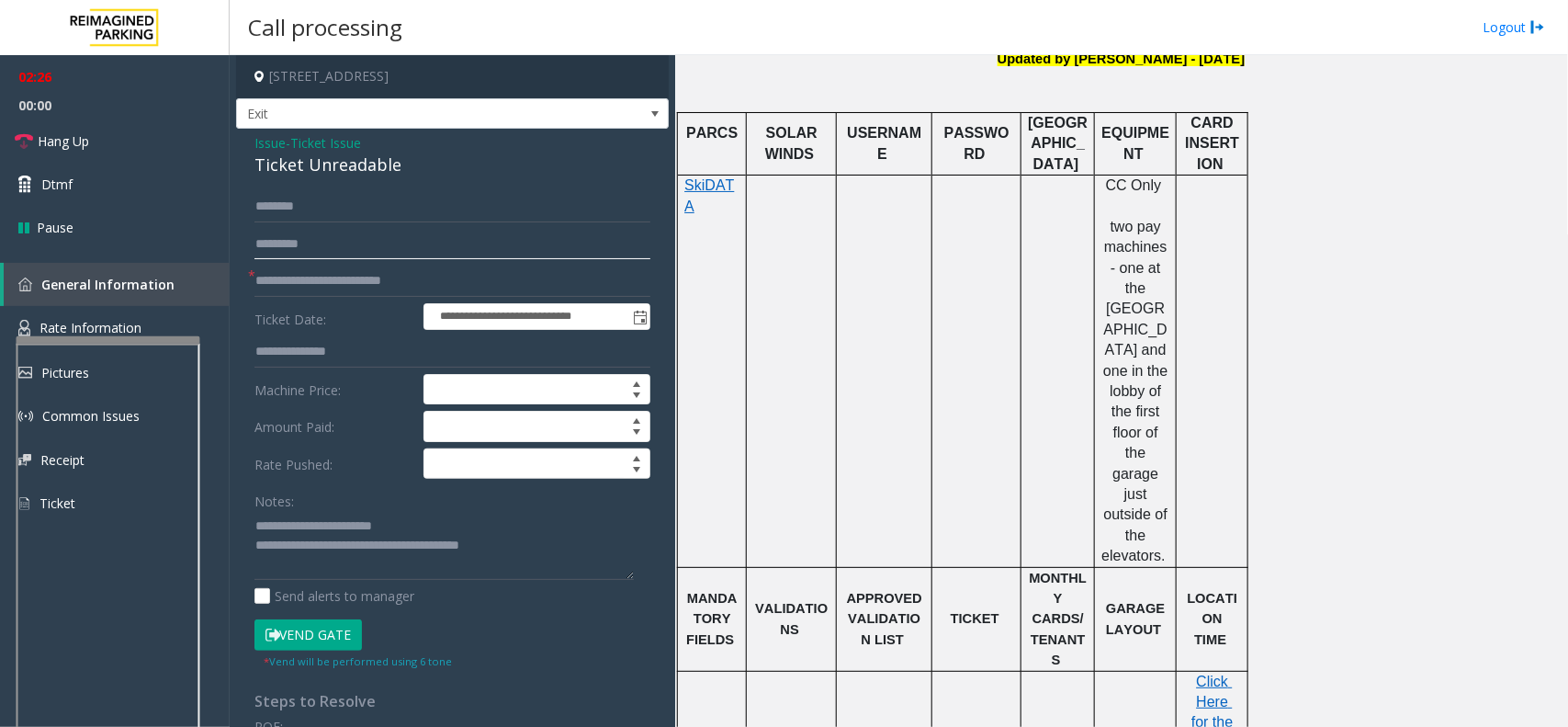
type input "*********"
click at [545, 561] on textarea at bounding box center [444, 545] width 380 height 69
paste textarea "* *********"
type textarea "**********"
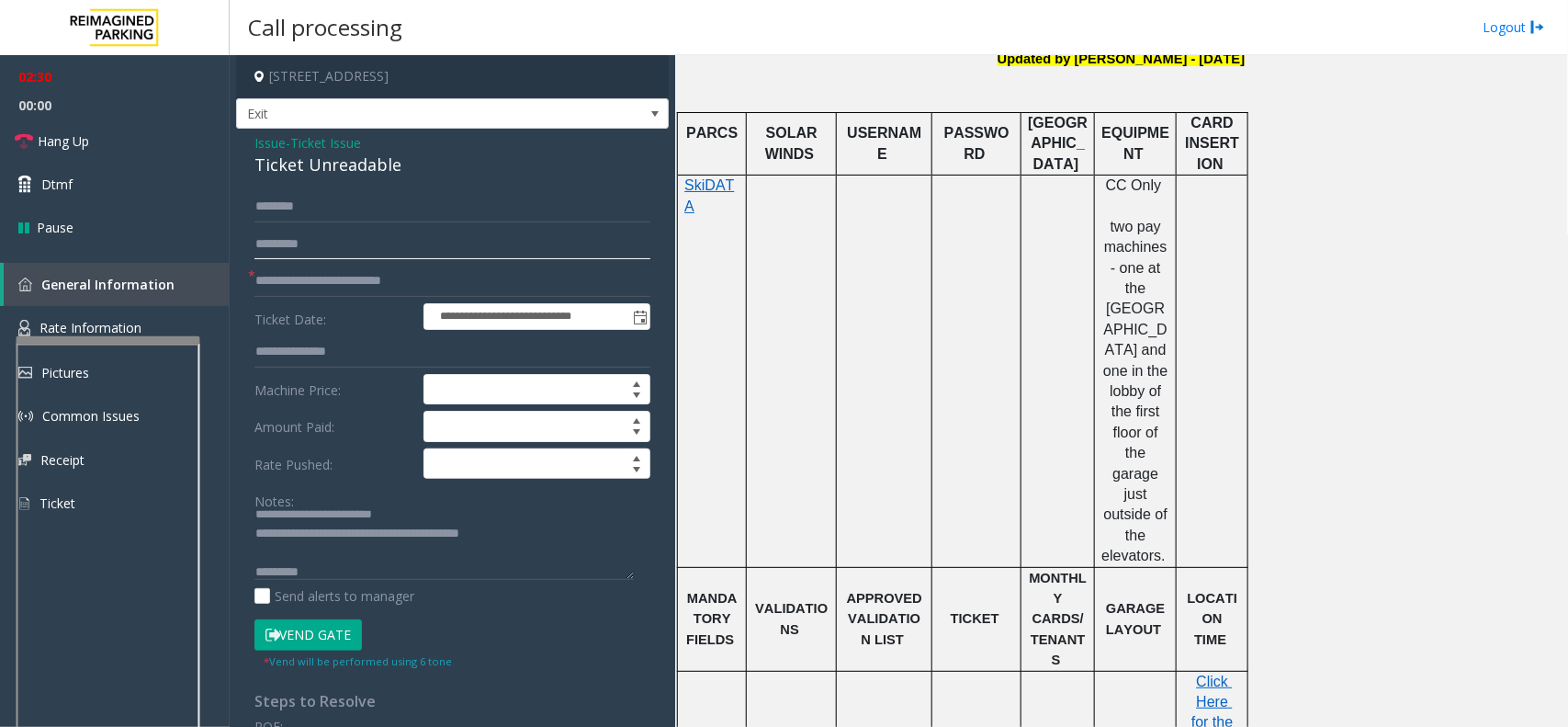
drag, startPoint x: 305, startPoint y: 242, endPoint x: 323, endPoint y: 246, distance: 18.4
click at [306, 242] on input "*********" at bounding box center [452, 244] width 396 height 31
click at [358, 249] on input "*********" at bounding box center [452, 244] width 396 height 31
drag, startPoint x: 287, startPoint y: 203, endPoint x: 347, endPoint y: 236, distance: 68.5
click at [290, 203] on input "text" at bounding box center [452, 207] width 396 height 31
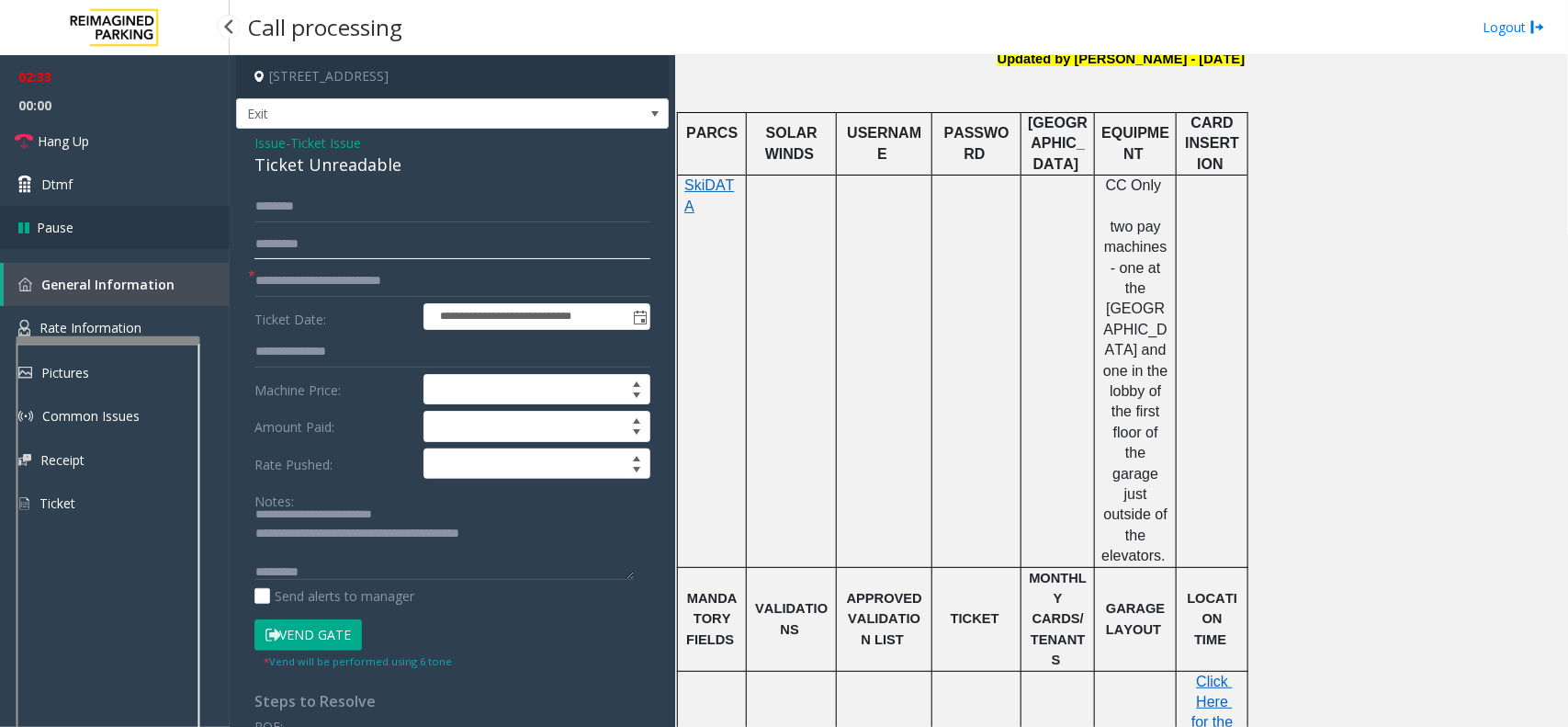
drag, startPoint x: 212, startPoint y: 244, endPoint x: 142, endPoint y: 232, distance: 71.0
click at [181, 240] on app-root "**********" at bounding box center [784, 363] width 1568 height 727
click at [286, 558] on textarea at bounding box center [444, 545] width 380 height 69
type textarea "**********"
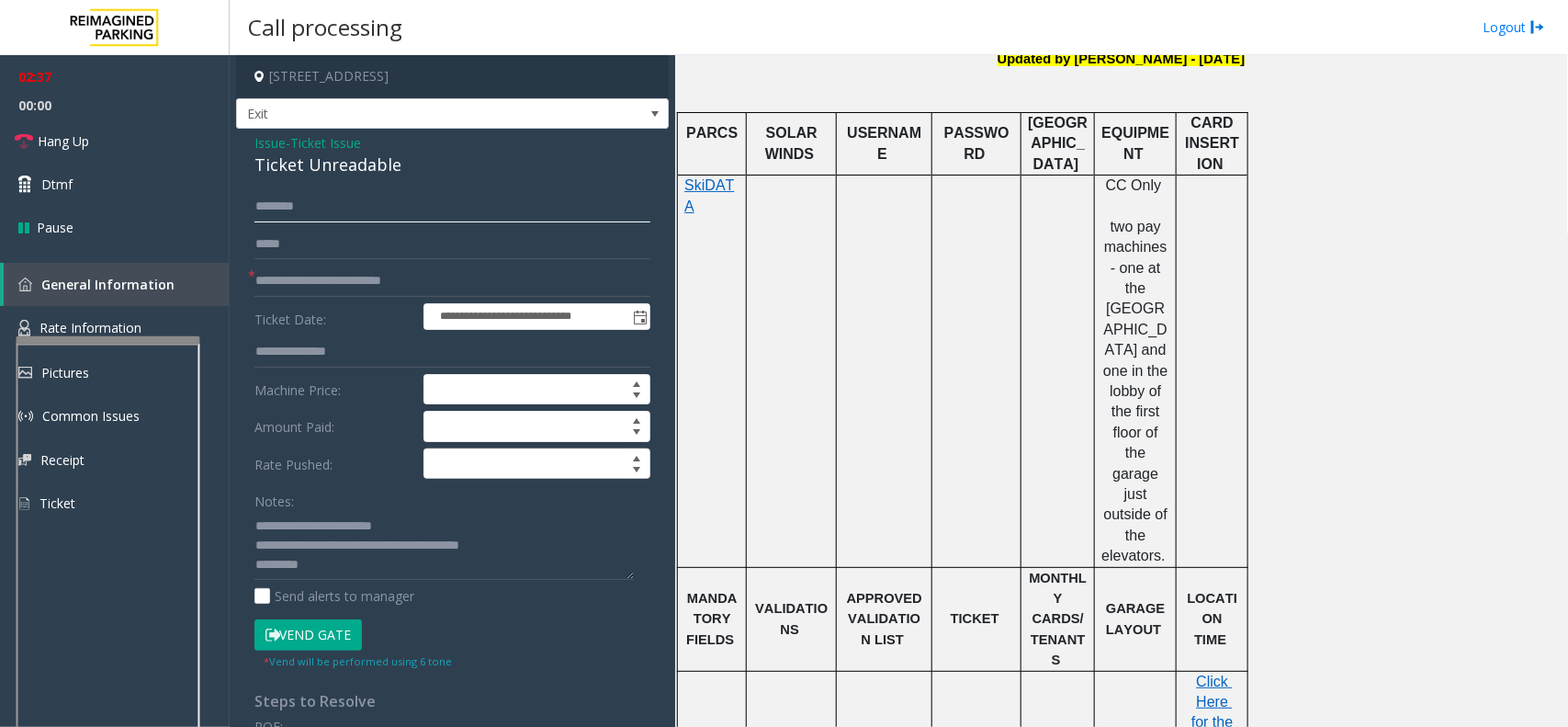
click at [311, 203] on input "text" at bounding box center [452, 207] width 396 height 31
type input "******"
click at [305, 636] on button "Vend Gate" at bounding box center [308, 635] width 108 height 31
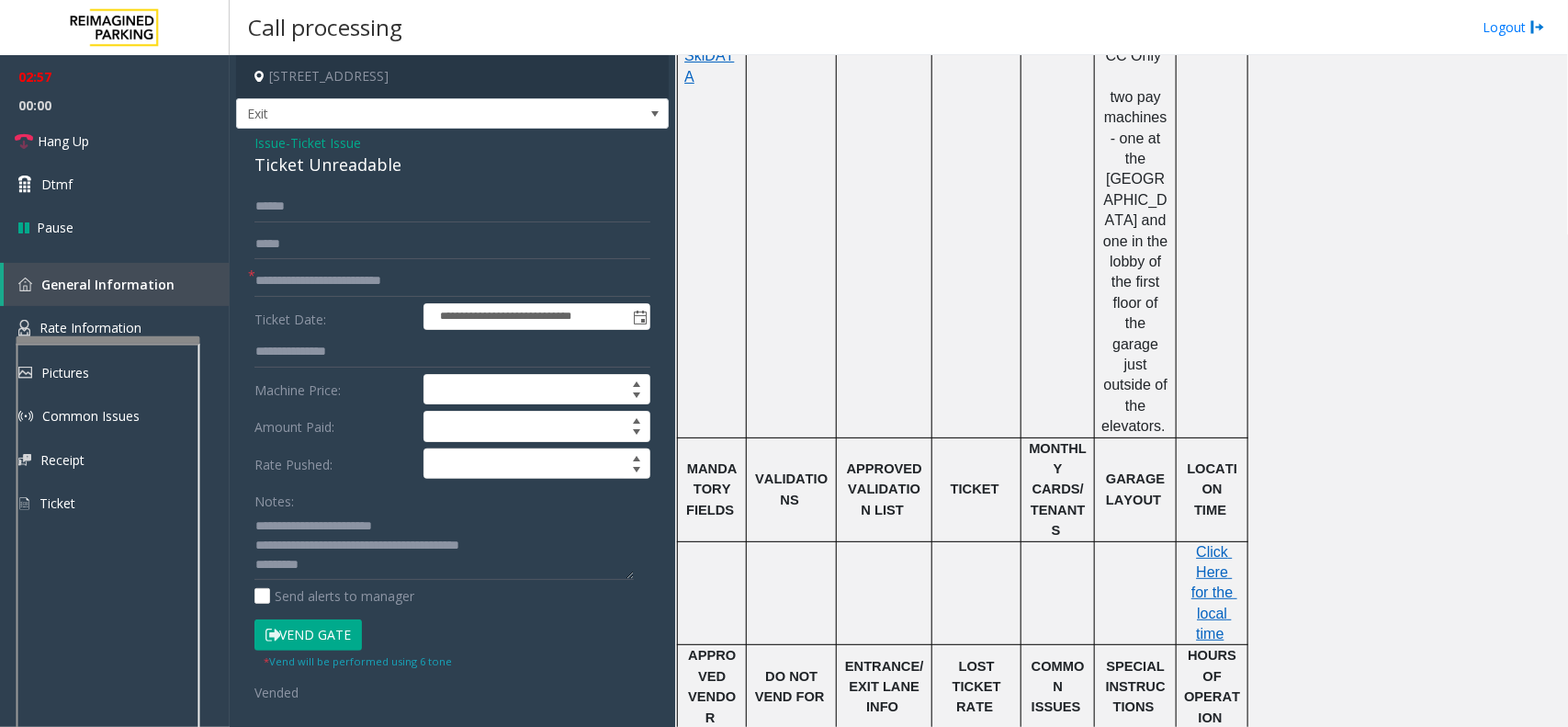
scroll to position [677, 0]
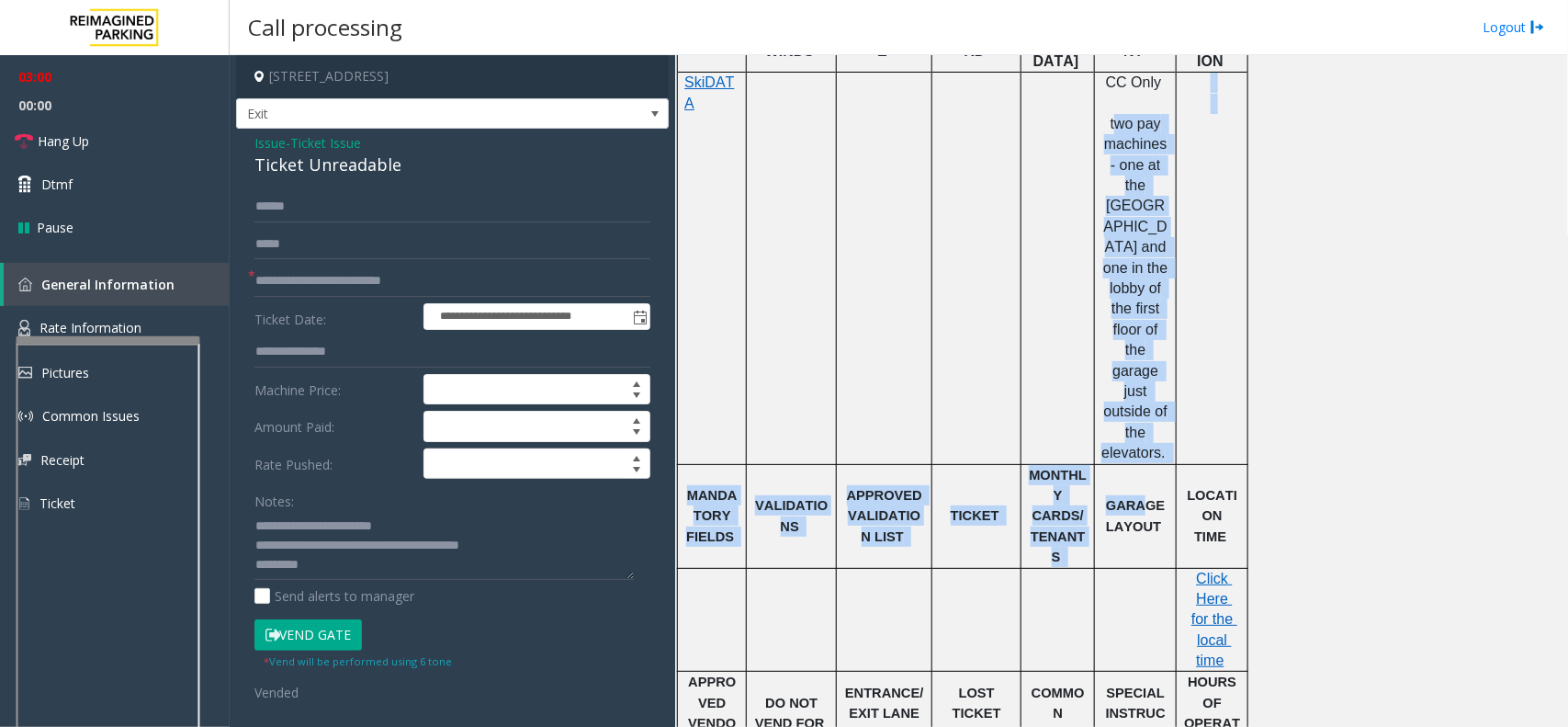
drag, startPoint x: 1115, startPoint y: 117, endPoint x: 1146, endPoint y: 383, distance: 267.8
click at [1146, 383] on tbody "PARCS SOLAR WINDS USERNAME PASSWORD PARIS EQUIPMENT CARD INSERTION SkiDATA CC O…" at bounding box center [963, 434] width 571 height 849
click at [1150, 262] on span "two pay machines - one at the [GEOGRAPHIC_DATA] and one in the lobby of the fir…" at bounding box center [1137, 288] width 71 height 345
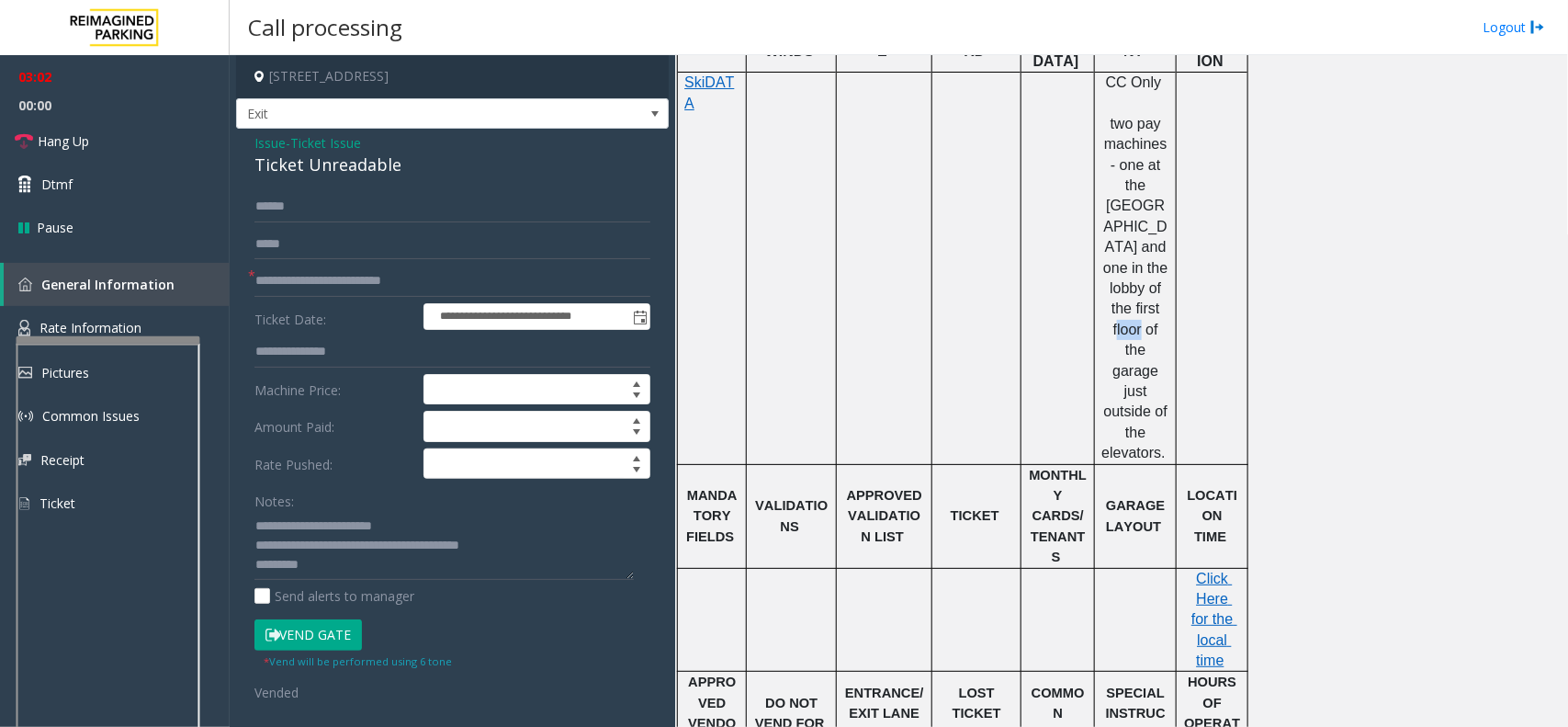
click at [1150, 262] on span "two pay machines - one at the [GEOGRAPHIC_DATA] and one in the lobby of the fir…" at bounding box center [1137, 288] width 71 height 345
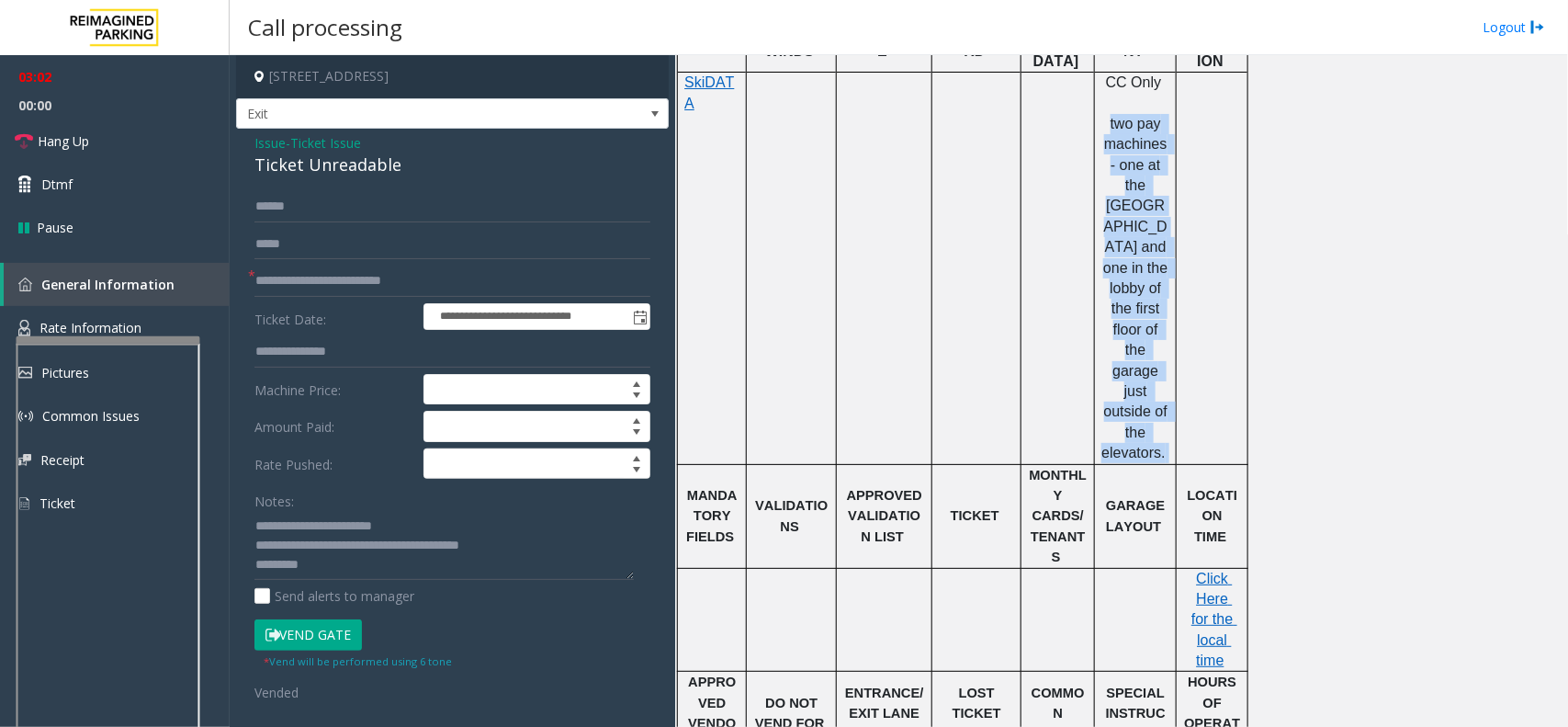
click at [1150, 262] on span "two pay machines - one at the [GEOGRAPHIC_DATA] and one in the lobby of the fir…" at bounding box center [1137, 288] width 71 height 345
click at [150, 314] on link "Rate Information" at bounding box center [115, 328] width 230 height 45
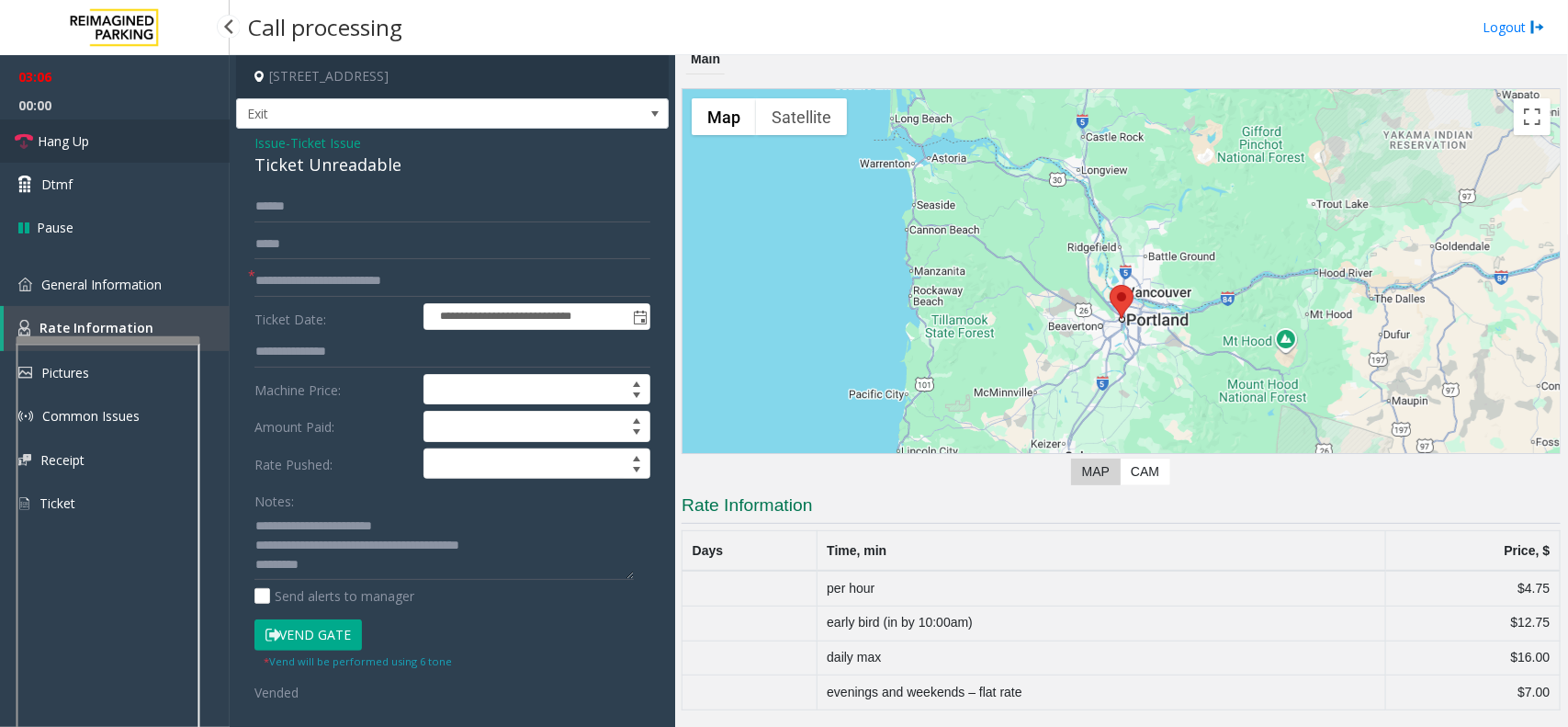
click at [74, 144] on span "Hang Up" at bounding box center [63, 141] width 51 height 19
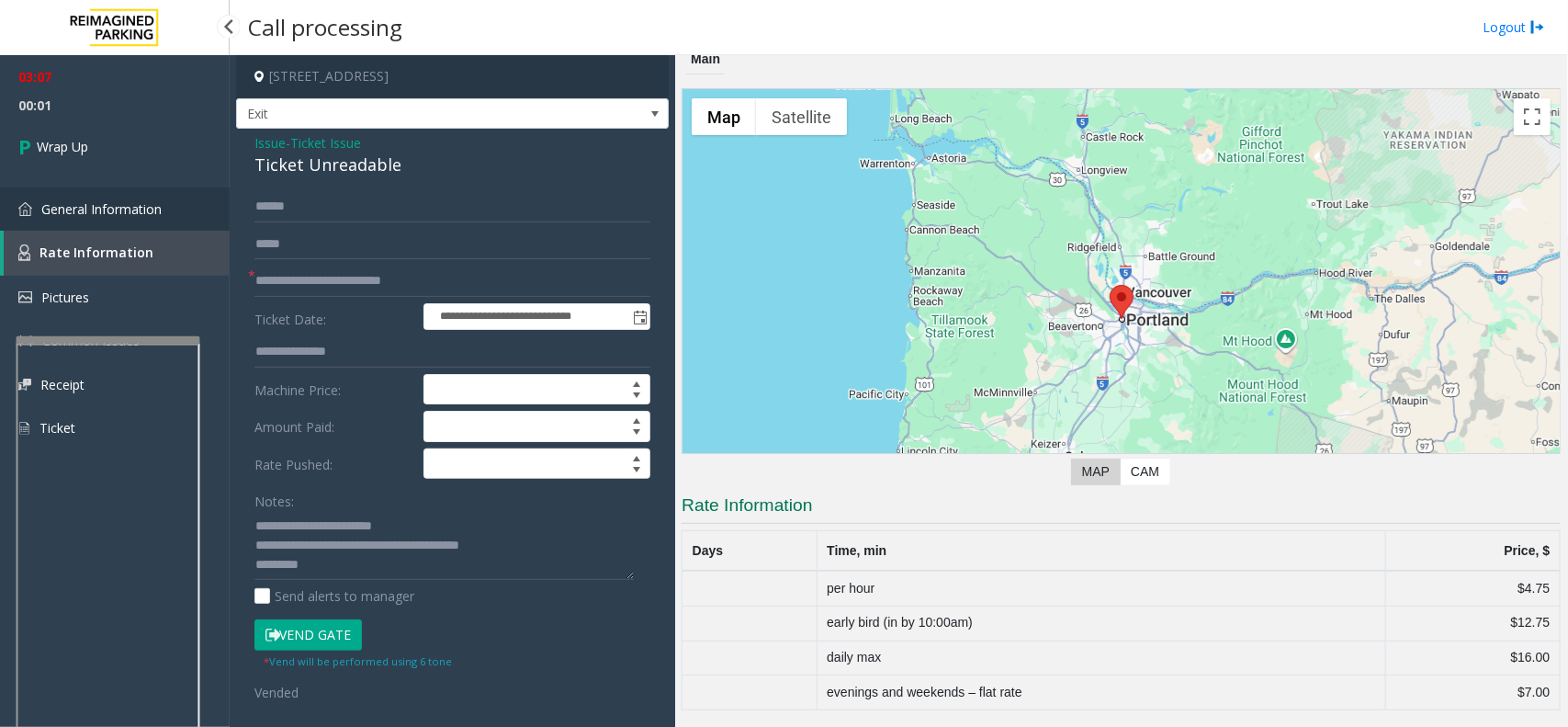
click at [121, 217] on link "General Information" at bounding box center [115, 209] width 230 height 43
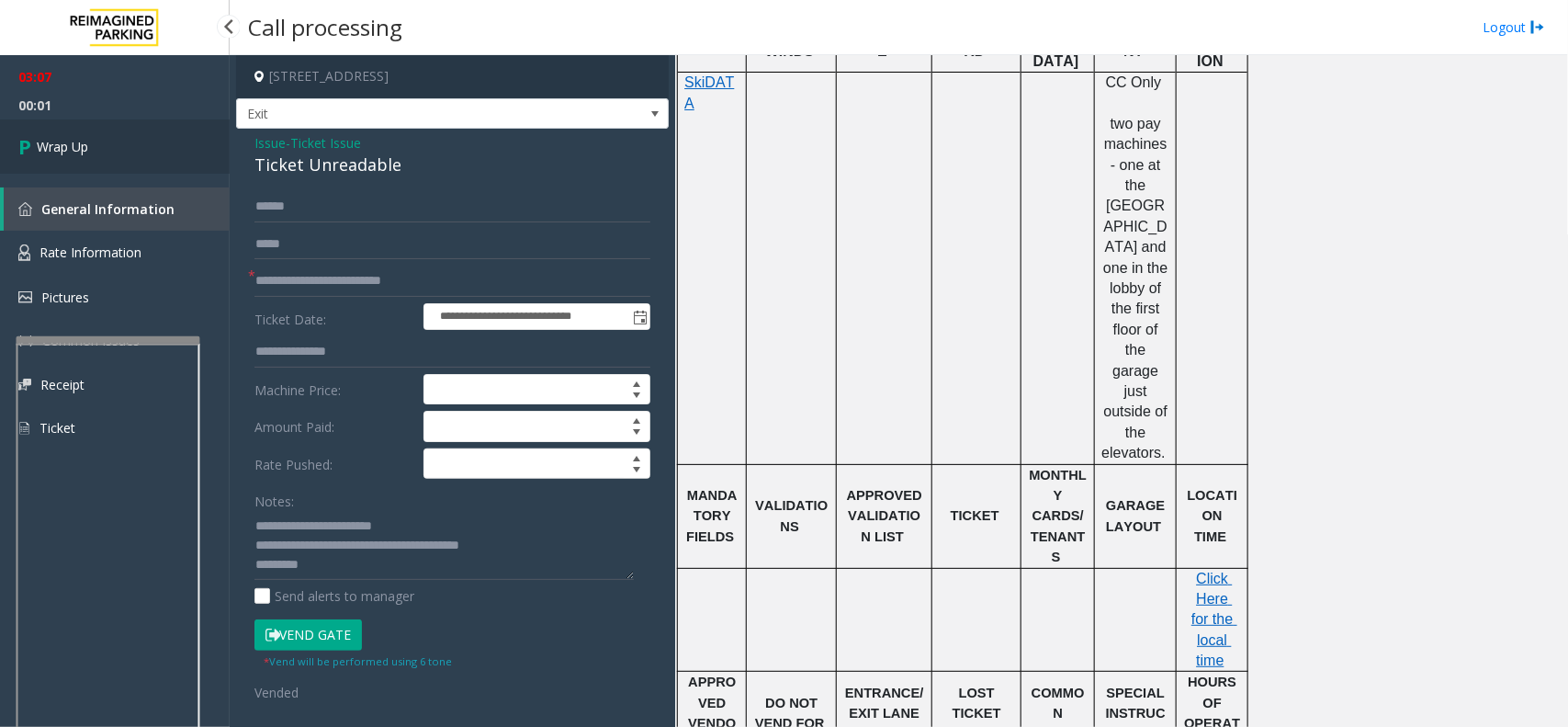
click at [108, 136] on link "Wrap Up" at bounding box center [115, 146] width 230 height 54
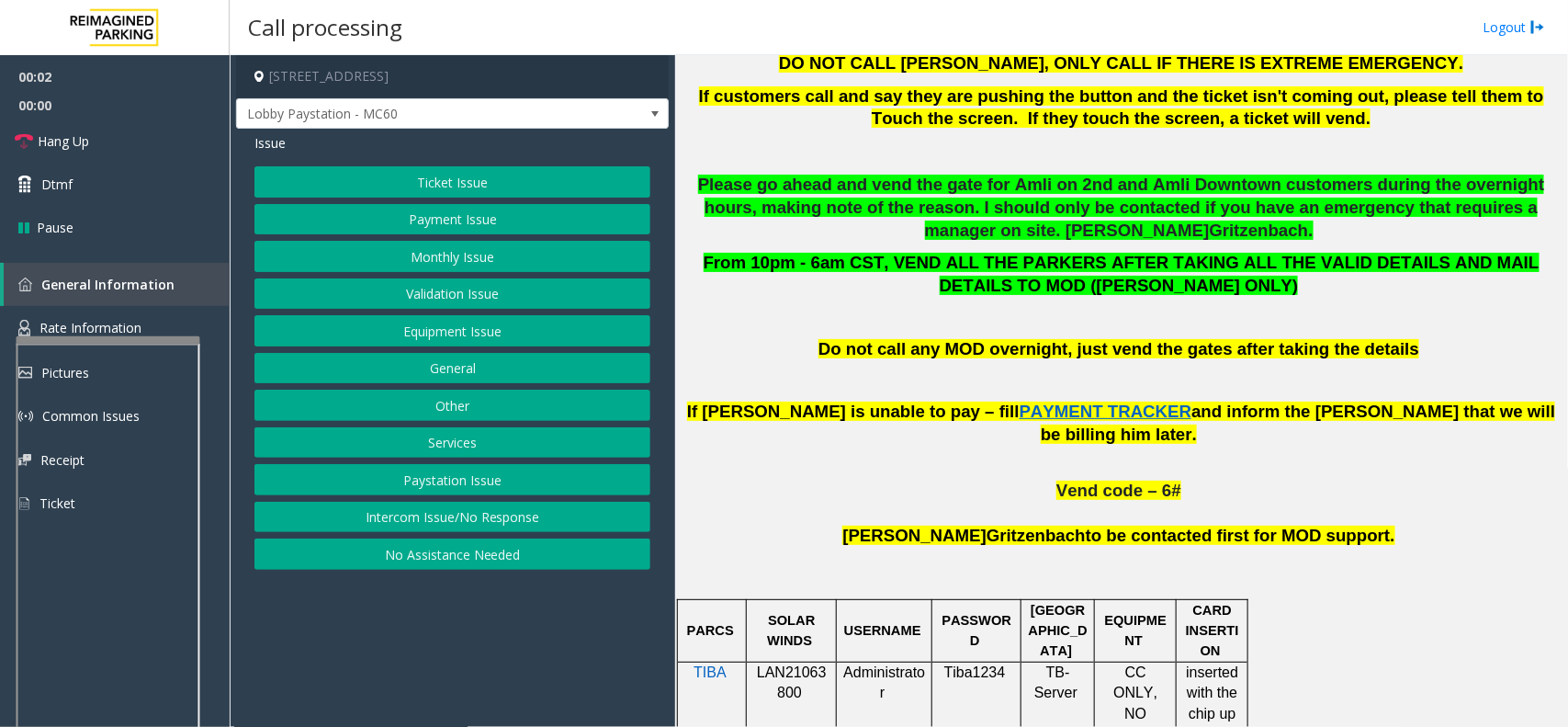
scroll to position [1034, 0]
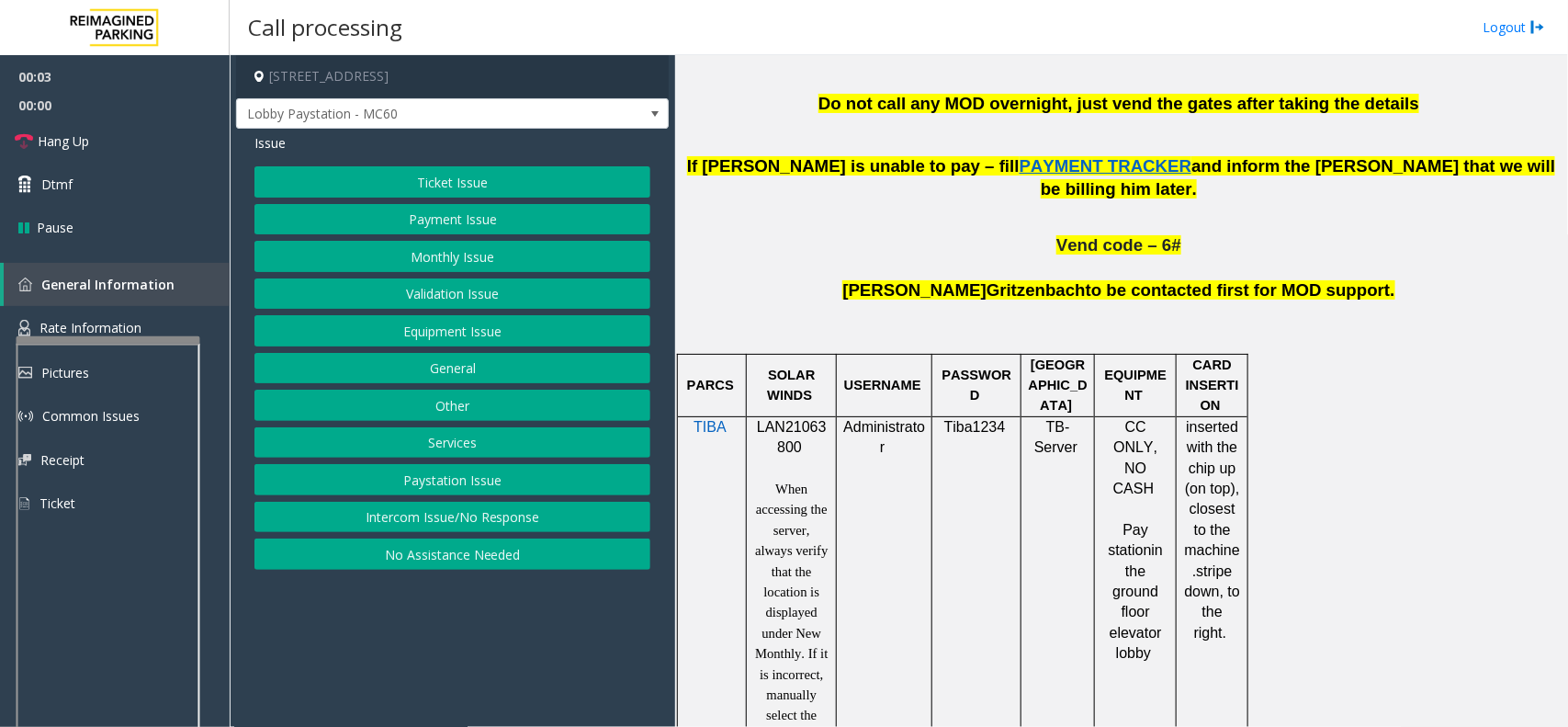
click at [784, 418] on p "LAN21063800" at bounding box center [791, 437] width 76 height 41
click at [466, 515] on button "Intercom Issue/No Response" at bounding box center [452, 517] width 396 height 31
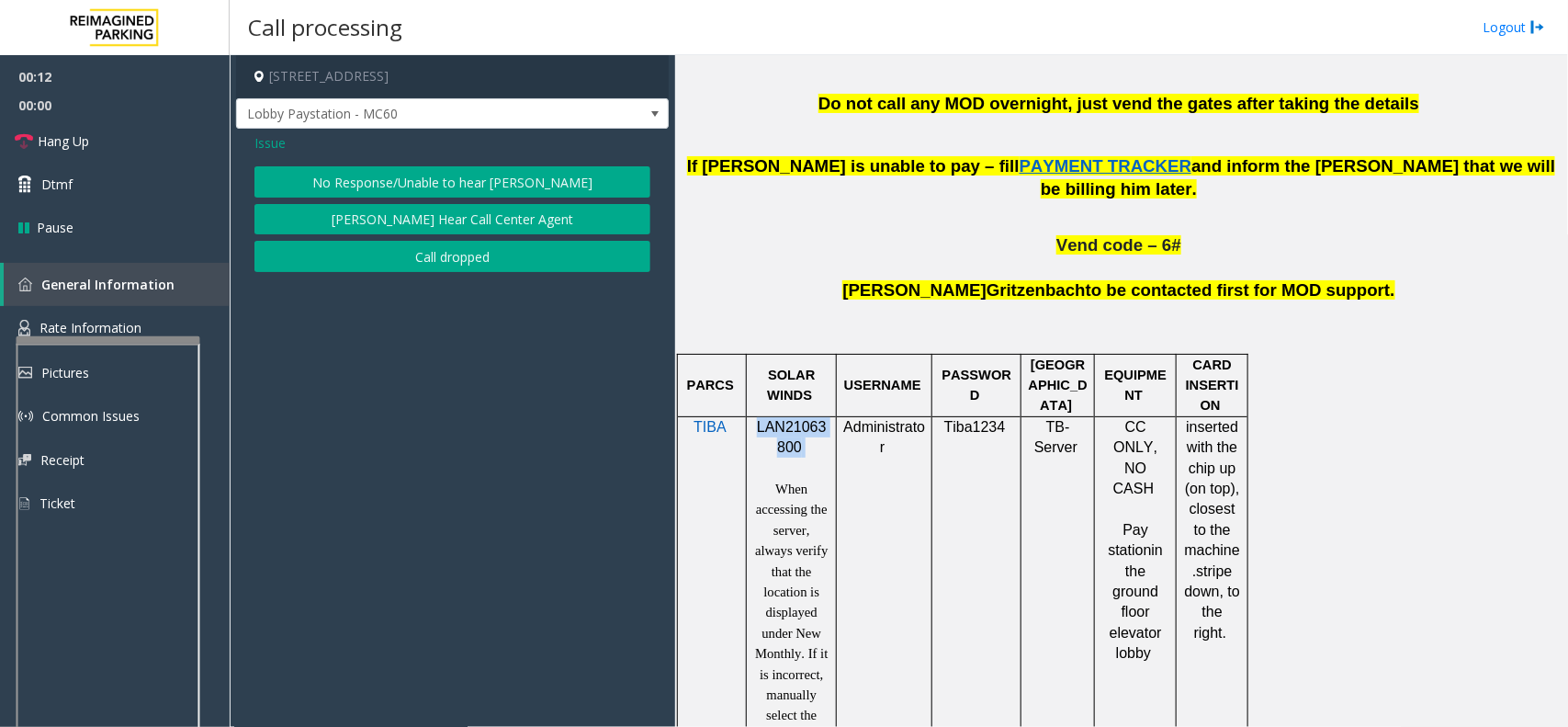
click at [437, 185] on button "No Response/Unable to hear [PERSON_NAME]" at bounding box center [452, 182] width 396 height 31
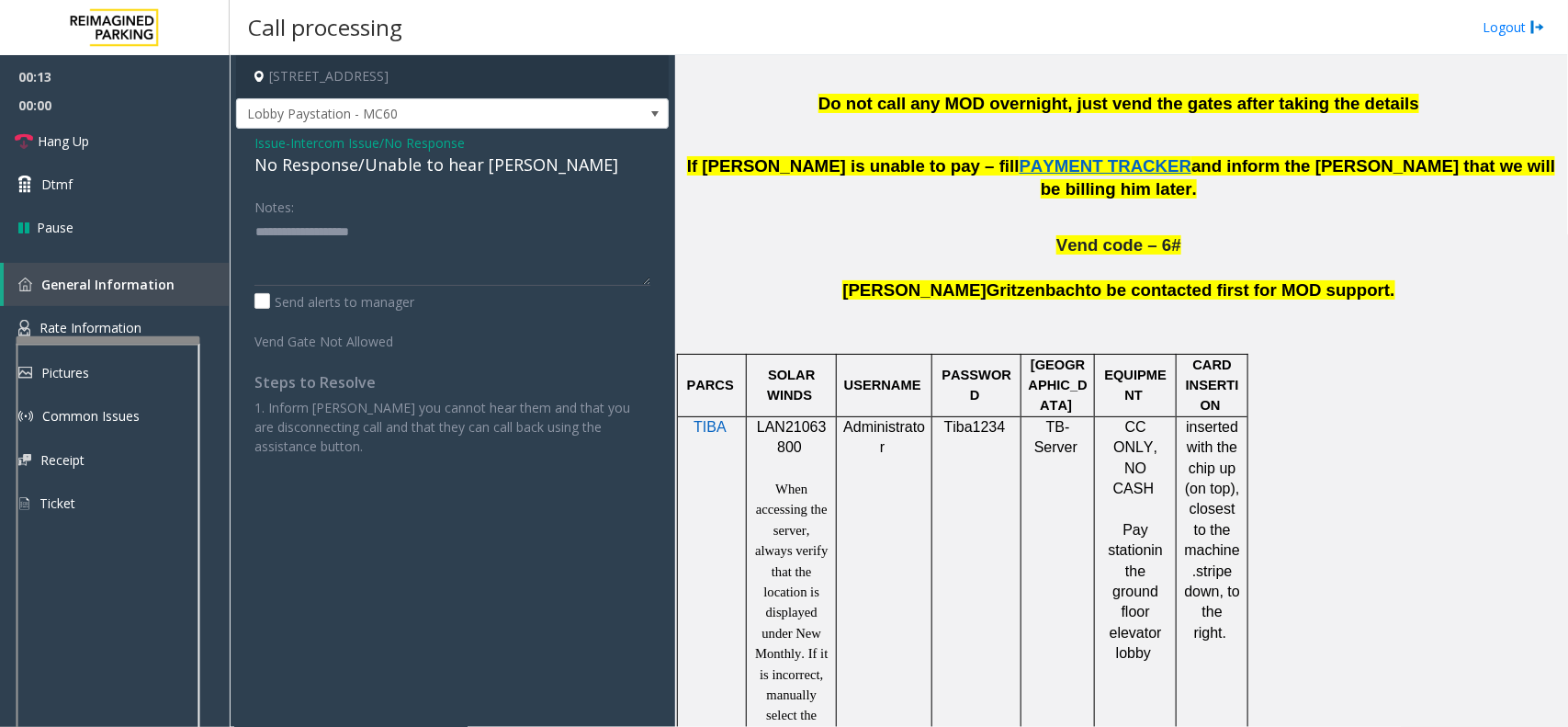
click at [412, 159] on div "No Response/Unable to hear [PERSON_NAME]" at bounding box center [452, 165] width 396 height 25
type textarea "**********"
click at [154, 131] on link "Hang Up" at bounding box center [115, 141] width 230 height 43
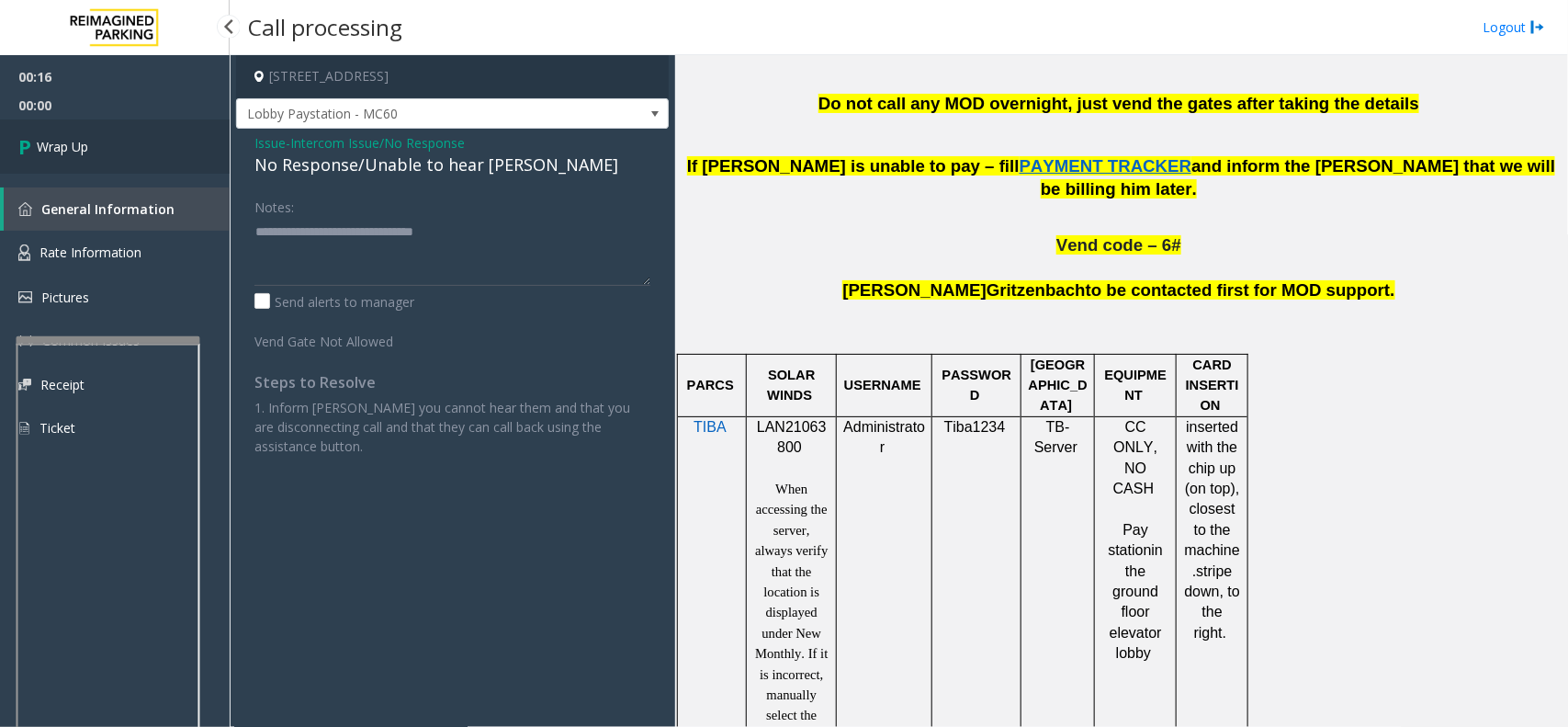
click at [154, 131] on link "Wrap Up" at bounding box center [115, 146] width 230 height 54
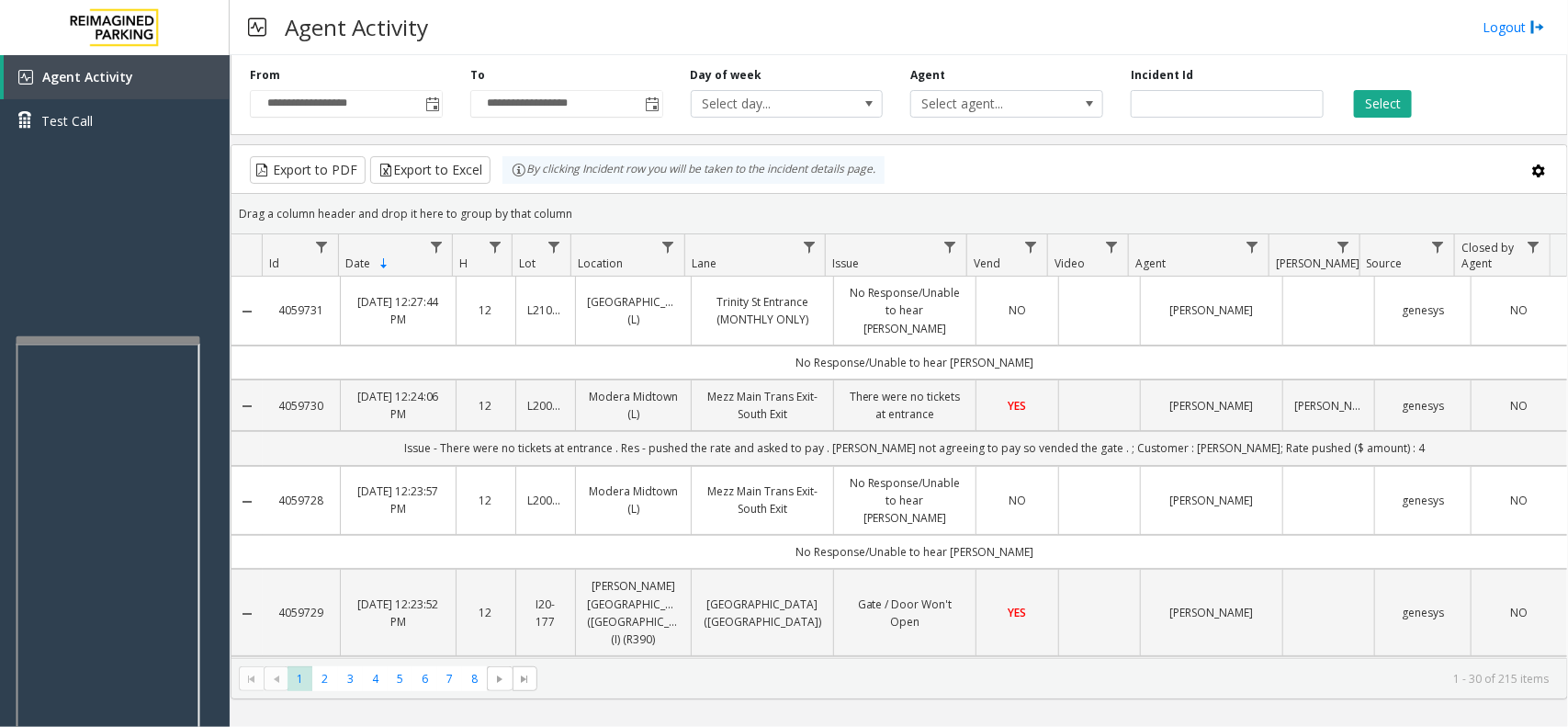
click at [1413, 115] on div "Select" at bounding box center [1448, 92] width 221 height 51
click at [1399, 107] on button "Select" at bounding box center [1382, 104] width 58 height 28
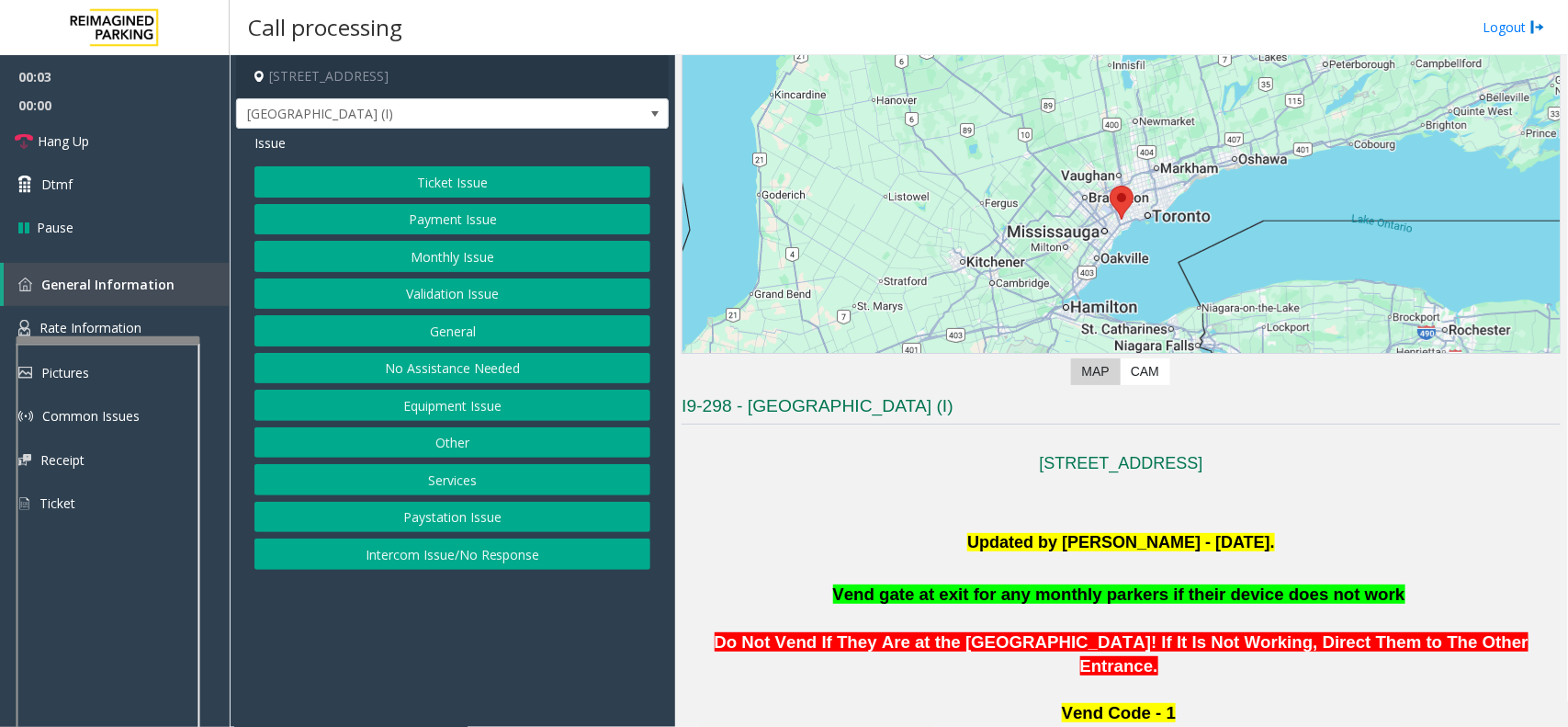
scroll to position [460, 0]
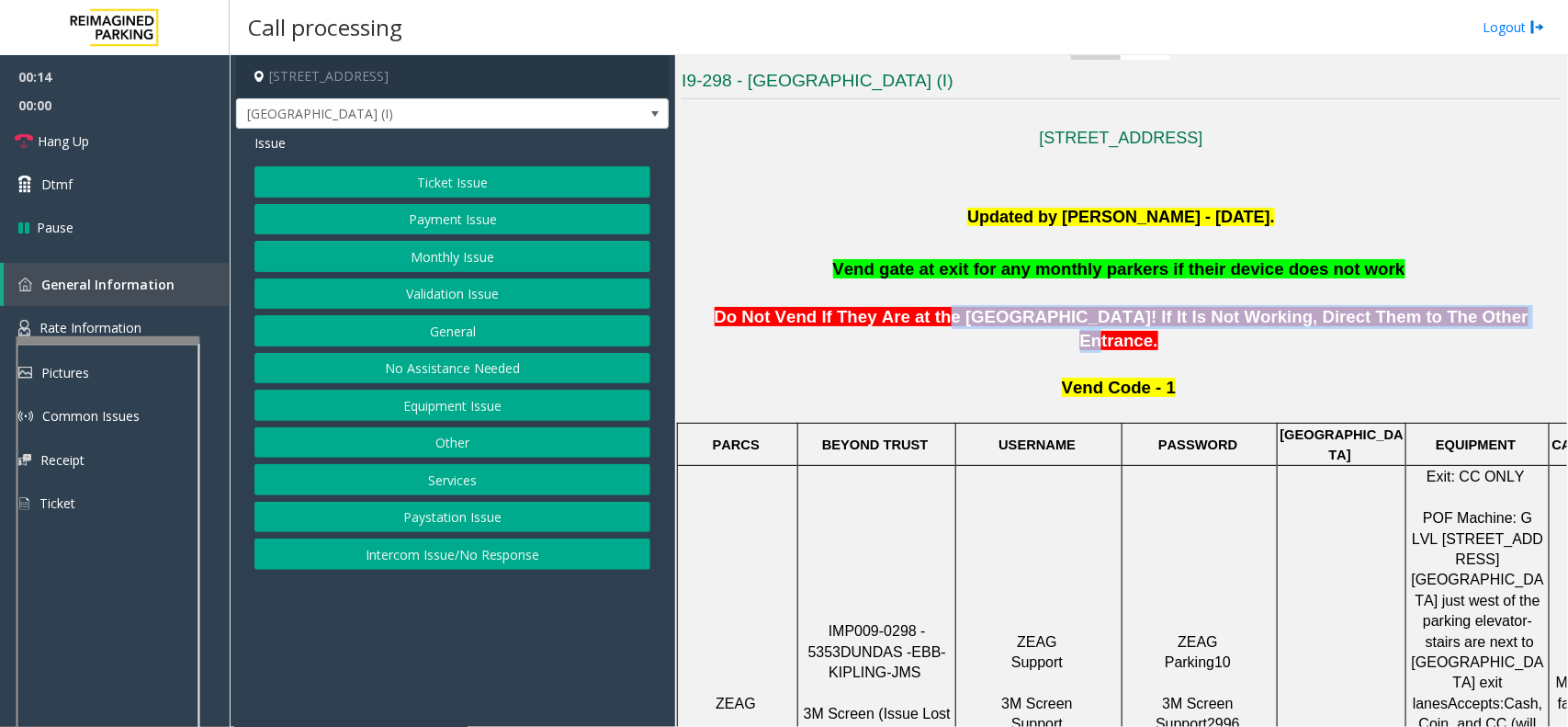
drag, startPoint x: 916, startPoint y: 323, endPoint x: 1412, endPoint y: 317, distance: 496.0
click at [1412, 317] on span "Do Not Vend If They Are at the [GEOGRAPHIC_DATA]! If It Is Not Working, Direct …" at bounding box center [1122, 328] width 814 height 43
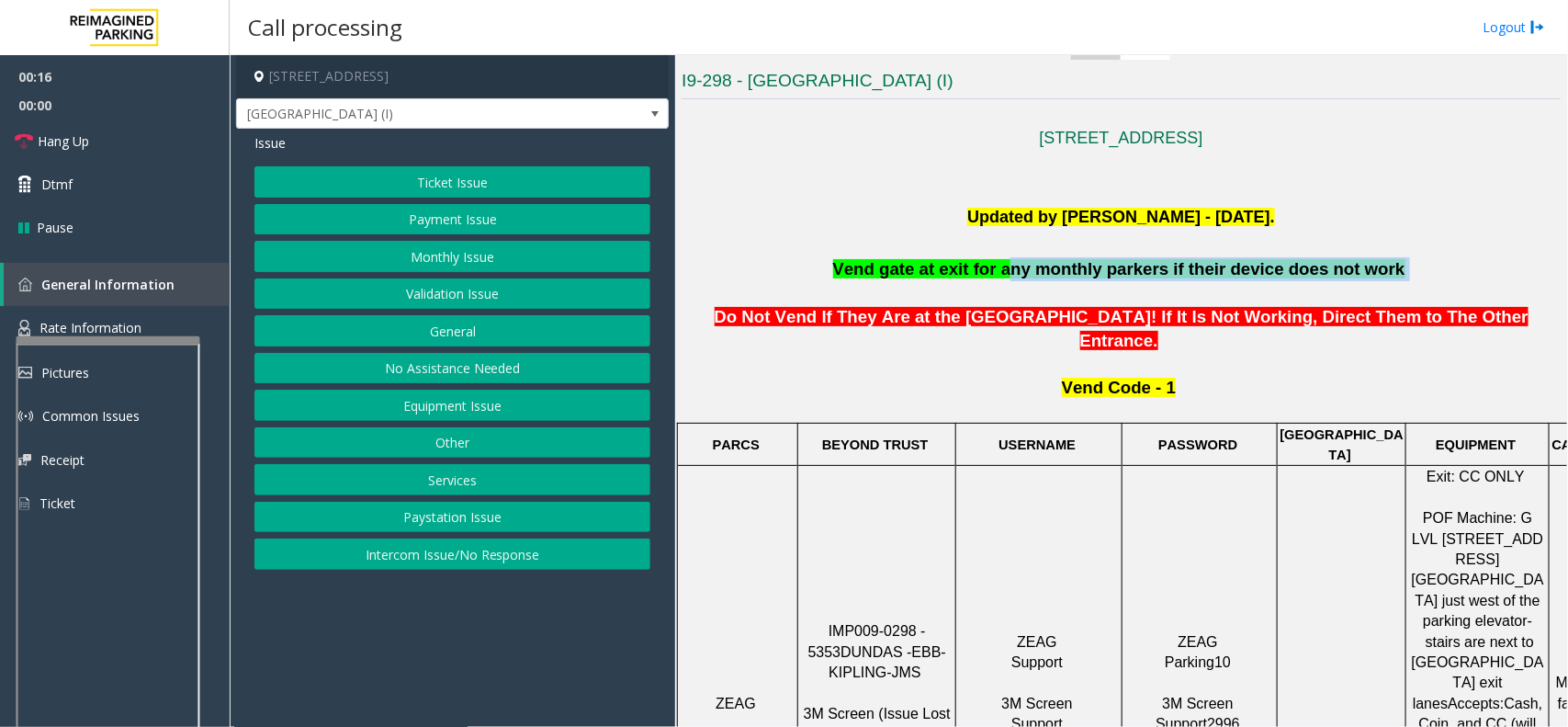
drag, startPoint x: 1017, startPoint y: 278, endPoint x: 1369, endPoint y: 276, distance: 352.0
click at [1369, 276] on p "Vend gate at exit for any monthly parkers if their device does not work" at bounding box center [1121, 269] width 880 height 24
click at [421, 267] on button "Monthly Issue" at bounding box center [452, 256] width 396 height 31
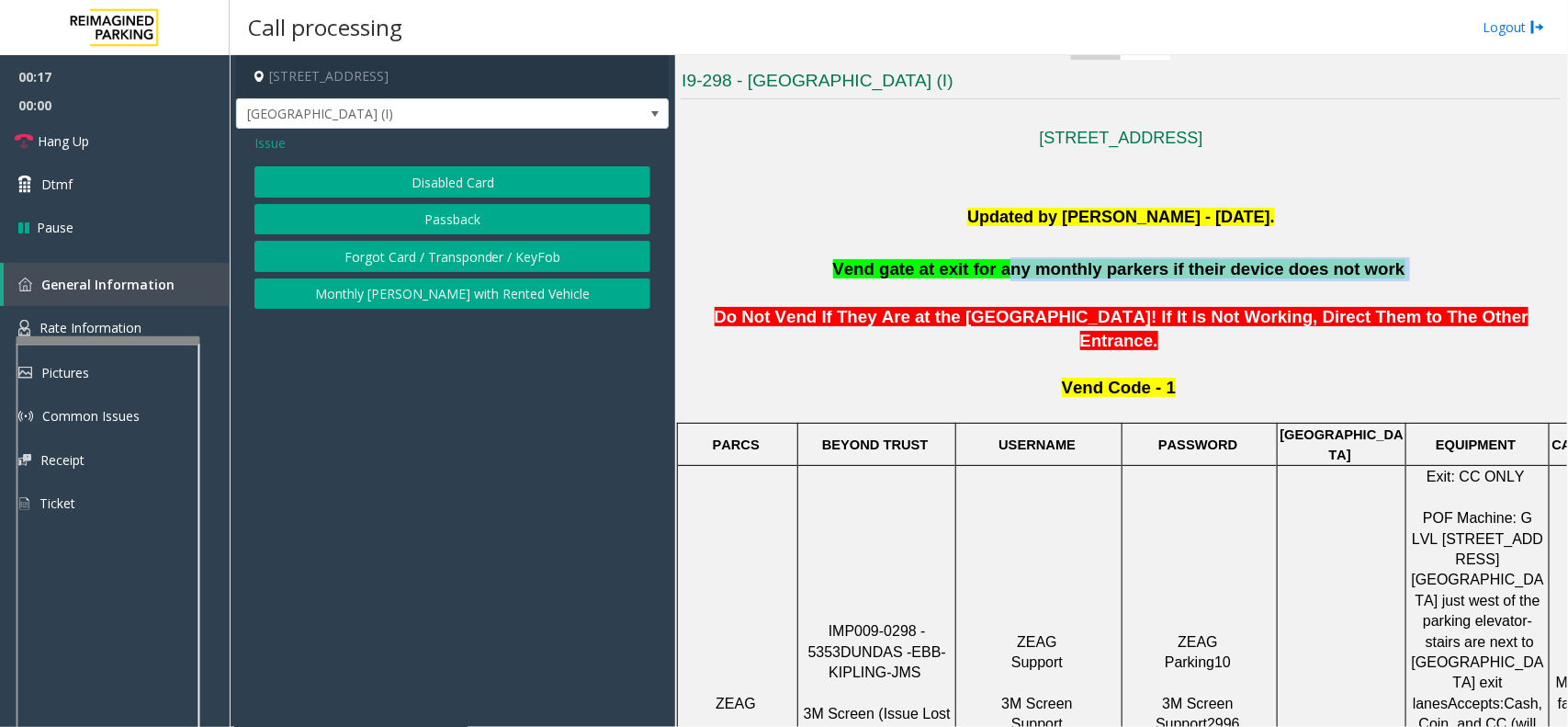
click at [435, 191] on button "Disabled Card" at bounding box center [452, 182] width 396 height 31
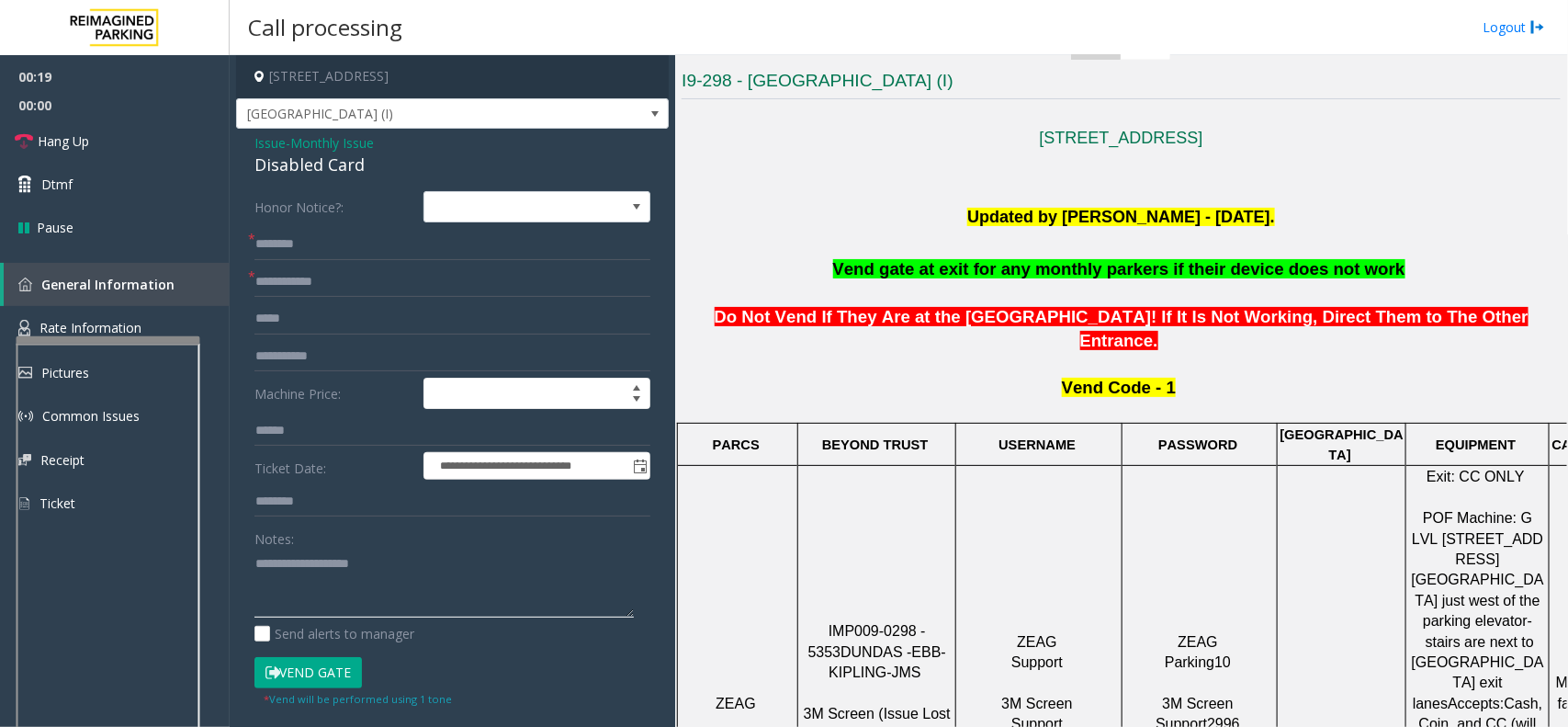
click at [341, 567] on textarea at bounding box center [444, 583] width 380 height 69
paste textarea "**********"
type textarea "**********"
click at [272, 152] on span "Issue" at bounding box center [270, 142] width 31 height 19
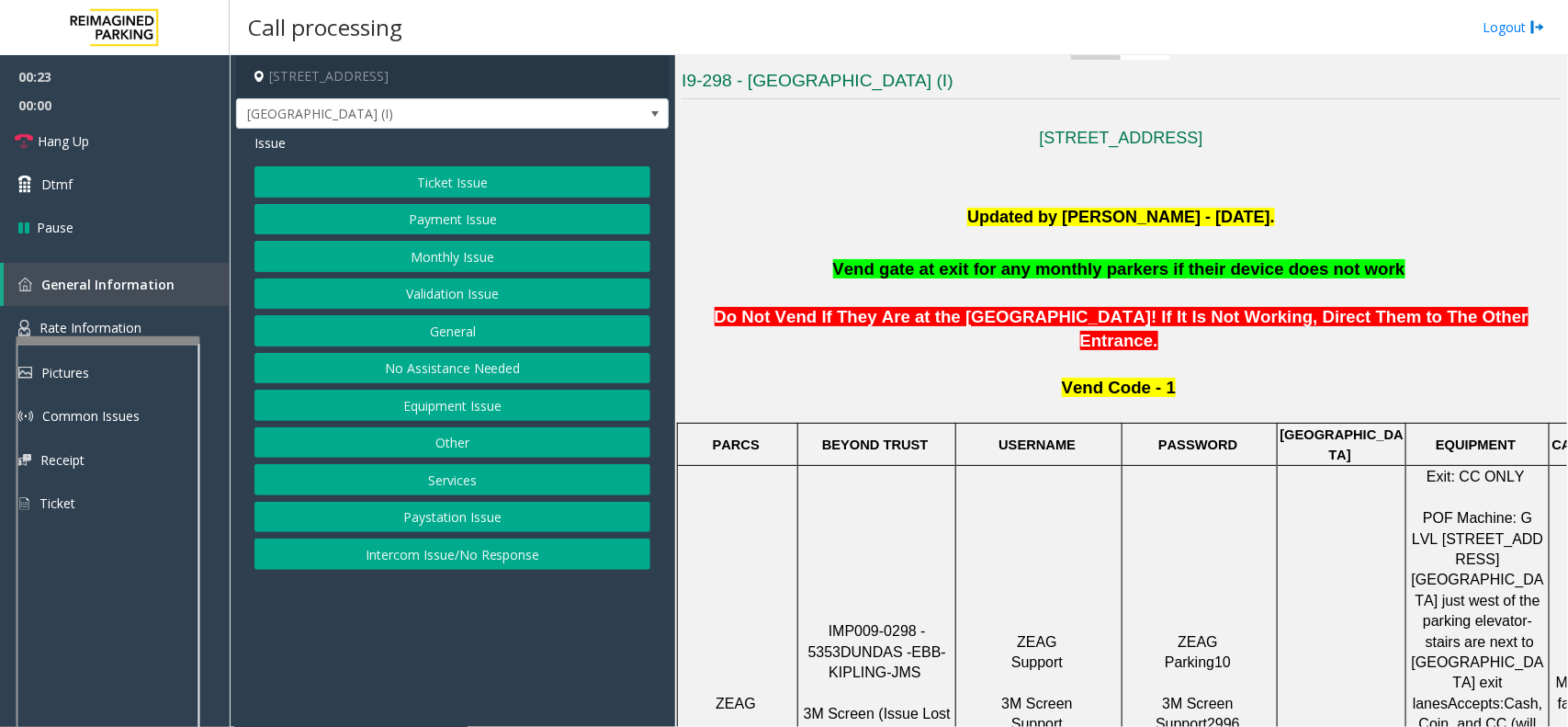
click at [461, 480] on button "Services" at bounding box center [452, 480] width 396 height 31
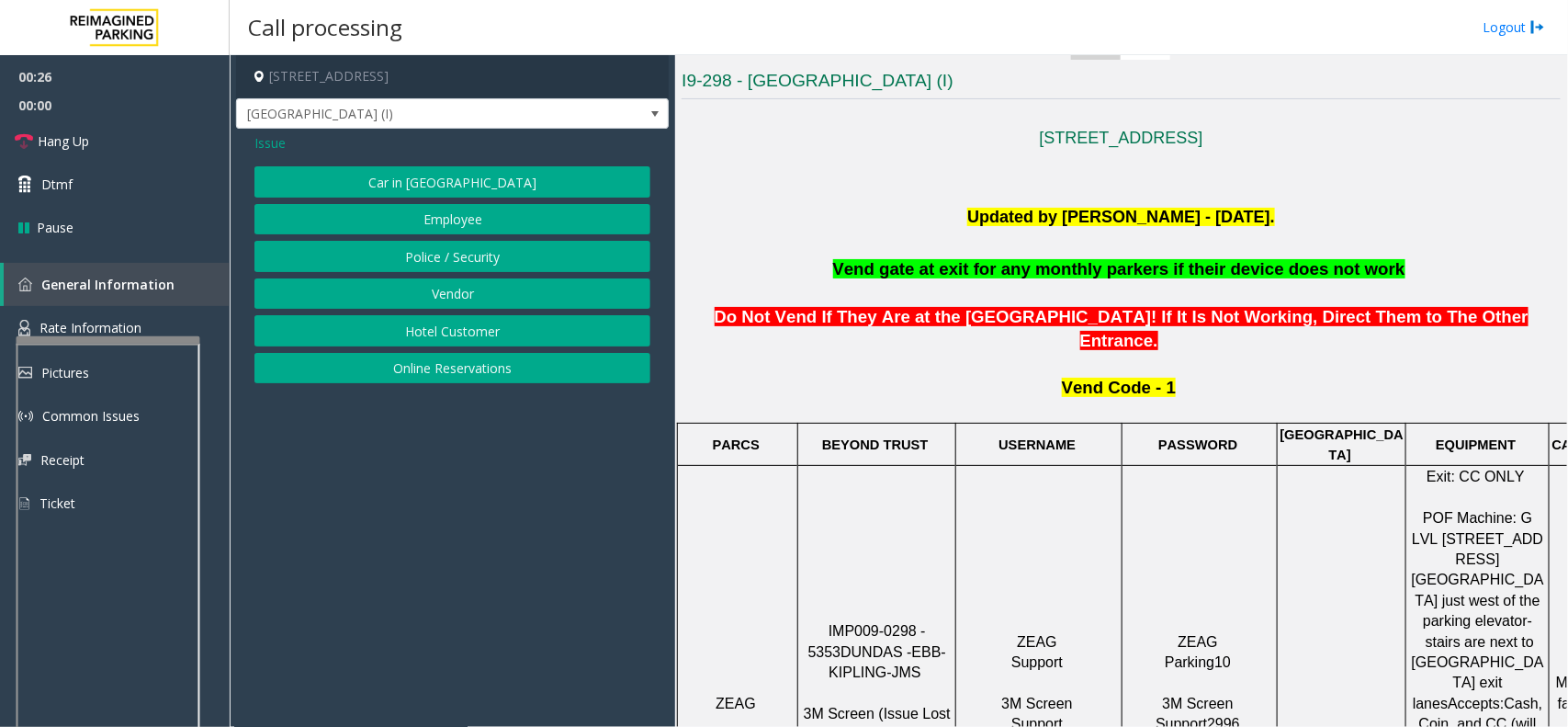
click at [273, 147] on span "Issue" at bounding box center [270, 142] width 31 height 19
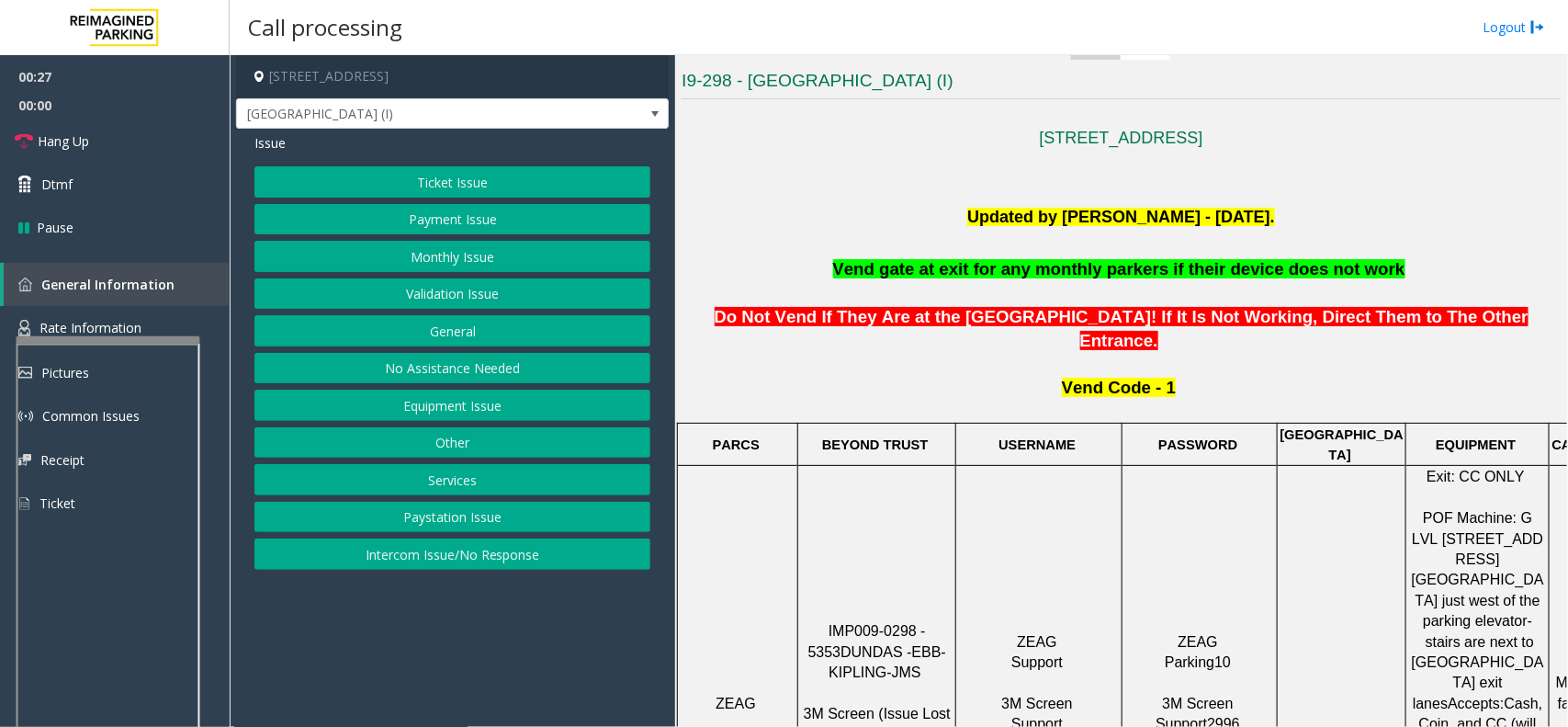
click at [487, 484] on button "Services" at bounding box center [452, 480] width 396 height 31
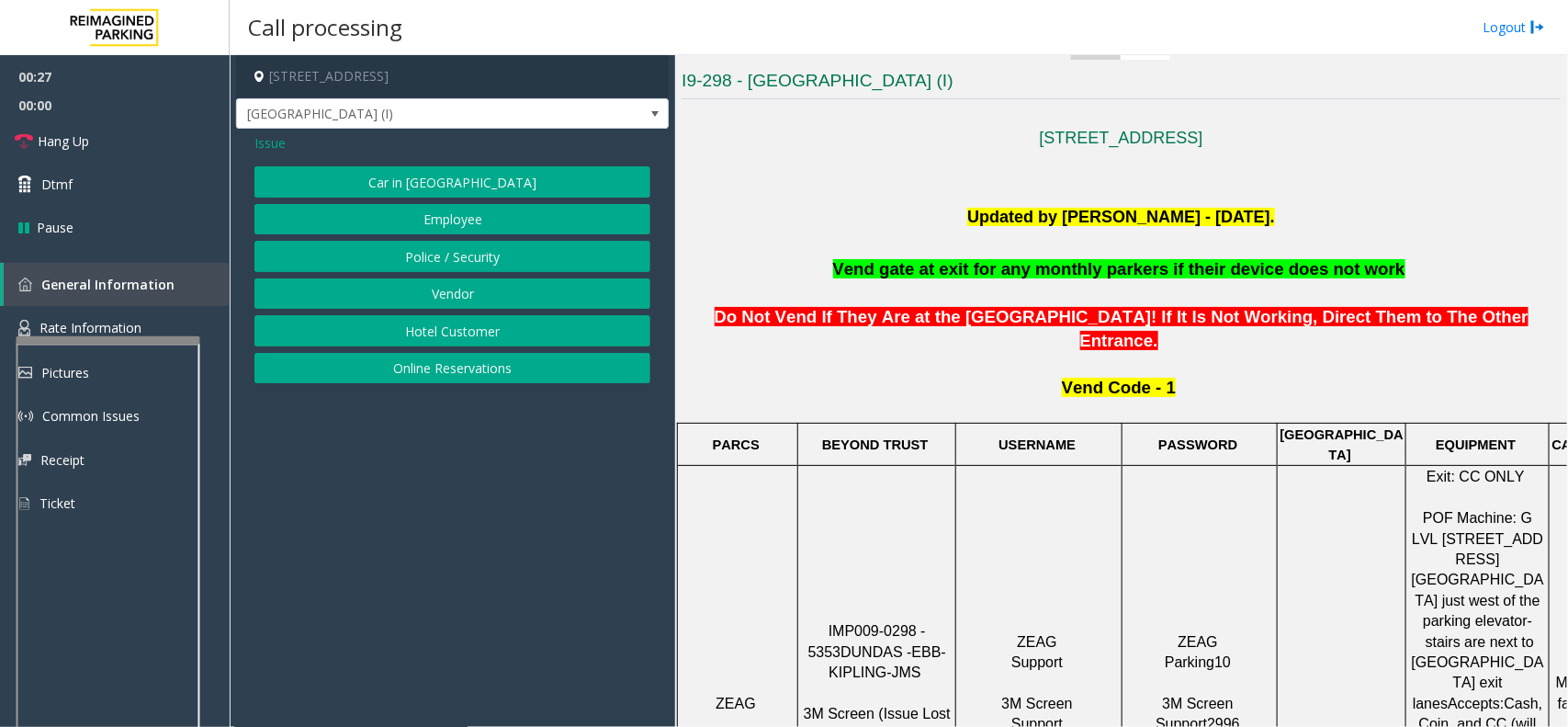
click at [469, 300] on button "Vendor" at bounding box center [452, 294] width 396 height 31
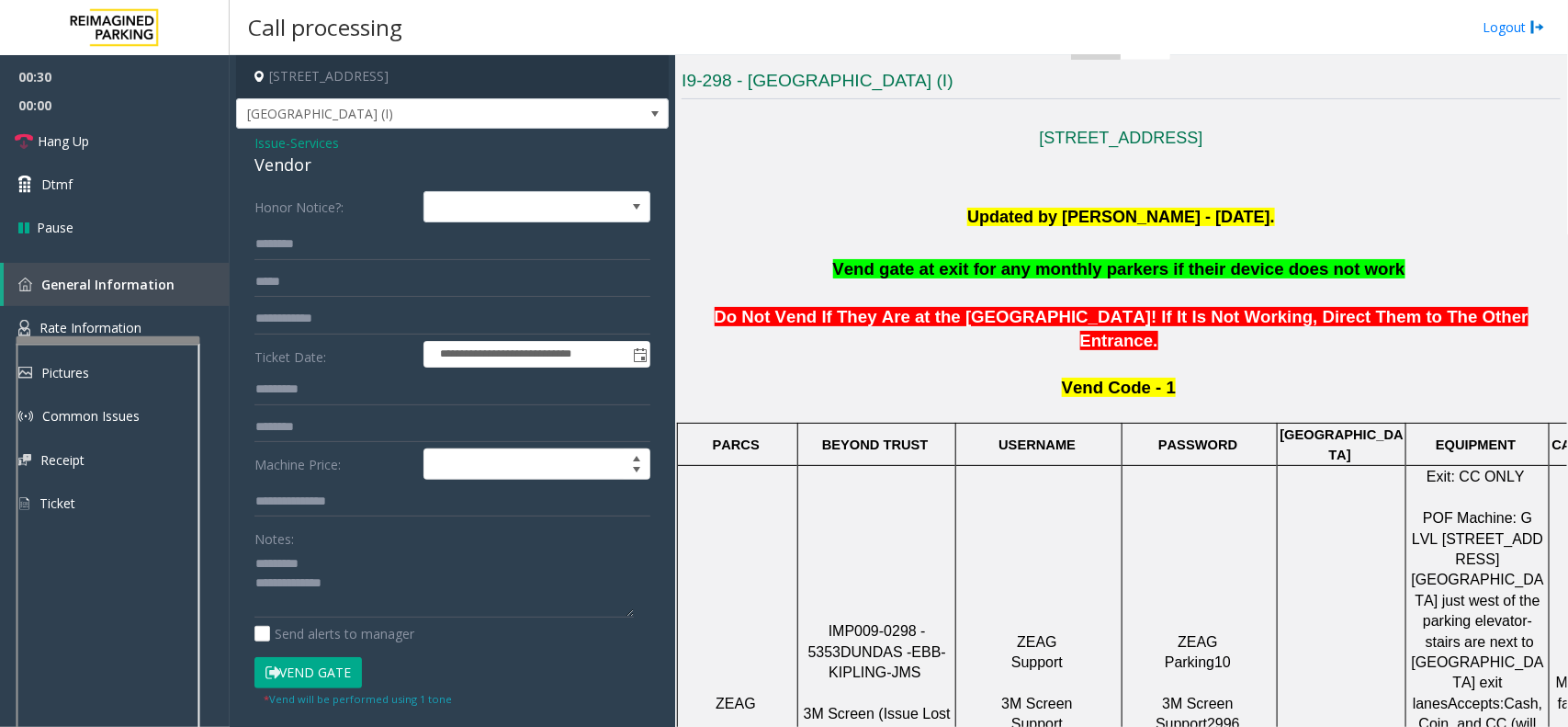
click at [295, 173] on div "Vendor" at bounding box center [452, 165] width 396 height 25
click at [351, 550] on textarea at bounding box center [444, 583] width 380 height 69
paste textarea "******"
drag, startPoint x: 361, startPoint y: 590, endPoint x: 401, endPoint y: 574, distance: 43.1
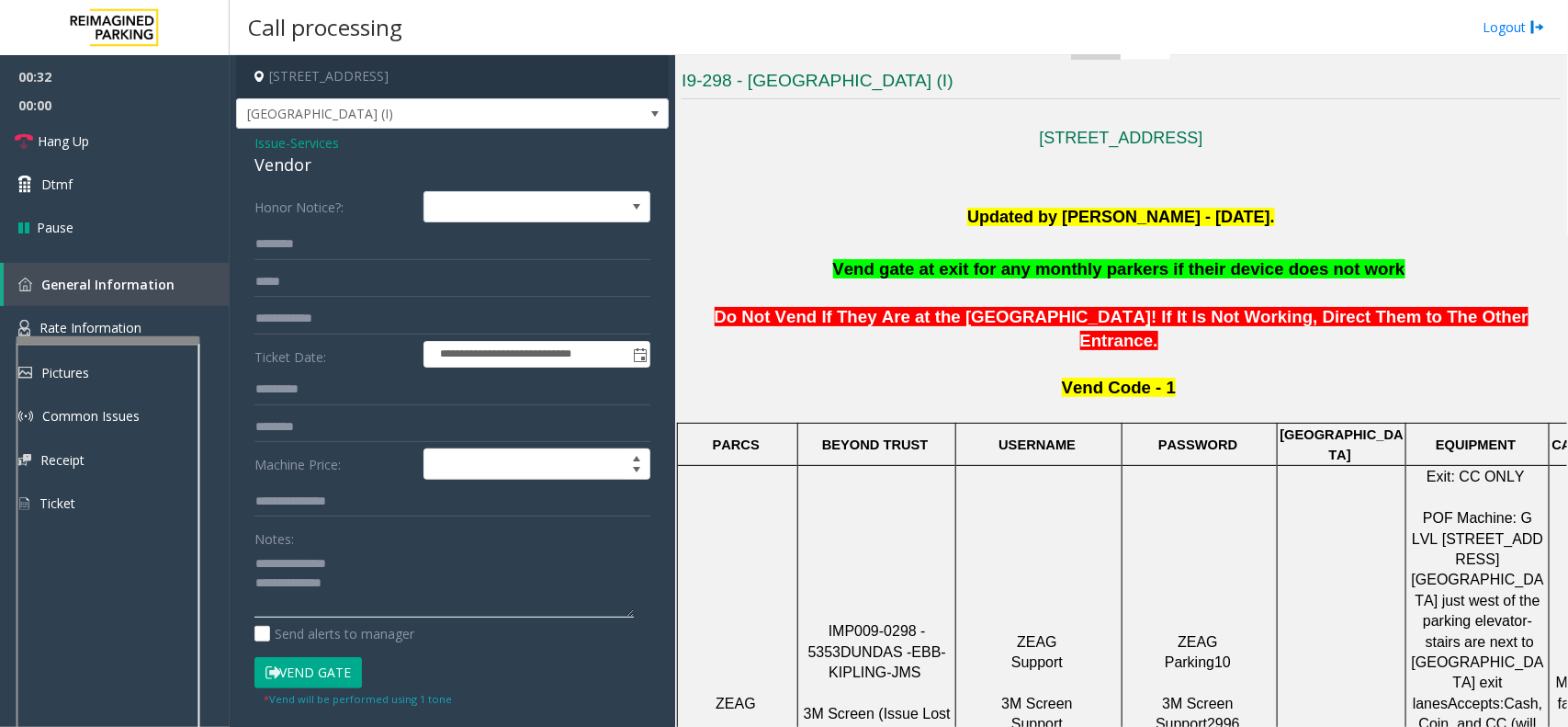
click at [363, 589] on textarea at bounding box center [444, 583] width 380 height 69
click at [426, 604] on textarea at bounding box center [444, 583] width 380 height 69
type textarea "**********"
click at [355, 251] on input "text" at bounding box center [452, 244] width 396 height 31
click at [354, 246] on input "*****" at bounding box center [452, 244] width 396 height 31
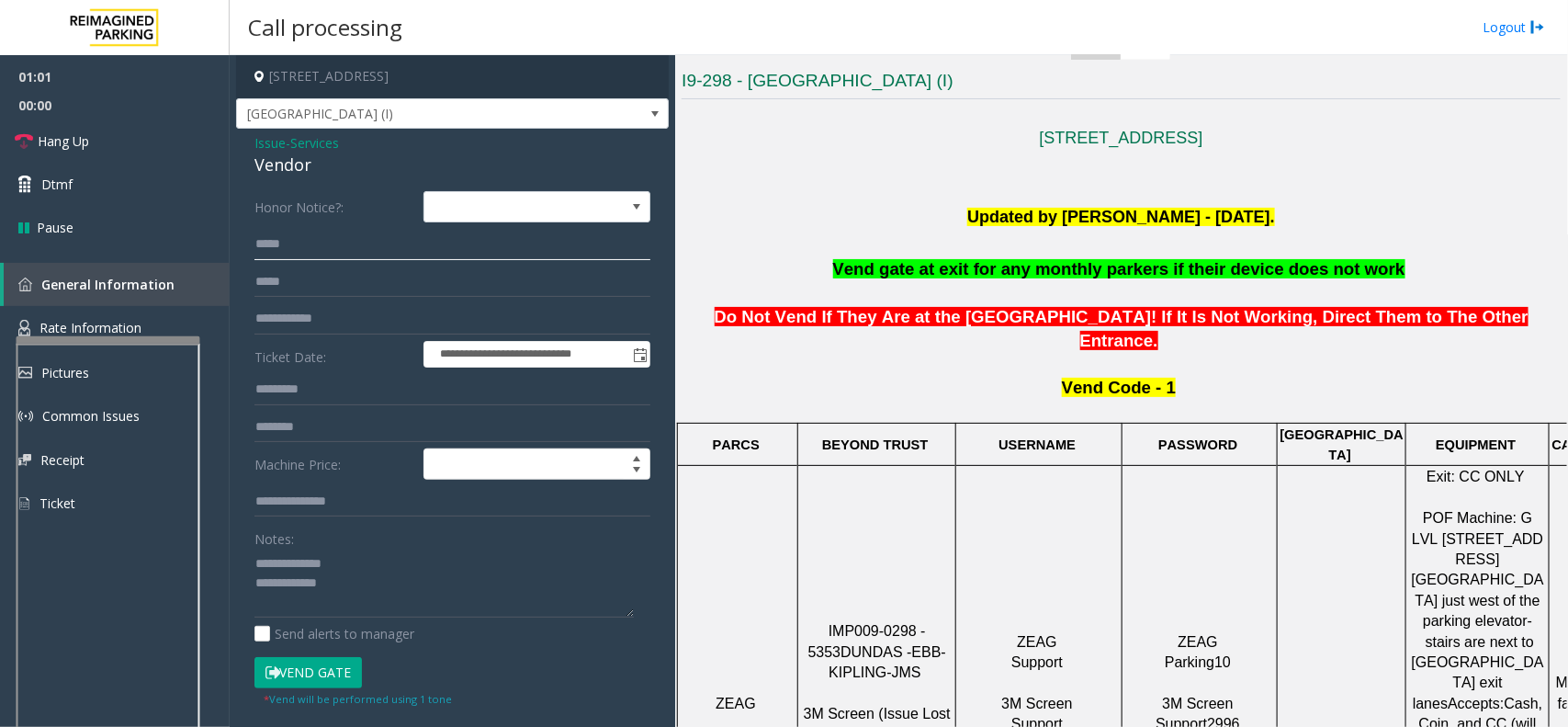
type input "*****"
click at [326, 682] on button "Vend Gate" at bounding box center [308, 673] width 108 height 31
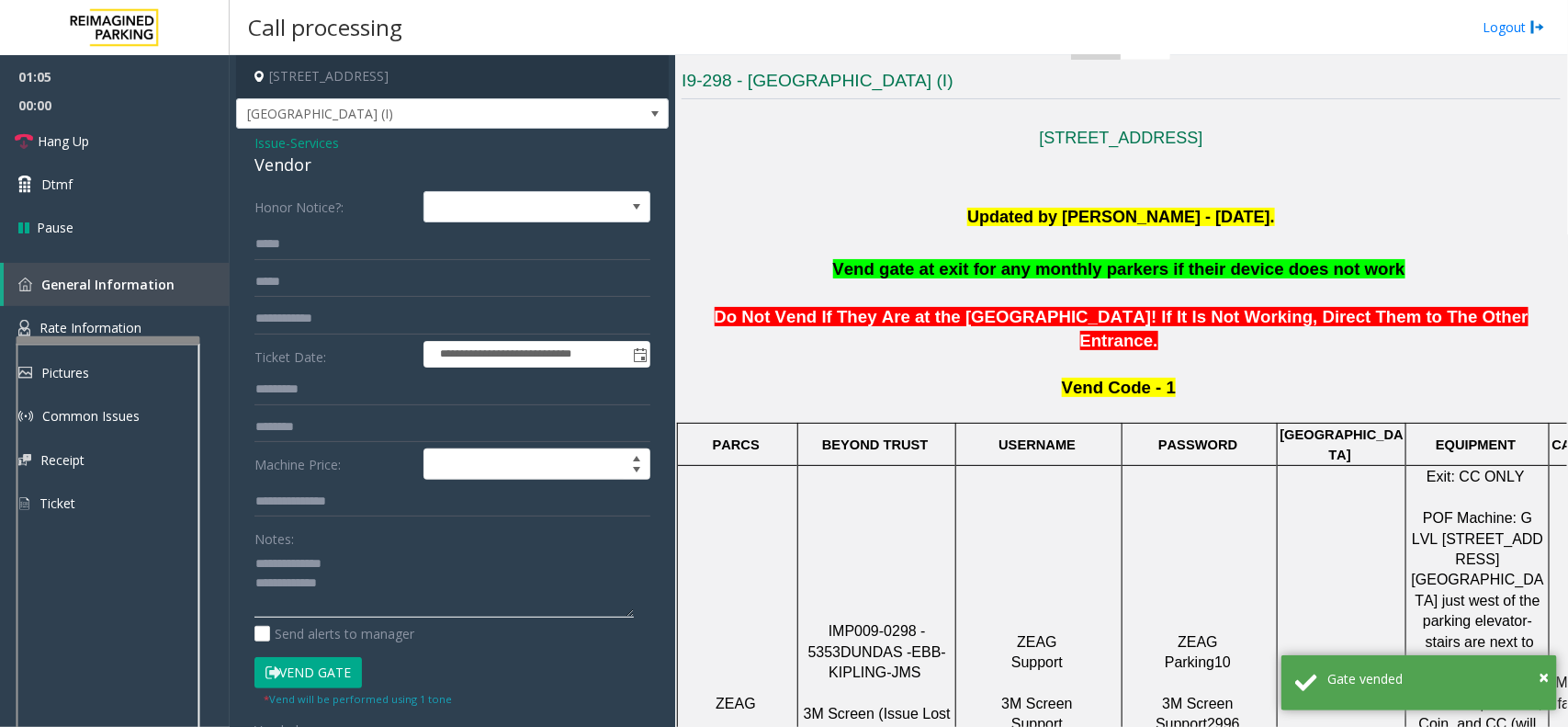
click at [395, 584] on textarea at bounding box center [444, 583] width 380 height 69
paste textarea "**********"
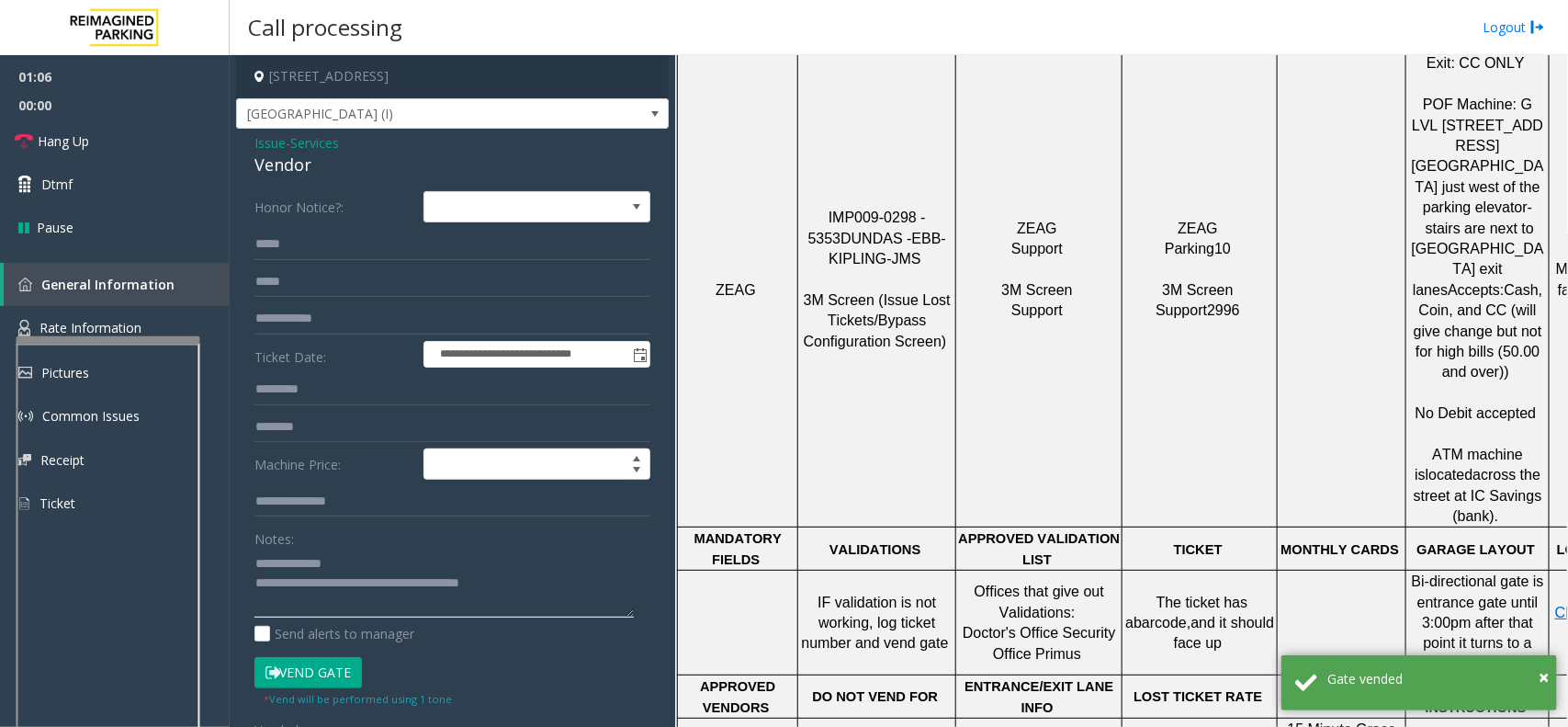
scroll to position [1264, 0]
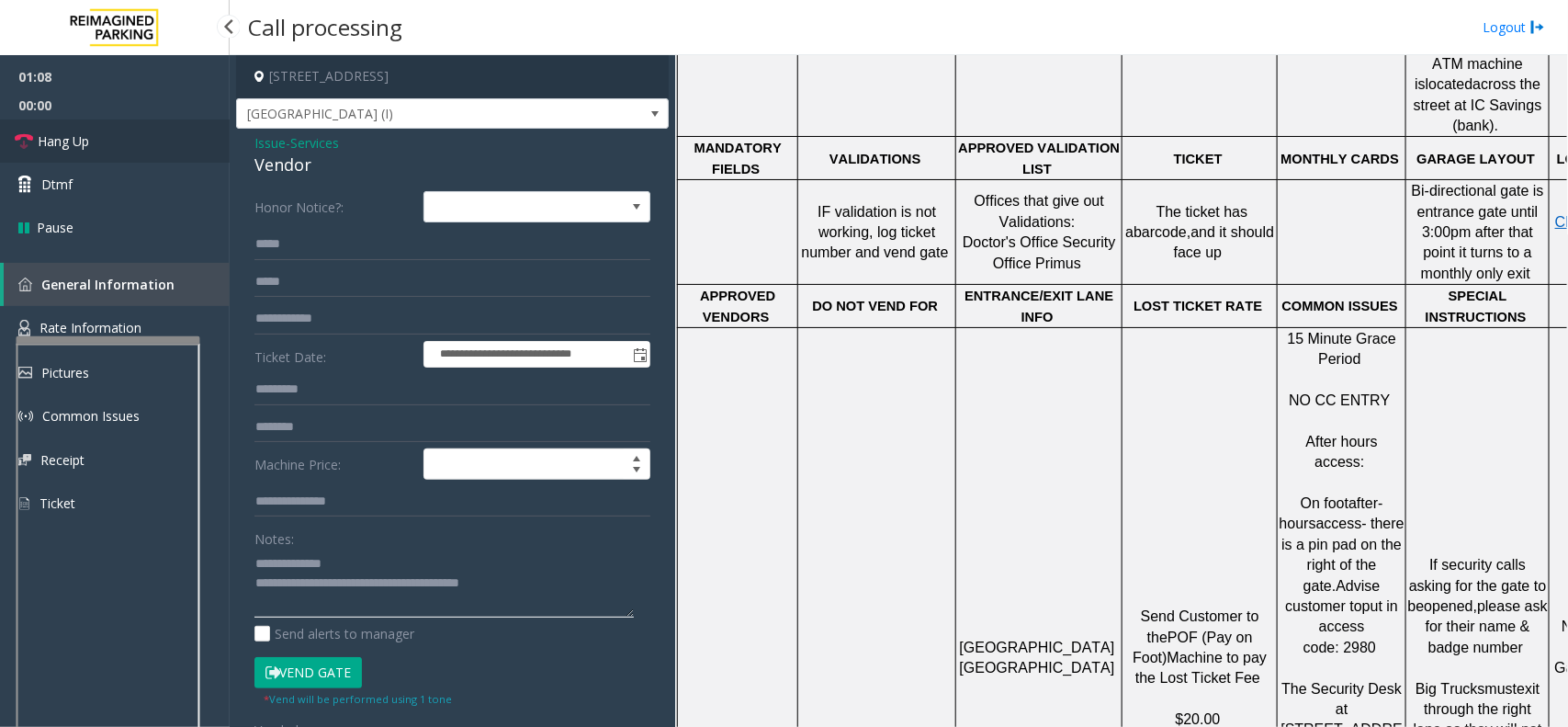
type textarea "**********"
click at [131, 140] on link "Hang Up" at bounding box center [115, 141] width 230 height 43
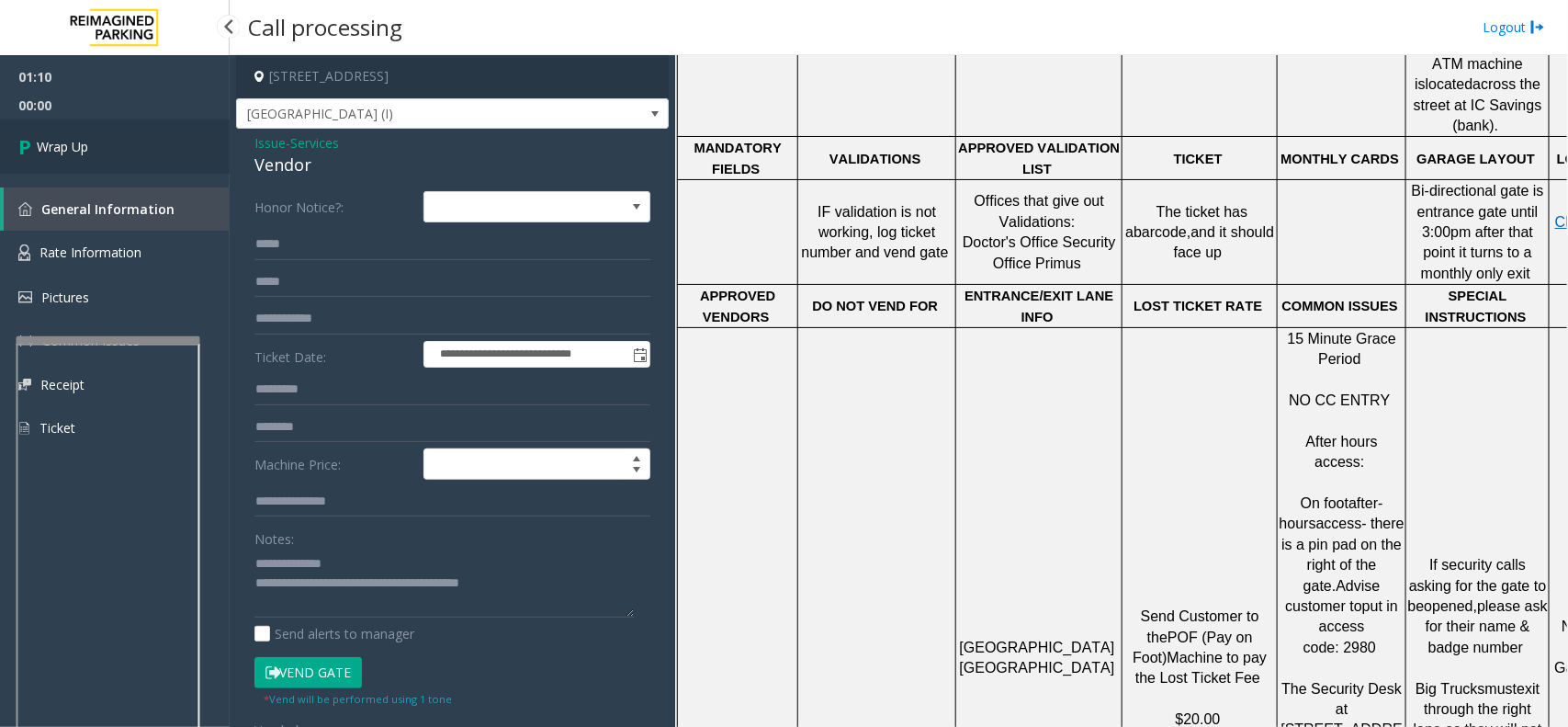
click at [116, 121] on link "Wrap Up" at bounding box center [115, 146] width 230 height 54
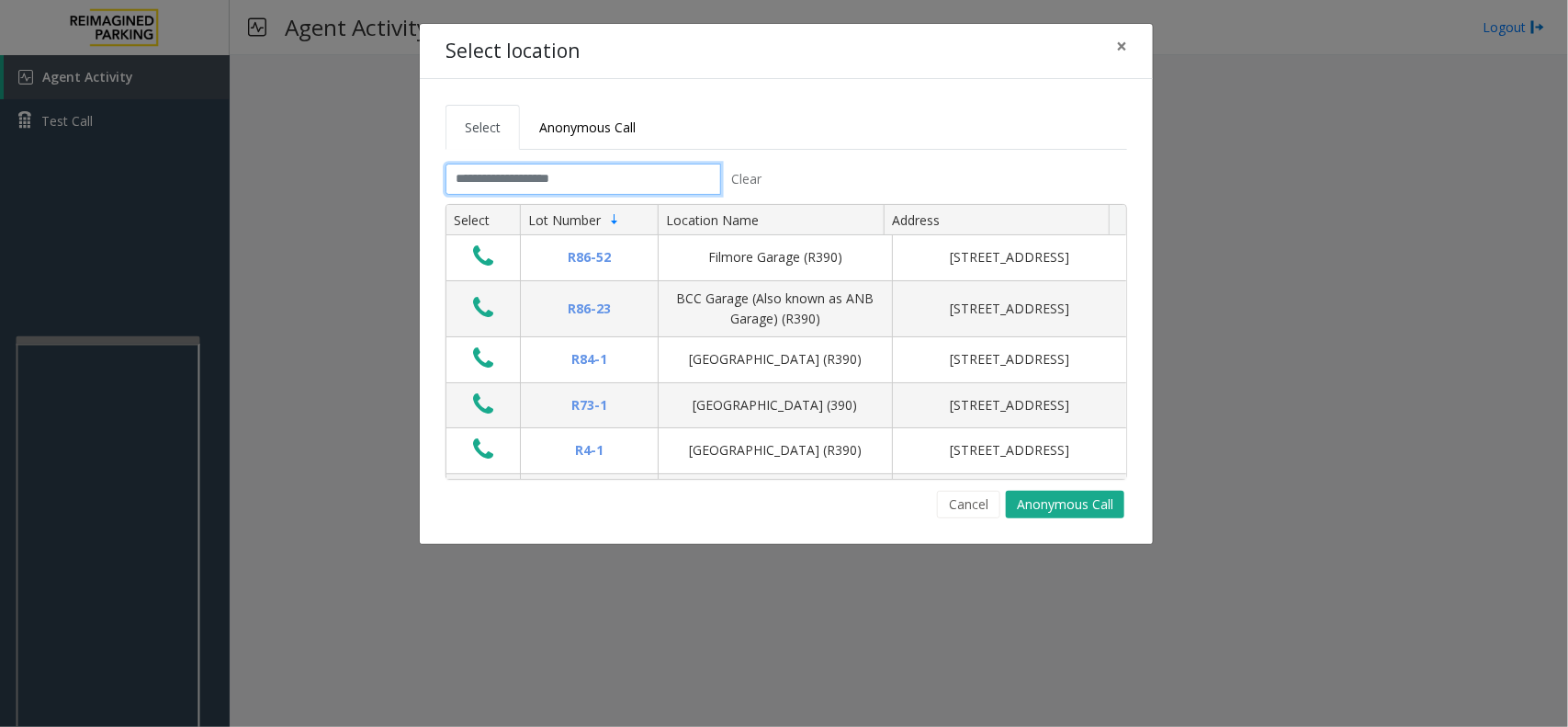
click at [563, 170] on input "text" at bounding box center [584, 179] width 276 height 31
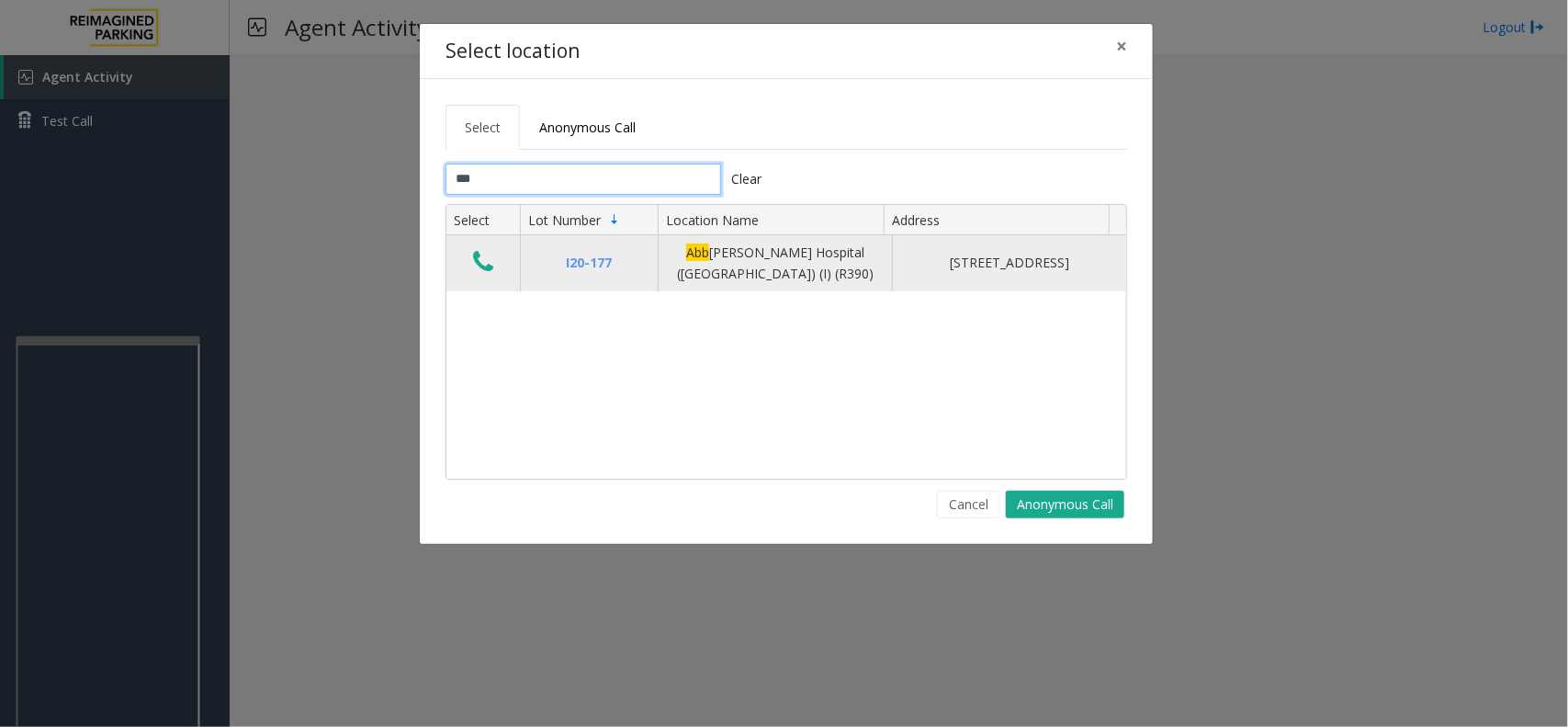
type input "***"
click at [476, 267] on icon "Data table" at bounding box center [483, 262] width 20 height 26
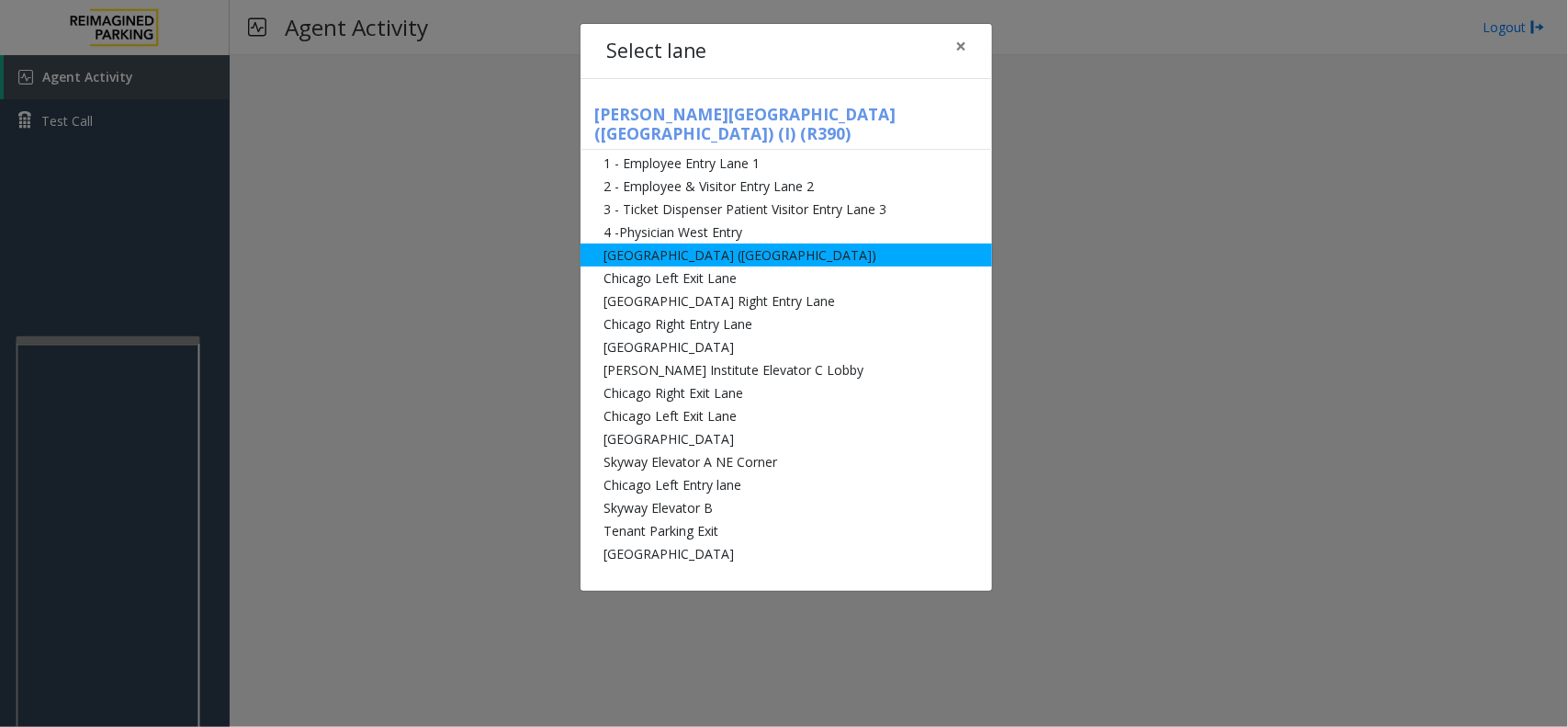
click at [860, 244] on li "[GEOGRAPHIC_DATA] ([GEOGRAPHIC_DATA])" at bounding box center [787, 255] width 412 height 23
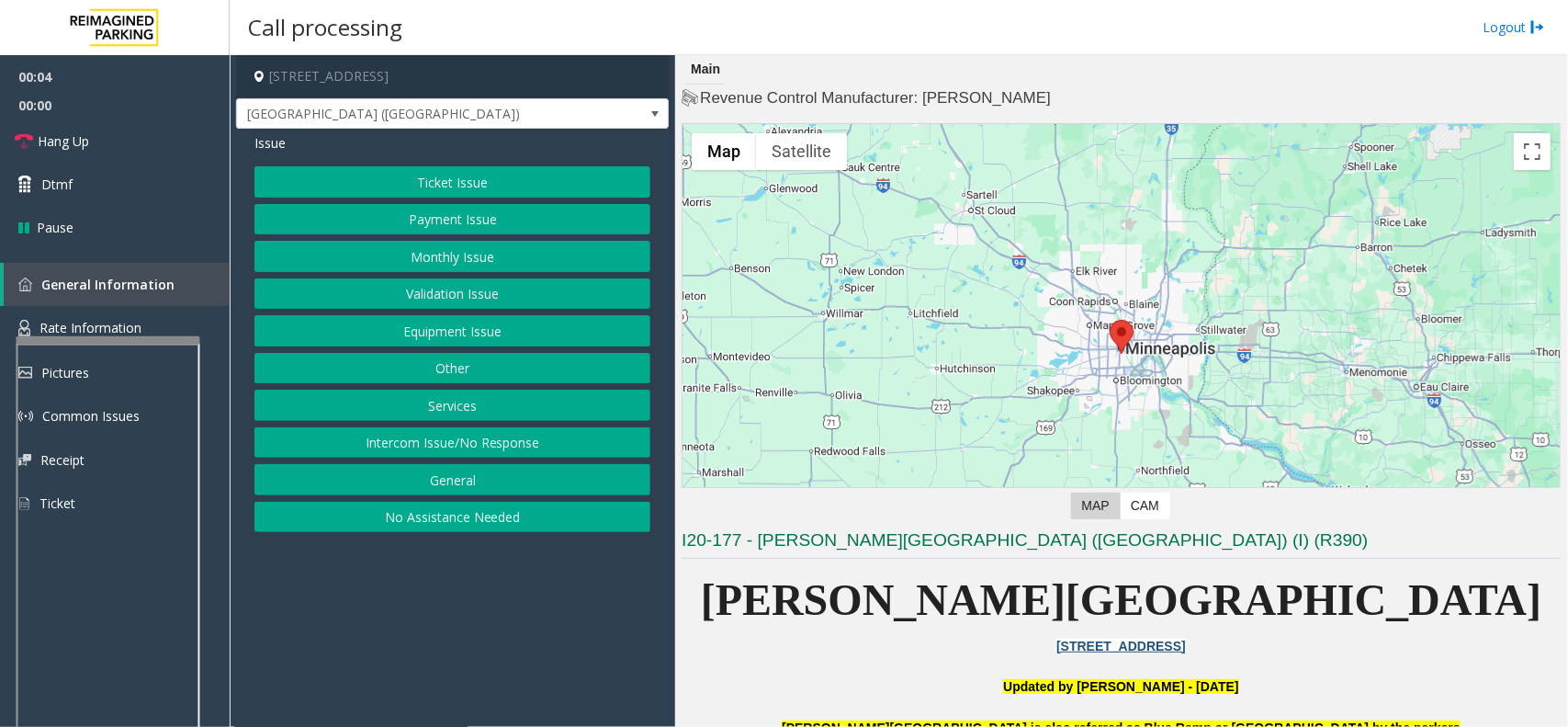
click at [480, 444] on button "Intercom Issue/No Response" at bounding box center [452, 443] width 396 height 31
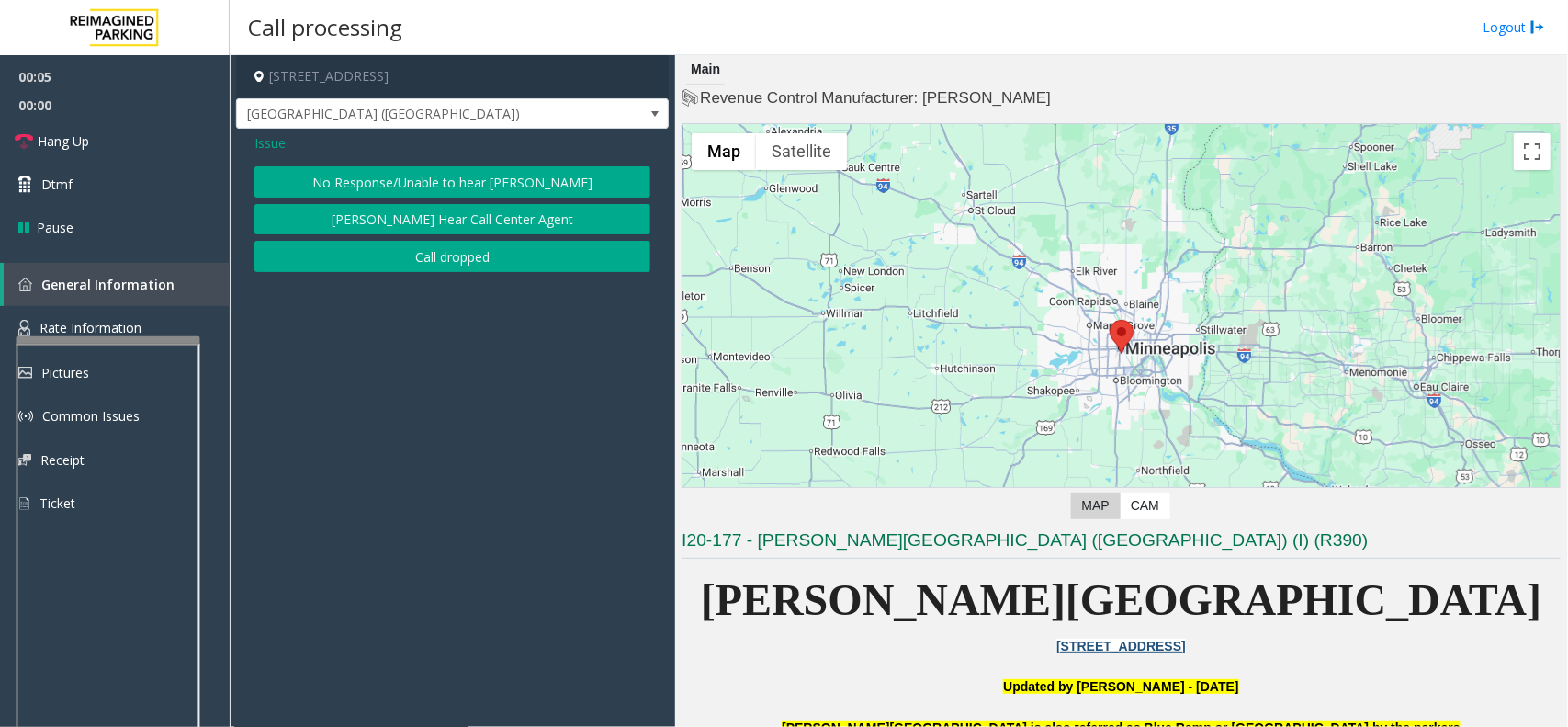
click at [458, 199] on div "No Response/Unable to hear [PERSON_NAME] Cannot Hear Call Center Agent Call dro…" at bounding box center [452, 219] width 396 height 106
click at [450, 181] on button "No Response/Unable to hear [PERSON_NAME]" at bounding box center [452, 182] width 396 height 31
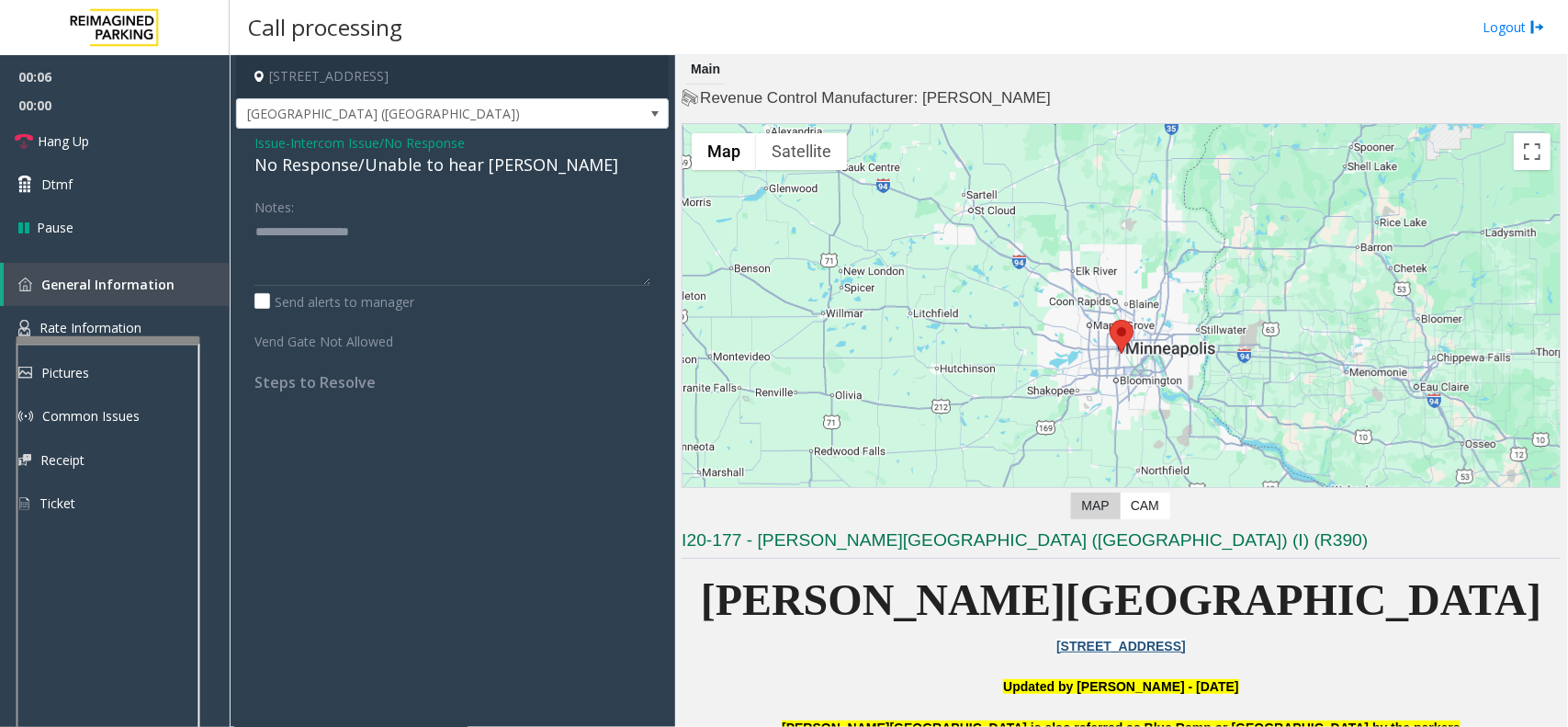
click at [403, 171] on div "No Response/Unable to hear [PERSON_NAME]" at bounding box center [452, 165] width 396 height 25
click at [389, 240] on textarea at bounding box center [452, 251] width 396 height 69
paste textarea "**********"
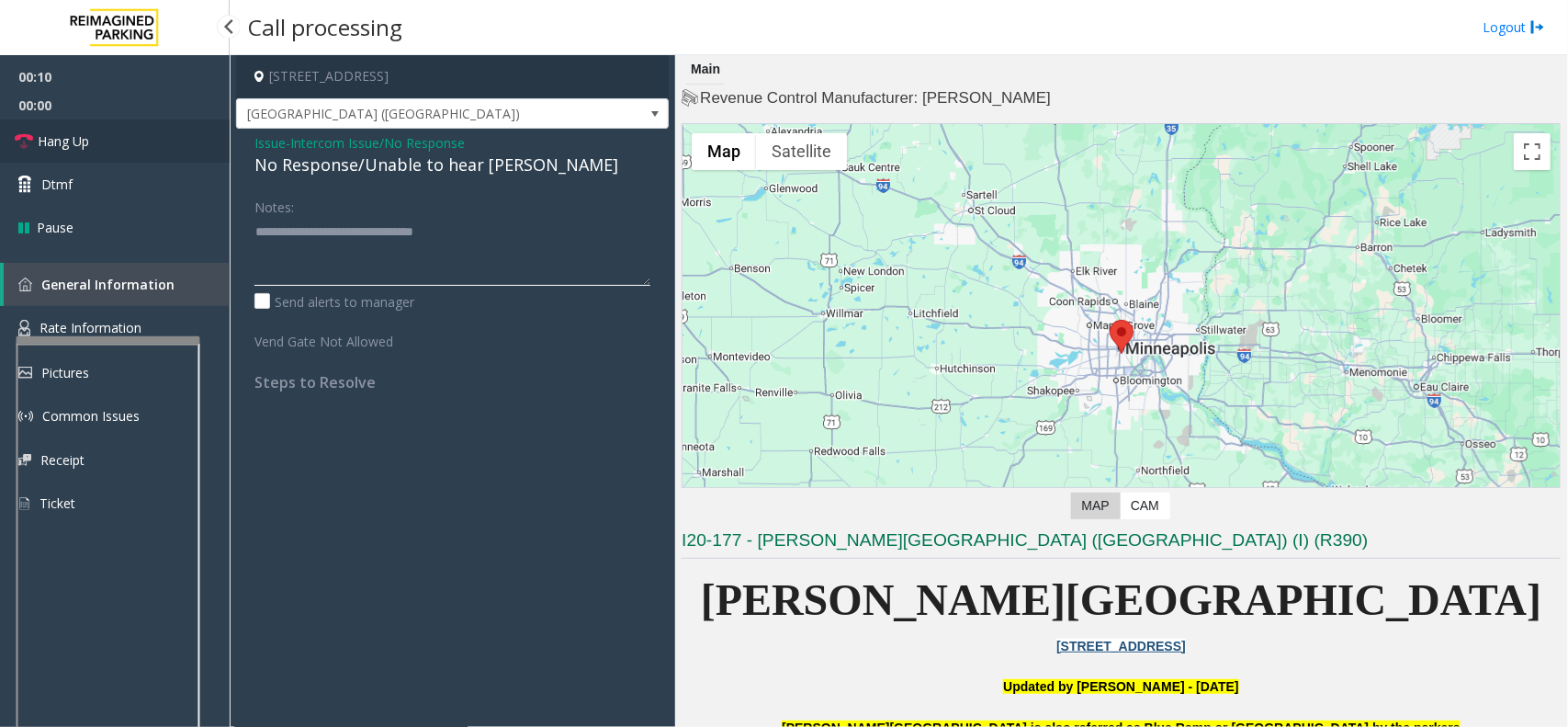
type textarea "**********"
click at [141, 122] on link "Hang Up" at bounding box center [115, 141] width 230 height 43
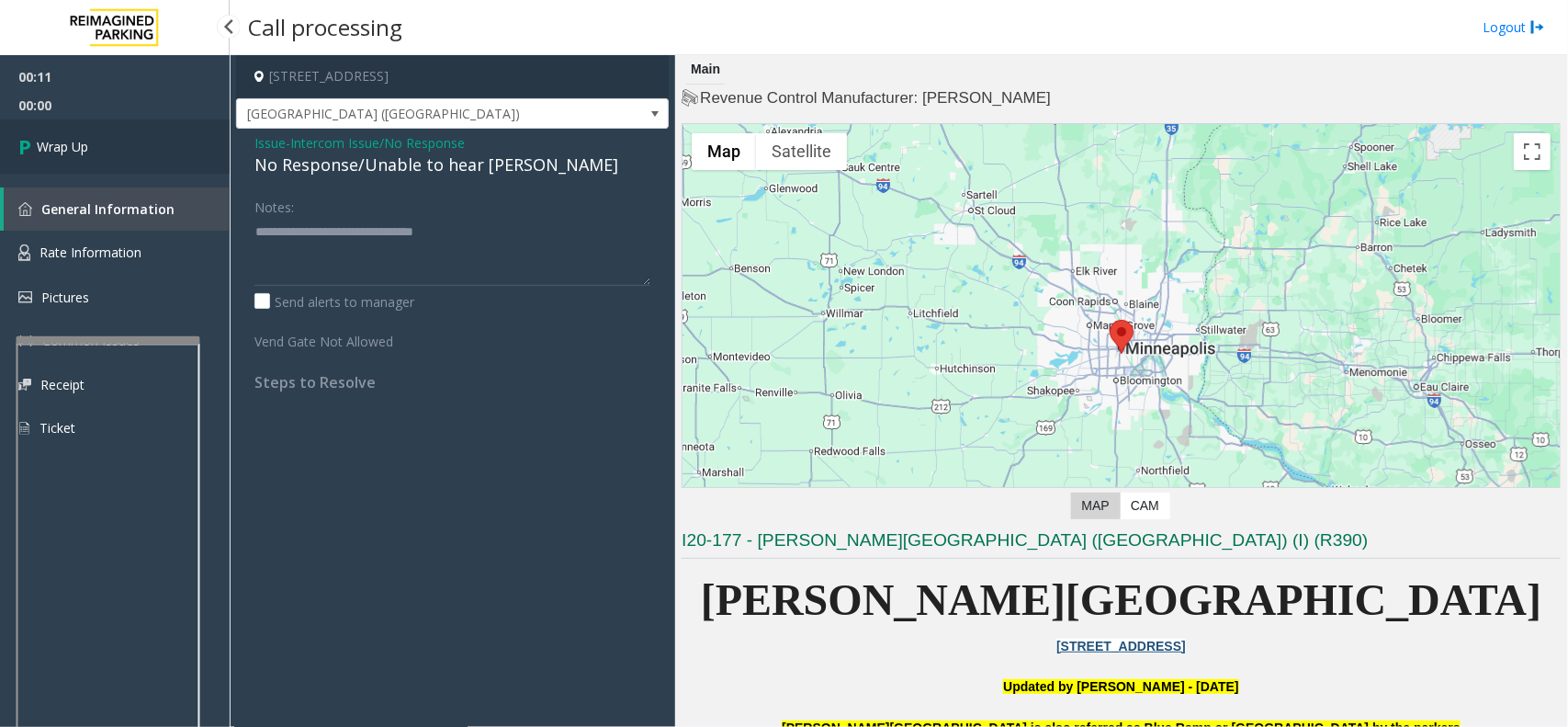
click at [141, 122] on link "Wrap Up" at bounding box center [115, 146] width 230 height 54
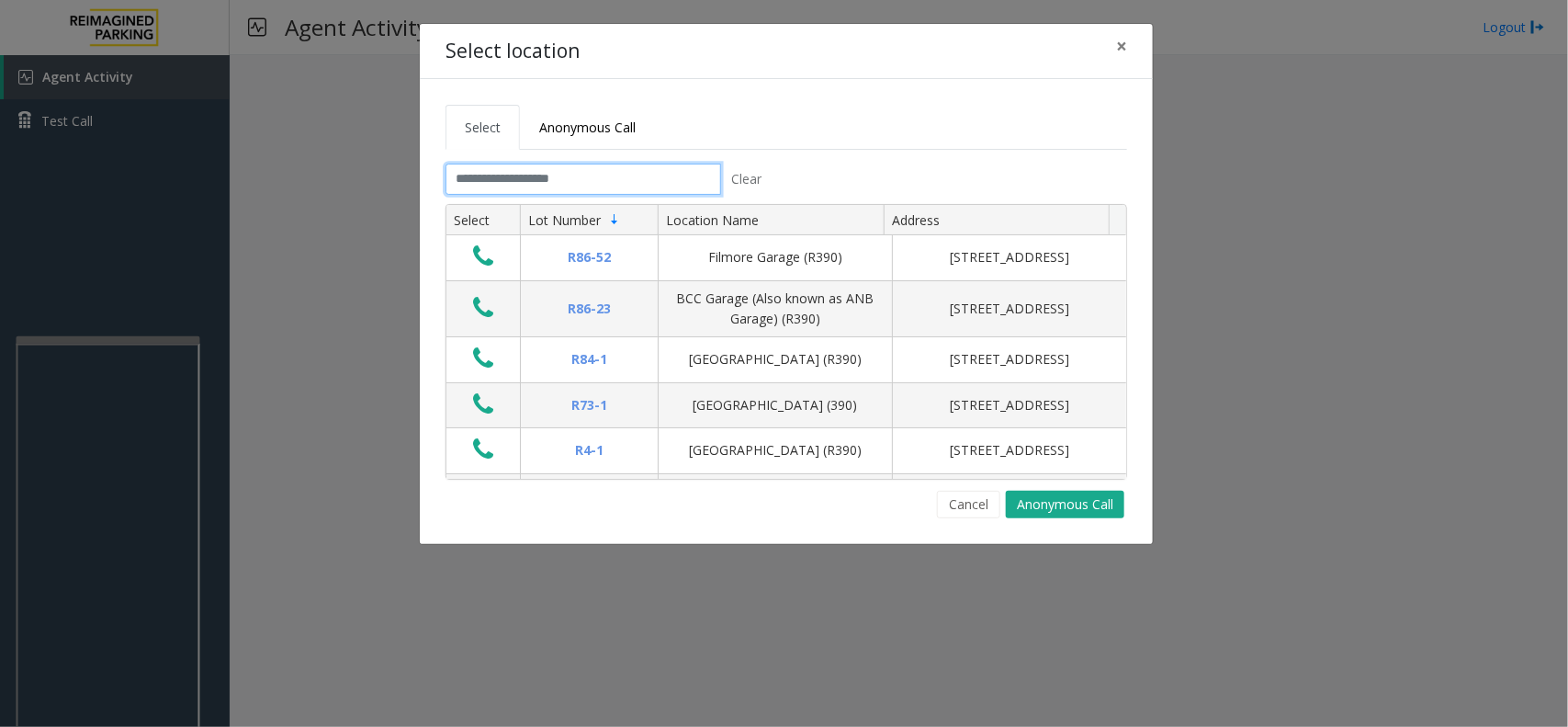
click at [540, 187] on input "text" at bounding box center [584, 179] width 276 height 31
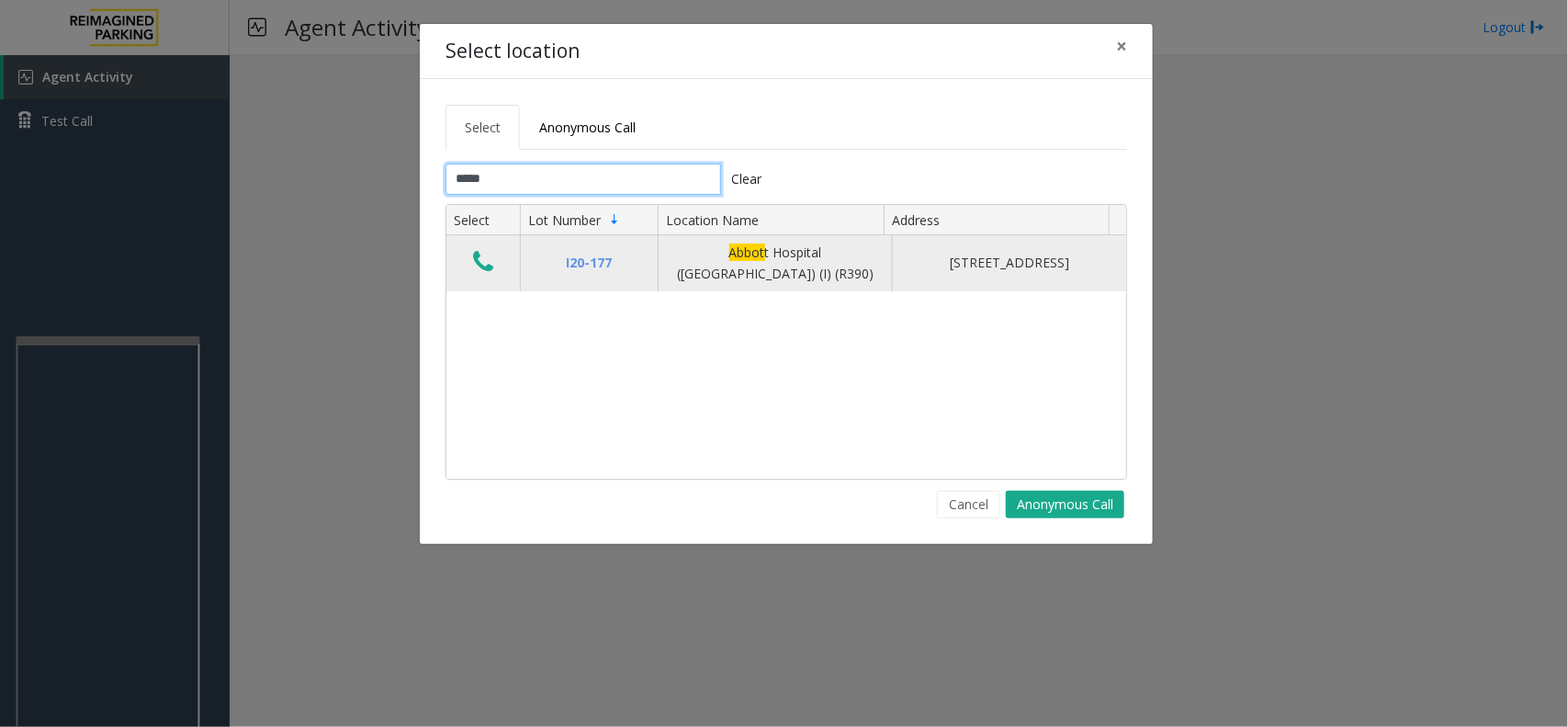
type input "*****"
click at [484, 265] on icon "Data table" at bounding box center [483, 262] width 20 height 26
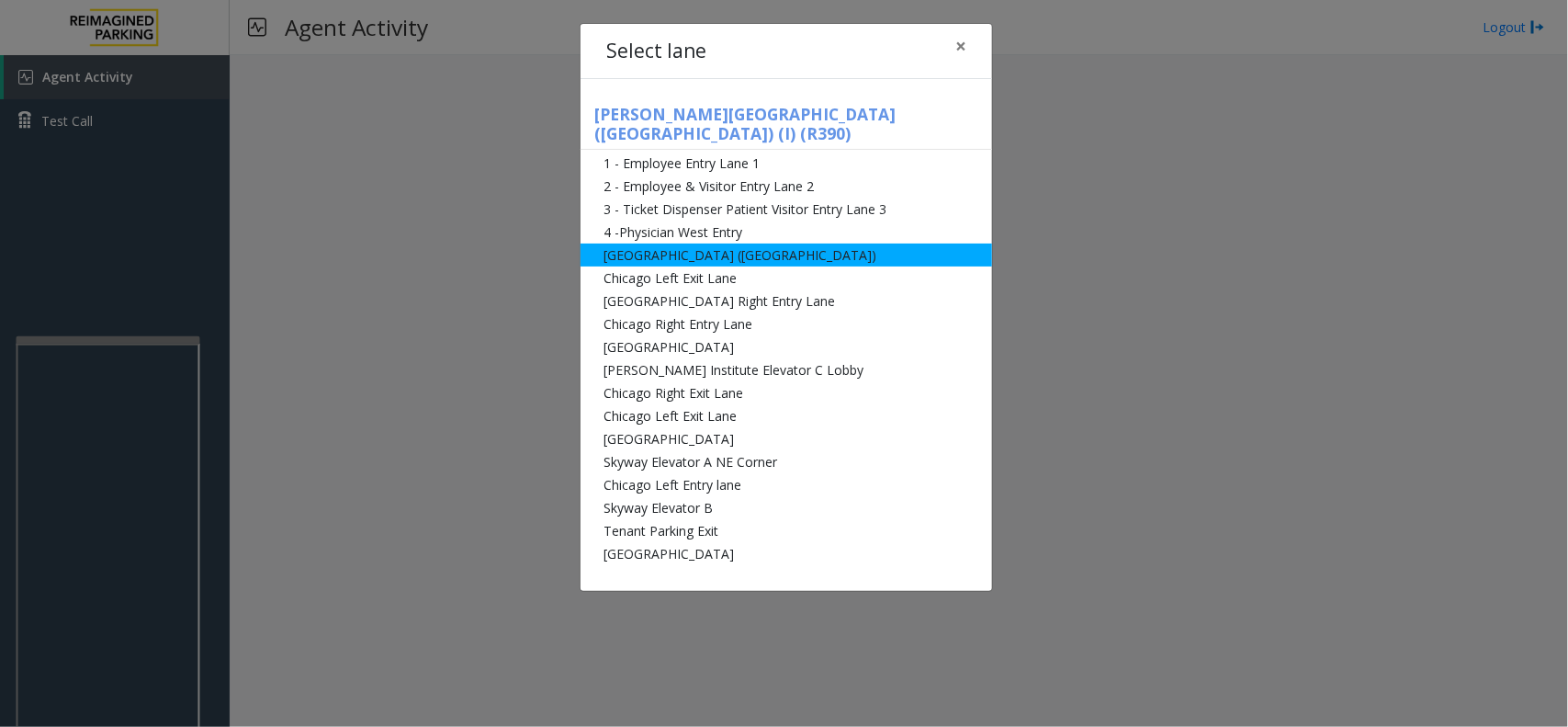
click at [735, 244] on li "[GEOGRAPHIC_DATA] ([GEOGRAPHIC_DATA])" at bounding box center [787, 255] width 412 height 23
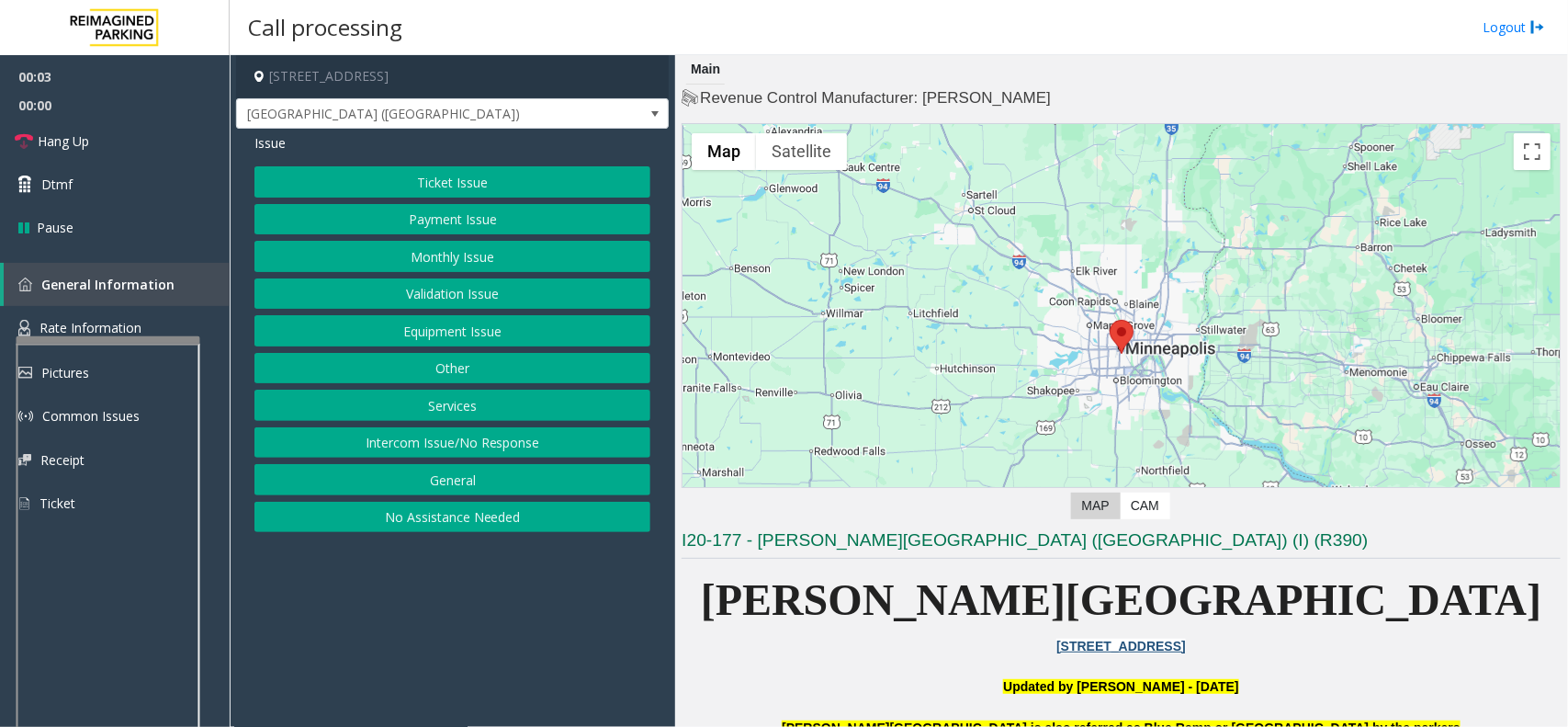
click at [531, 444] on button "Intercom Issue/No Response" at bounding box center [452, 443] width 396 height 31
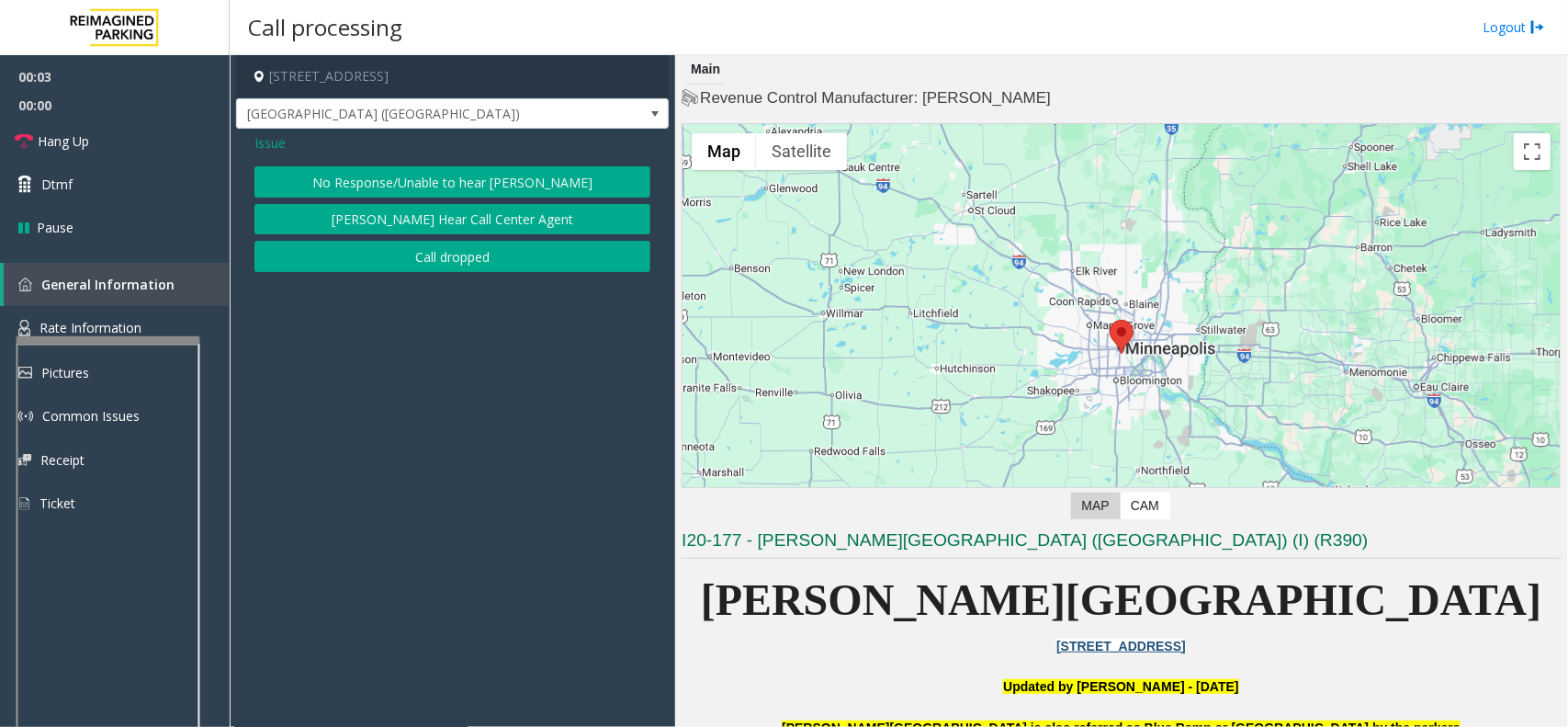
click at [404, 185] on button "No Response/Unable to hear [PERSON_NAME]" at bounding box center [452, 182] width 396 height 31
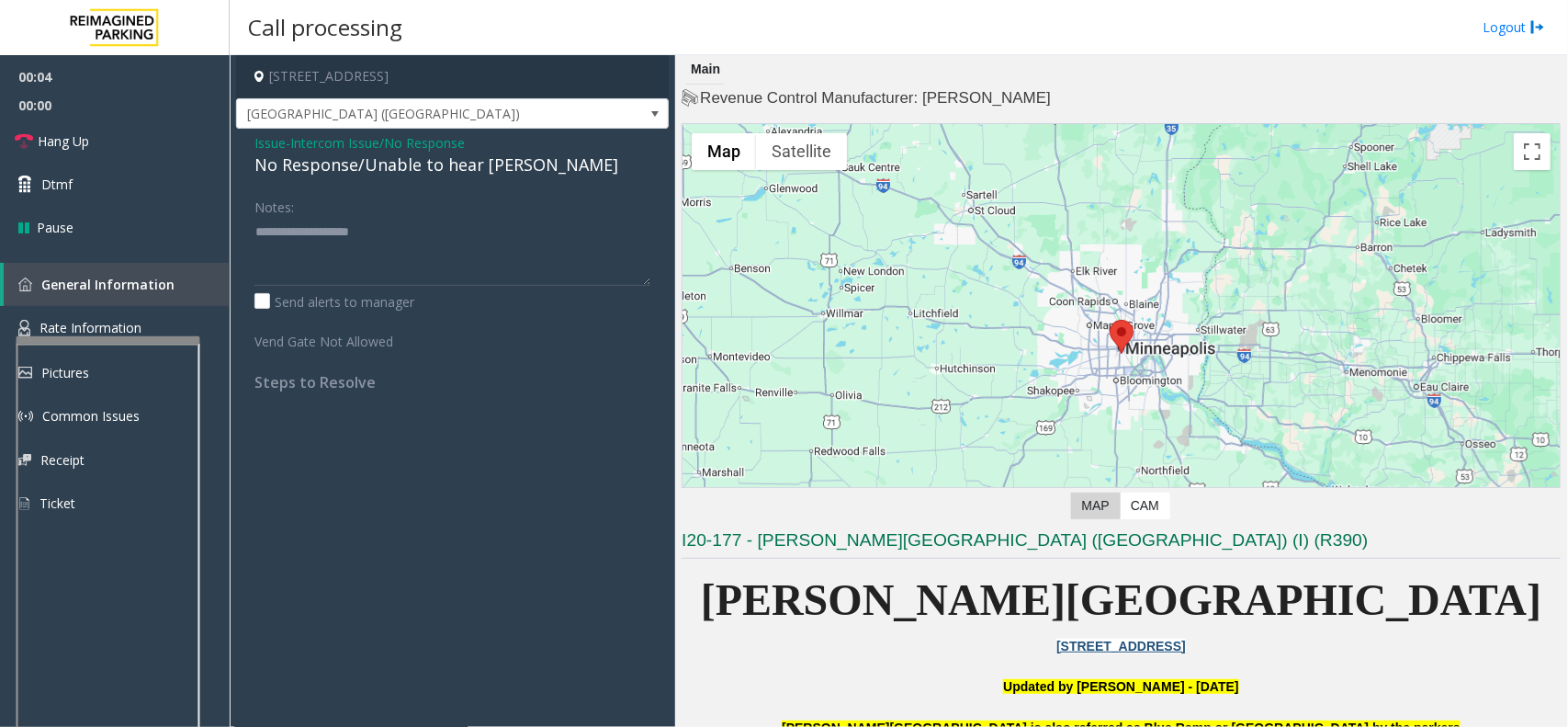
click at [393, 167] on div "No Response/Unable to hear [PERSON_NAME]" at bounding box center [452, 165] width 396 height 25
type textarea "**********"
click at [129, 125] on link "Hang Up" at bounding box center [115, 141] width 230 height 43
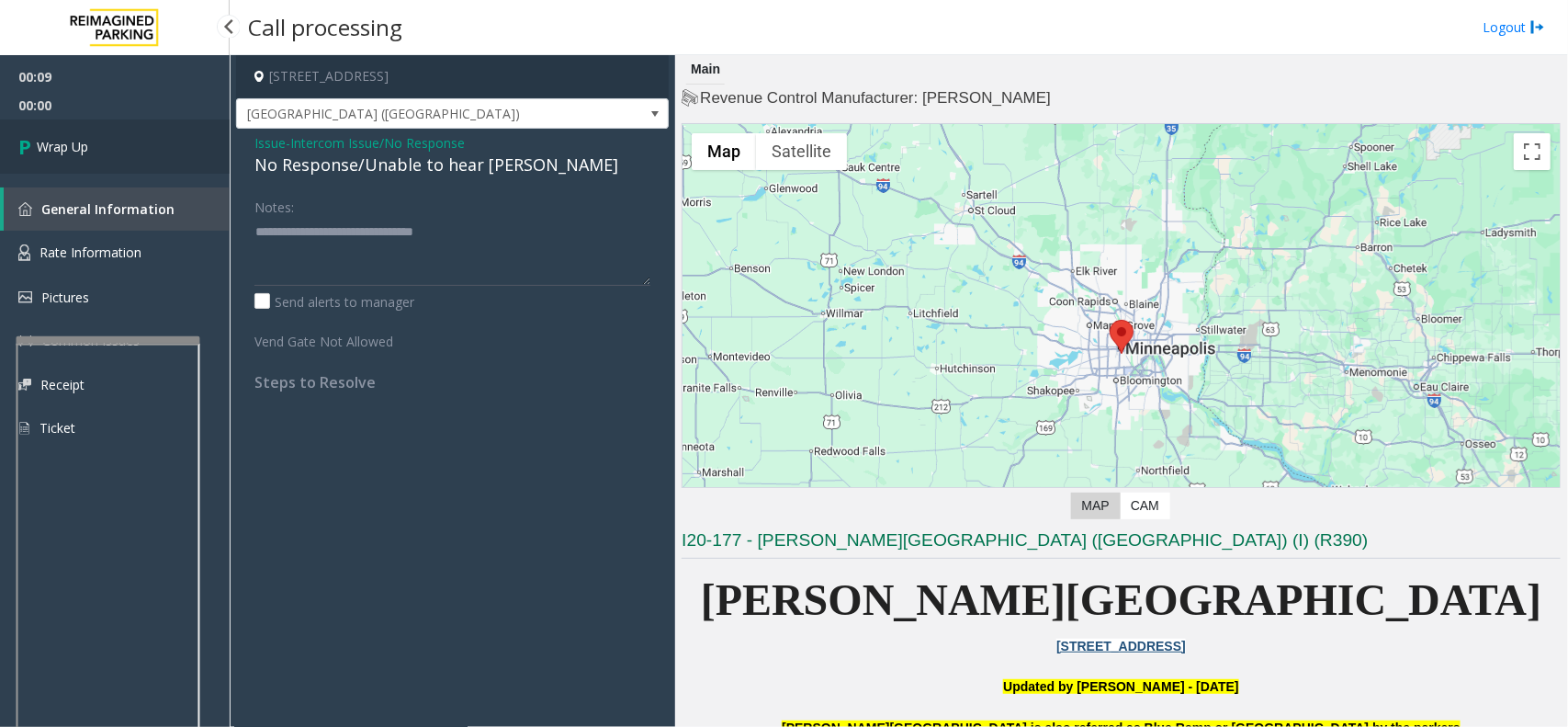
click at [161, 145] on link "Wrap Up" at bounding box center [115, 146] width 230 height 54
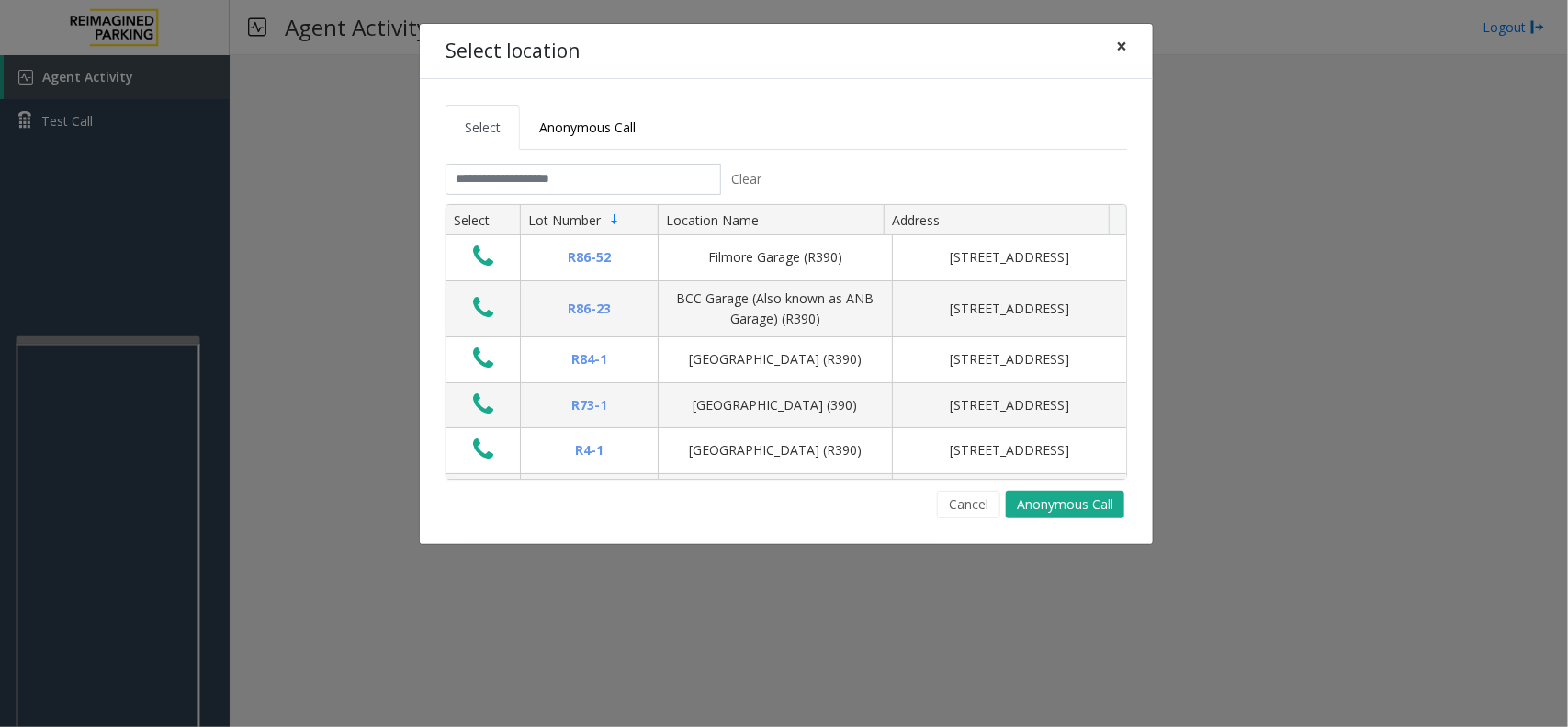
click at [1129, 51] on button "×" at bounding box center [1122, 46] width 37 height 45
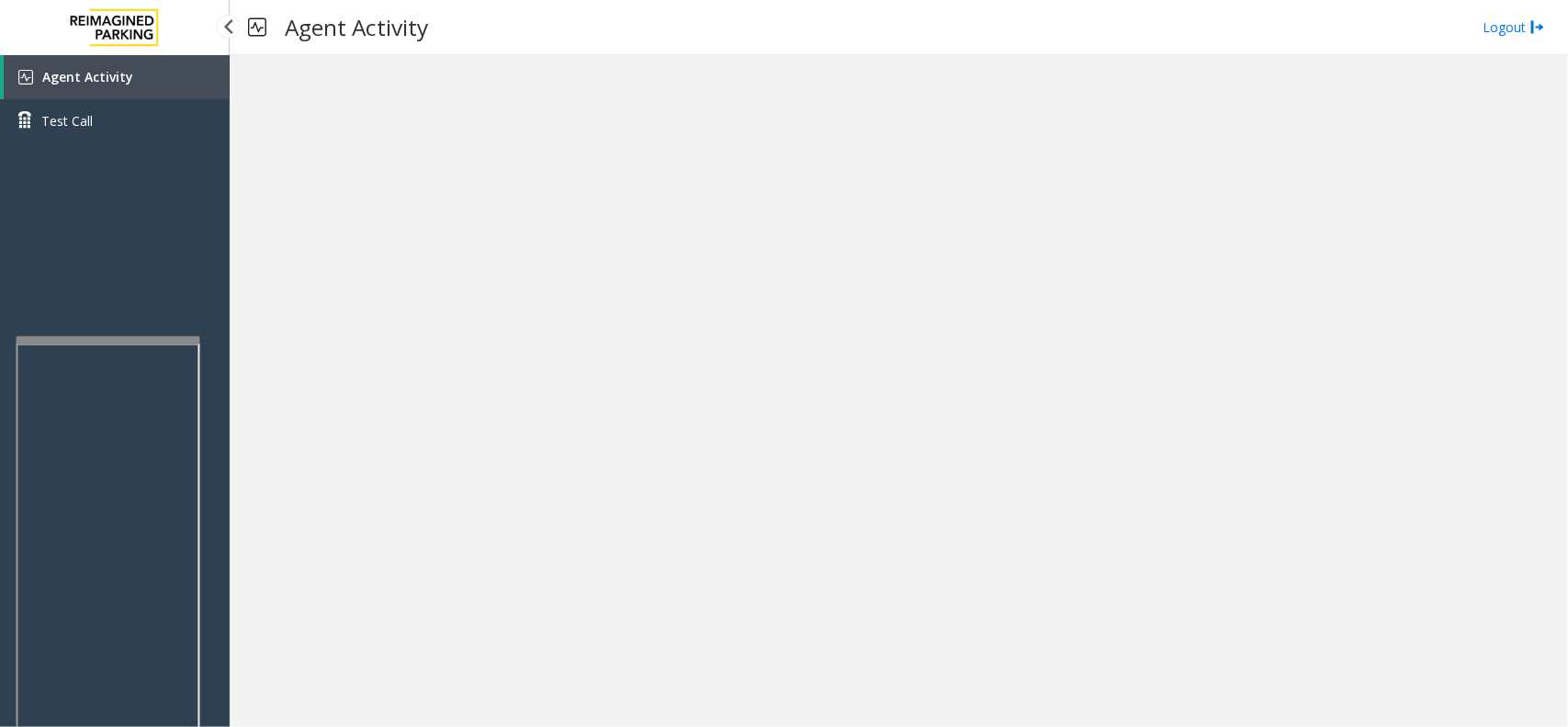
click at [147, 71] on link "Agent Activity" at bounding box center [117, 77] width 226 height 44
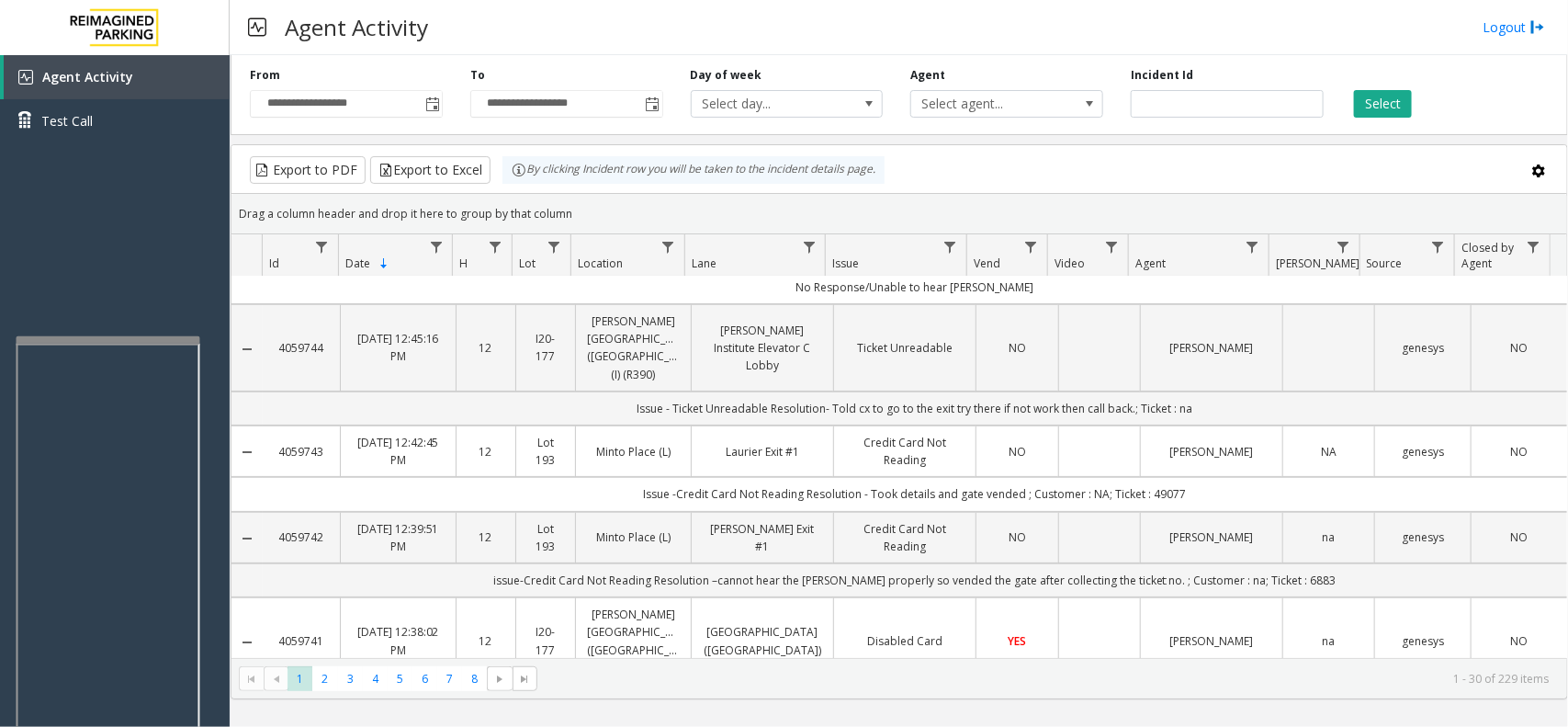
scroll to position [115, 0]
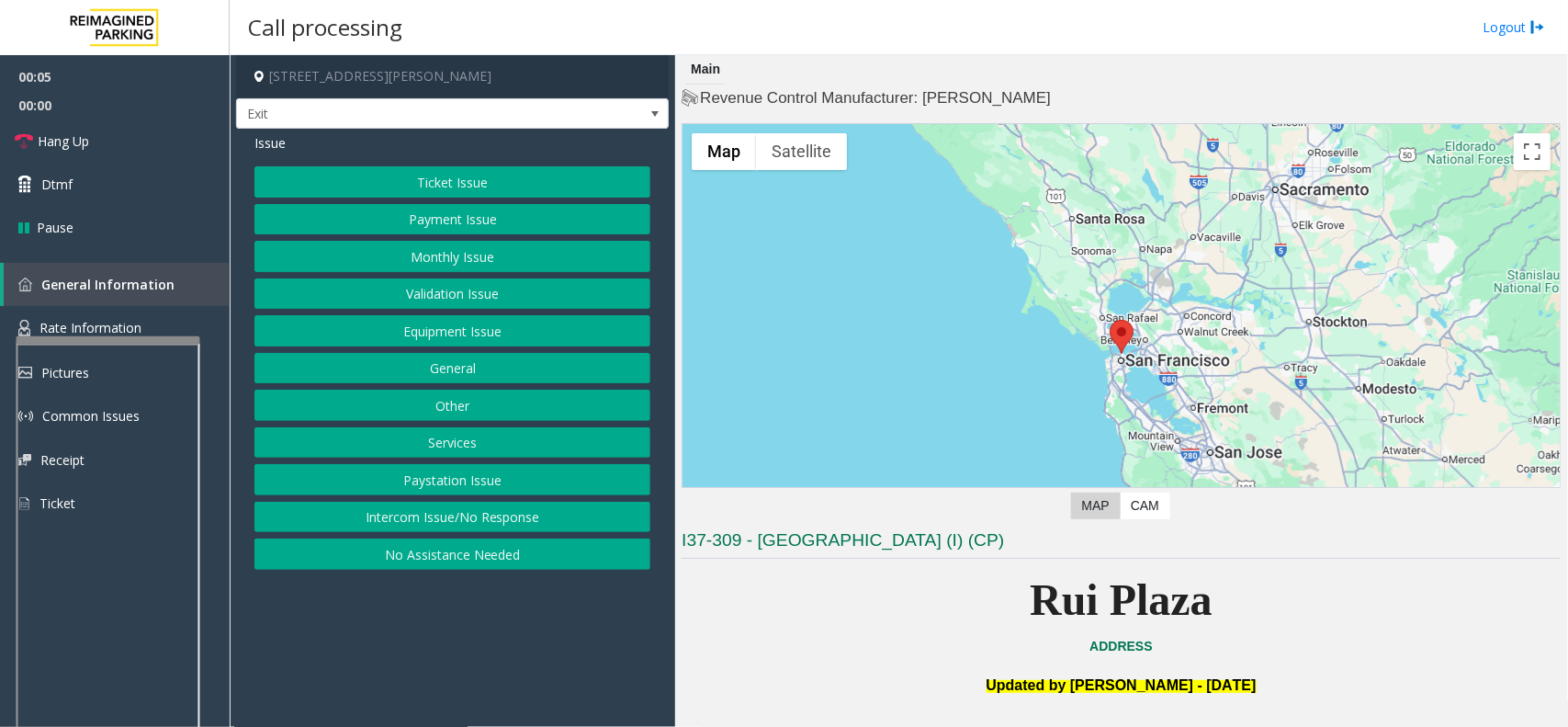
click at [460, 176] on button "Ticket Issue" at bounding box center [452, 182] width 396 height 31
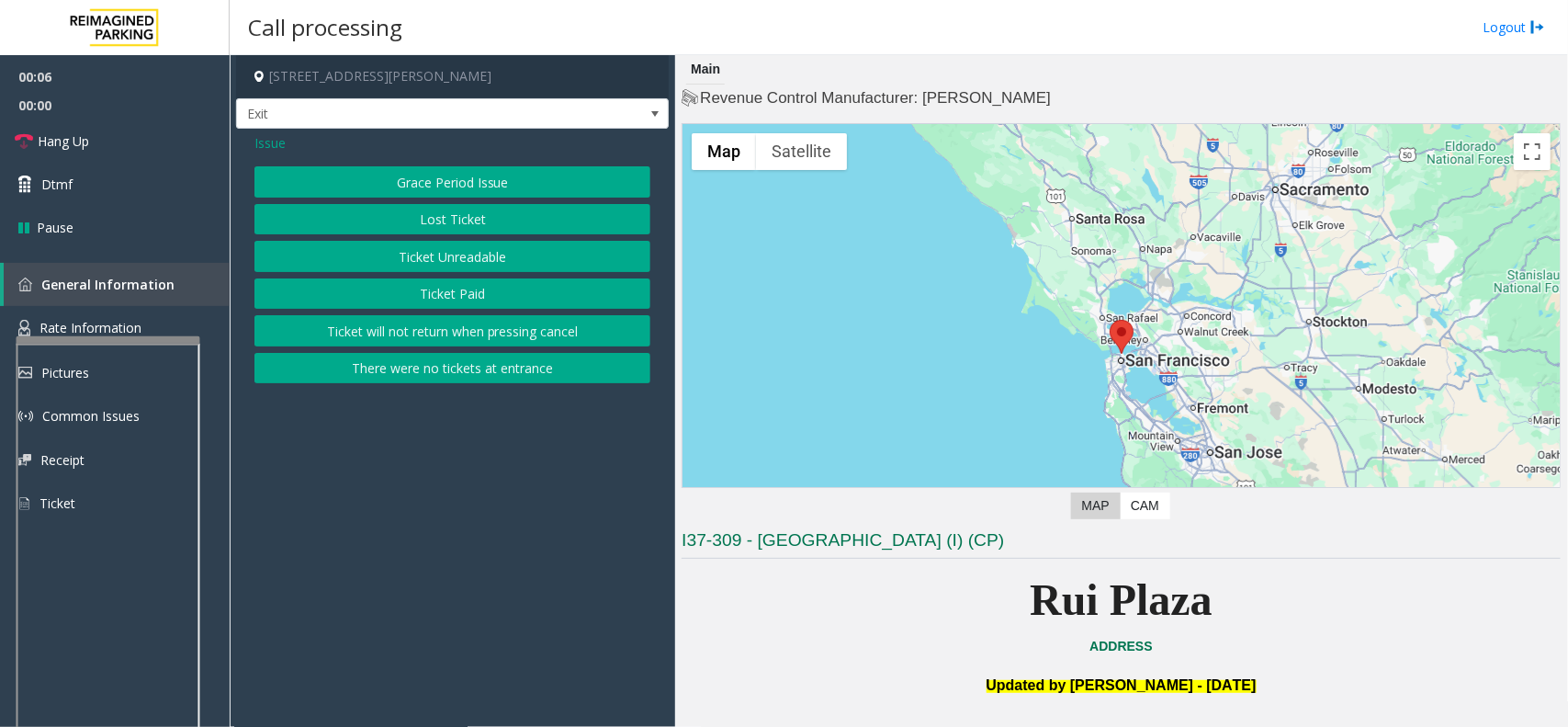
click at [456, 253] on button "Ticket Unreadable" at bounding box center [452, 256] width 396 height 31
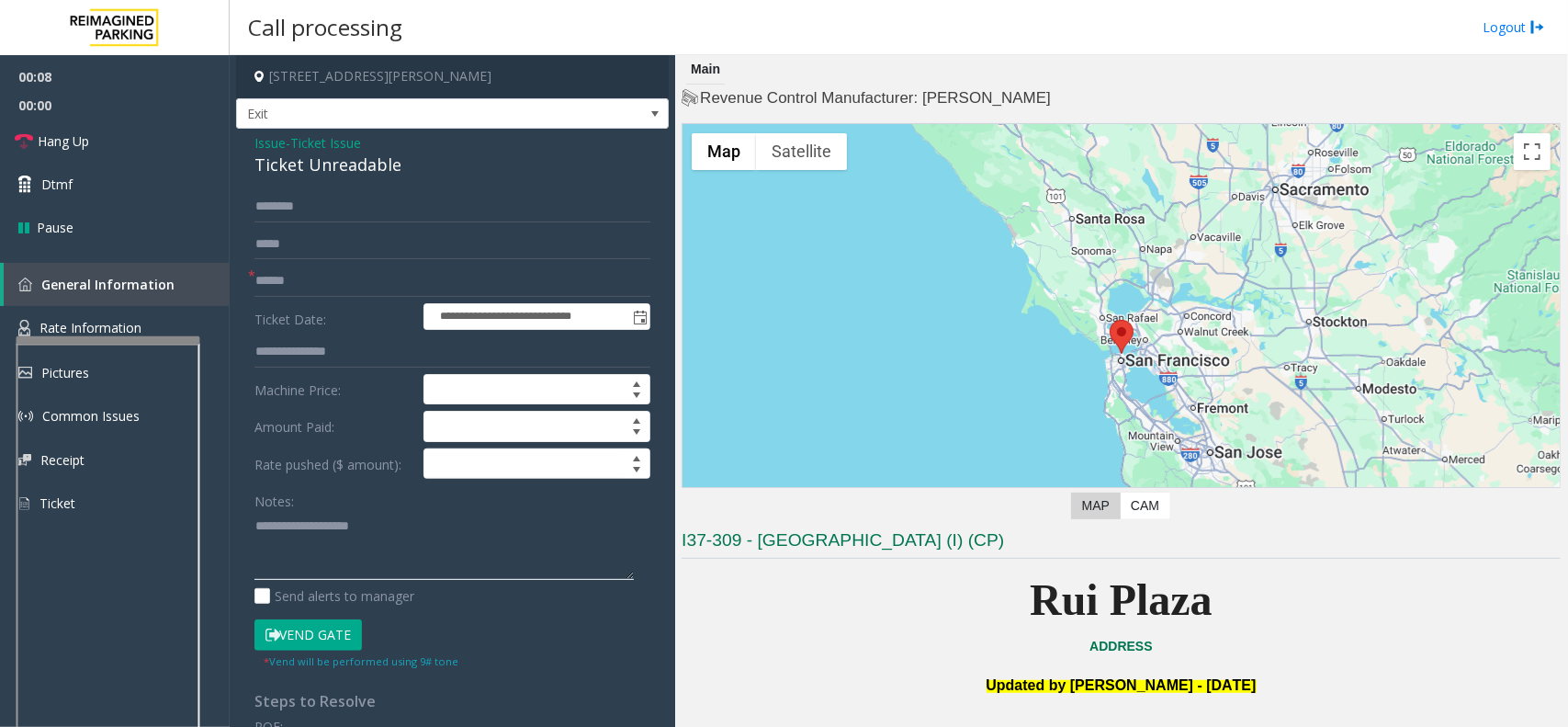
click at [405, 550] on textarea at bounding box center [444, 545] width 380 height 69
paste textarea "**********"
click at [363, 165] on div "Ticket Unreadable" at bounding box center [452, 165] width 396 height 25
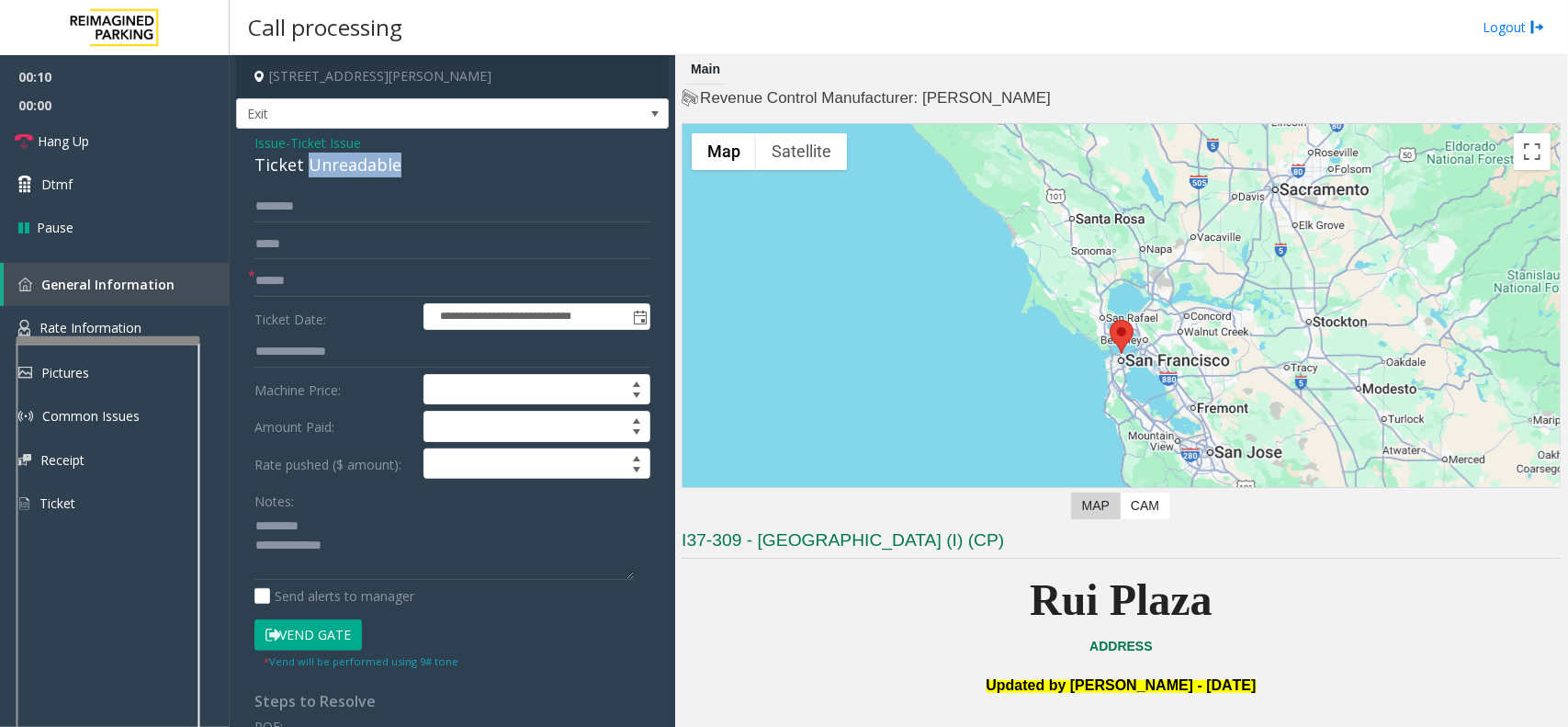
click at [359, 163] on div "Ticket Unreadable" at bounding box center [452, 165] width 396 height 25
click at [338, 507] on div "Notes:" at bounding box center [452, 532] width 396 height 95
paste textarea "**********"
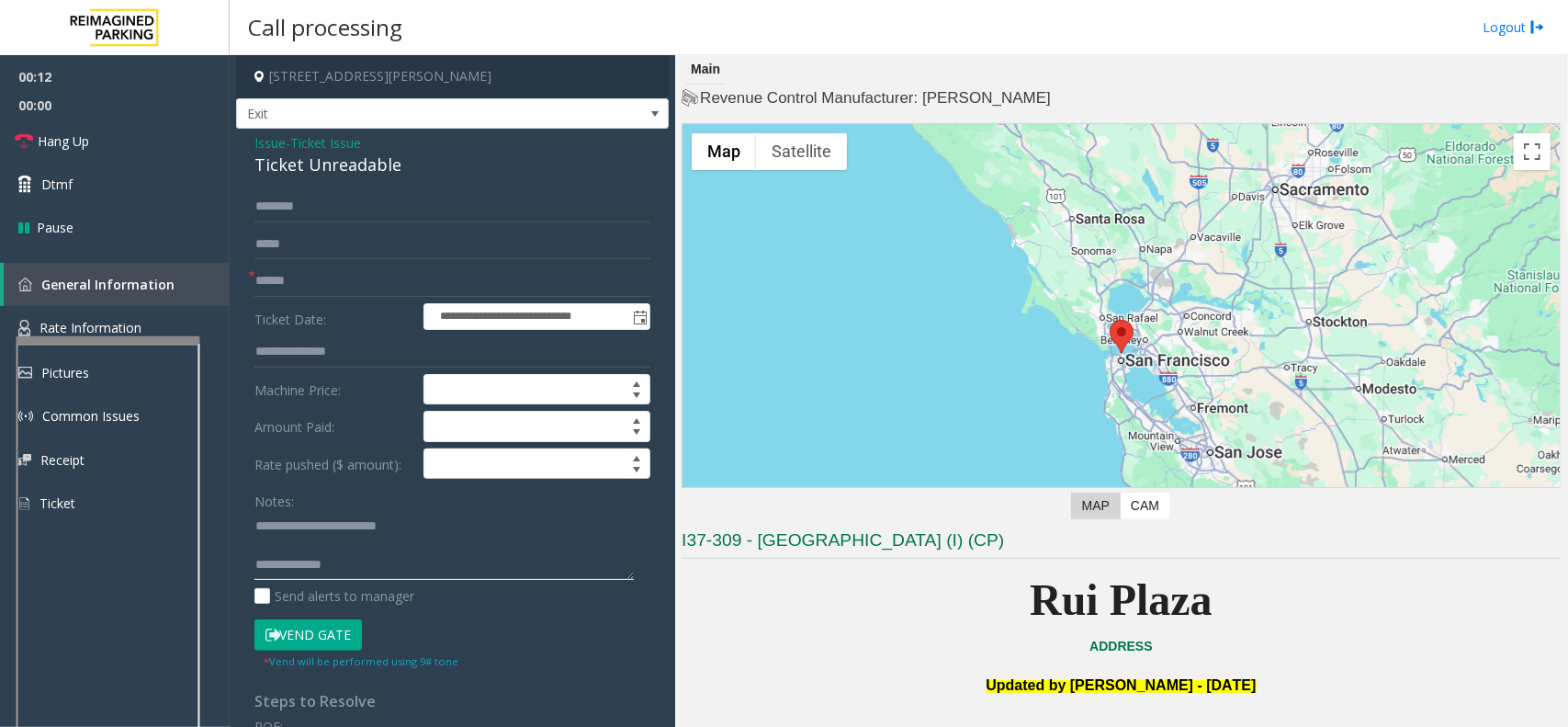
click at [331, 530] on textarea at bounding box center [444, 545] width 380 height 69
click at [368, 551] on textarea at bounding box center [444, 545] width 380 height 69
click at [259, 528] on textarea at bounding box center [444, 545] width 380 height 69
drag, startPoint x: 758, startPoint y: 539, endPoint x: 1068, endPoint y: 563, distance: 310.9
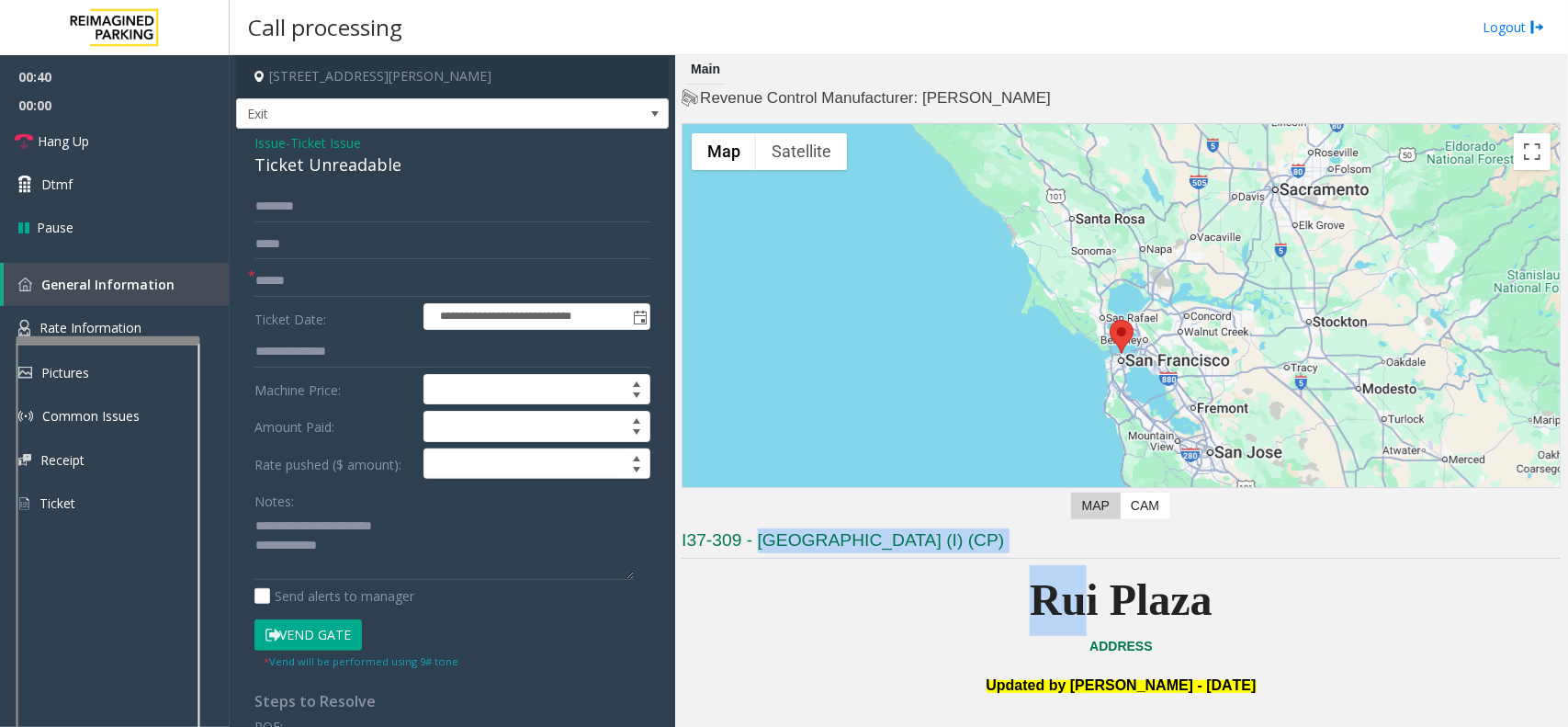
click at [1083, 551] on h3 "I37-309 - [GEOGRAPHIC_DATA] (I) (CP)" at bounding box center [1121, 543] width 880 height 30
click at [386, 286] on input "text" at bounding box center [452, 281] width 396 height 31
click at [499, 559] on textarea at bounding box center [444, 545] width 380 height 69
paste textarea "**********"
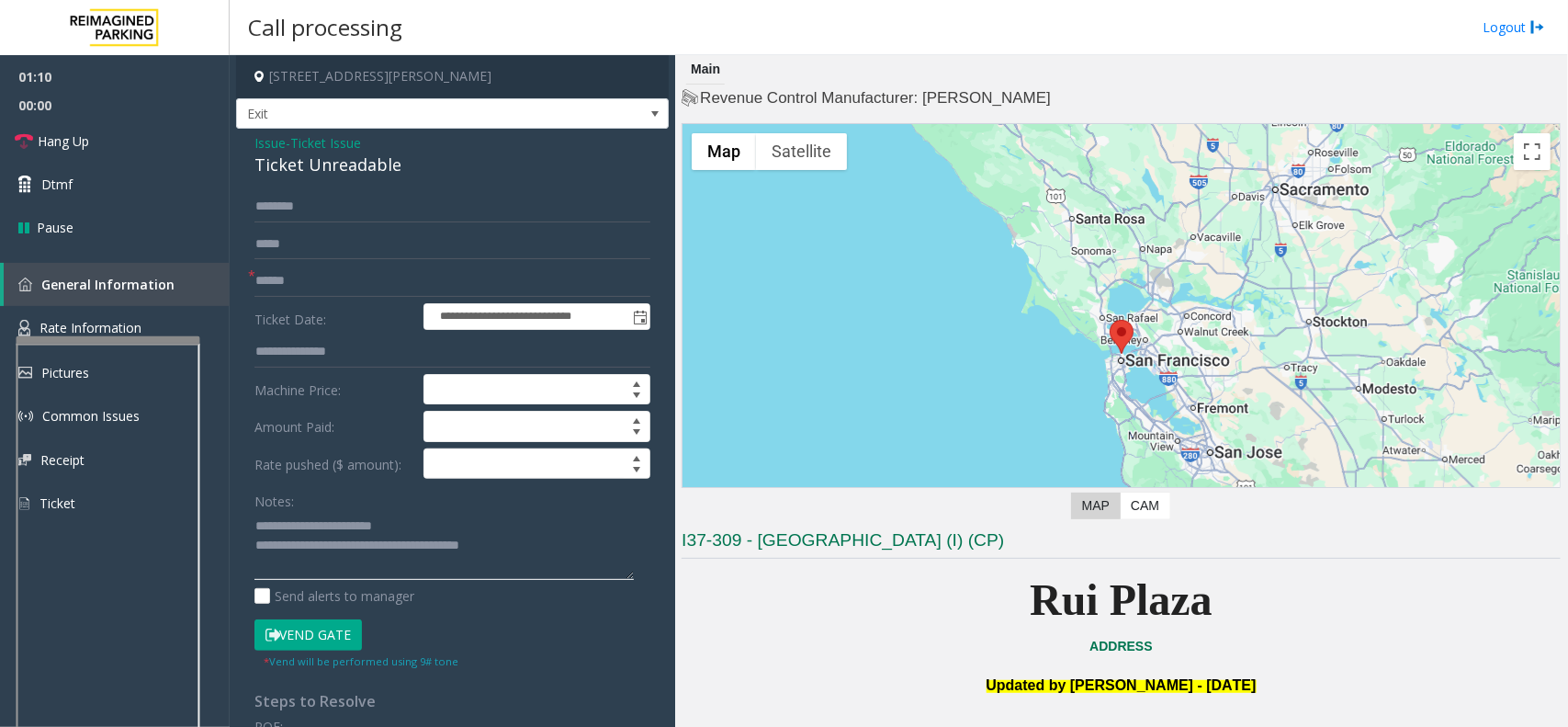
type textarea "**********"
click at [304, 278] on input "text" at bounding box center [452, 281] width 396 height 31
type input "*"
type input "********"
click at [354, 209] on input "text" at bounding box center [452, 207] width 396 height 31
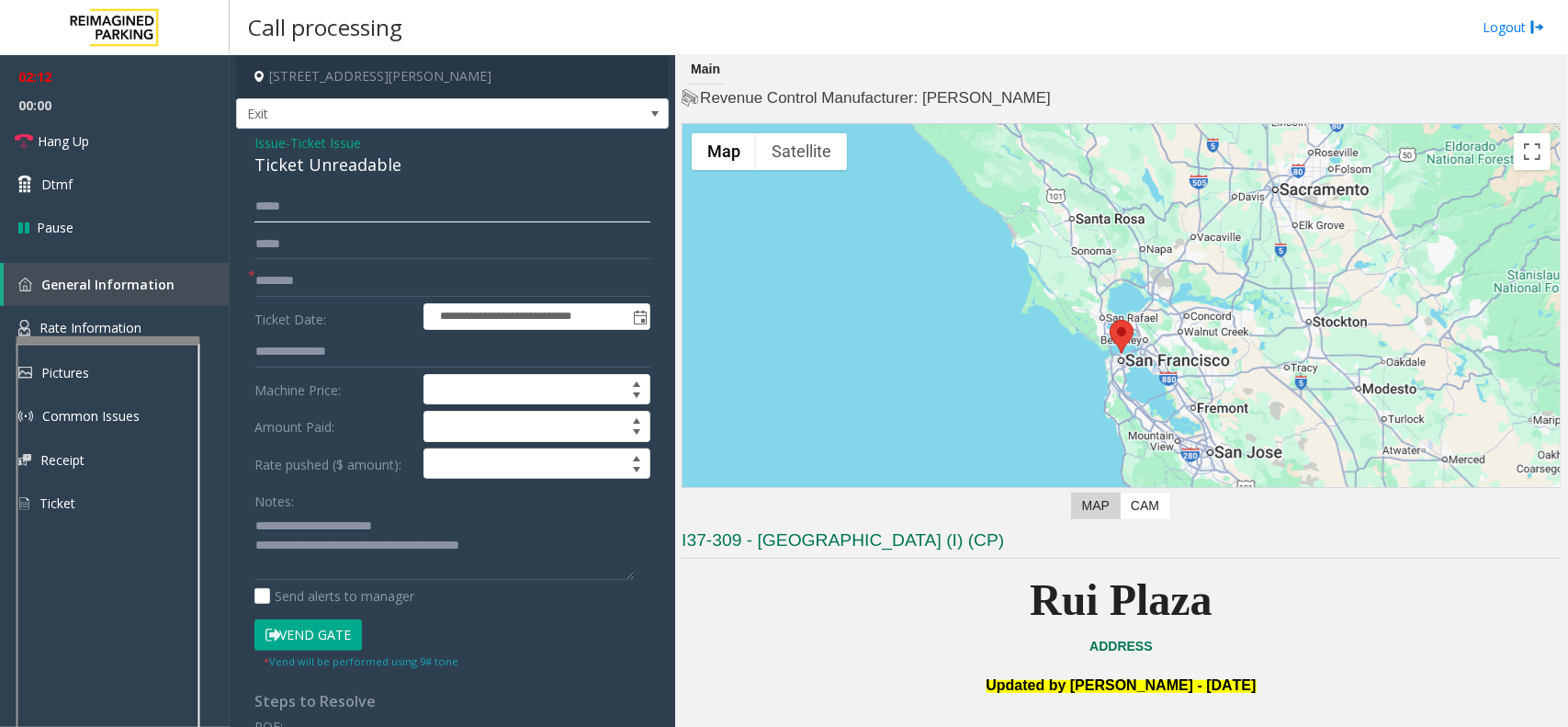
type input "*****"
click at [309, 639] on button "Vend Gate" at bounding box center [308, 635] width 108 height 31
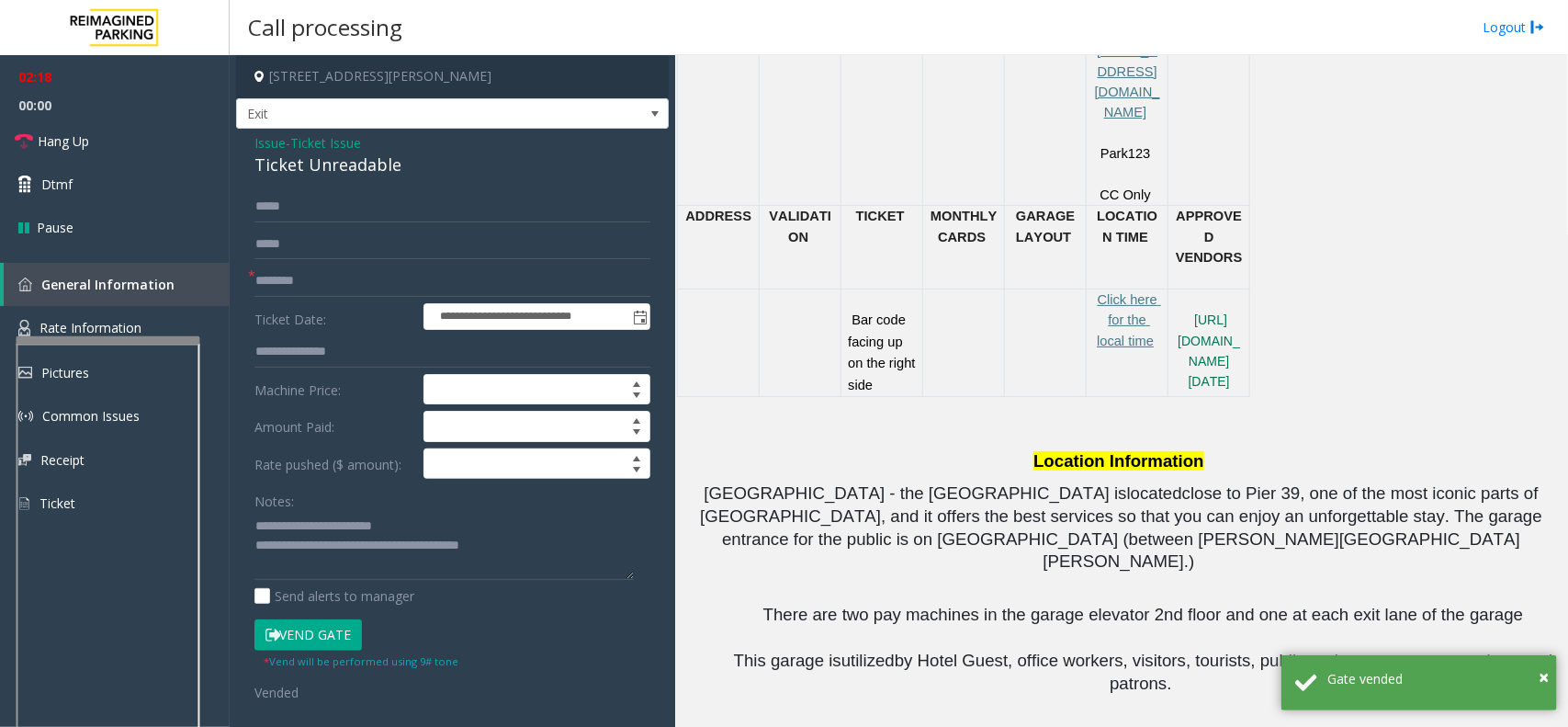
scroll to position [953, 0]
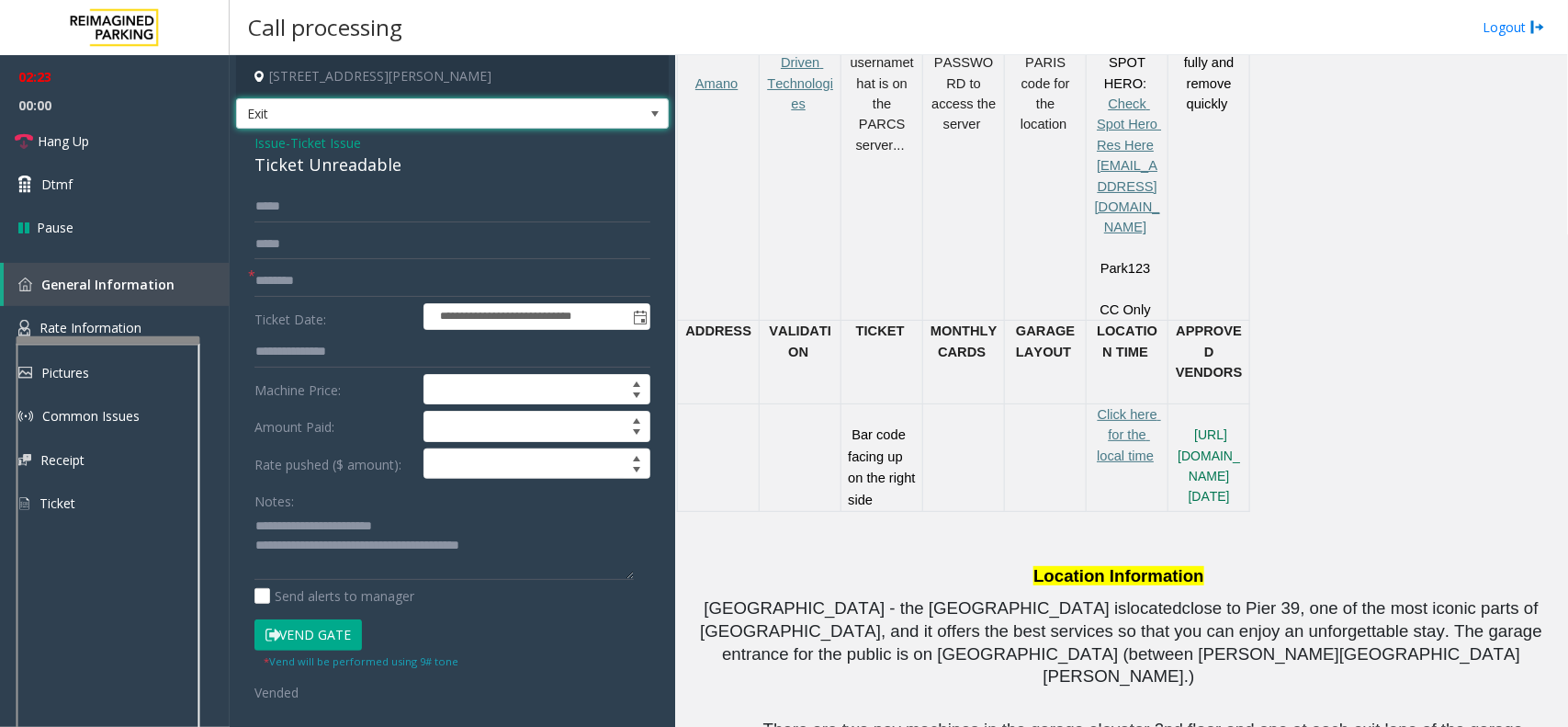
click at [617, 108] on span "Exit" at bounding box center [452, 114] width 433 height 31
click at [896, 213] on td "This the username that is on the PARCS server..." at bounding box center [882, 176] width 82 height 289
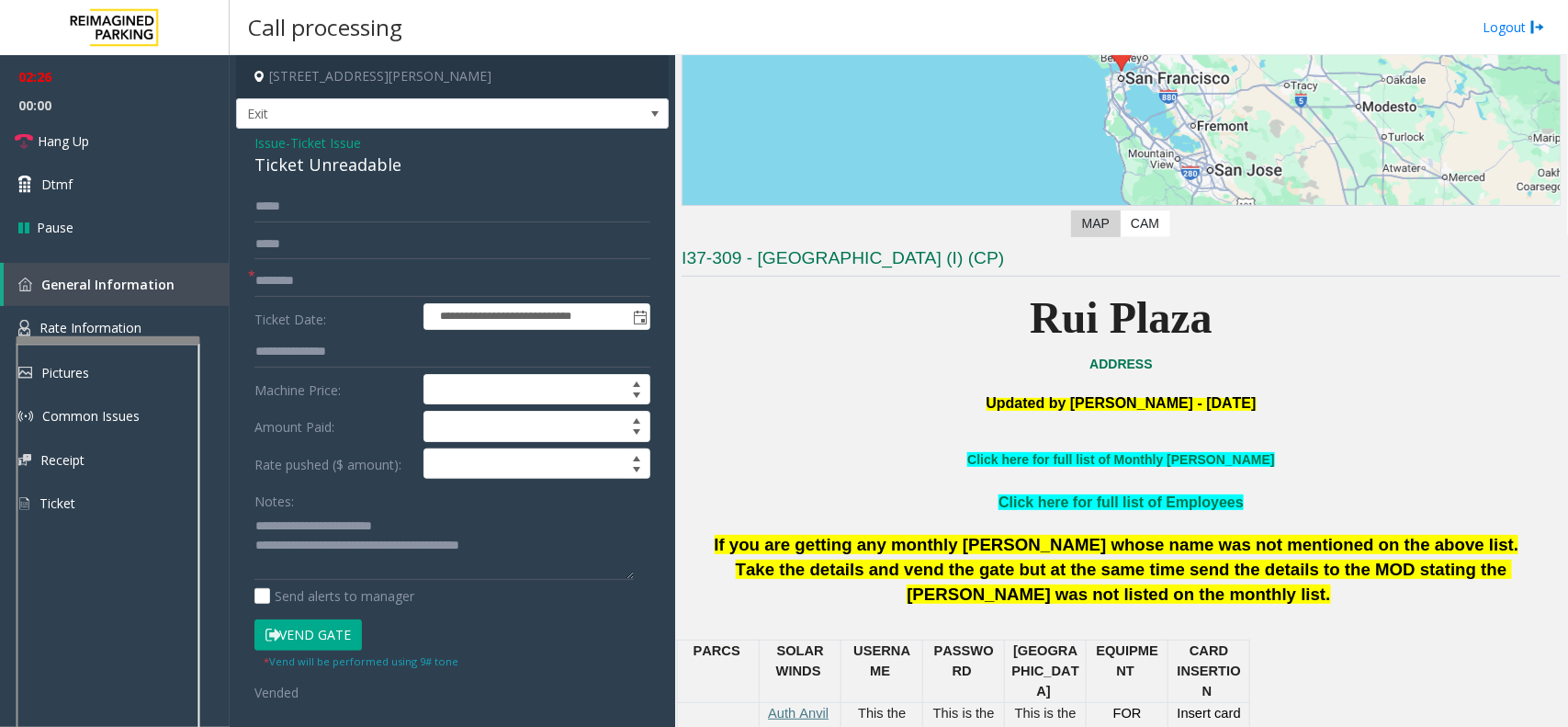
scroll to position [264, 0]
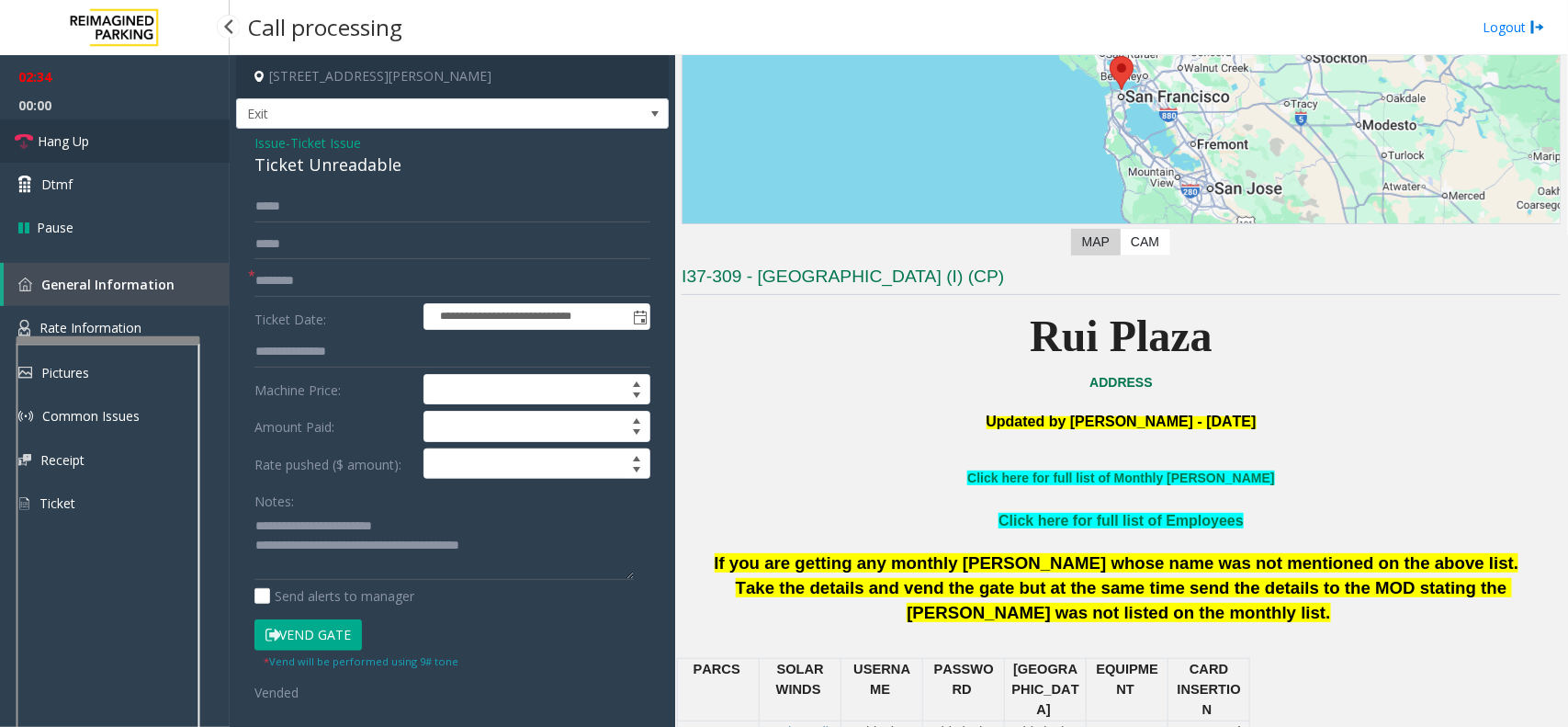
click at [200, 141] on link "Hang Up" at bounding box center [115, 141] width 230 height 43
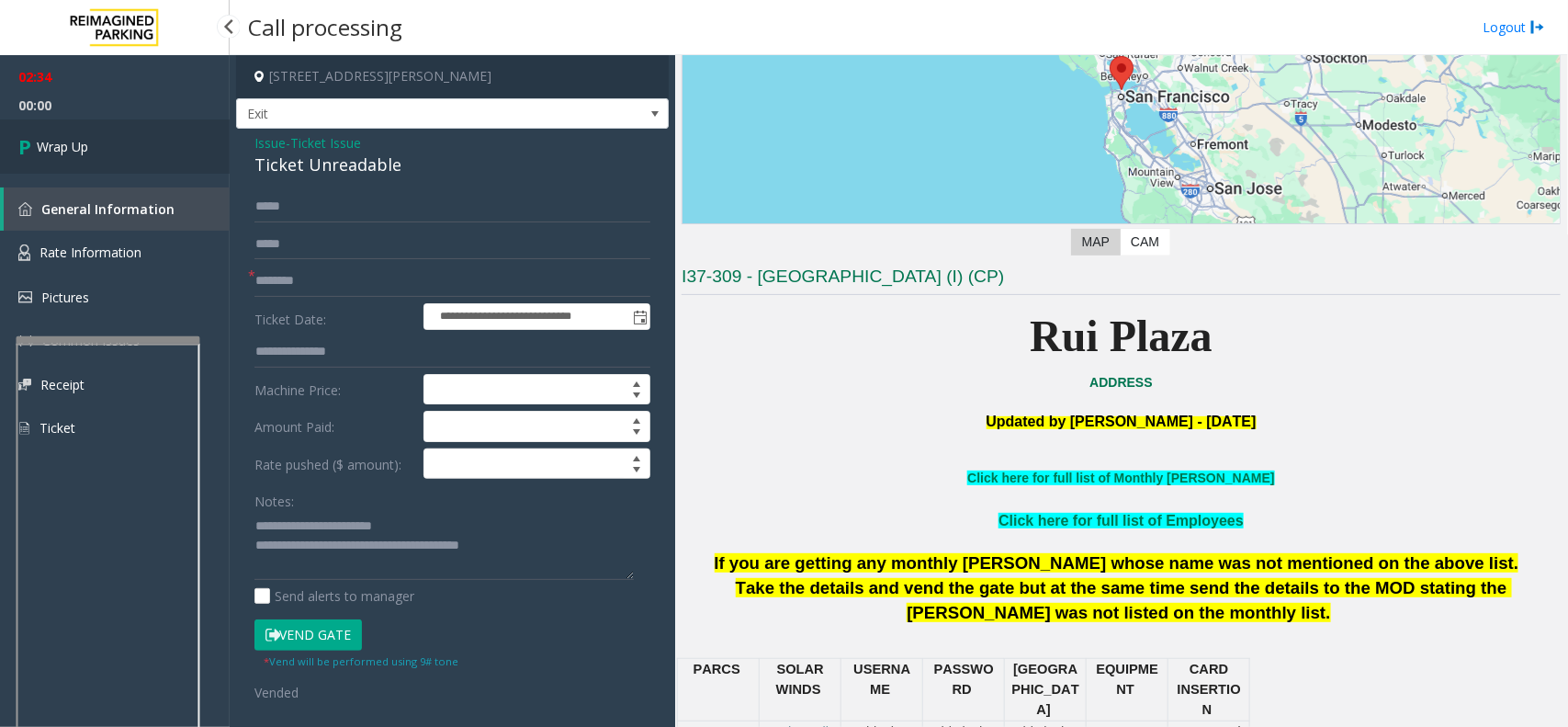
click at [153, 136] on link "Wrap Up" at bounding box center [115, 146] width 230 height 54
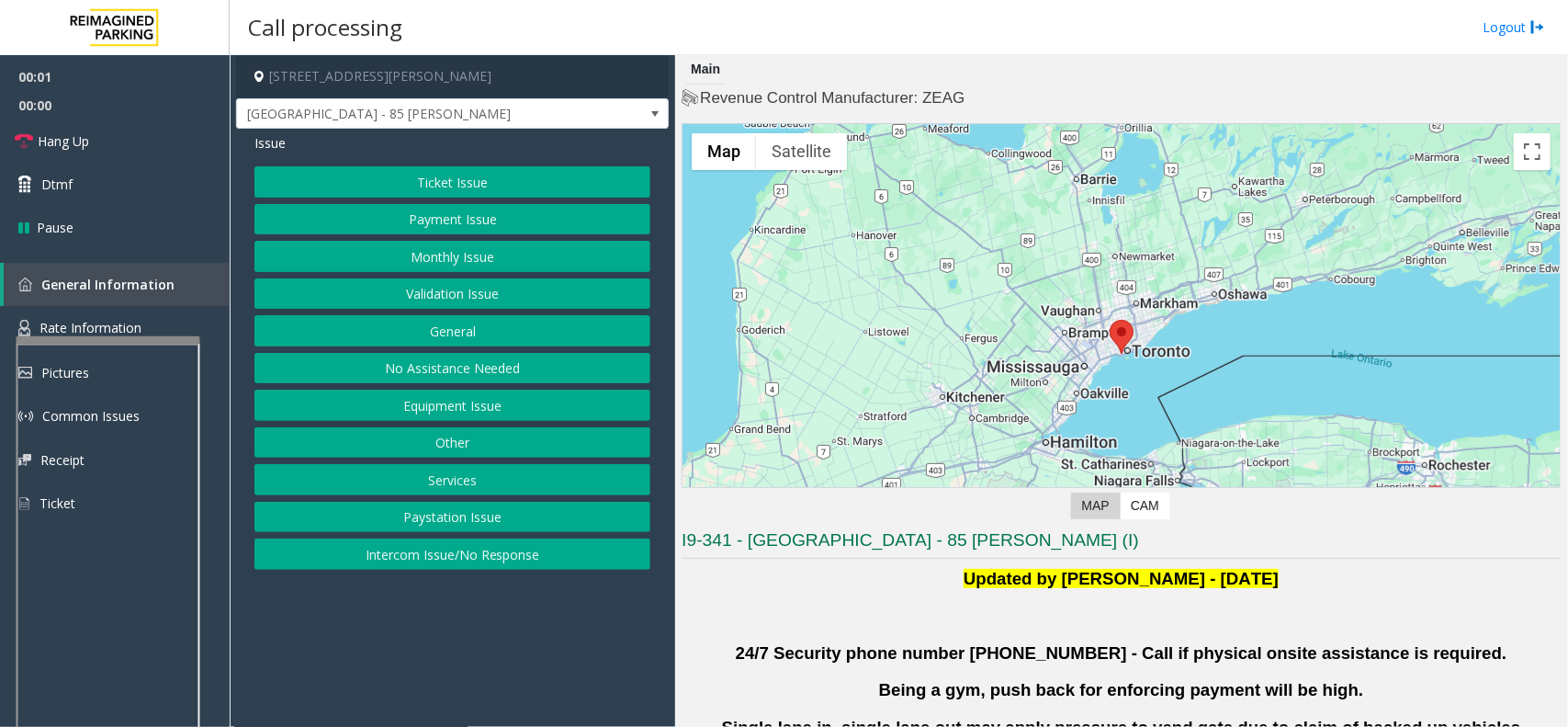
click at [442, 296] on button "Validation Issue" at bounding box center [452, 294] width 396 height 31
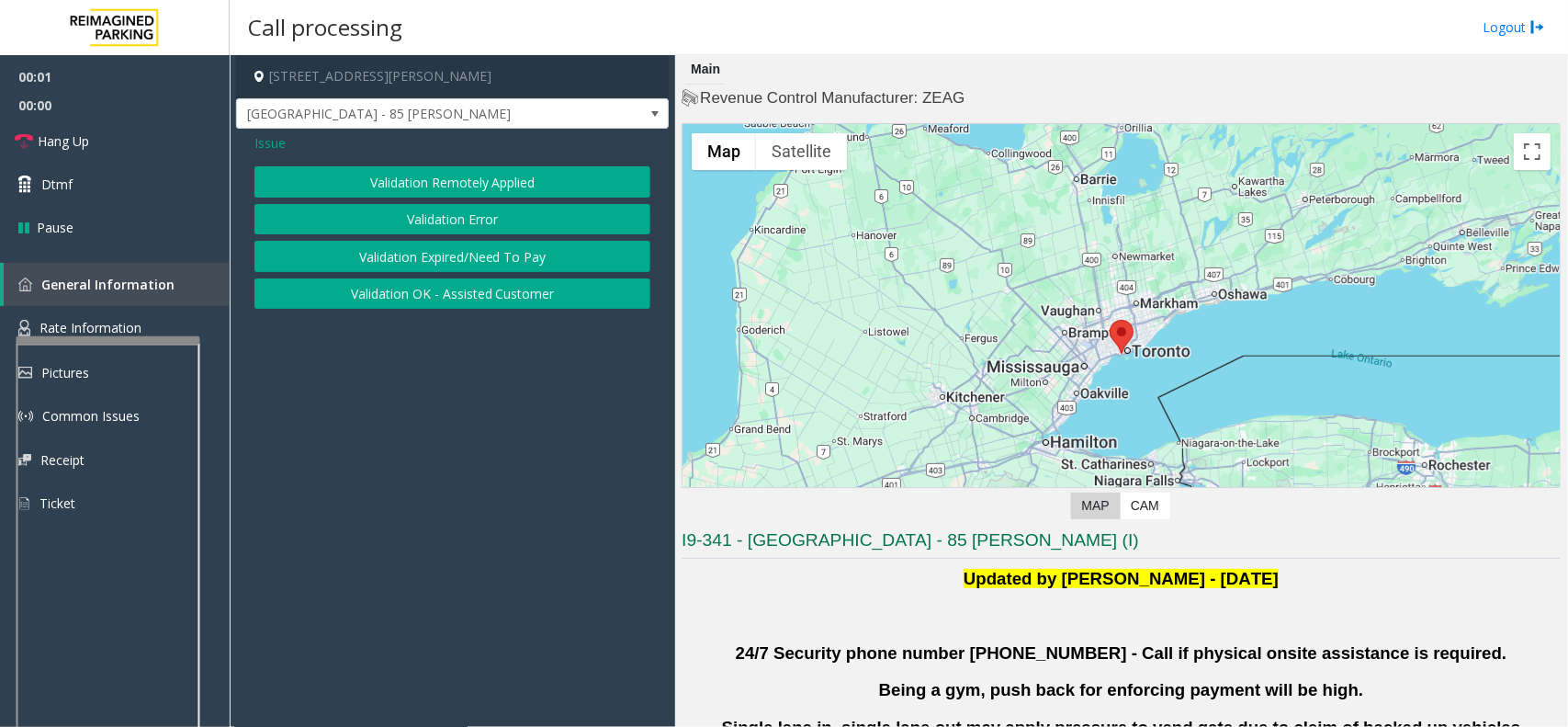
click at [426, 232] on button "Validation Error" at bounding box center [452, 220] width 396 height 31
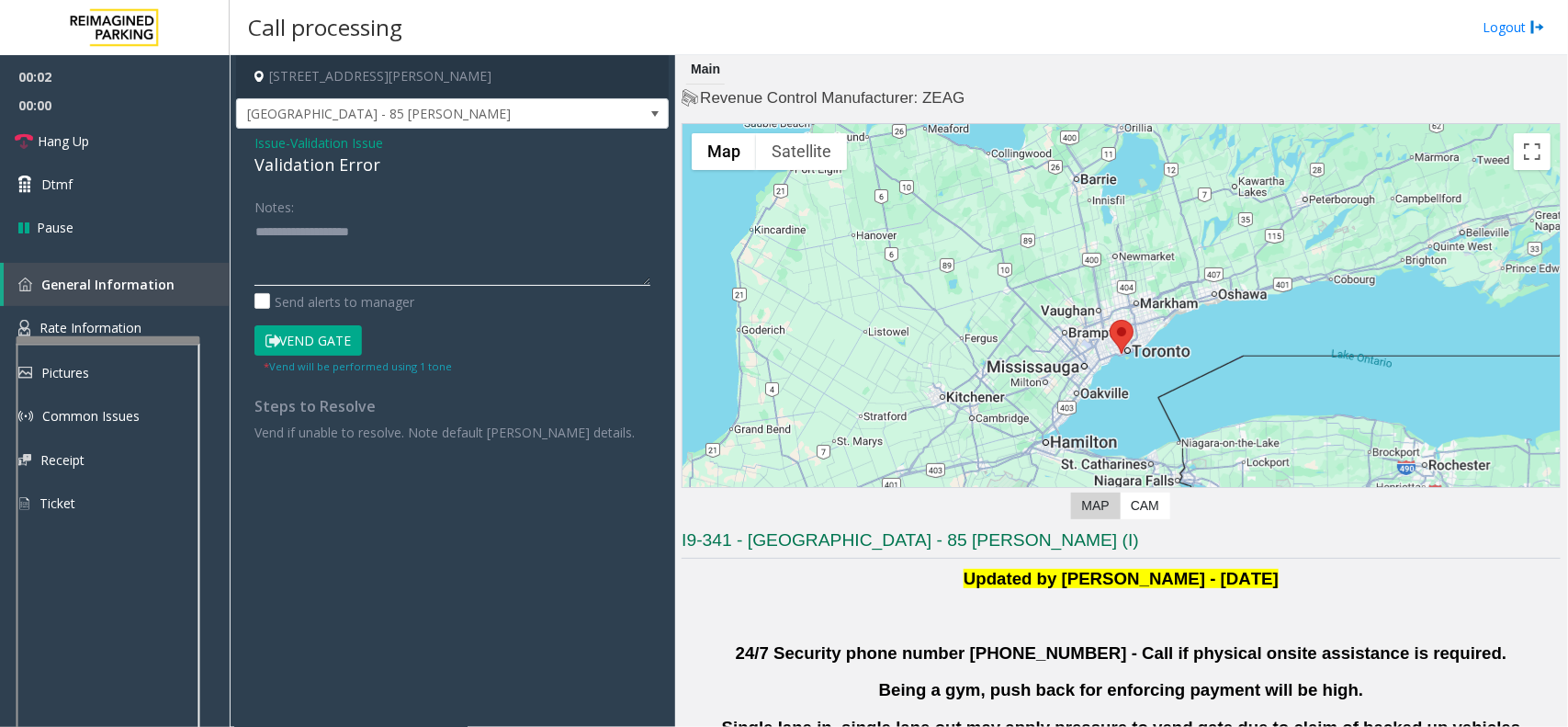
click at [332, 260] on textarea at bounding box center [452, 251] width 396 height 69
paste textarea "**********"
click at [335, 157] on div "Validation Error" at bounding box center [452, 165] width 396 height 25
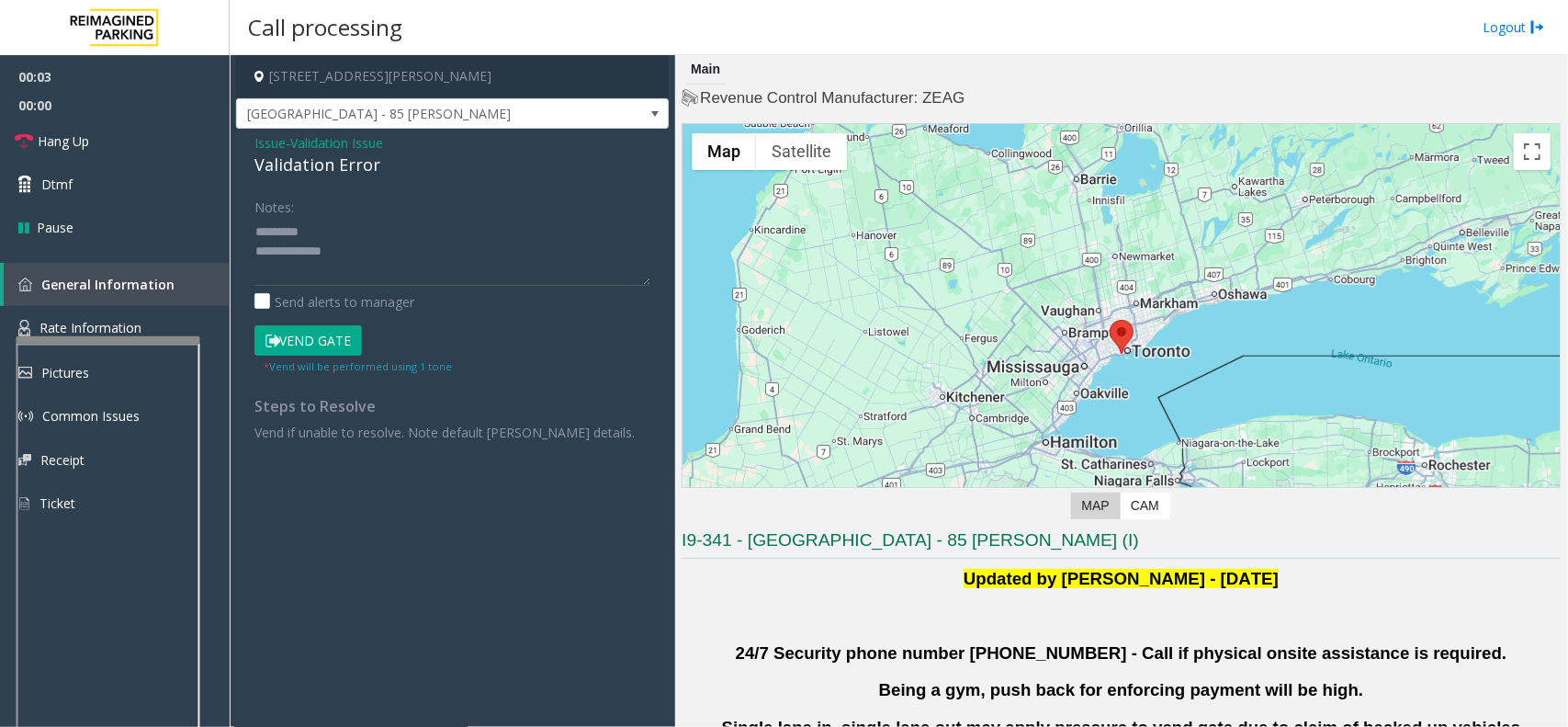
click at [332, 214] on div "Notes:" at bounding box center [452, 238] width 396 height 95
click at [340, 228] on textarea at bounding box center [452, 251] width 396 height 69
paste textarea "**********"
click at [391, 265] on textarea at bounding box center [452, 251] width 396 height 69
click at [361, 248] on textarea at bounding box center [452, 251] width 396 height 69
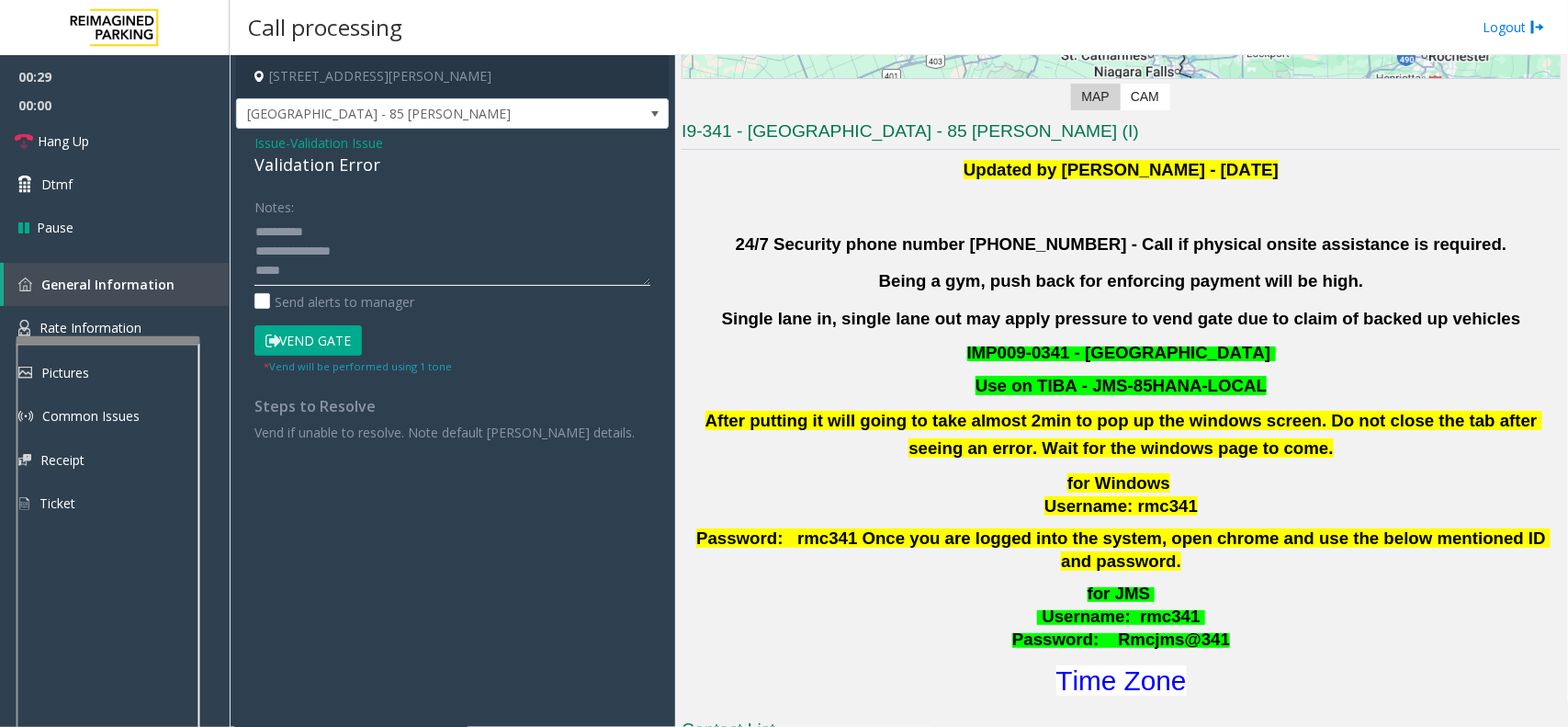
scroll to position [460, 0]
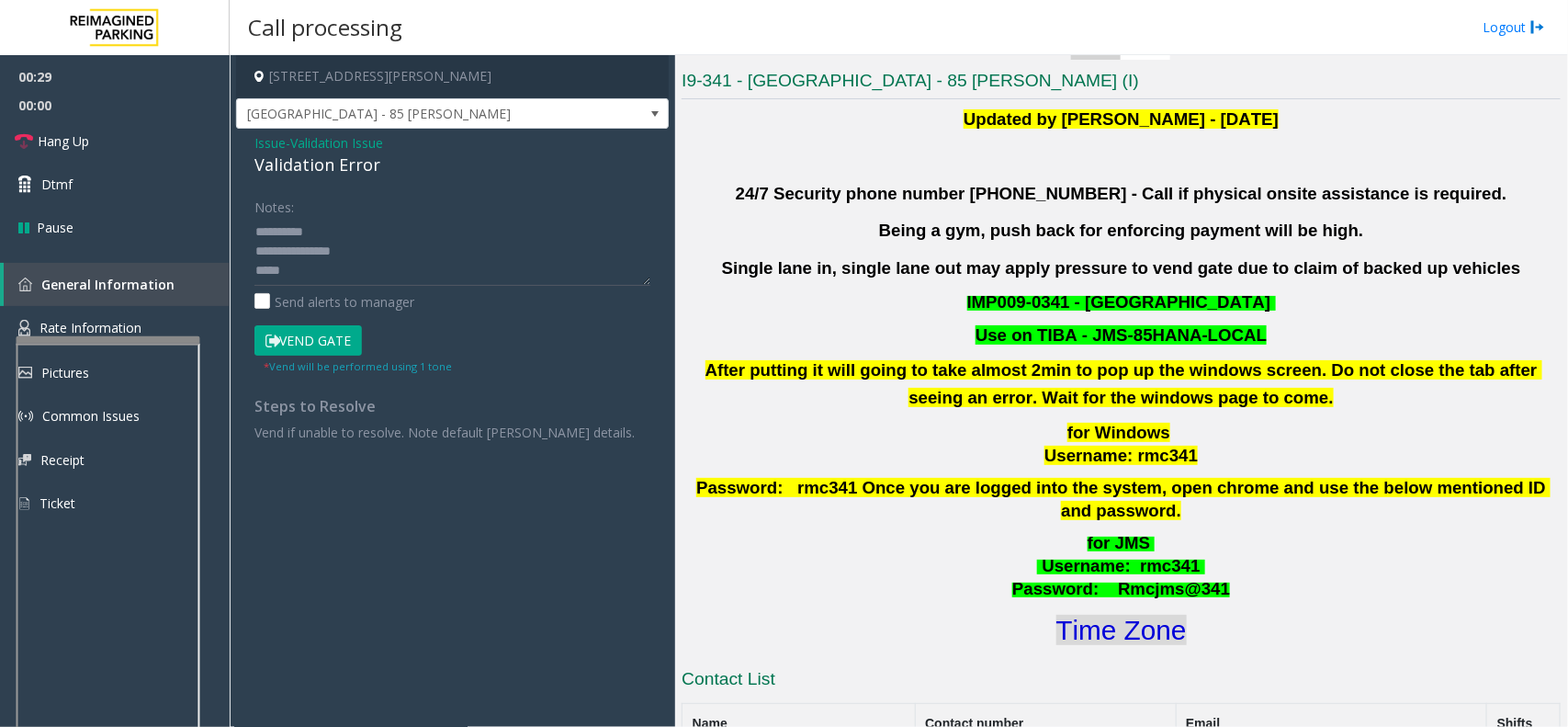
click at [1103, 615] on font "Time Zone" at bounding box center [1122, 630] width 131 height 30
click at [335, 272] on textarea at bounding box center [452, 251] width 396 height 69
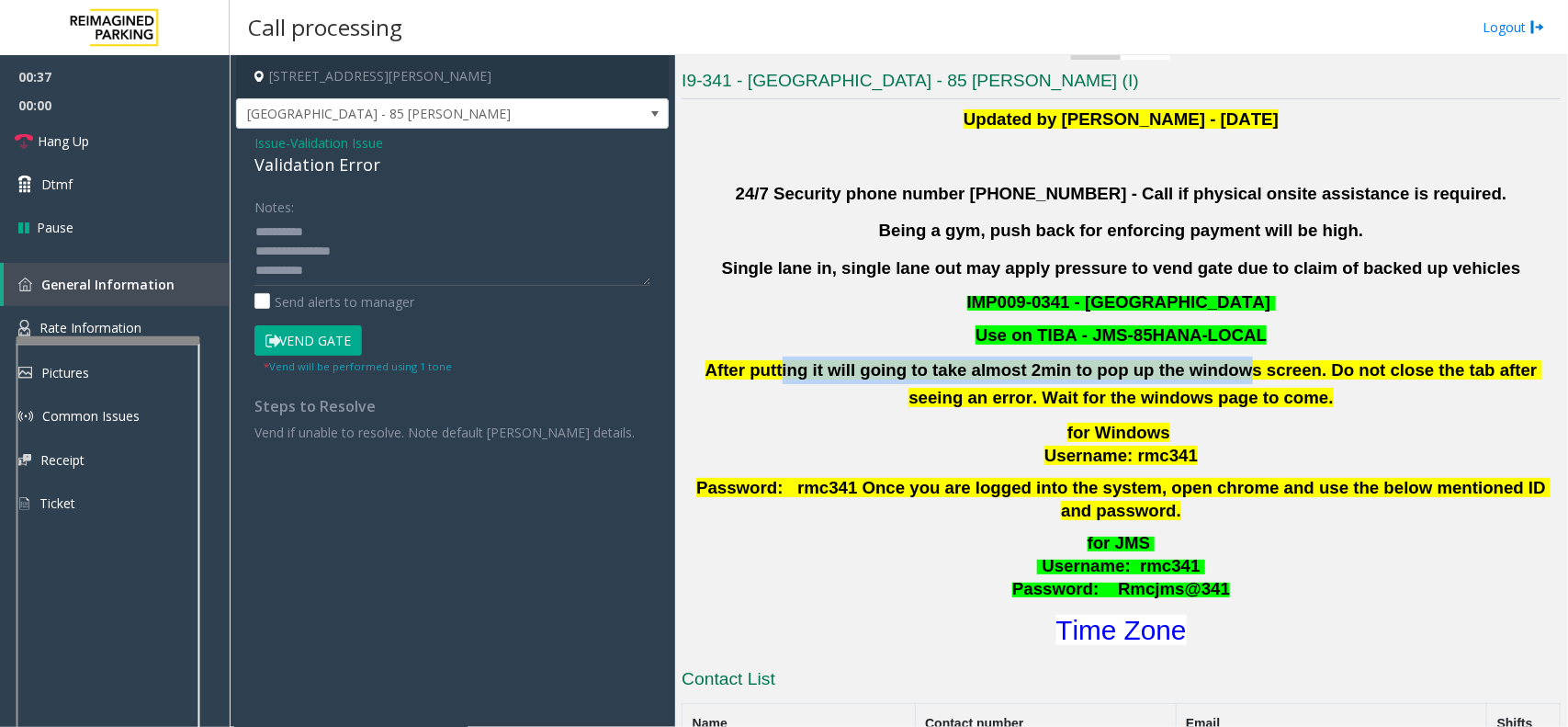
drag, startPoint x: 758, startPoint y: 368, endPoint x: 1178, endPoint y: 357, distance: 420.1
click at [1178, 357] on p "After putting it will going to take almost 2min to pop up the windows screen. D…" at bounding box center [1121, 384] width 883 height 55
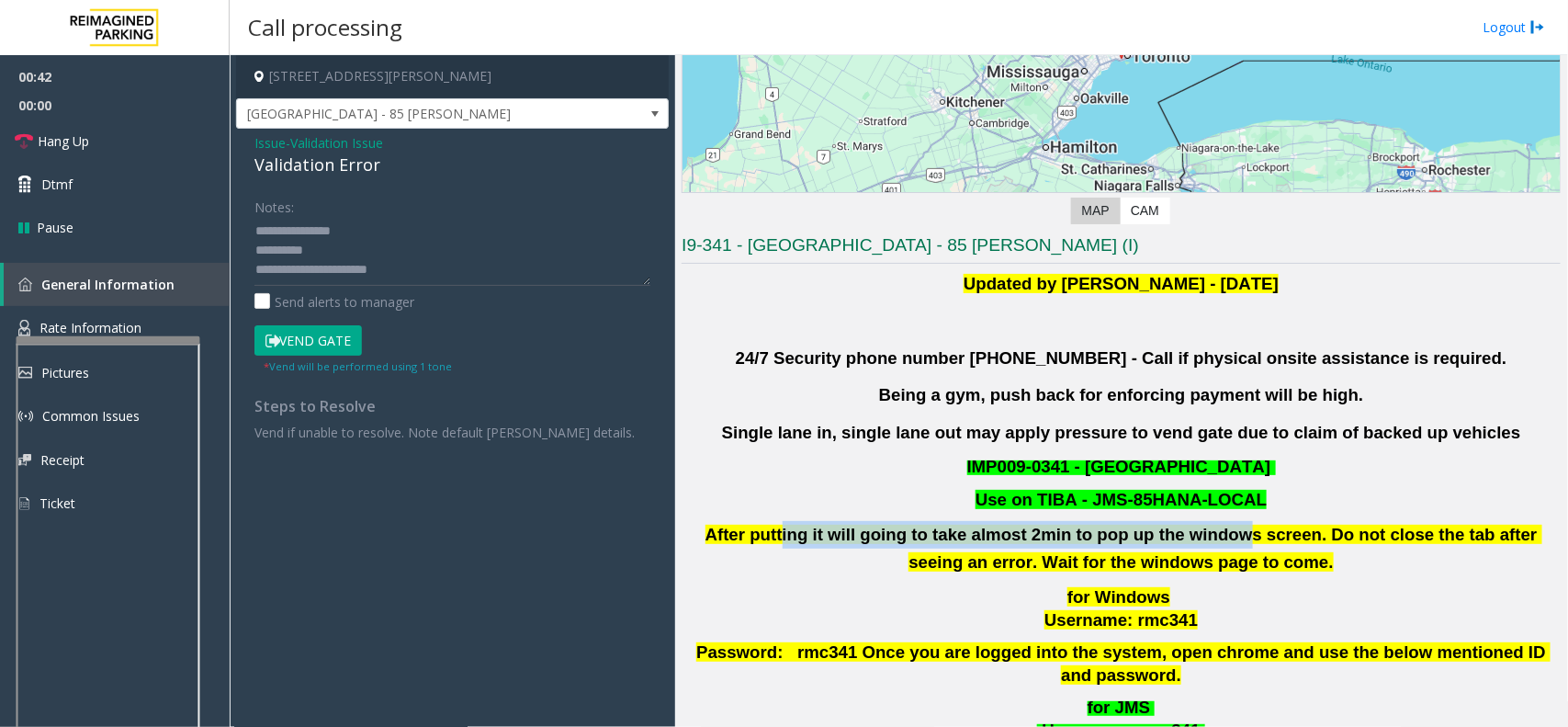
scroll to position [38, 0]
click at [338, 338] on button "Vend Gate" at bounding box center [308, 341] width 108 height 31
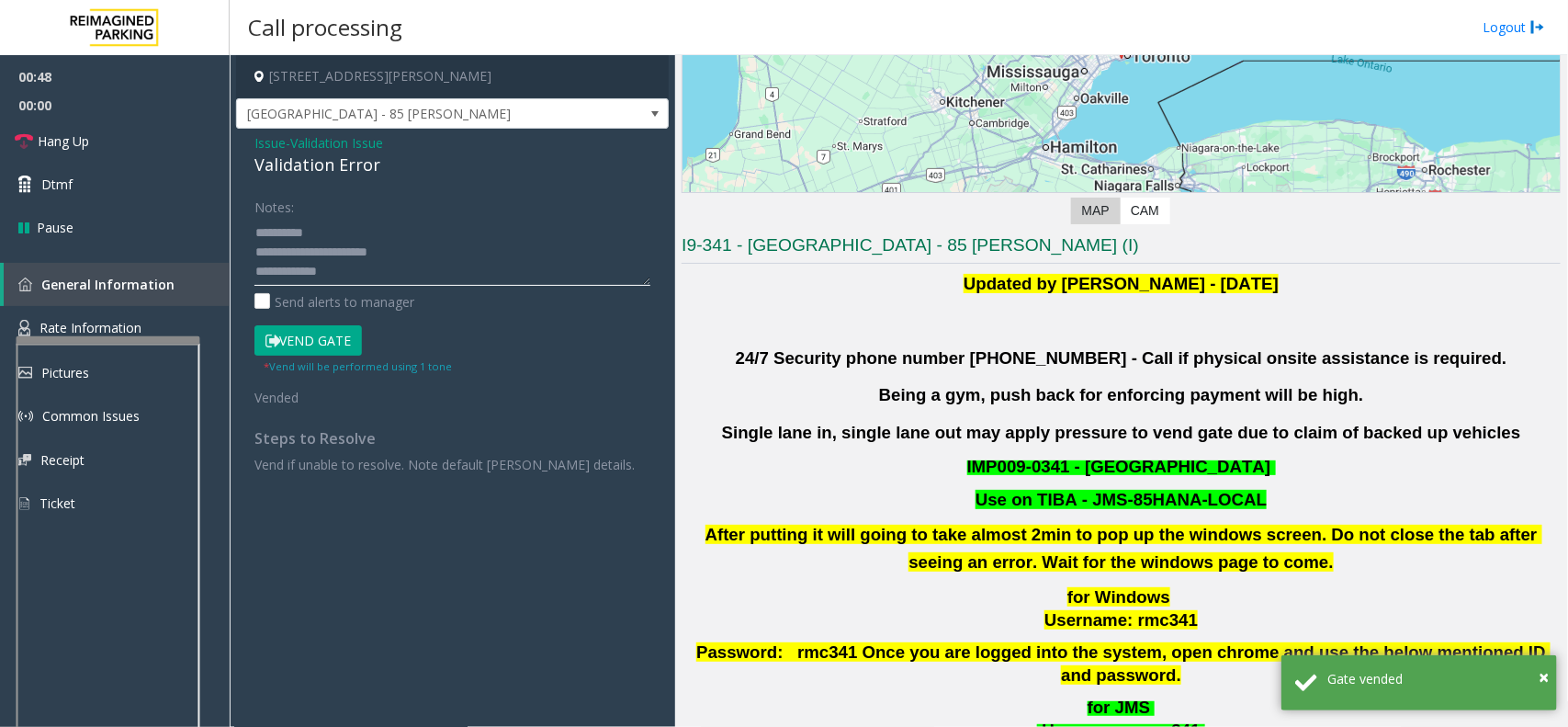
click at [396, 264] on textarea at bounding box center [452, 251] width 396 height 69
paste textarea "**********"
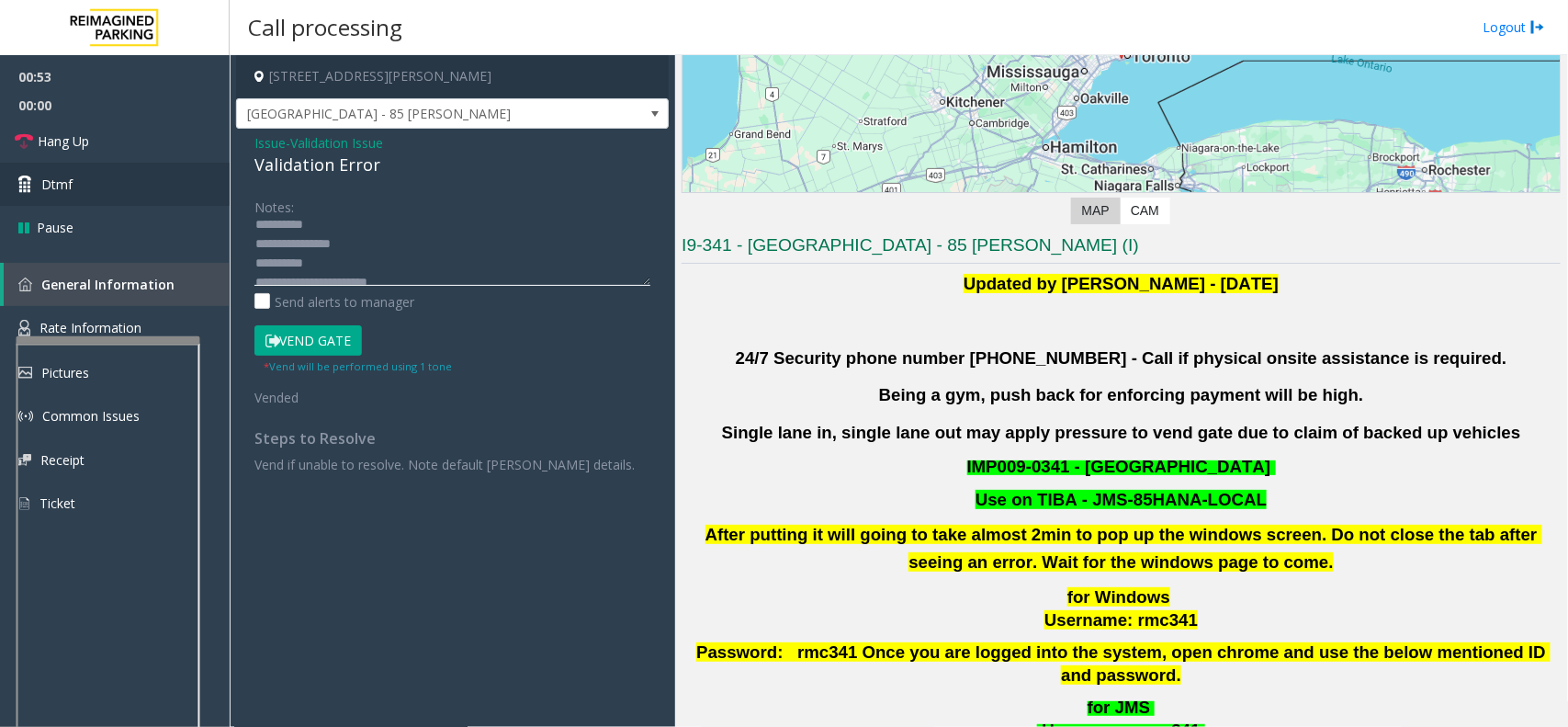
scroll to position [0, 0]
type textarea "**********"
click at [121, 149] on link "Hang Up" at bounding box center [115, 141] width 230 height 43
click at [75, 133] on span "Hang Up" at bounding box center [63, 141] width 51 height 19
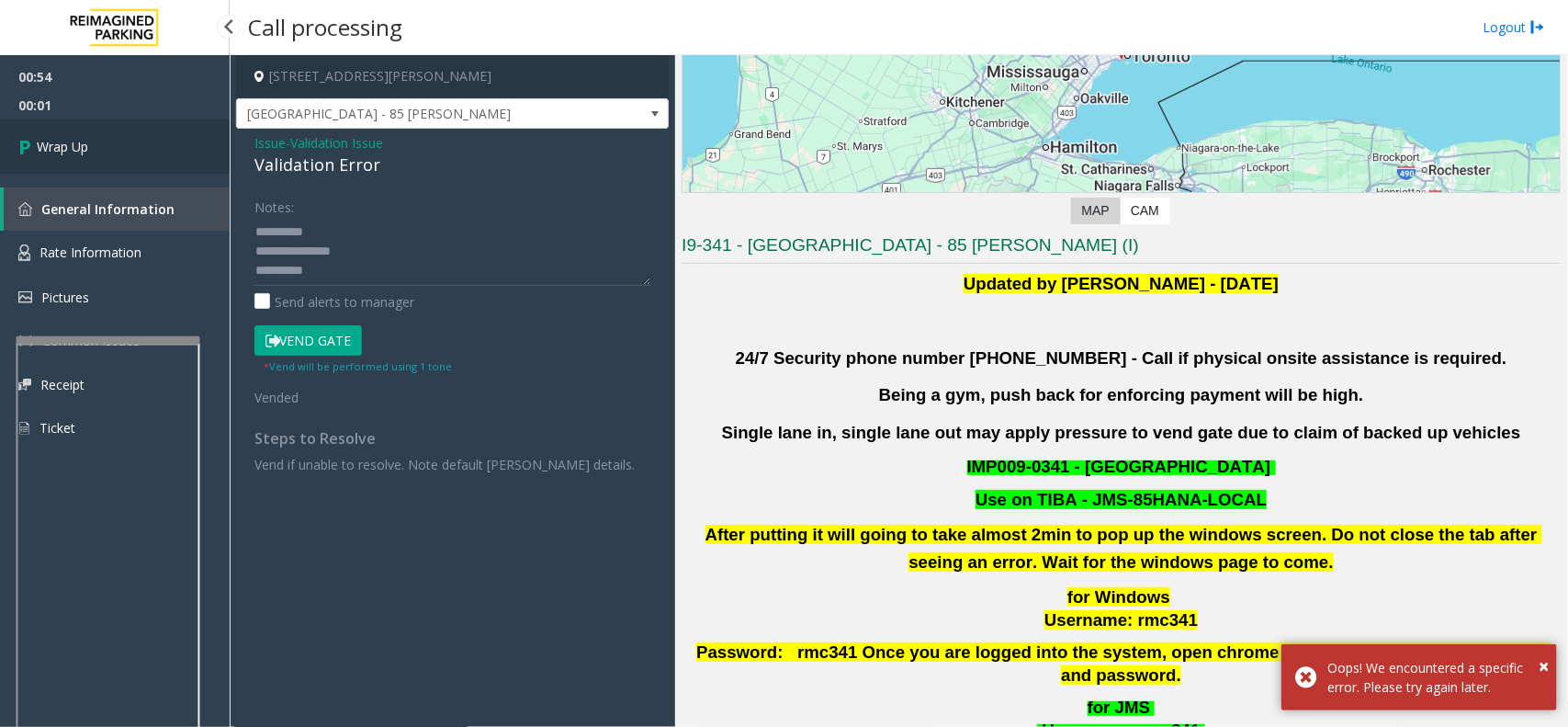
click at [139, 143] on link "Wrap Up" at bounding box center [115, 146] width 230 height 54
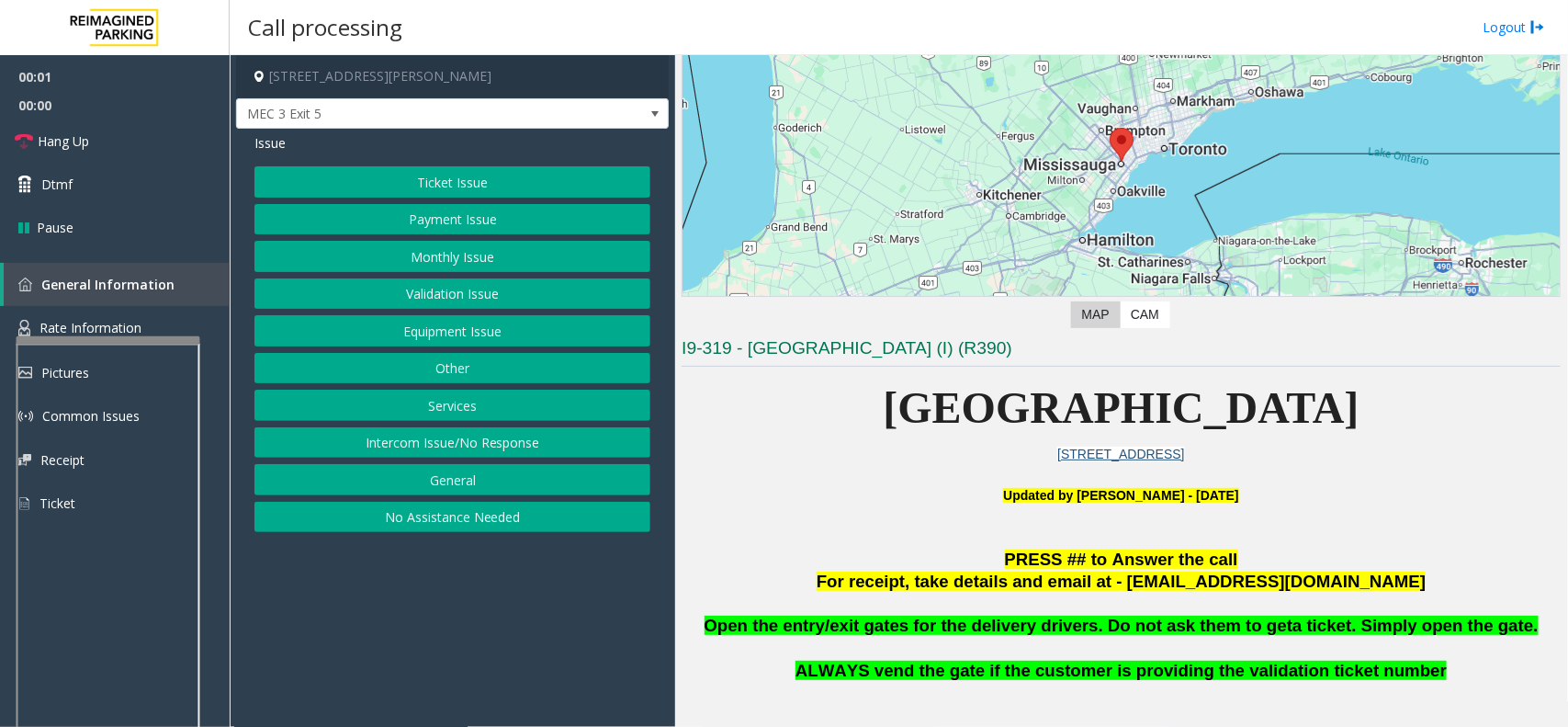
scroll to position [345, 0]
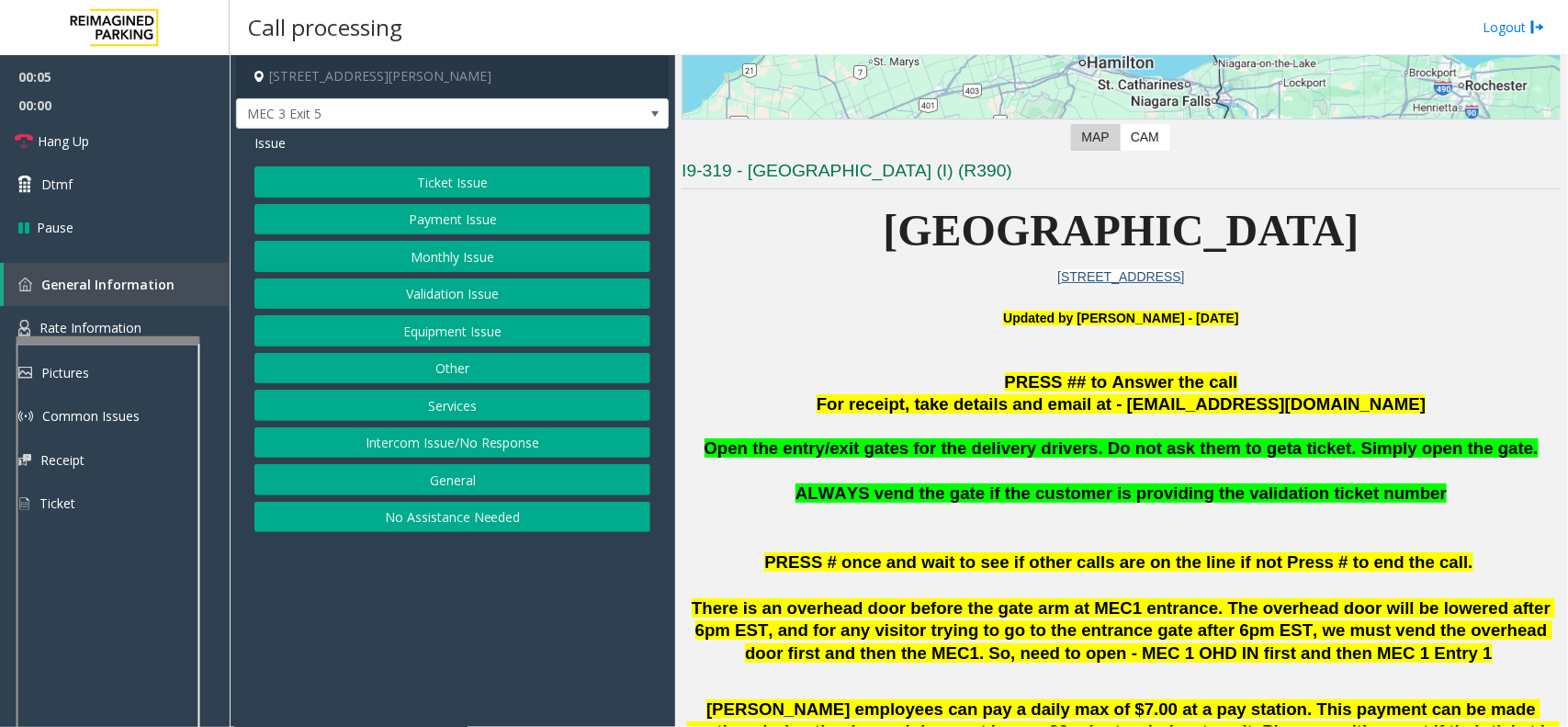
click at [948, 446] on span "Open the entry/exit gates for the delivery drivers. Do not ask them to get" at bounding box center [999, 448] width 589 height 19
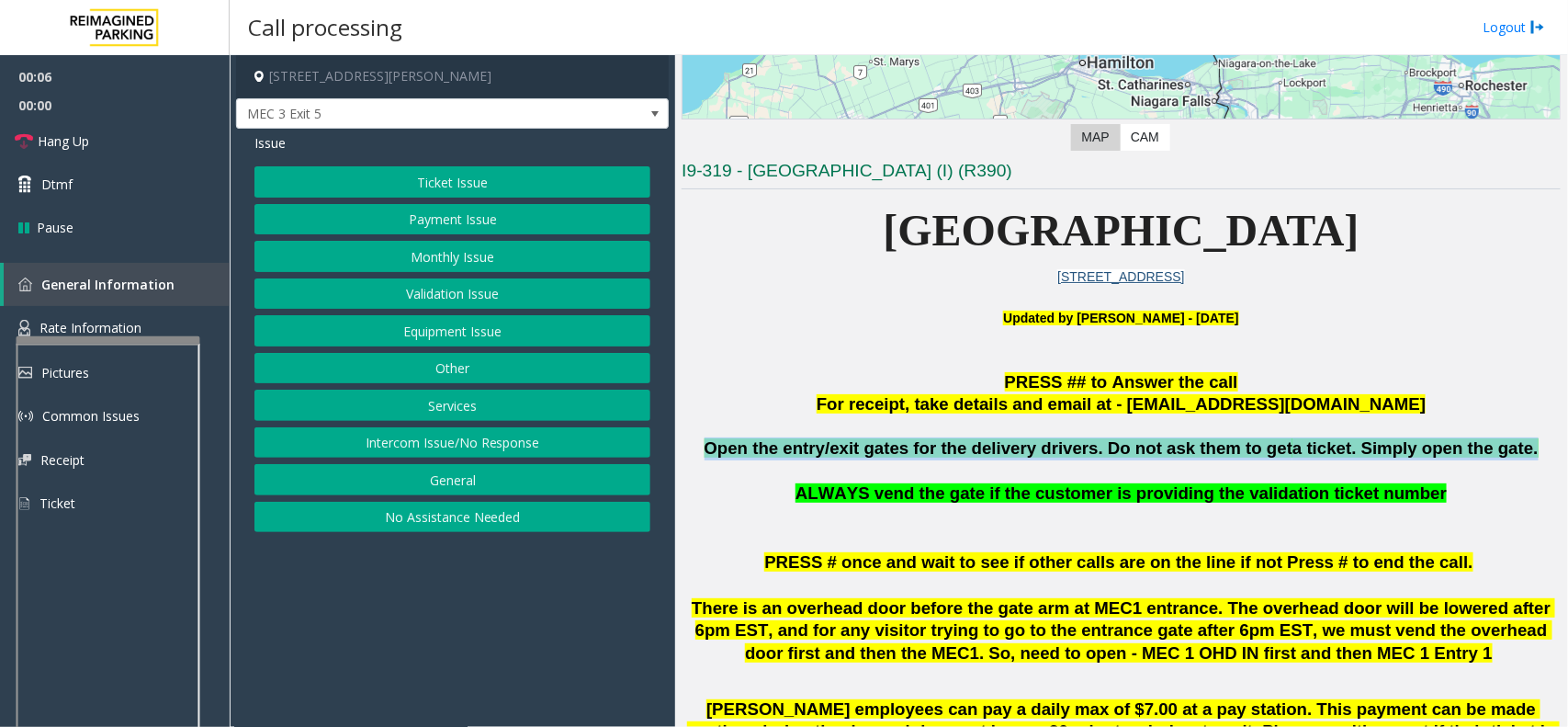
click at [948, 446] on span "Open the entry/exit gates for the delivery drivers. Do not ask them to get" at bounding box center [999, 448] width 589 height 19
click at [466, 187] on button "Ticket Issue" at bounding box center [452, 182] width 396 height 31
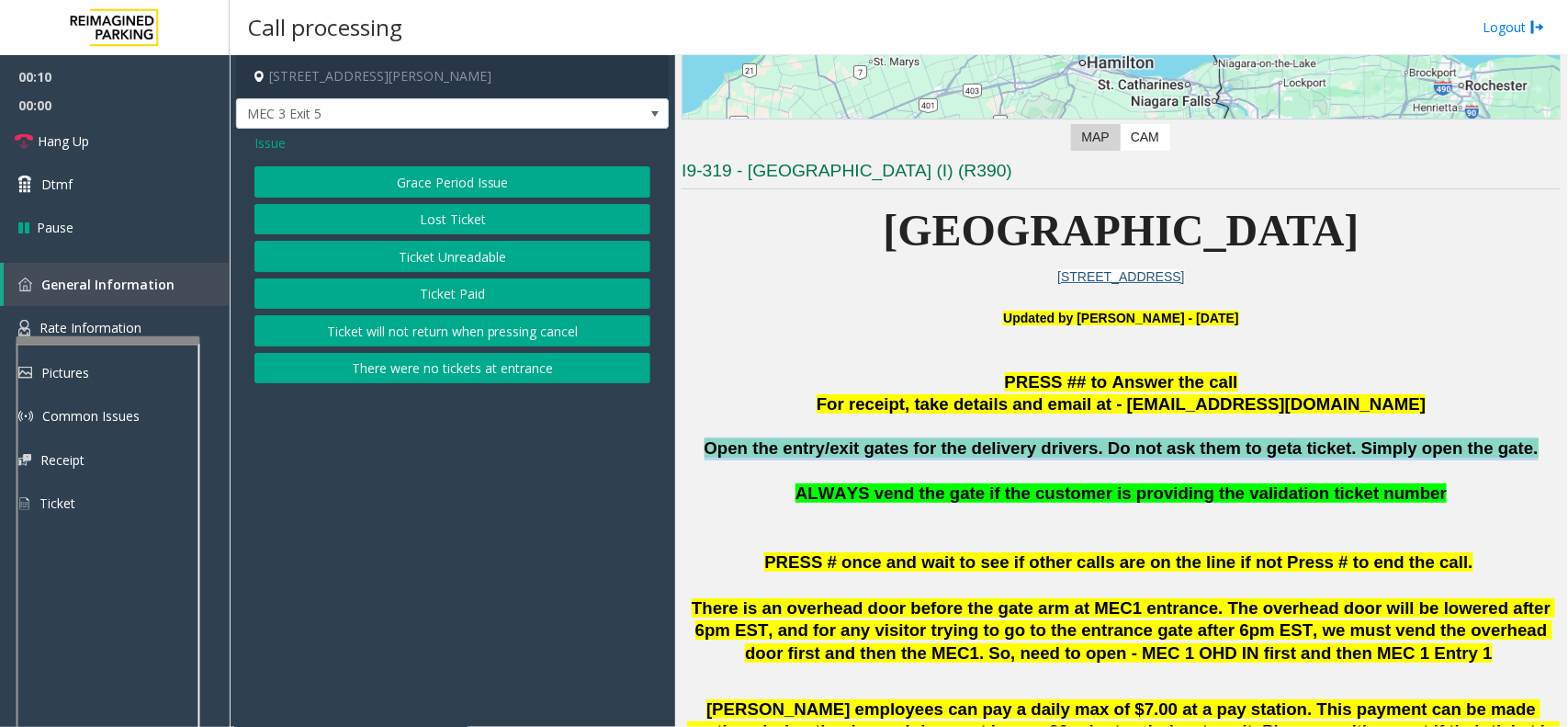
click at [490, 263] on button "Ticket Unreadable" at bounding box center [452, 256] width 396 height 31
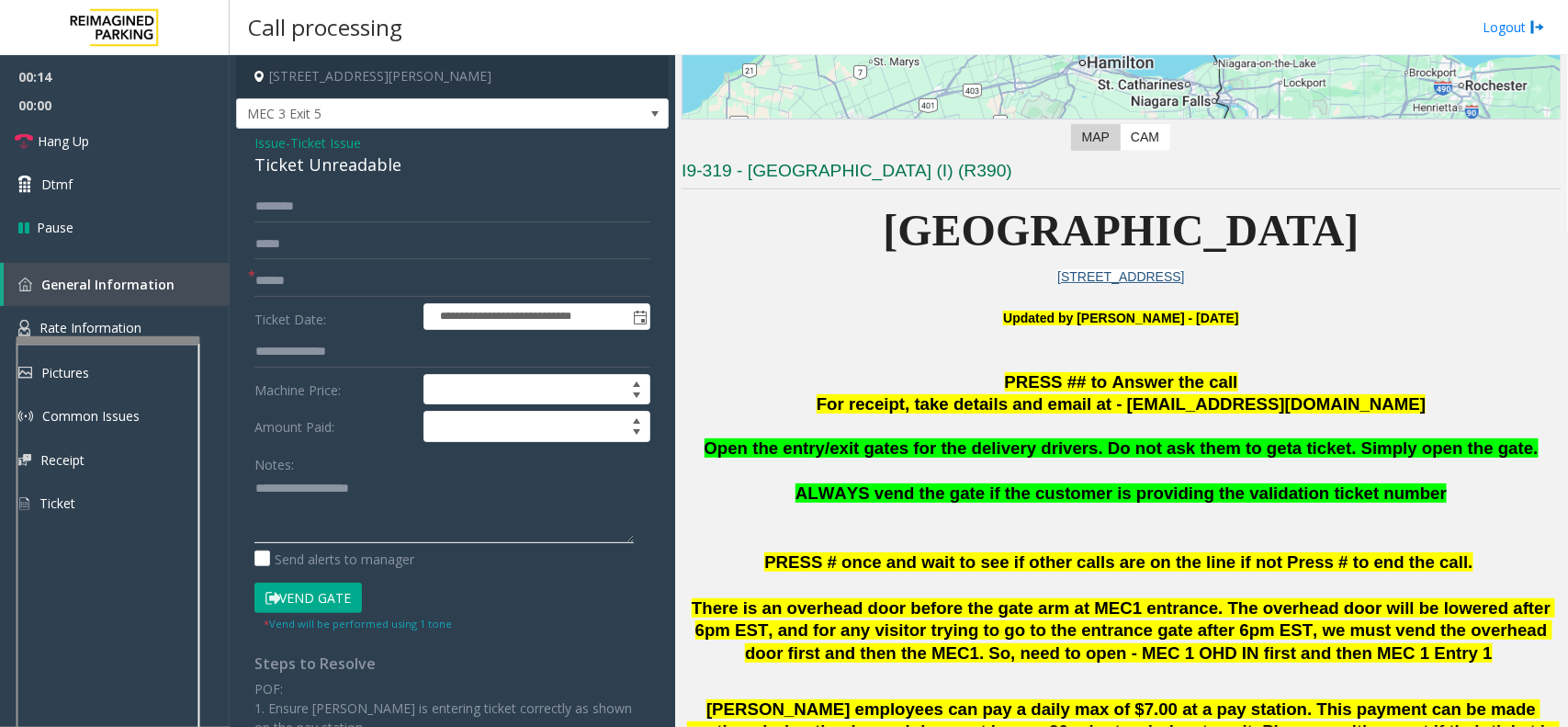
drag, startPoint x: 515, startPoint y: 508, endPoint x: 504, endPoint y: 476, distance: 33.8
click at [515, 508] on textarea at bounding box center [444, 508] width 380 height 69
paste textarea "**********"
click at [350, 163] on div "Ticket Unreadable" at bounding box center [452, 165] width 396 height 25
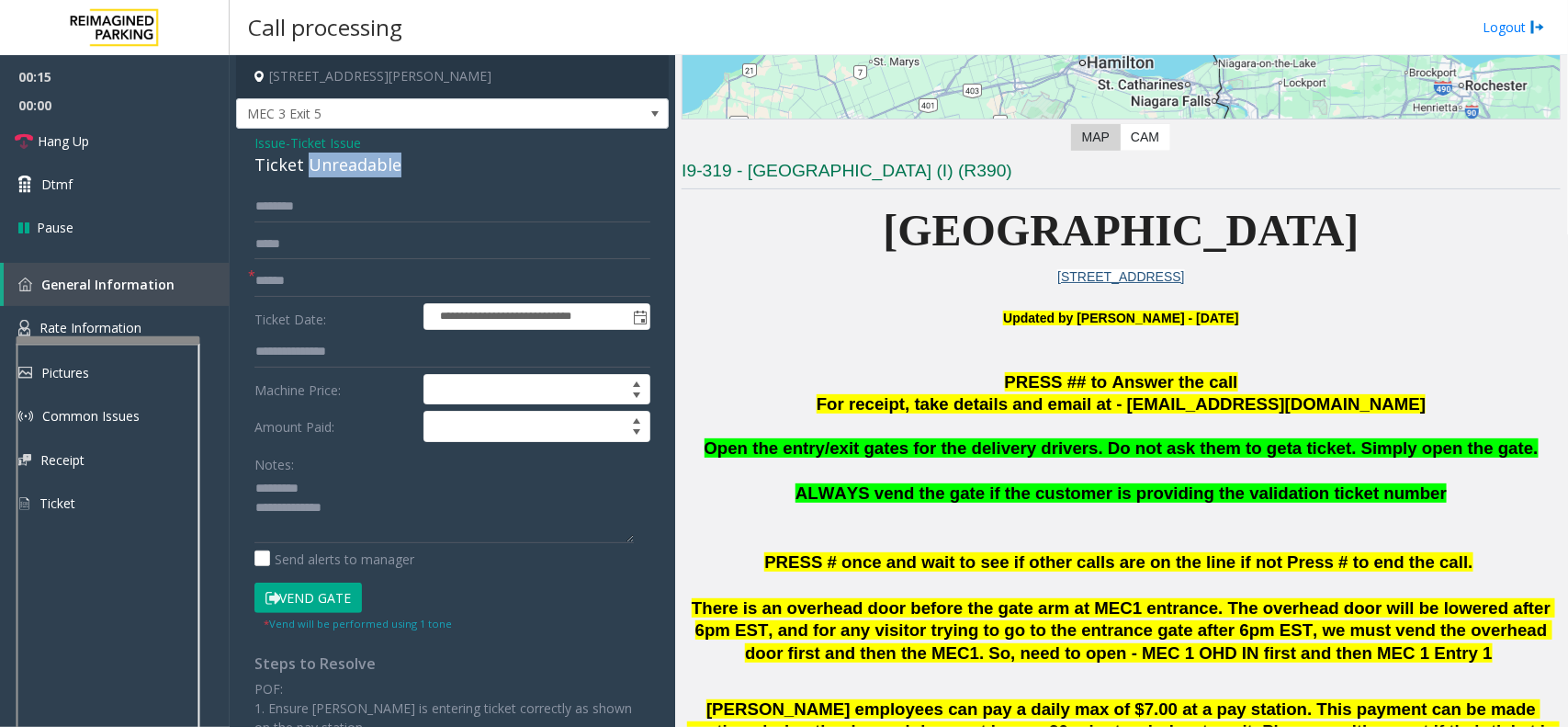
click at [350, 163] on div "Ticket Unreadable" at bounding box center [452, 165] width 396 height 25
click at [343, 481] on textarea at bounding box center [444, 508] width 380 height 69
paste textarea "**********"
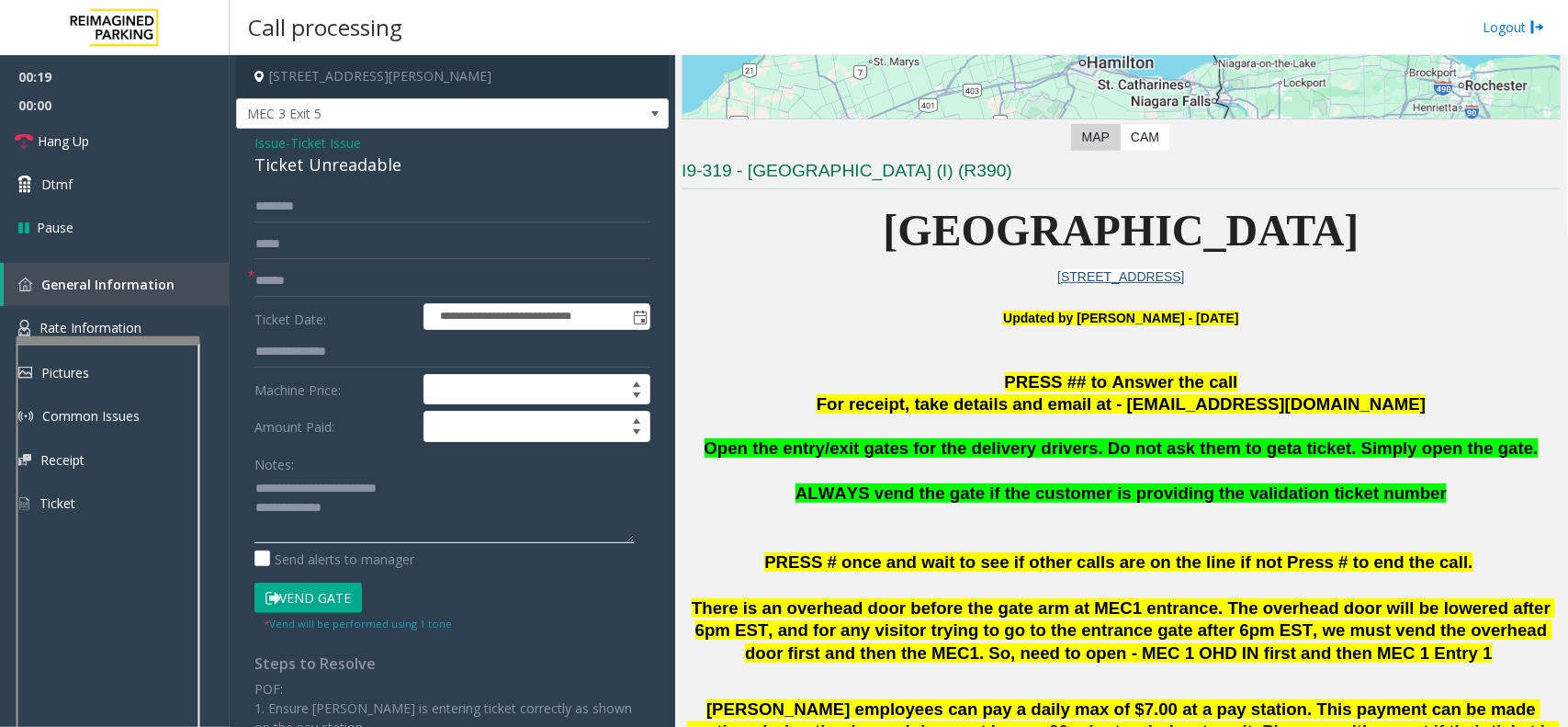
click at [357, 501] on textarea at bounding box center [444, 508] width 380 height 69
drag, startPoint x: 260, startPoint y: 485, endPoint x: 269, endPoint y: 484, distance: 9.1
click at [262, 484] on textarea at bounding box center [444, 508] width 380 height 69
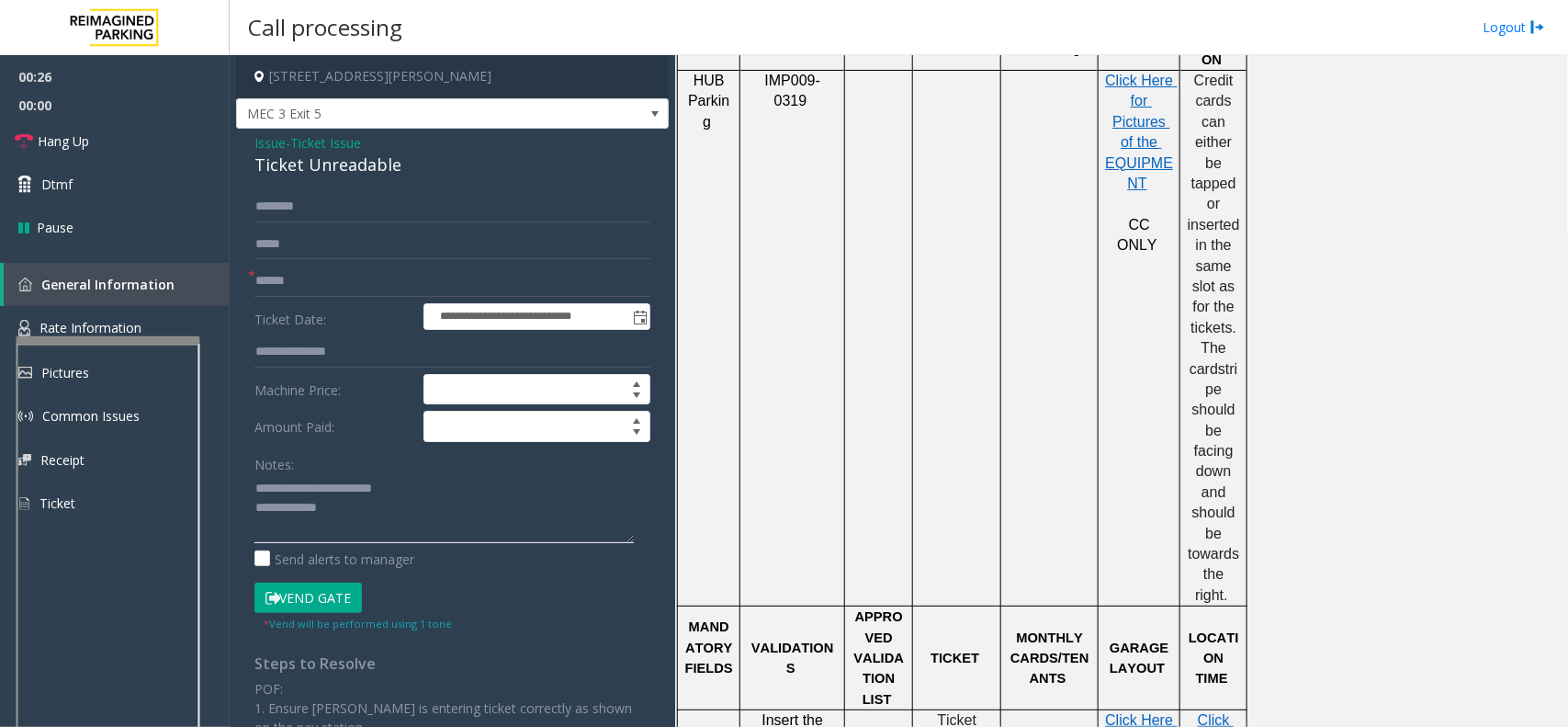
scroll to position [1149, 0]
type textarea "**********"
click at [389, 291] on input "text" at bounding box center [452, 281] width 396 height 31
type input "**"
click at [450, 503] on textarea at bounding box center [444, 508] width 380 height 69
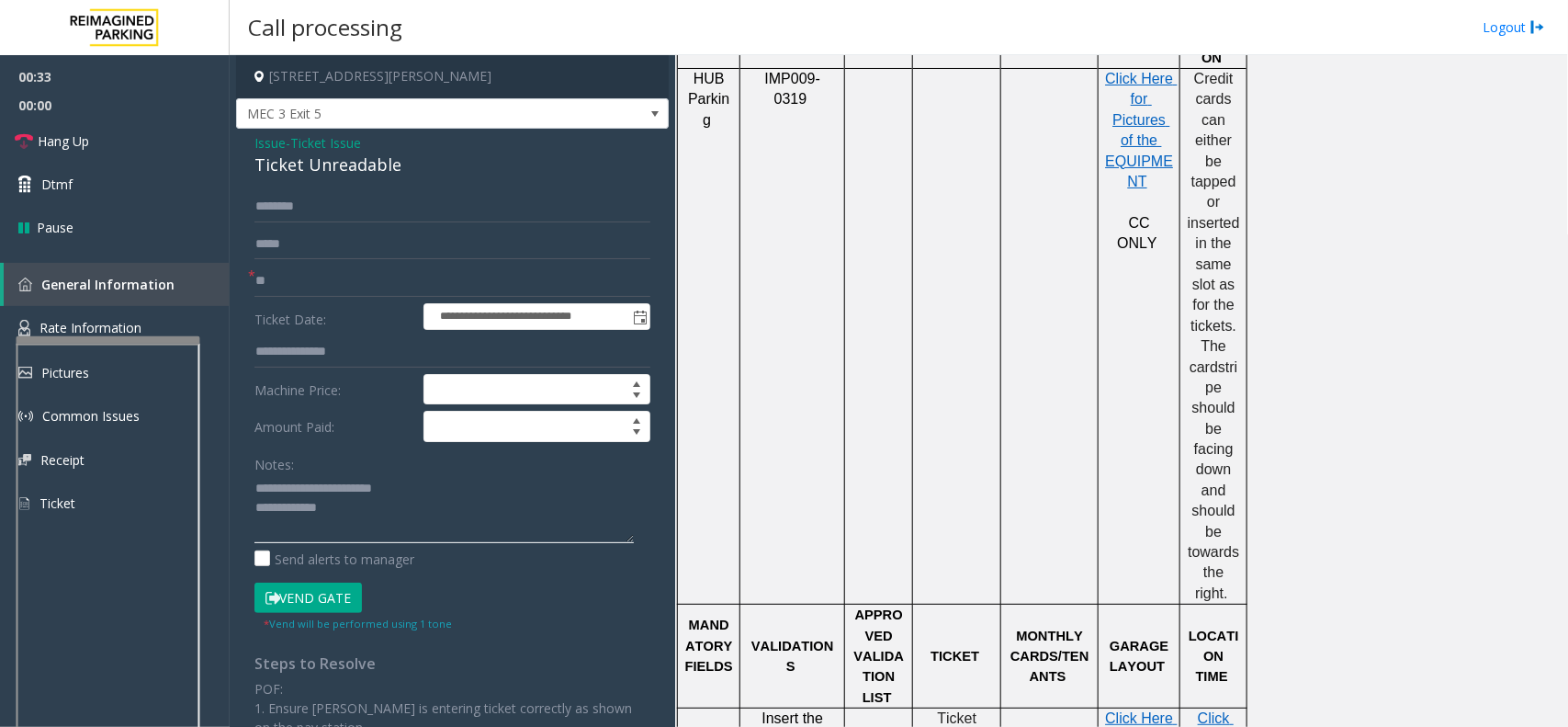
click at [412, 524] on textarea at bounding box center [444, 508] width 380 height 69
paste textarea "**********"
type textarea "**********"
click at [130, 156] on link "Hang Up" at bounding box center [115, 141] width 230 height 43
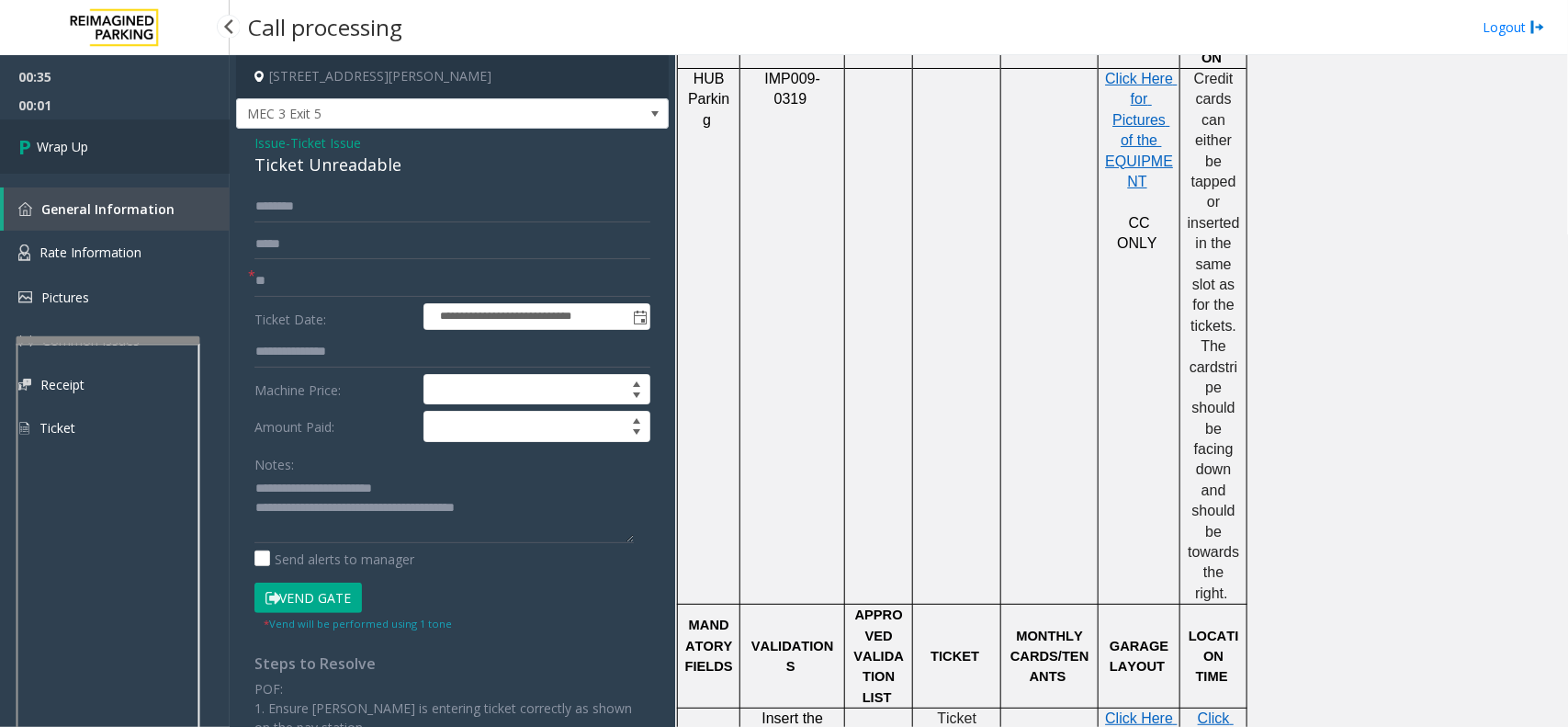
click at [112, 142] on link "Wrap Up" at bounding box center [115, 146] width 230 height 54
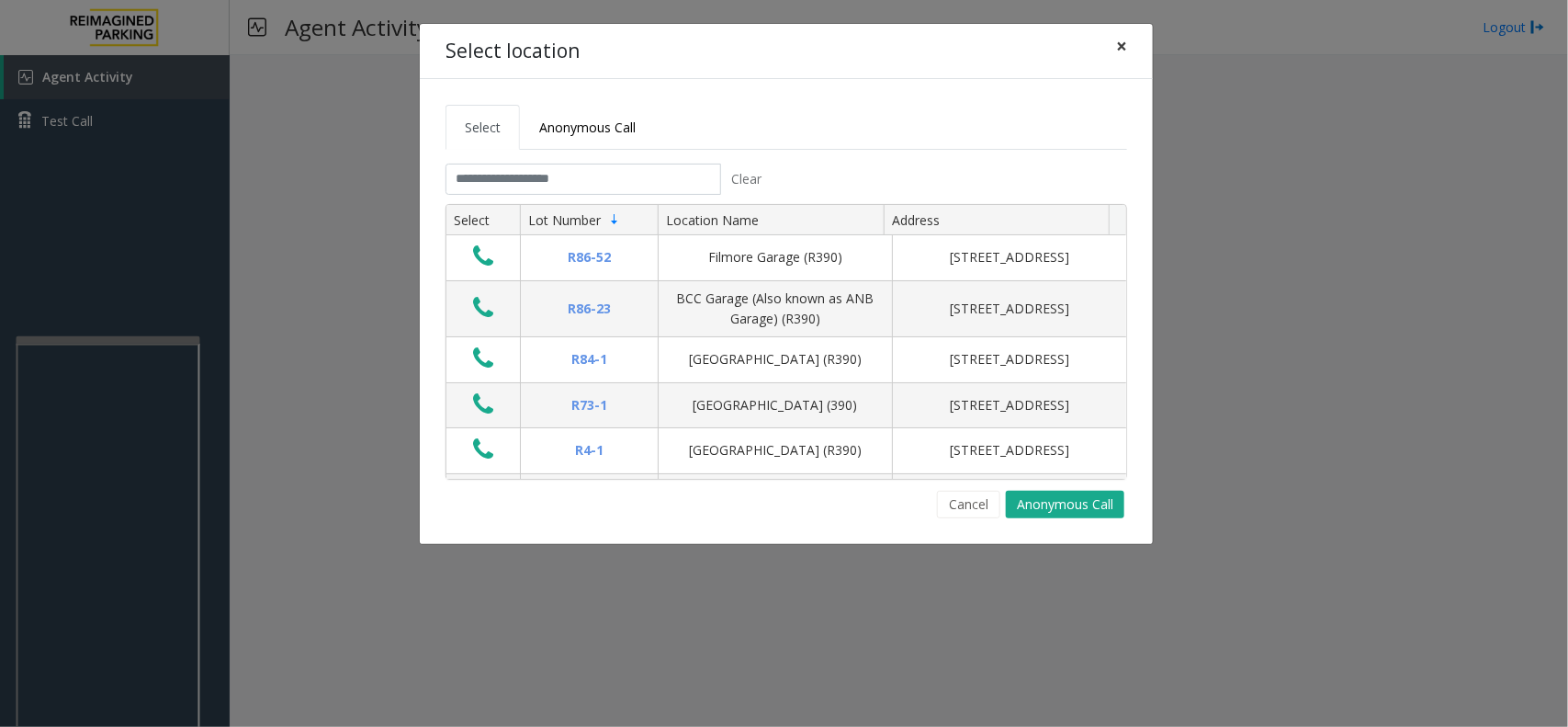
click at [1127, 48] on span "×" at bounding box center [1122, 46] width 11 height 26
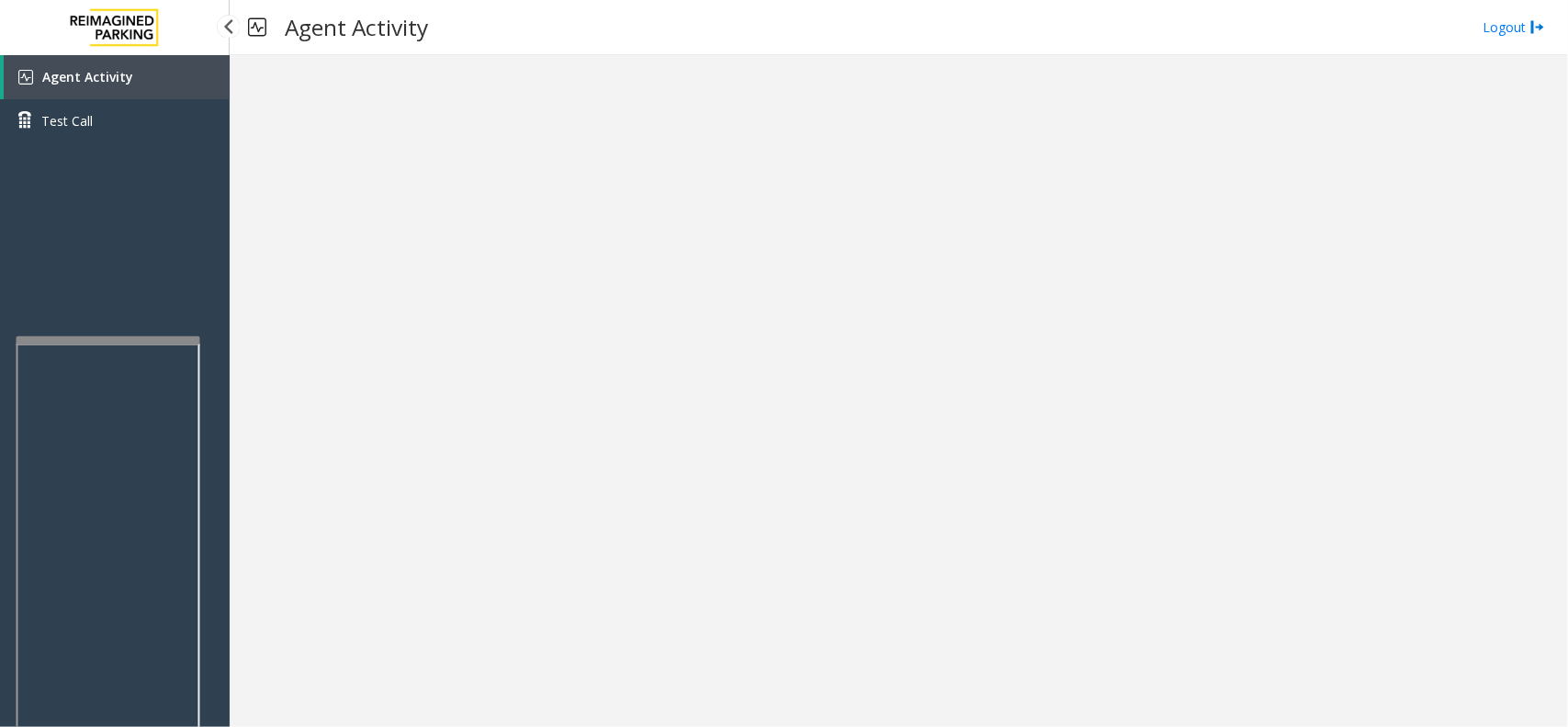
drag, startPoint x: 144, startPoint y: 65, endPoint x: 204, endPoint y: 78, distance: 61.4
click at [144, 65] on link "Agent Activity" at bounding box center [117, 77] width 226 height 44
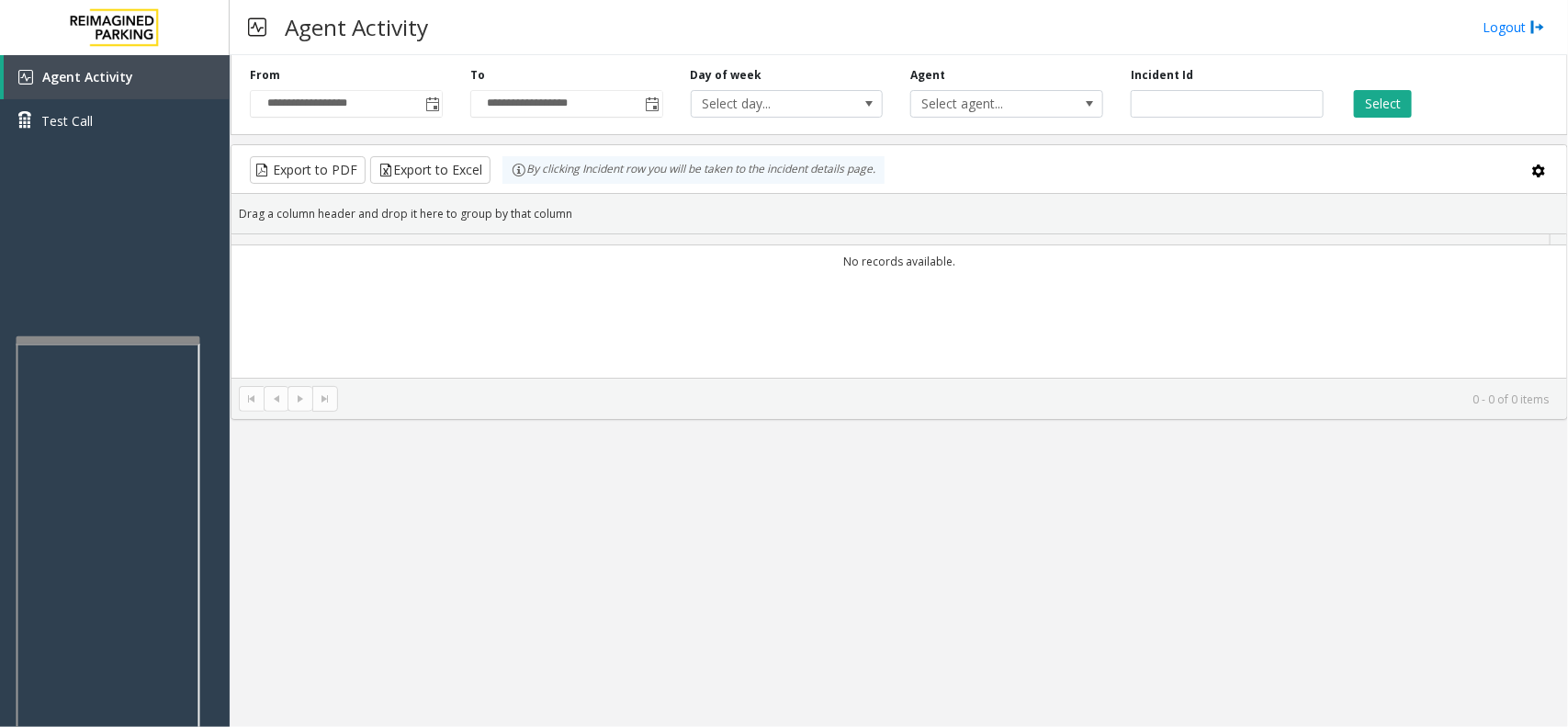
drag, startPoint x: 1370, startPoint y: 88, endPoint x: 1378, endPoint y: 95, distance: 10.6
click at [1371, 89] on div "Select" at bounding box center [1448, 92] width 221 height 51
click at [1378, 95] on button "Select" at bounding box center [1382, 104] width 58 height 28
click at [1378, 97] on button "Select" at bounding box center [1382, 104] width 58 height 28
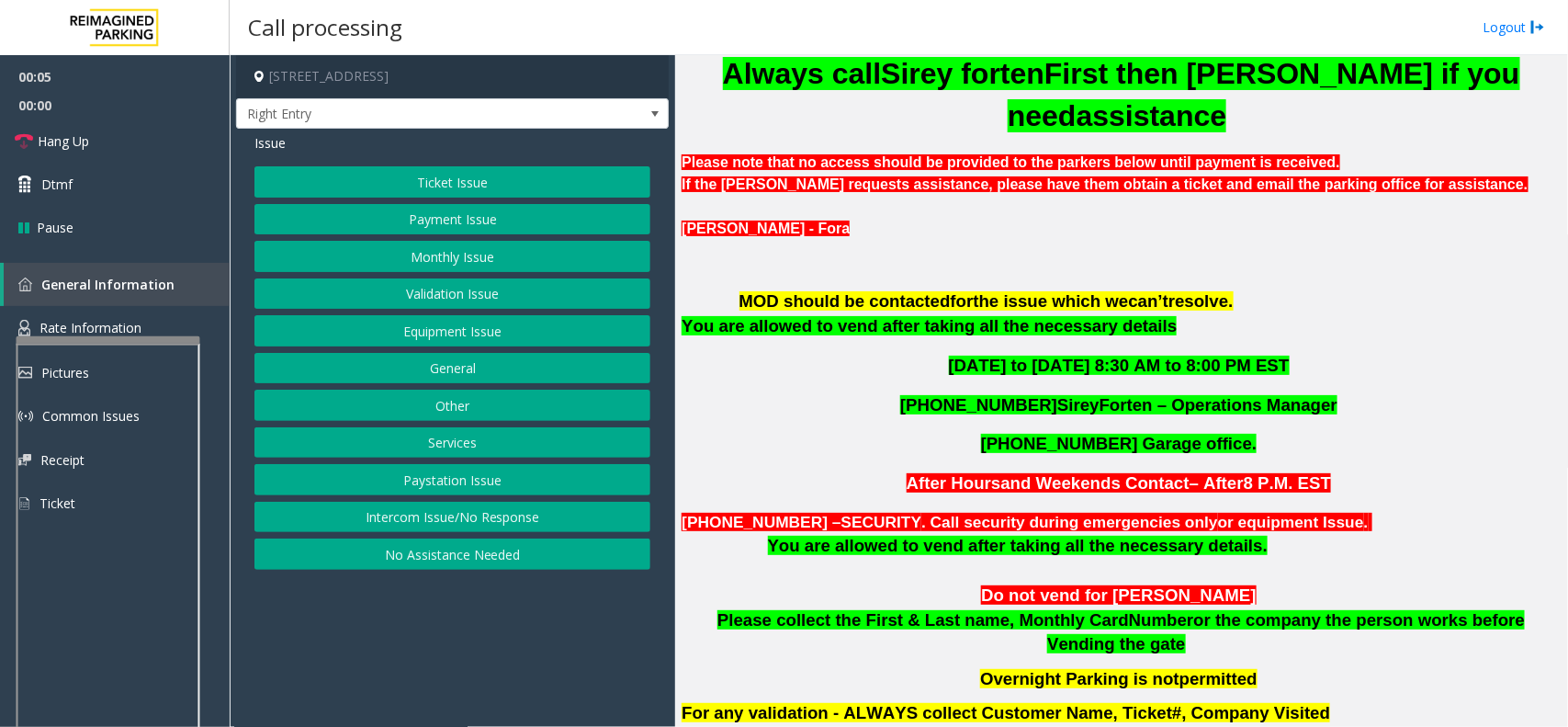
scroll to position [1034, 0]
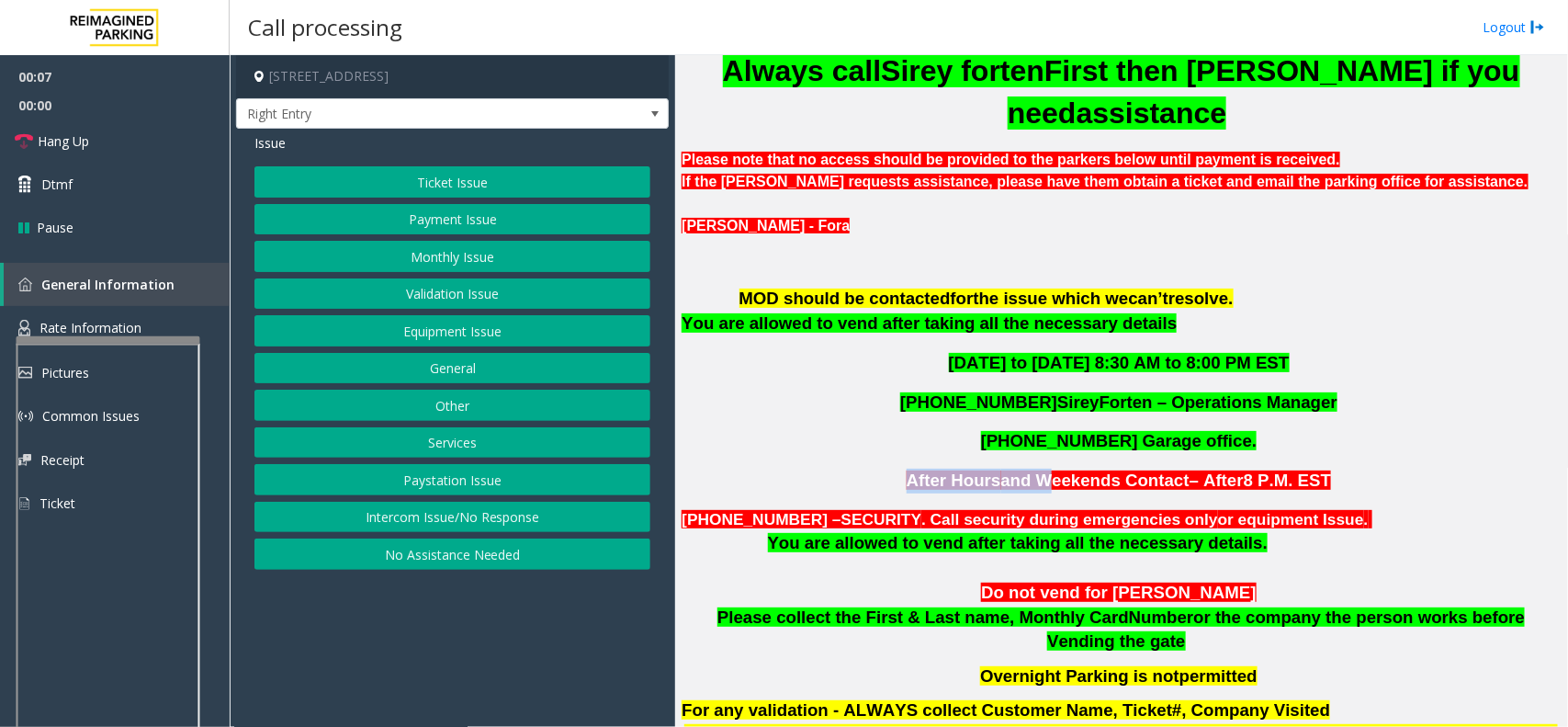
drag, startPoint x: 884, startPoint y: 475, endPoint x: 1054, endPoint y: 484, distance: 170.2
click at [1050, 484] on p "After Hours and Weekends Contact – After 8 P.M. EST" at bounding box center [1121, 481] width 880 height 25
click at [869, 460] on div "Business Hours – 8 A.M. - 8 P.M. EST Always call MOD during business hours do n…" at bounding box center [1121, 184] width 880 height 1180
drag, startPoint x: 1366, startPoint y: 628, endPoint x: 1491, endPoint y: 626, distance: 125.0
click at [1491, 626] on p "Please collect the First & Last name, Monthly Card Number or the company the pe…" at bounding box center [1121, 630] width 880 height 49
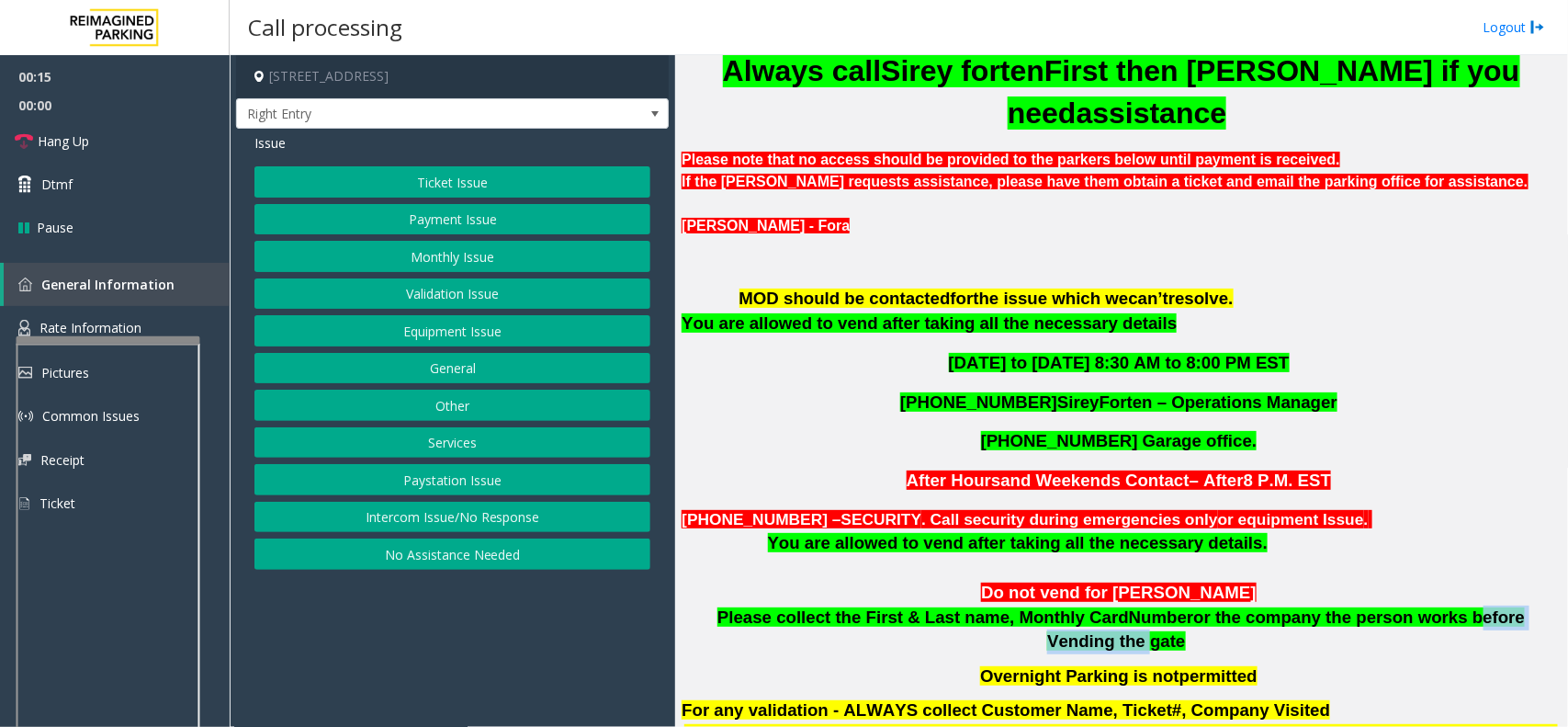
click at [493, 256] on button "Monthly Issue" at bounding box center [452, 256] width 396 height 31
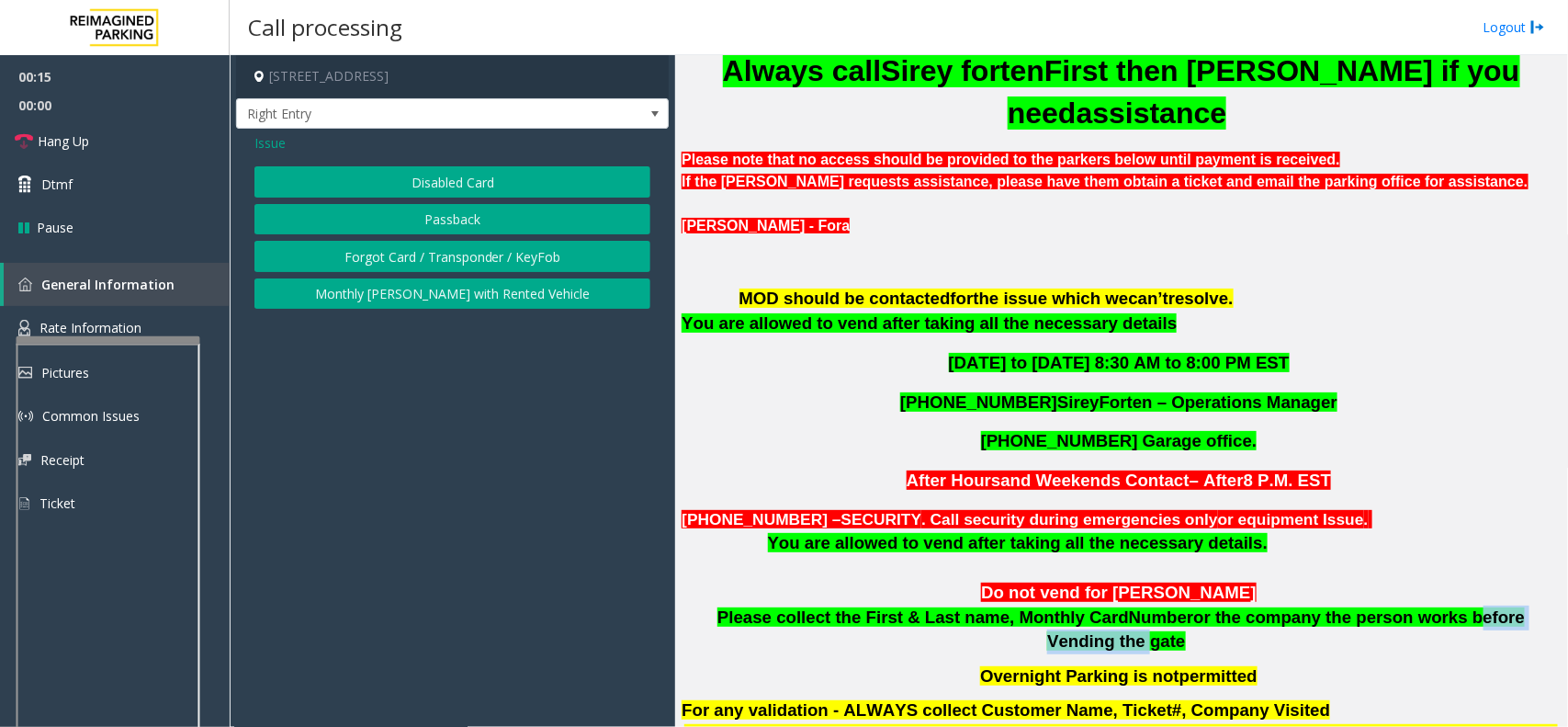
click at [438, 194] on button "Disabled Card" at bounding box center [452, 182] width 396 height 31
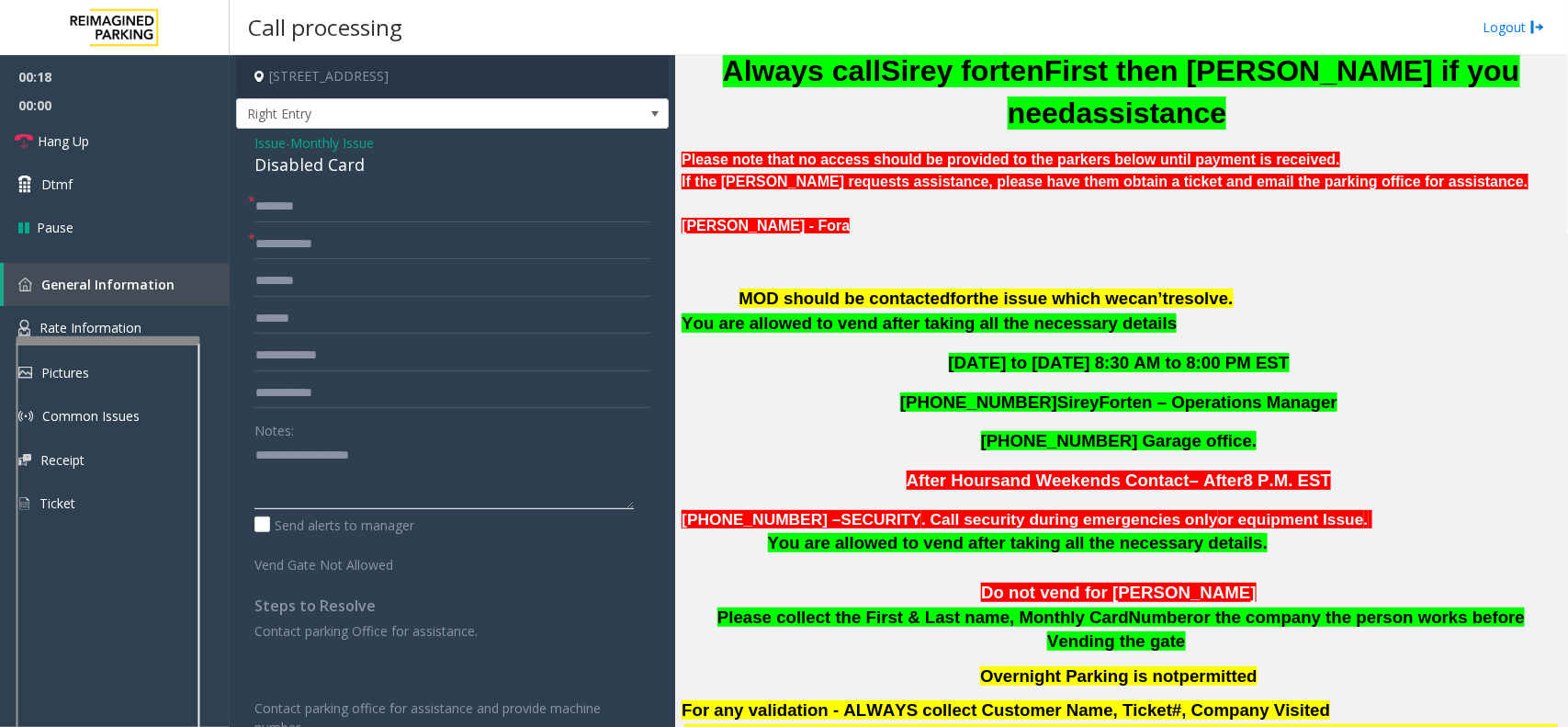
click at [269, 484] on textarea at bounding box center [444, 474] width 380 height 69
paste textarea "**********"
click at [318, 156] on div "Disabled Card" at bounding box center [452, 165] width 396 height 25
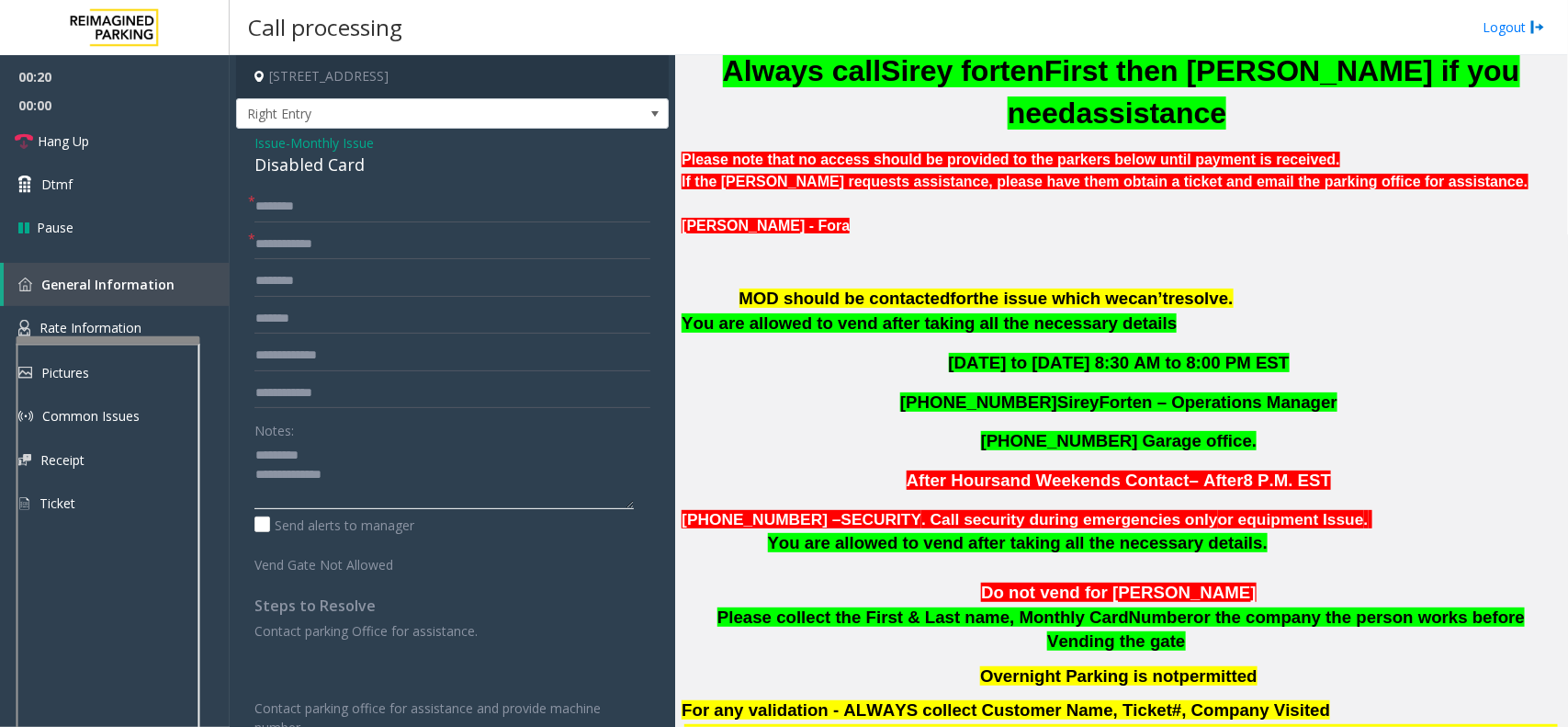
click at [328, 456] on textarea at bounding box center [444, 474] width 380 height 69
paste textarea "**********"
click at [357, 478] on textarea at bounding box center [444, 474] width 380 height 69
click at [259, 457] on textarea at bounding box center [444, 474] width 380 height 69
type textarea "**********"
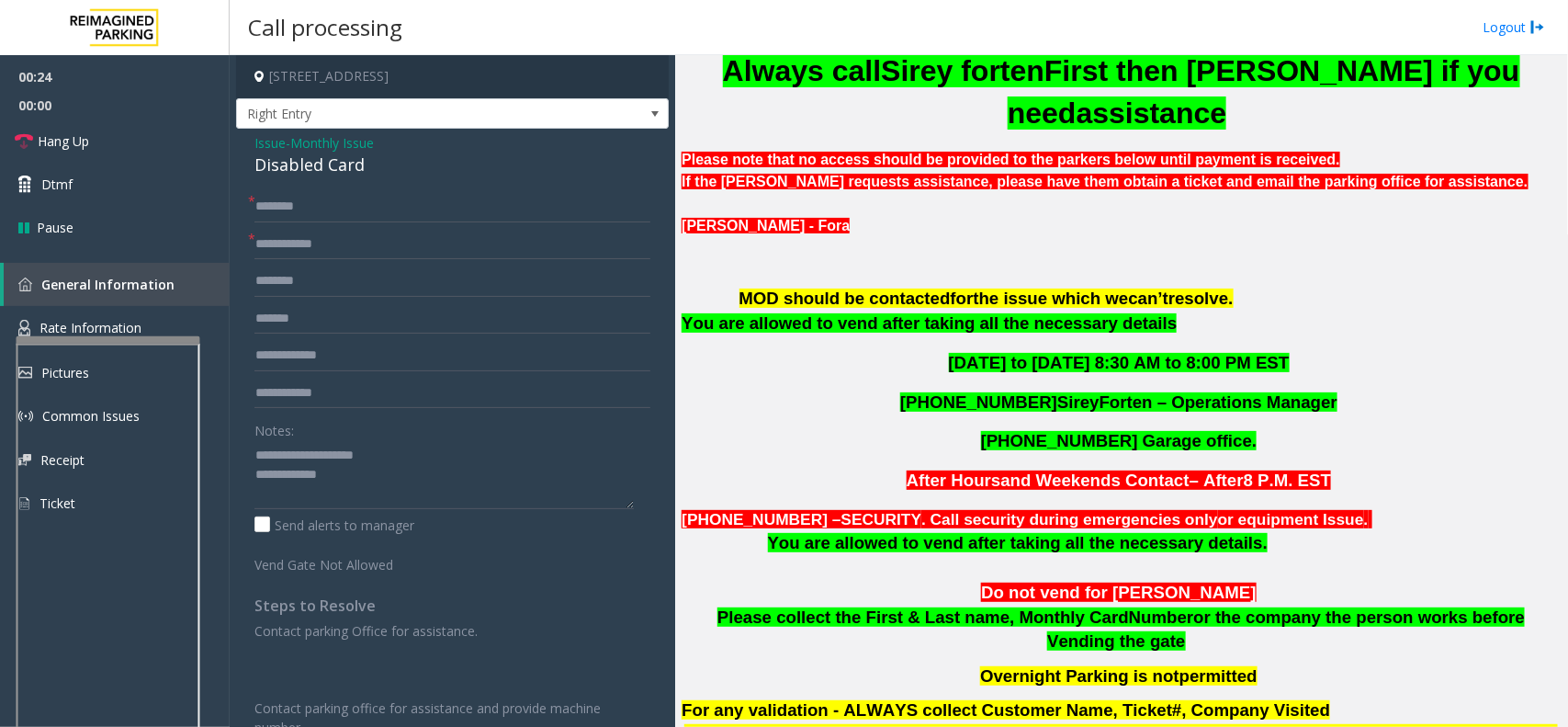
click at [306, 260] on form "* * Notes: Send alerts to manager Vend Gate Not Allowed" at bounding box center [452, 382] width 396 height 383
click at [332, 239] on input "text" at bounding box center [452, 244] width 396 height 31
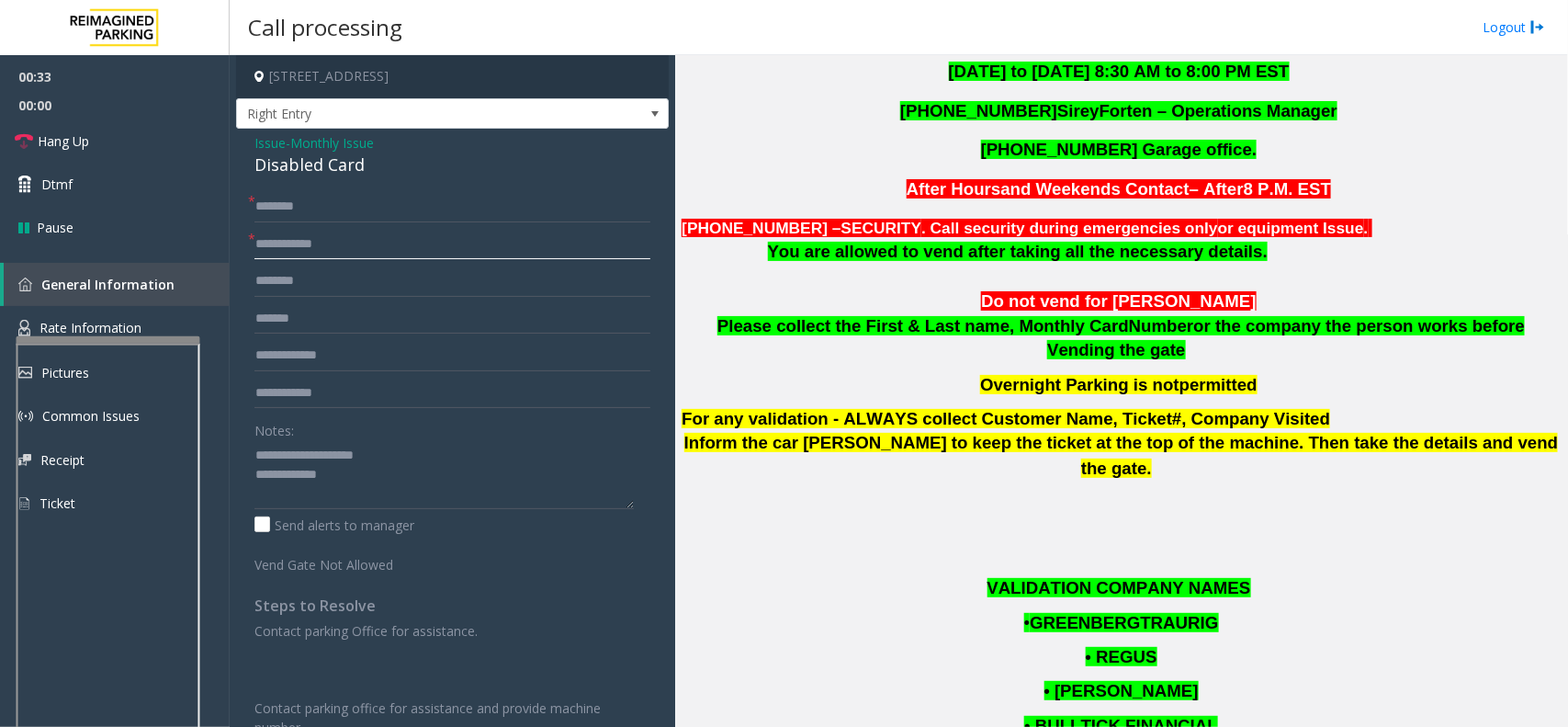
scroll to position [1554, 0]
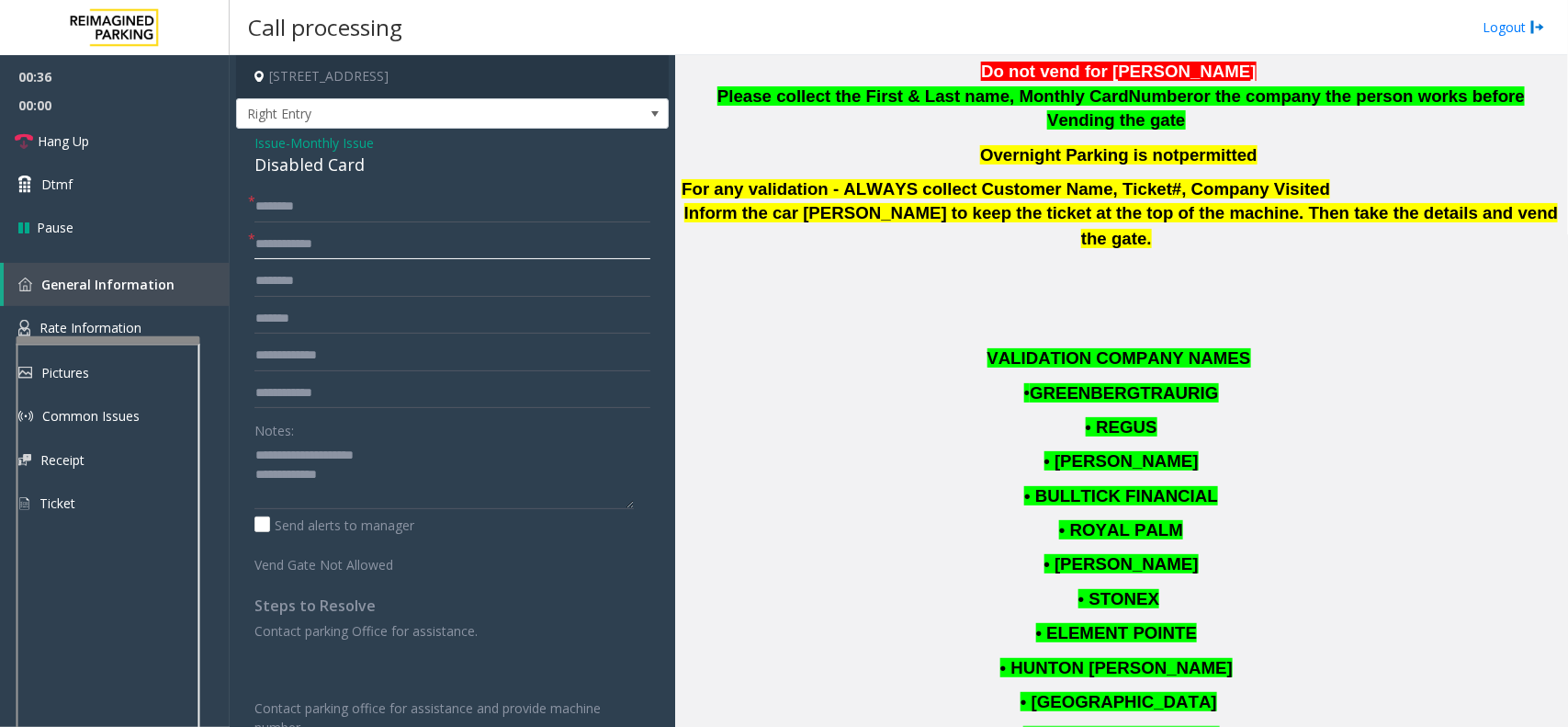
click at [415, 256] on input "text" at bounding box center [452, 244] width 396 height 31
click at [305, 253] on input "text" at bounding box center [452, 244] width 396 height 31
click at [442, 240] on input "**********" at bounding box center [452, 244] width 396 height 31
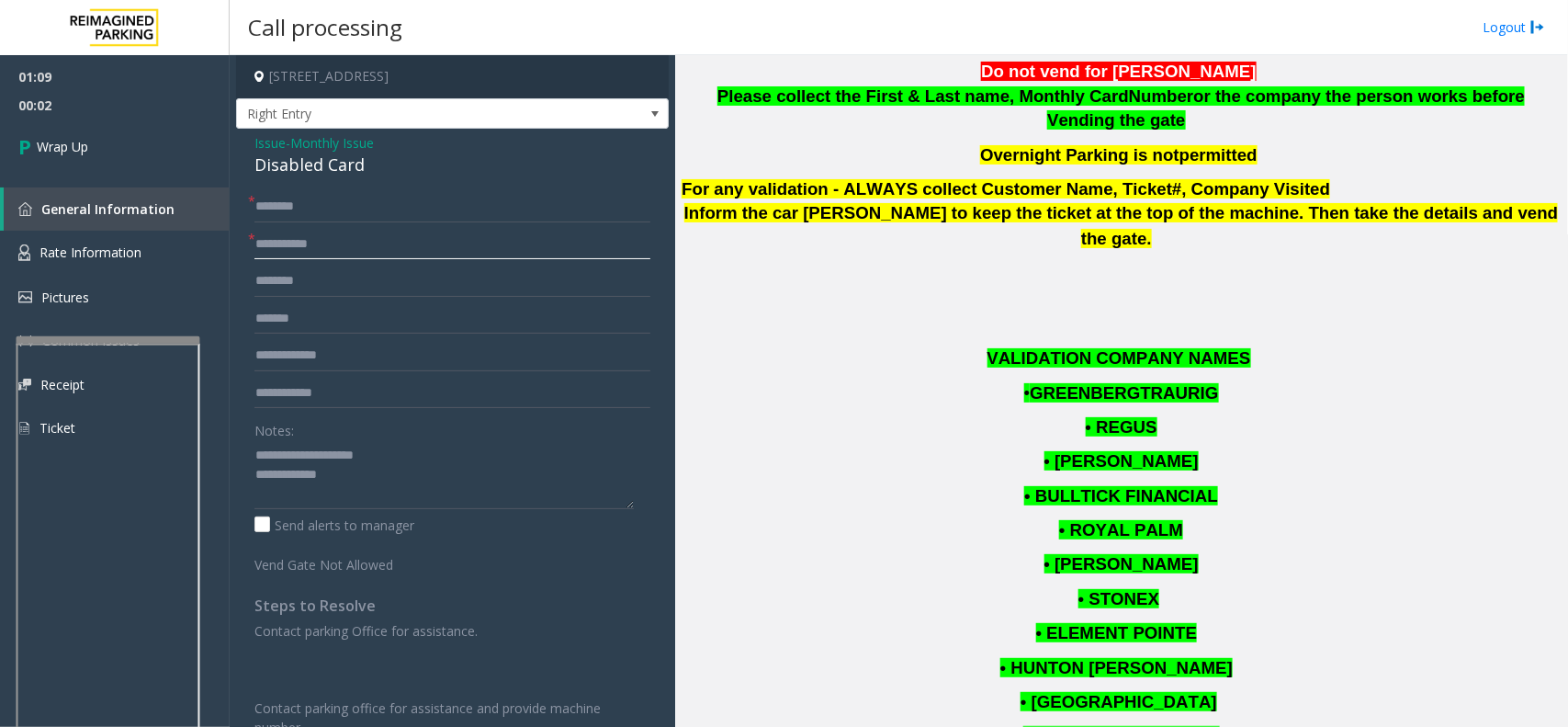
type input "**********"
drag, startPoint x: 448, startPoint y: 507, endPoint x: 437, endPoint y: 507, distance: 11.0
click at [446, 507] on textarea at bounding box center [444, 474] width 380 height 69
paste textarea "**********"
type textarea "**********"
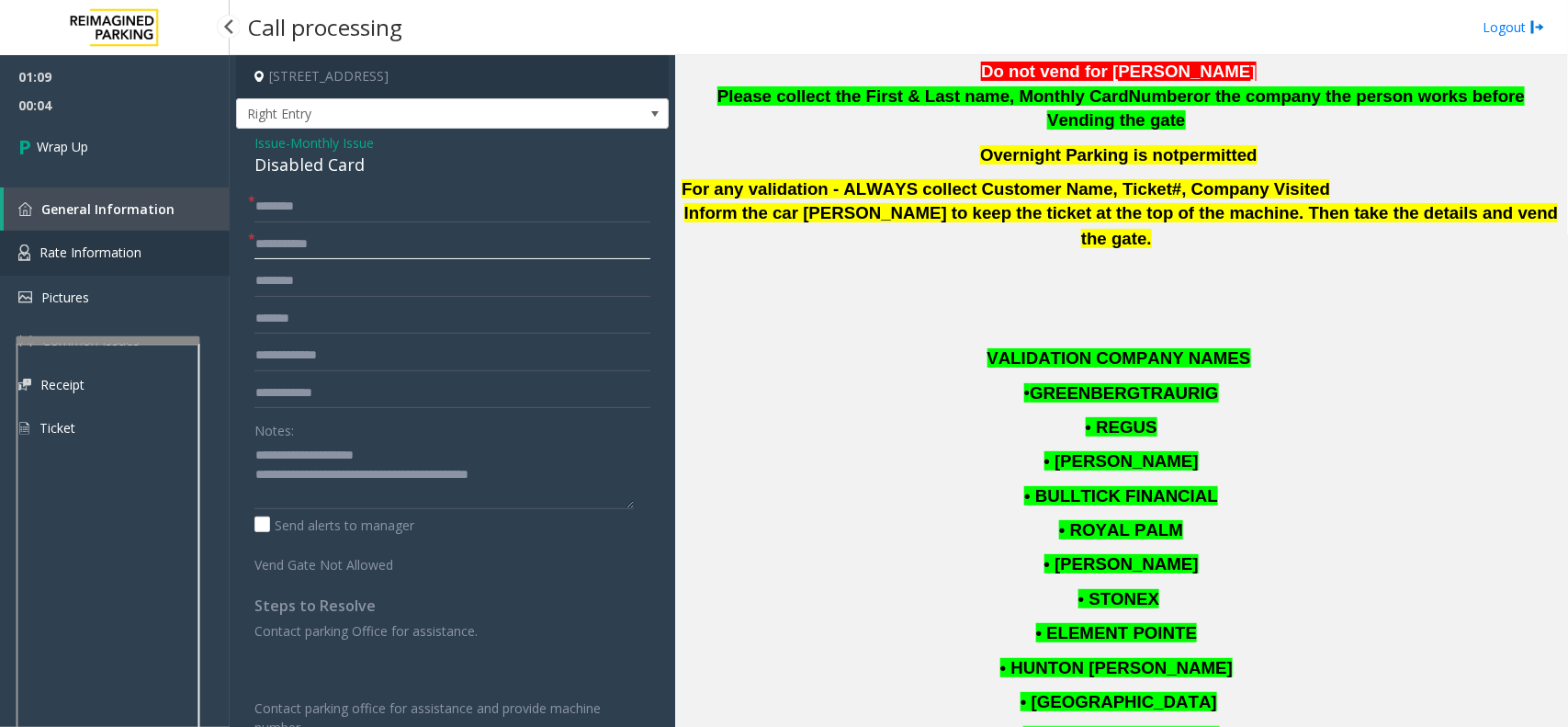
drag, startPoint x: 333, startPoint y: 244, endPoint x: 225, endPoint y: 249, distance: 108.1
click at [225, 249] on app-root "**********" at bounding box center [784, 363] width 1568 height 727
click at [310, 248] on input "text" at bounding box center [452, 244] width 396 height 31
type input "**"
click at [332, 217] on input "*" at bounding box center [452, 207] width 396 height 31
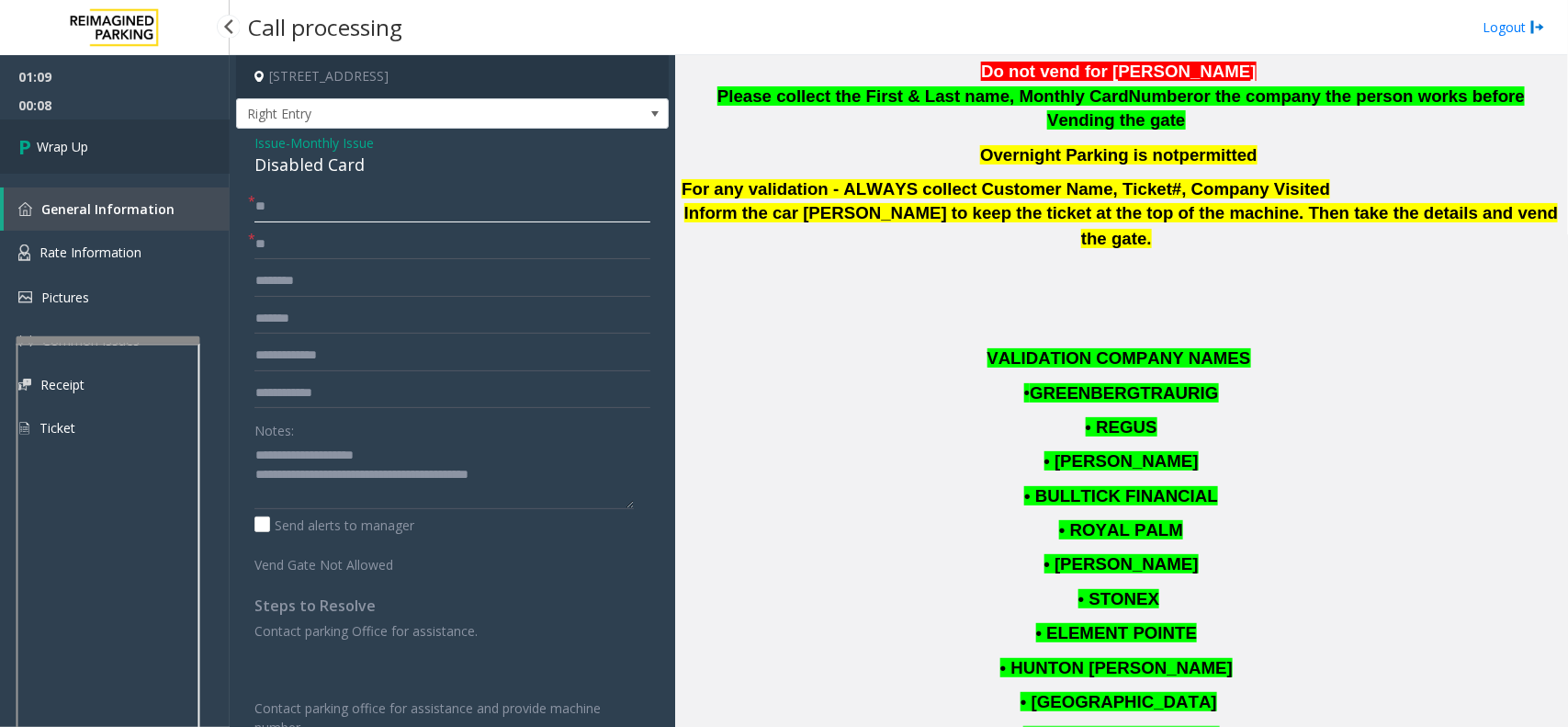
type input "**"
click at [112, 143] on link "Wrap Up" at bounding box center [115, 146] width 230 height 54
